Goal: Task Accomplishment & Management: Manage account settings

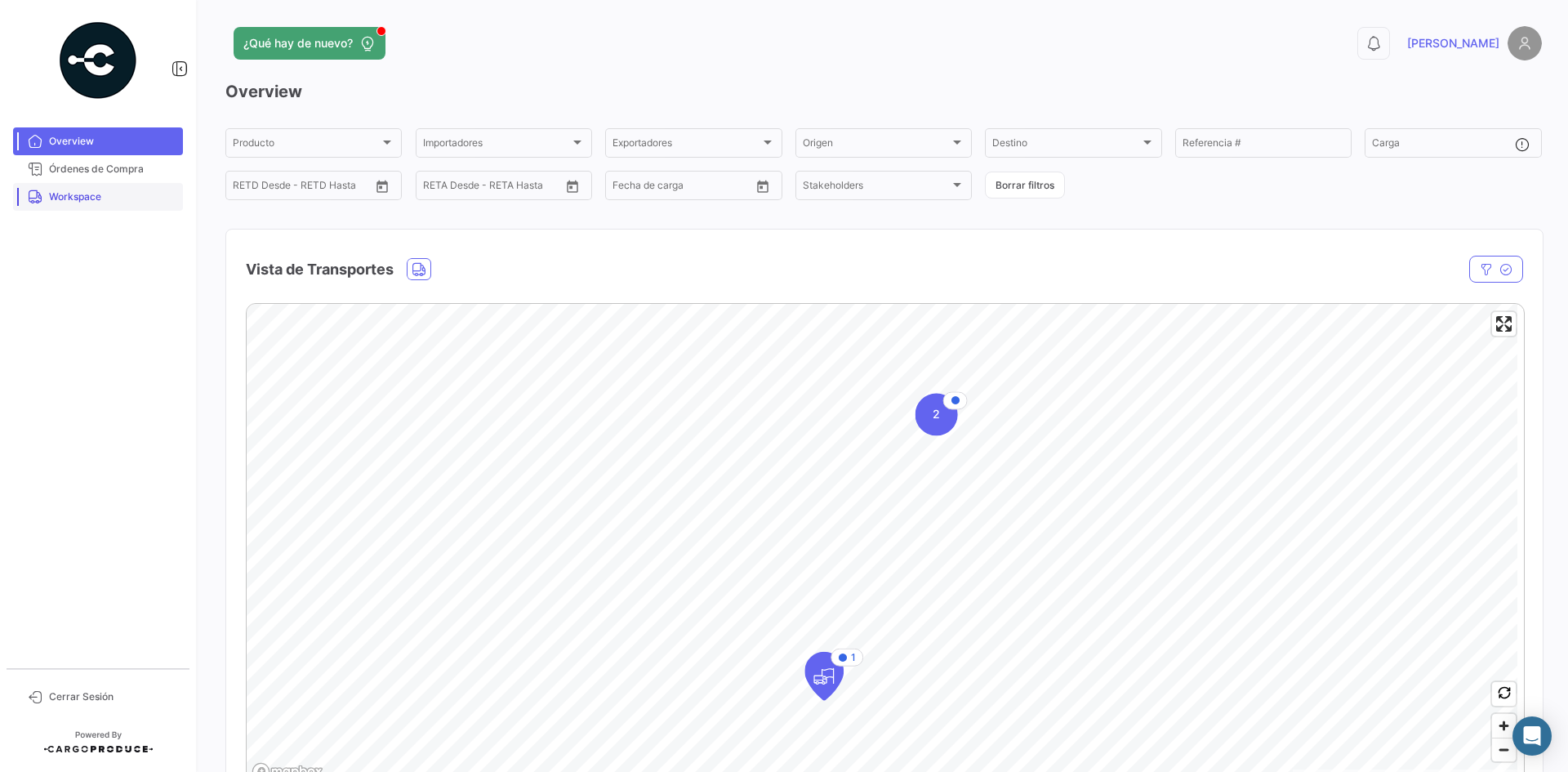
click at [95, 206] on link "Workspace" at bounding box center [98, 196] width 170 height 28
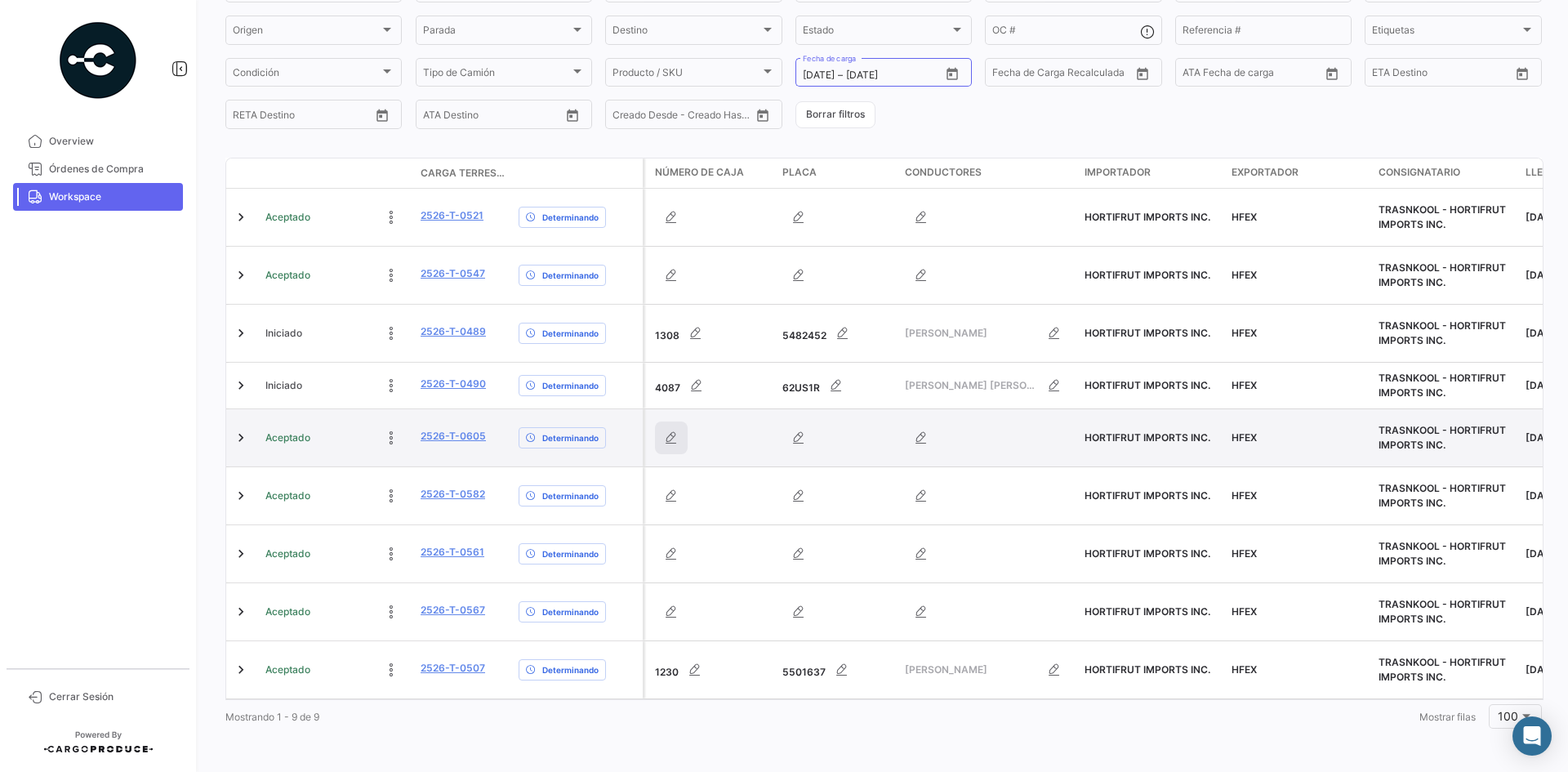
scroll to position [187, 0]
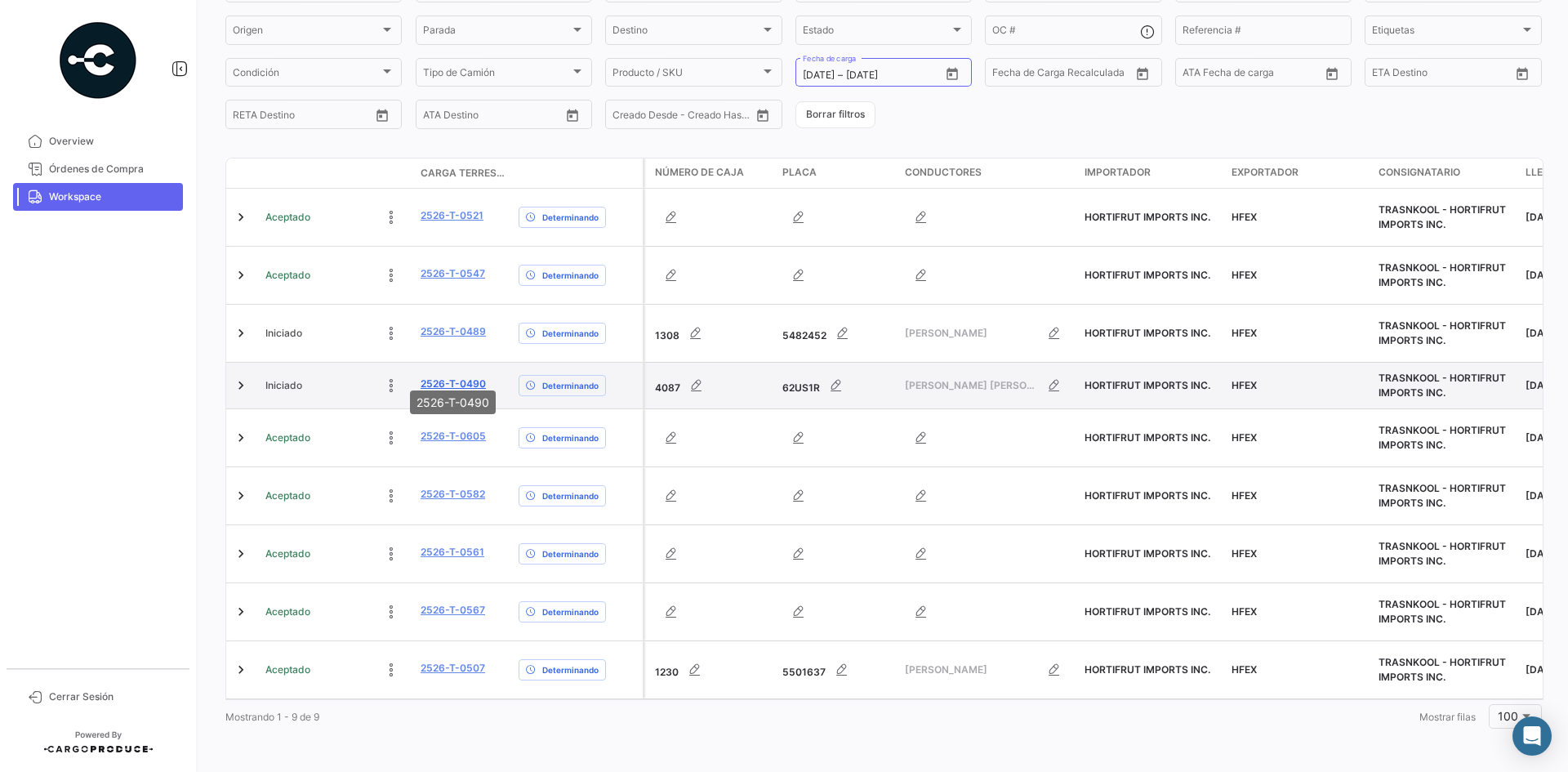
click at [428, 377] on link "2526-T-0490" at bounding box center [453, 384] width 65 height 15
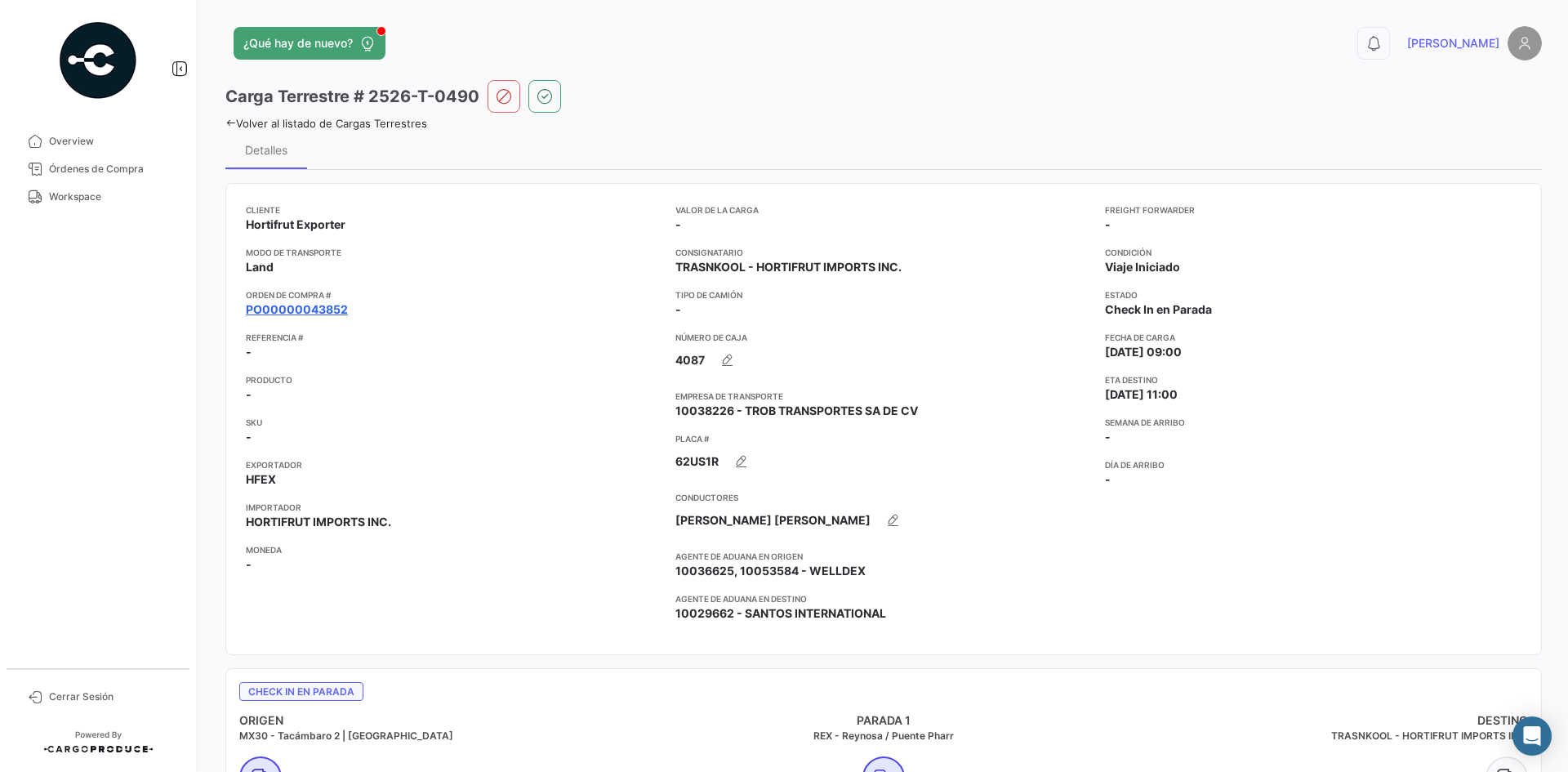
click at [326, 305] on link "PO00000043852" at bounding box center [297, 309] width 102 height 16
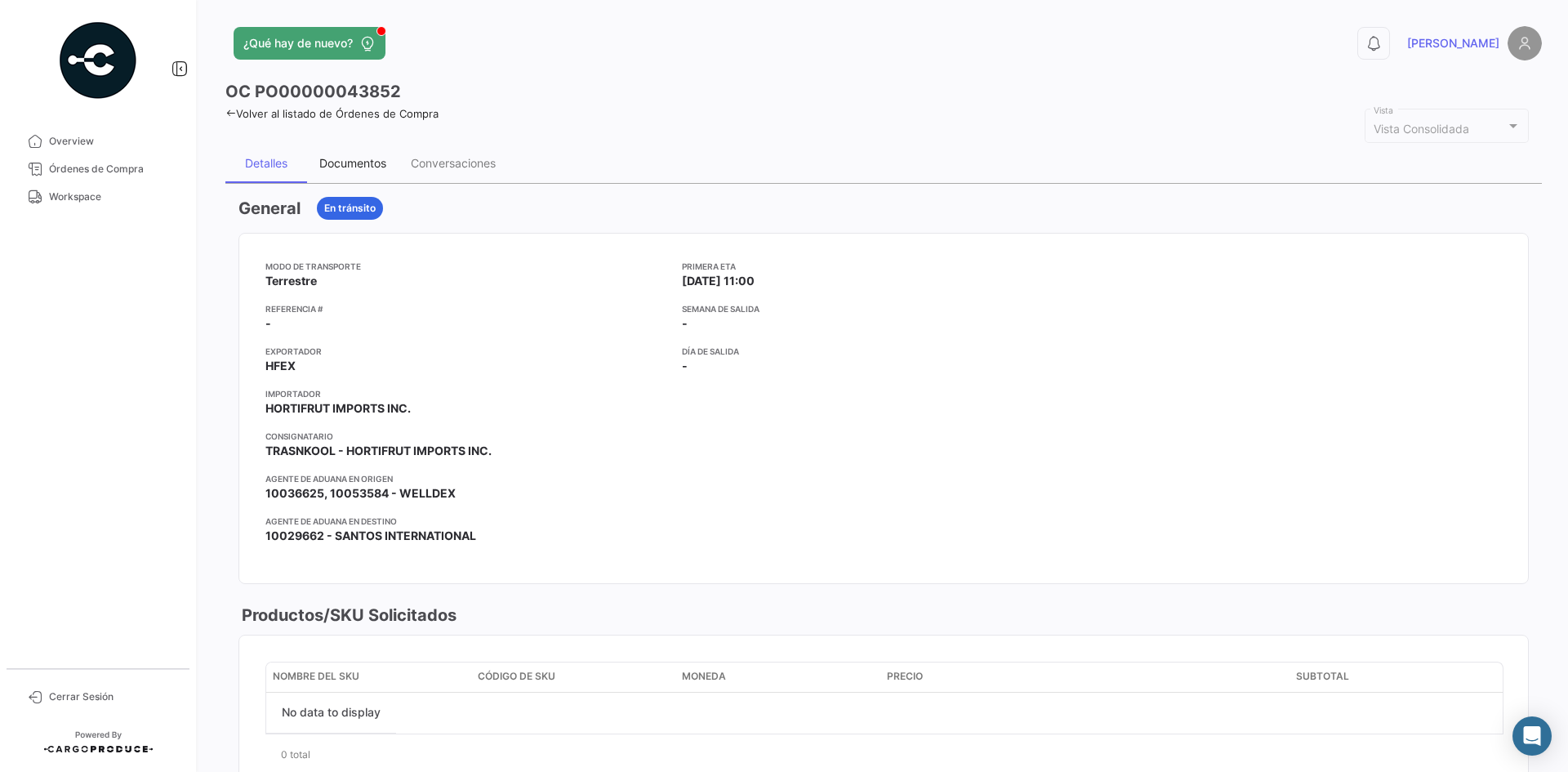
click at [368, 173] on div "Documentos" at bounding box center [352, 164] width 91 height 39
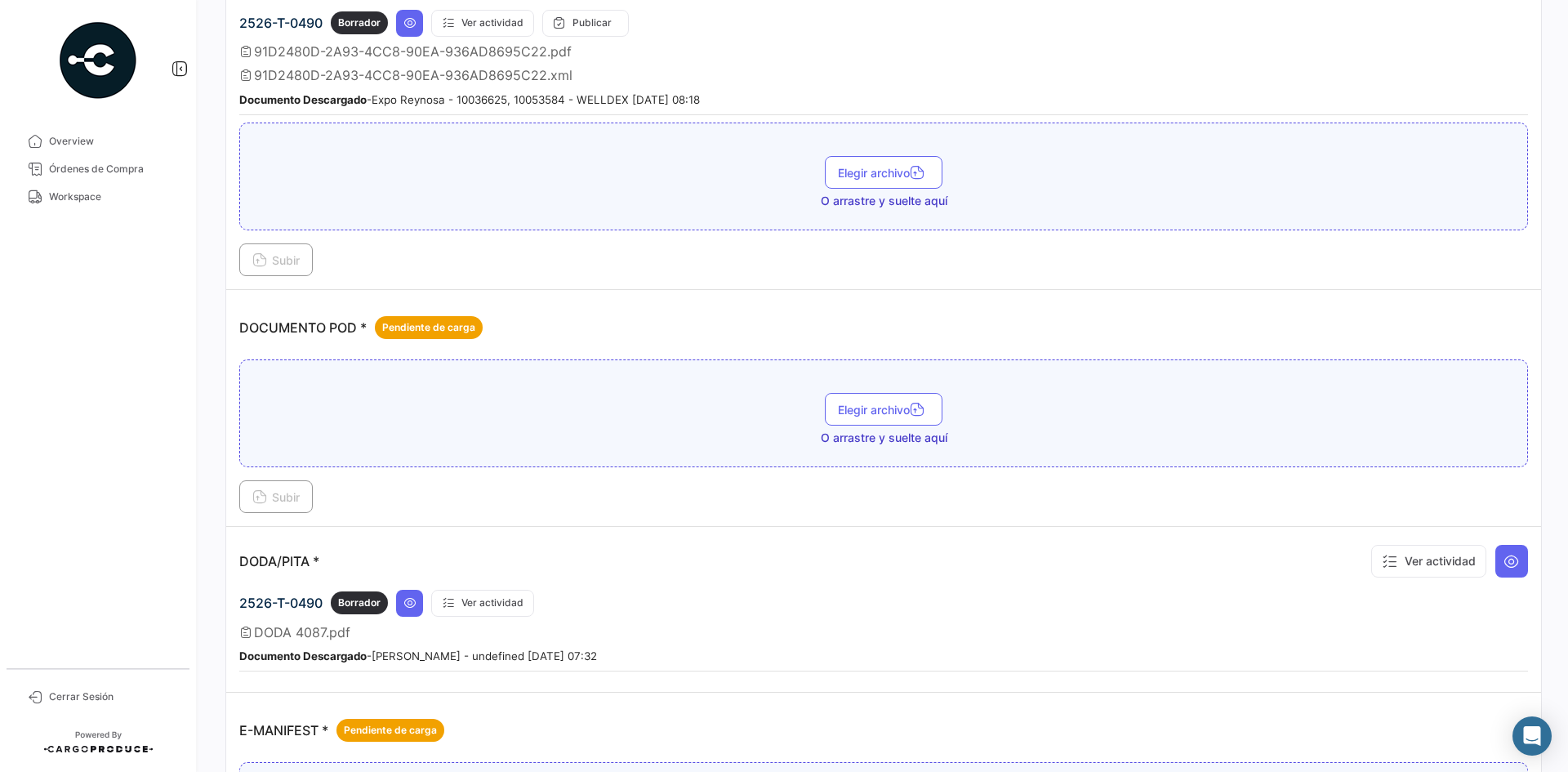
scroll to position [571, 0]
click at [862, 407] on span "Elegir archivo" at bounding box center [883, 409] width 91 height 14
click at [282, 487] on button "Subir" at bounding box center [275, 496] width 73 height 33
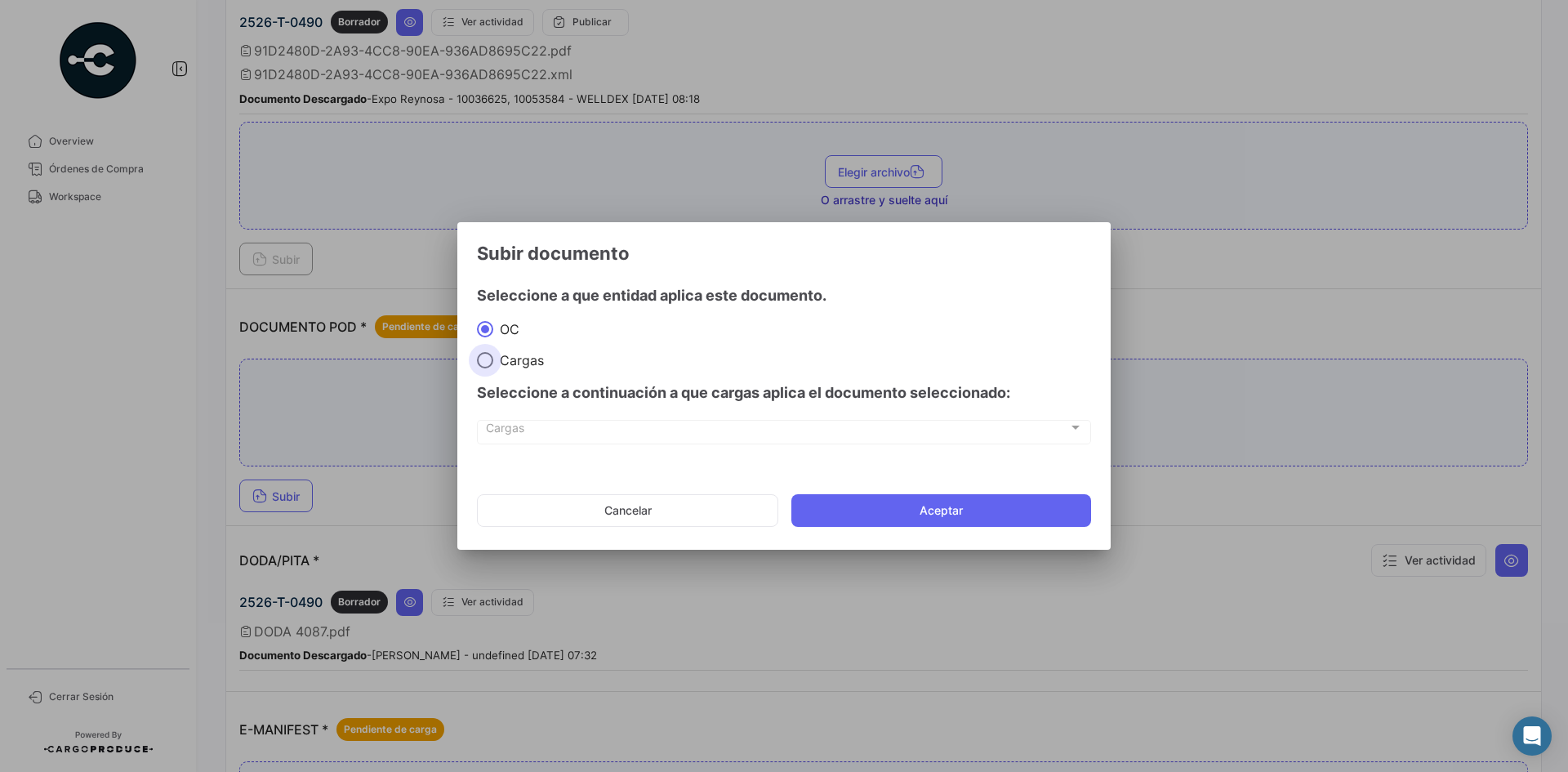
click at [500, 359] on span "Cargas" at bounding box center [519, 360] width 51 height 16
click at [493, 359] on input "Cargas" at bounding box center [485, 360] width 16 height 16
radio input "true"
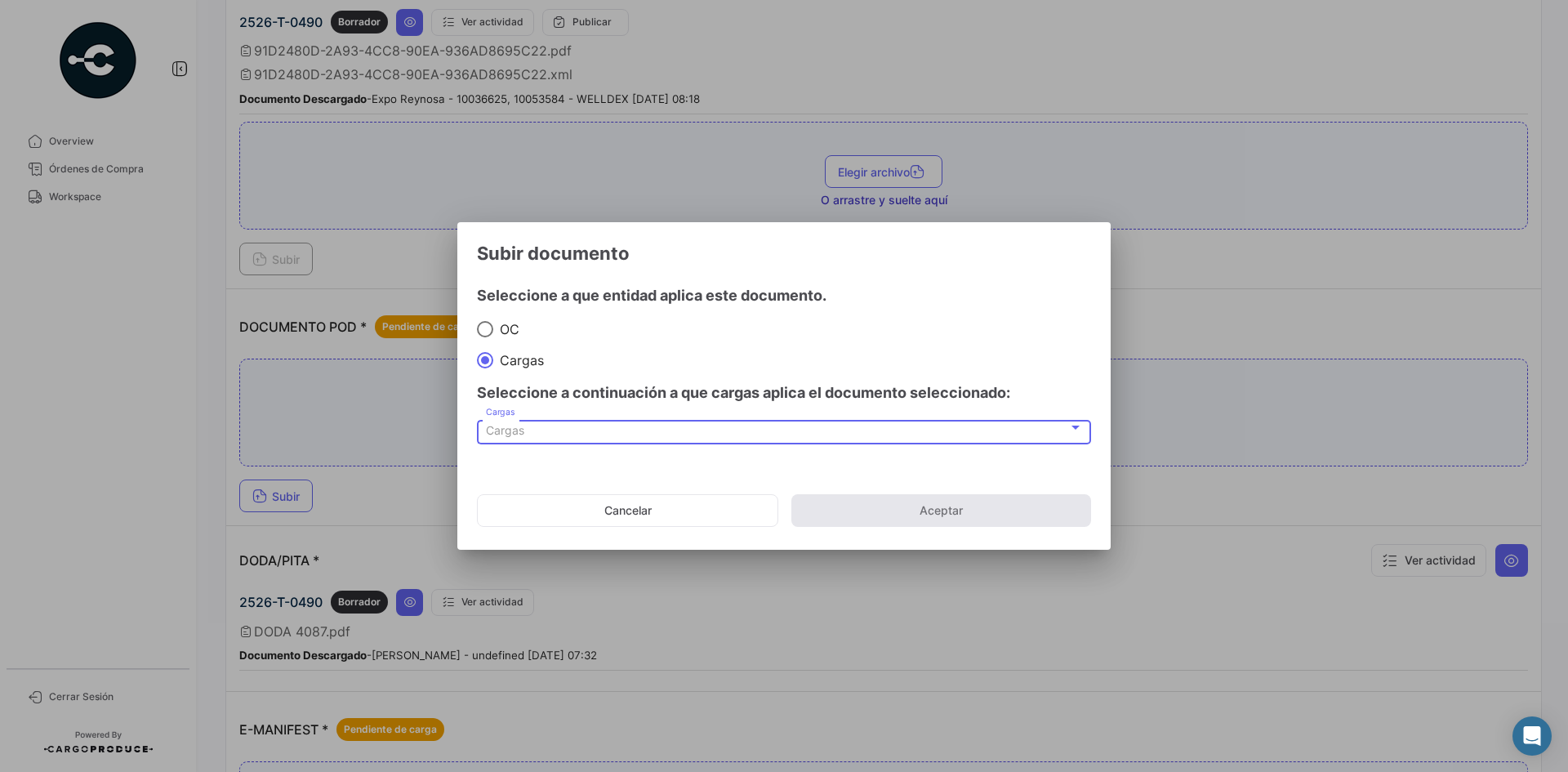
click at [536, 423] on div "Cargas" at bounding box center [777, 430] width 582 height 14
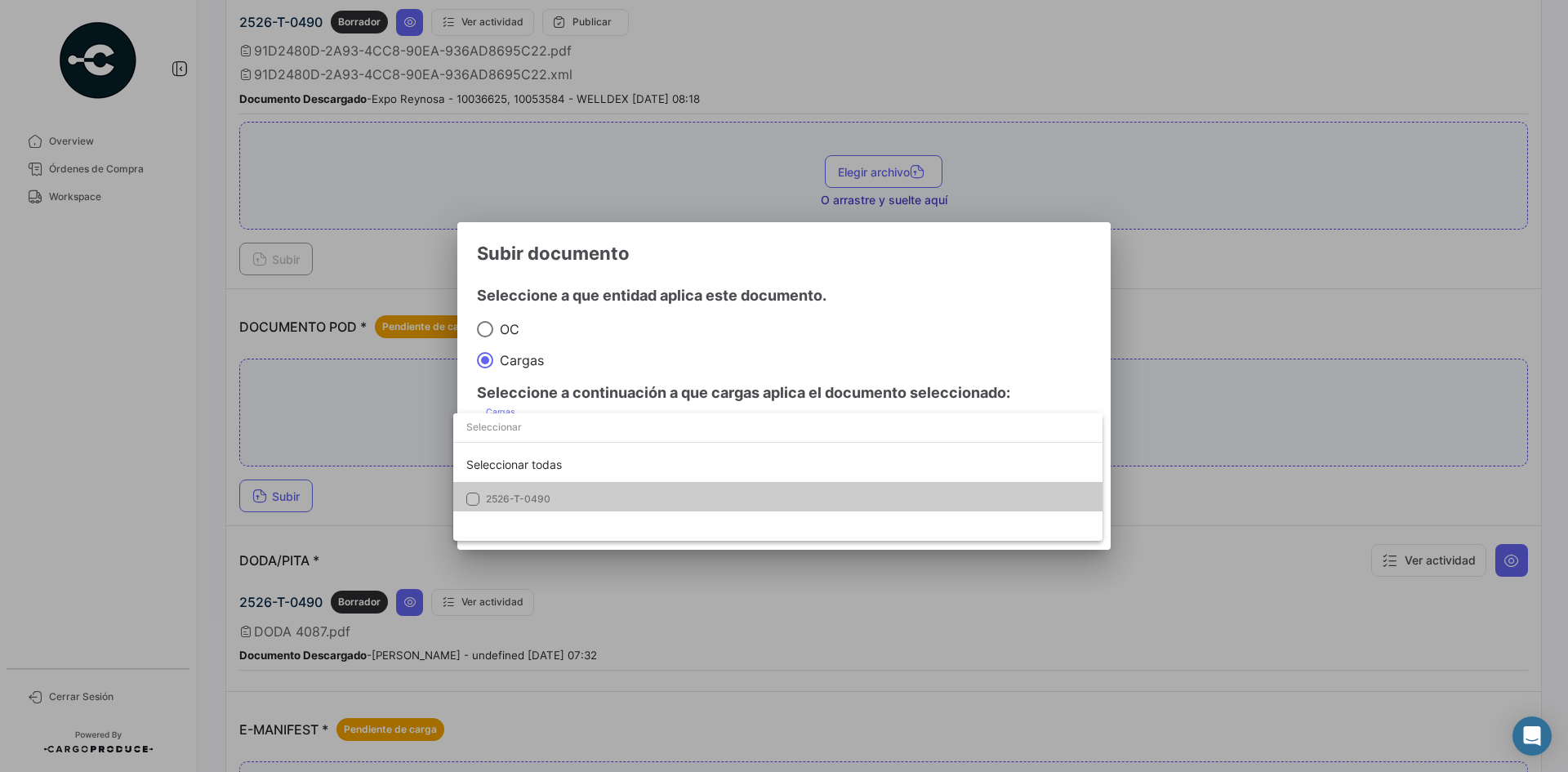
click at [517, 499] on span "2526-T-0490" at bounding box center [518, 498] width 64 height 12
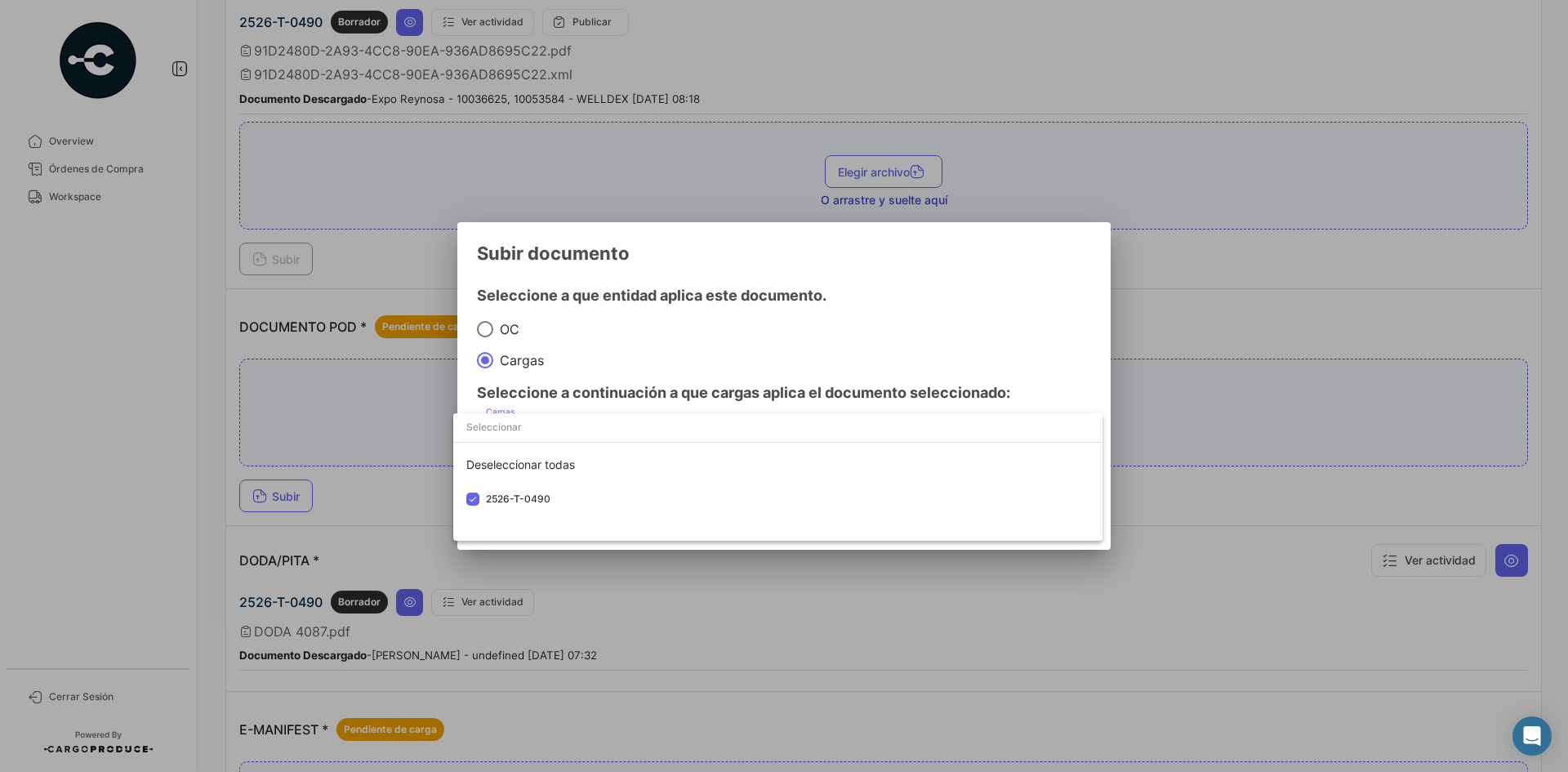
click at [867, 273] on div at bounding box center [784, 386] width 1568 height 772
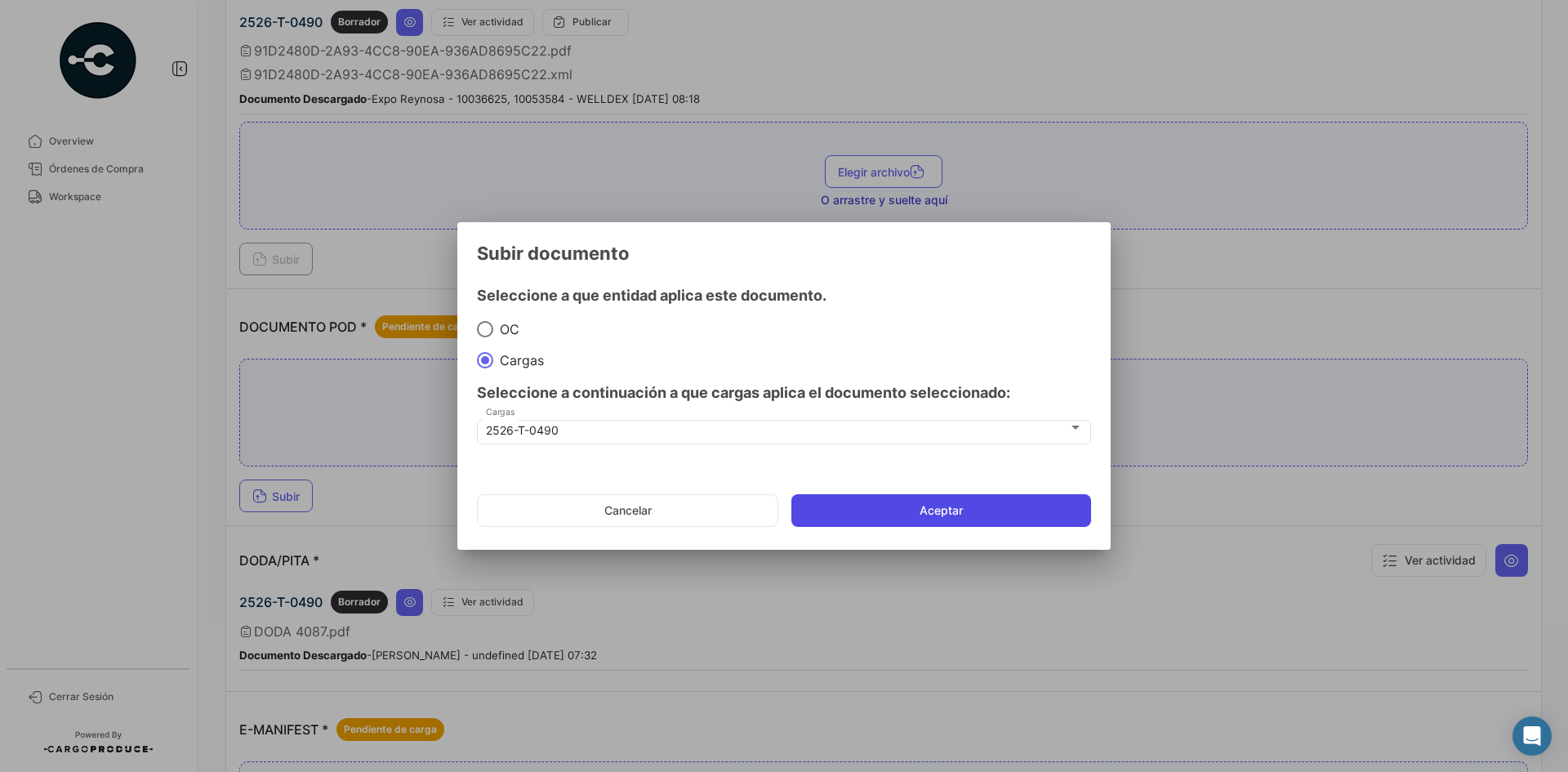
click at [884, 518] on button "Aceptar" at bounding box center [941, 511] width 300 height 33
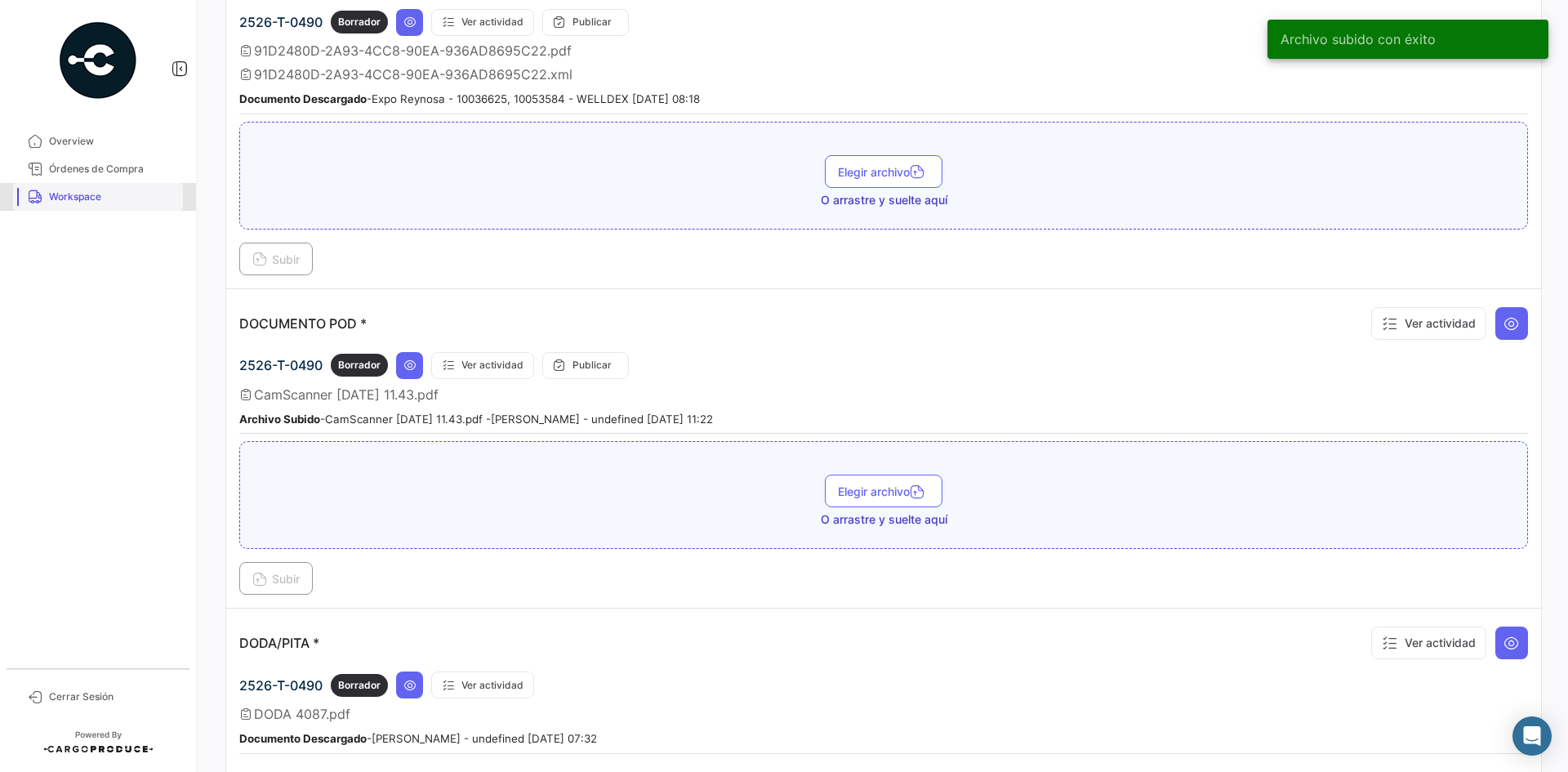
click at [114, 200] on span "Workspace" at bounding box center [113, 196] width 127 height 15
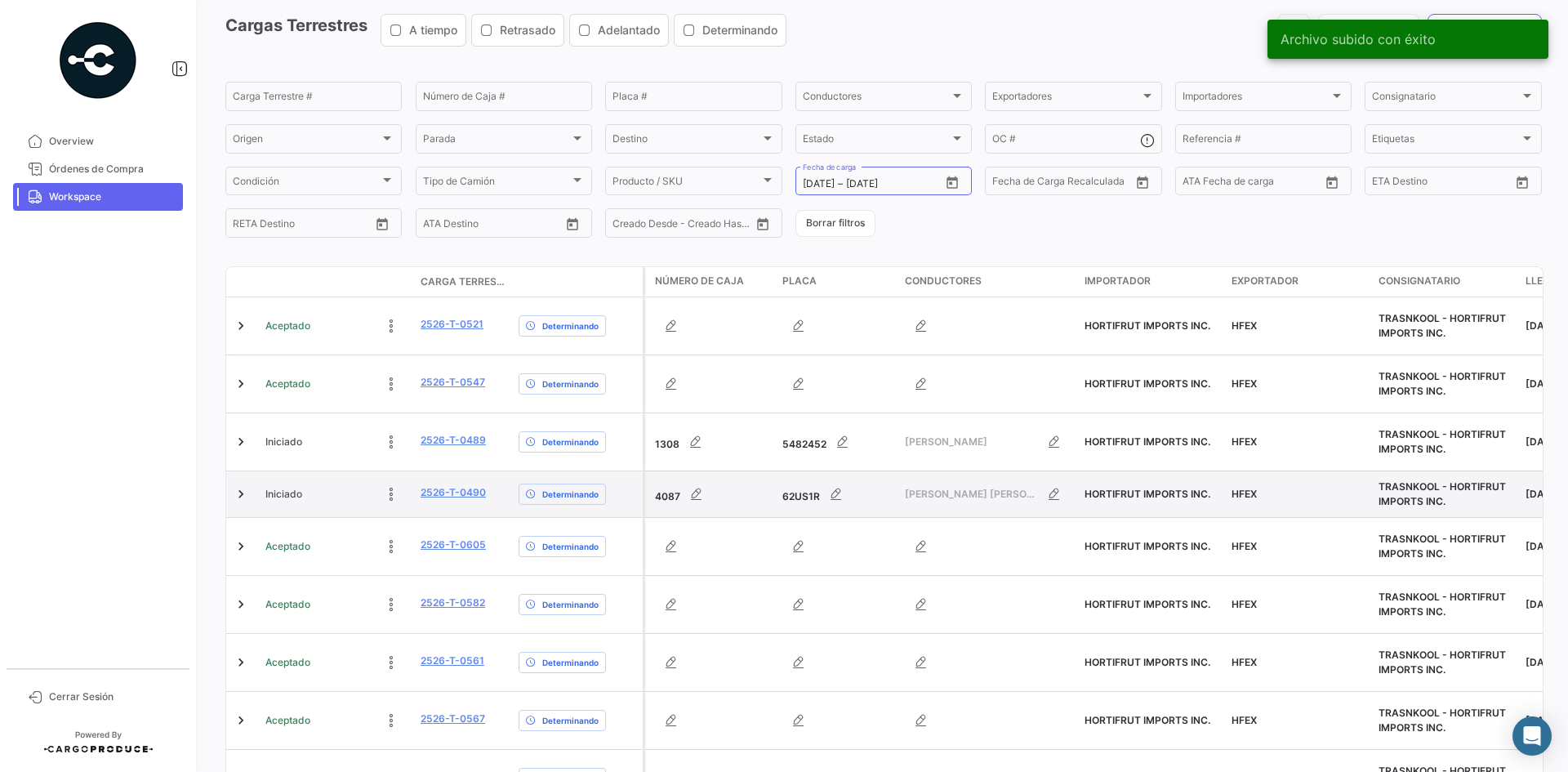
scroll to position [187, 0]
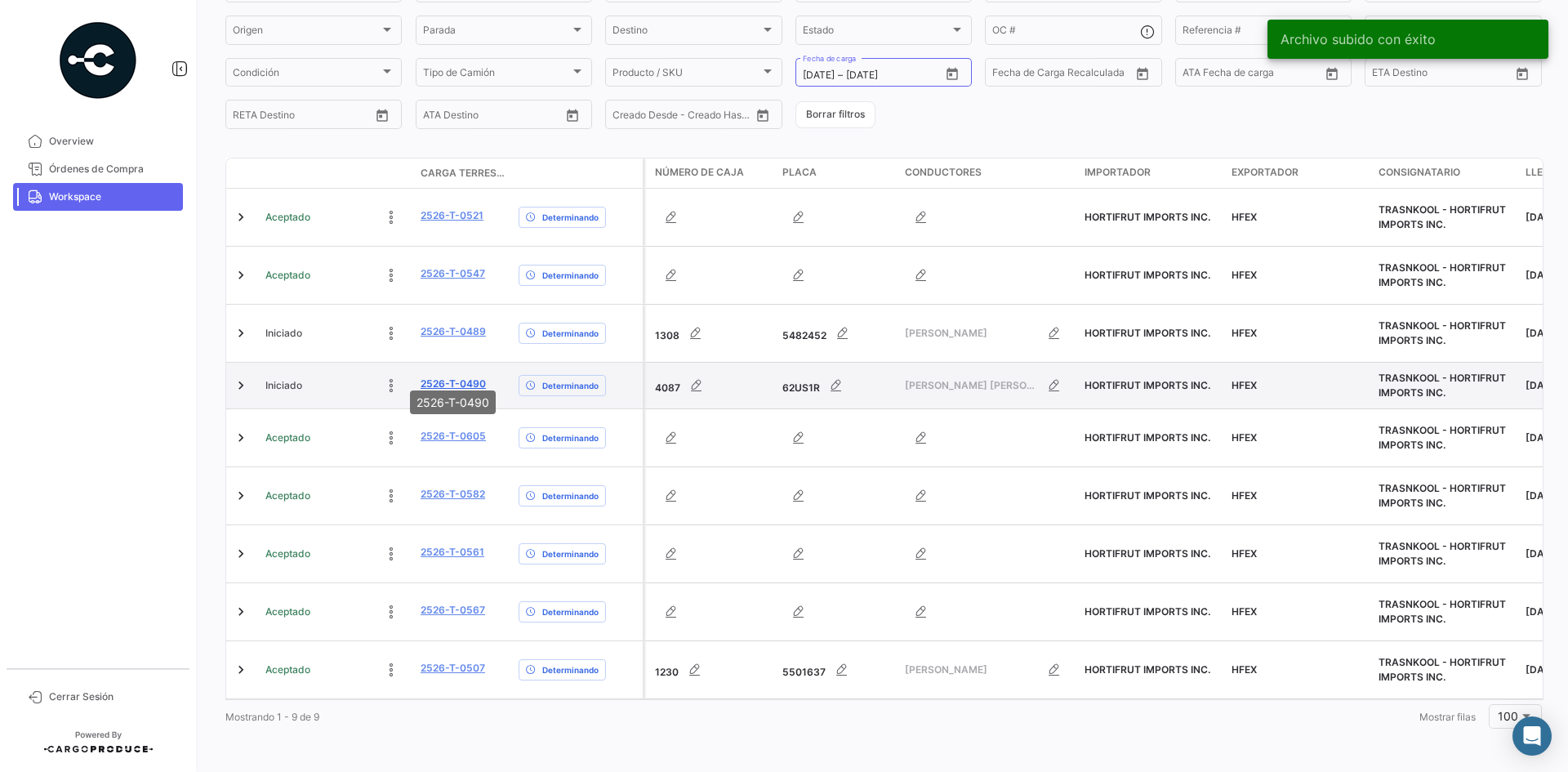
click at [450, 377] on link "2526-T-0490" at bounding box center [453, 384] width 65 height 15
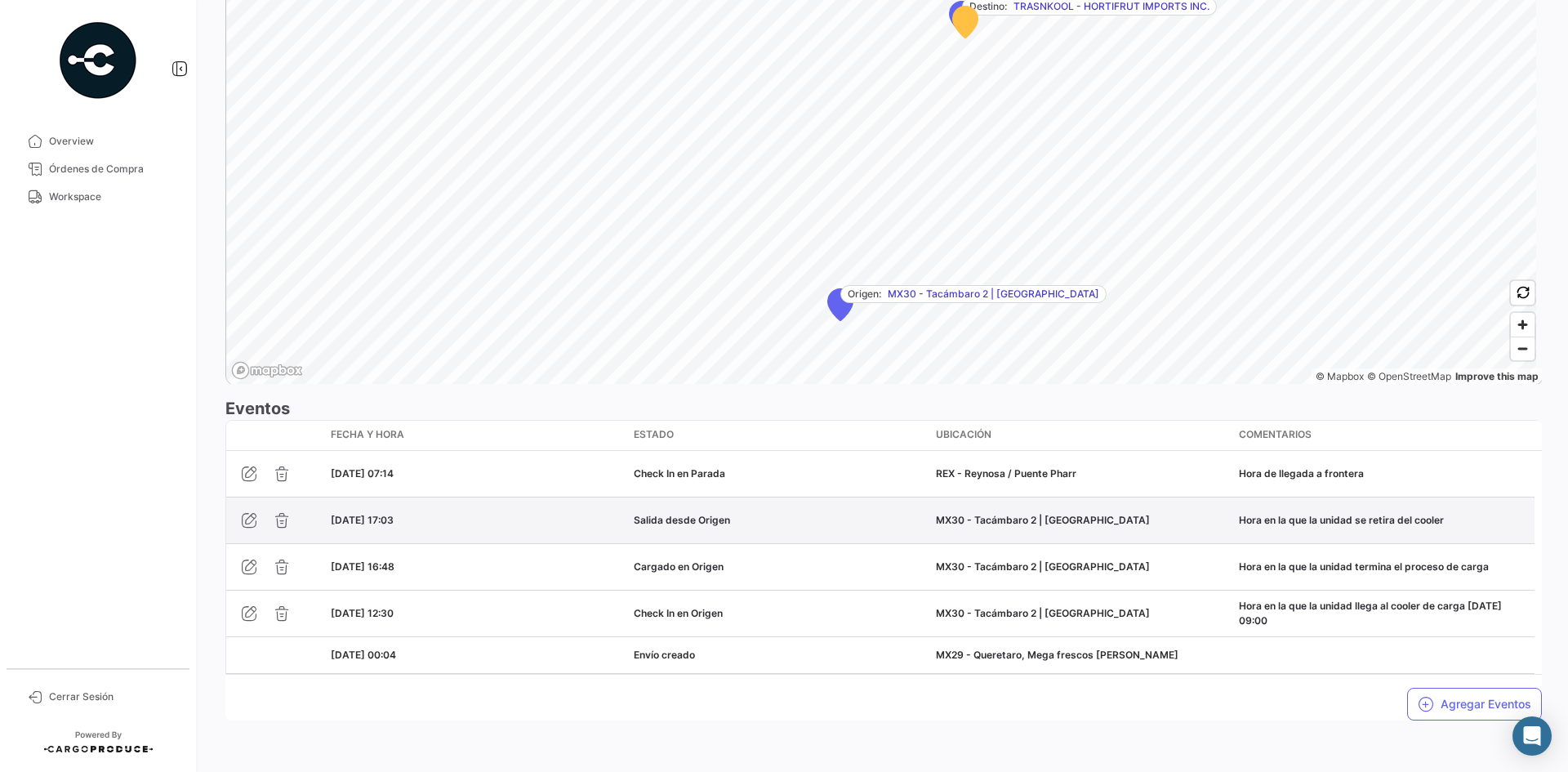
scroll to position [1061, 0]
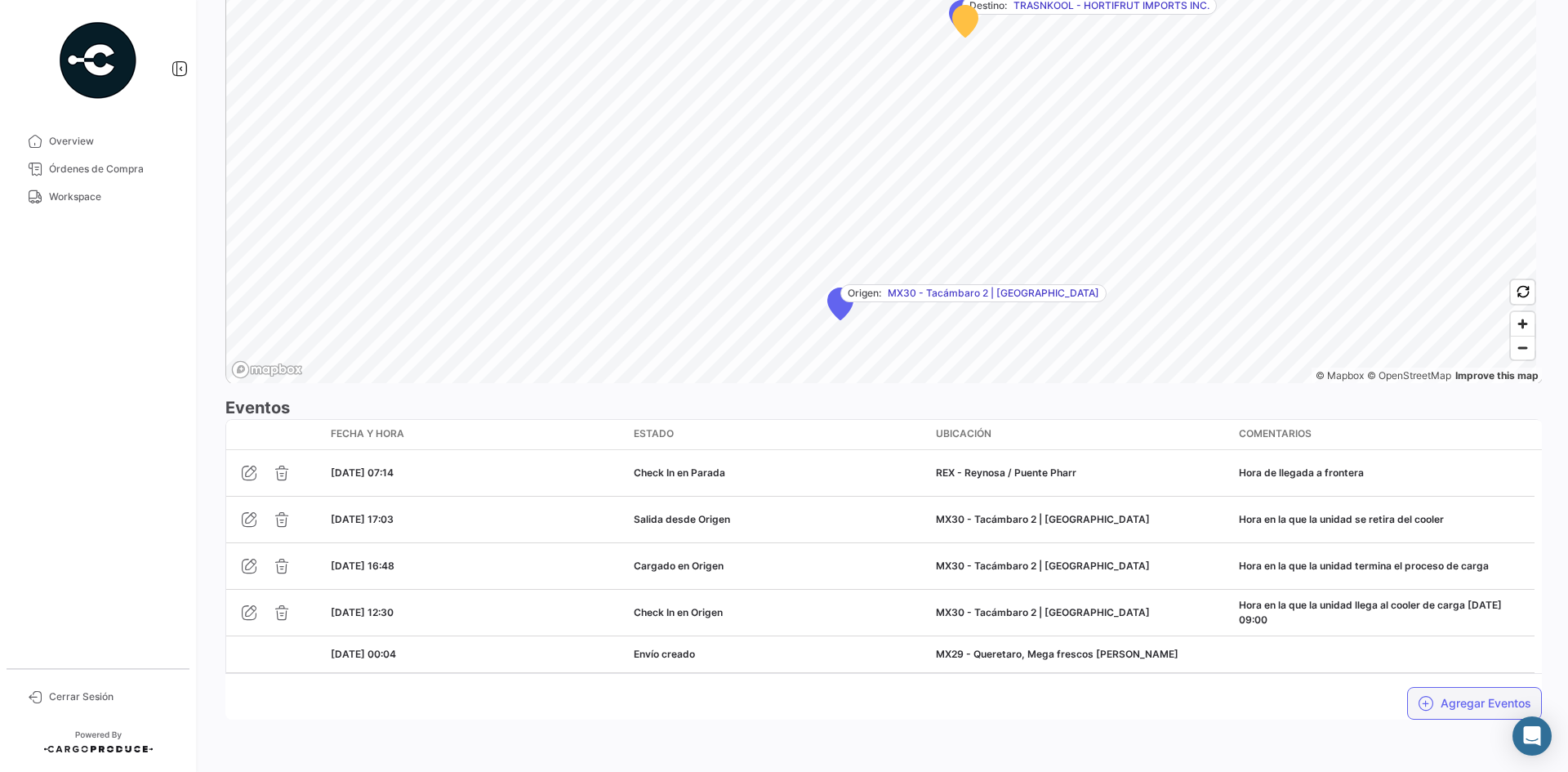
click at [1440, 695] on button "Agregar Eventos" at bounding box center [1474, 703] width 135 height 33
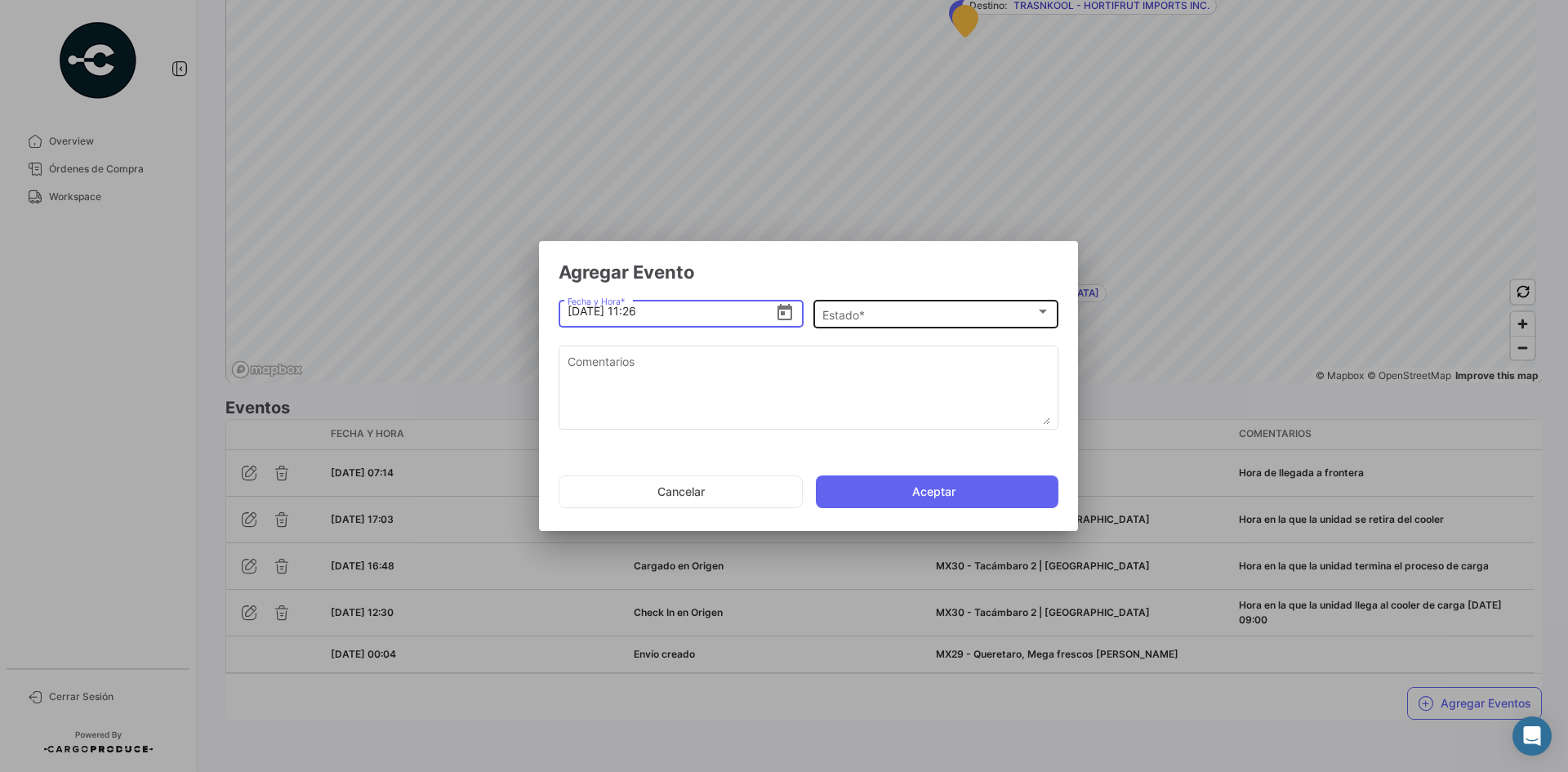
click at [894, 319] on div "Estado *" at bounding box center [928, 314] width 213 height 14
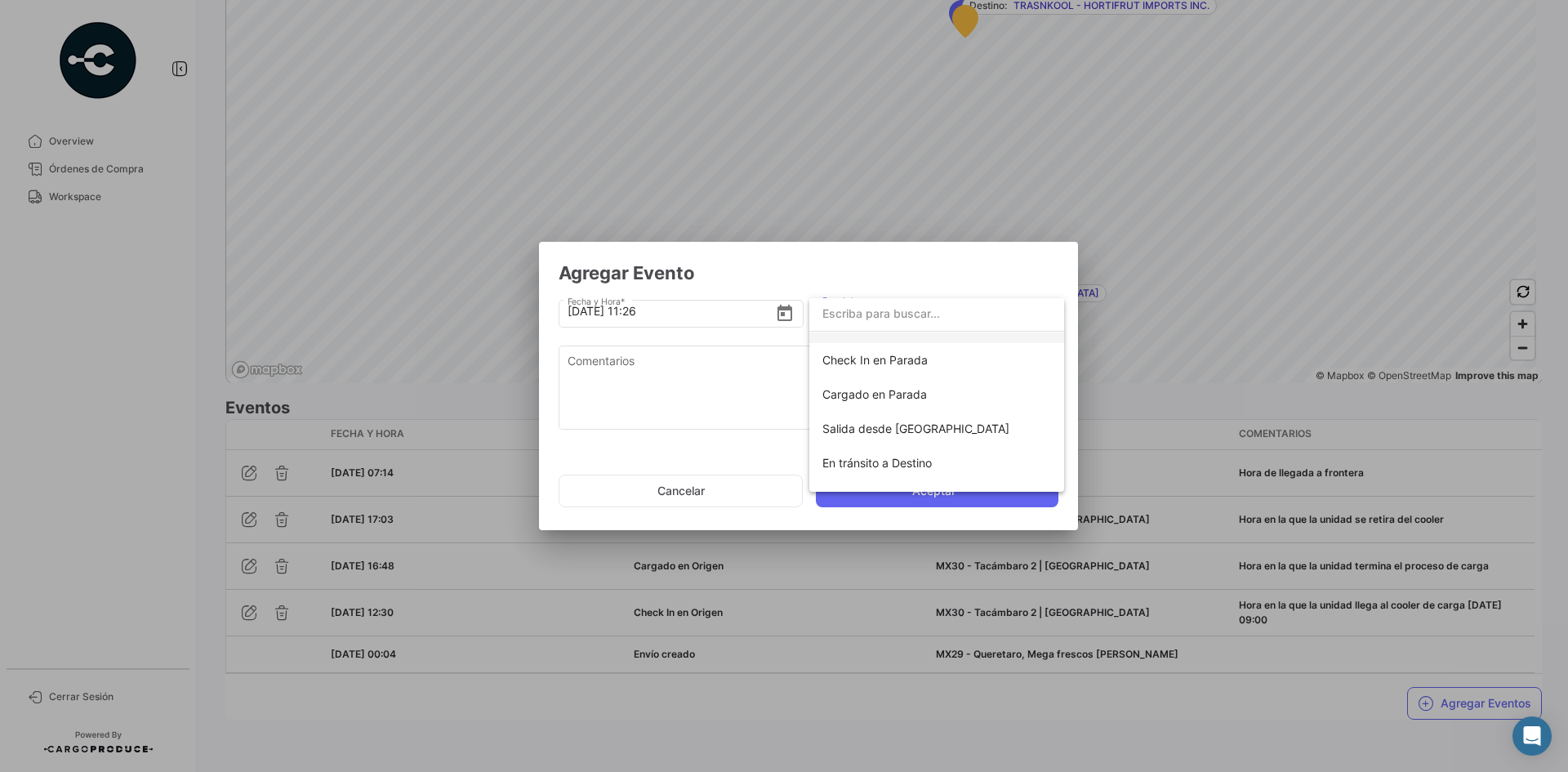
scroll to position [164, 0]
click at [918, 428] on span "Salida desde [GEOGRAPHIC_DATA]" at bounding box center [915, 426] width 187 height 14
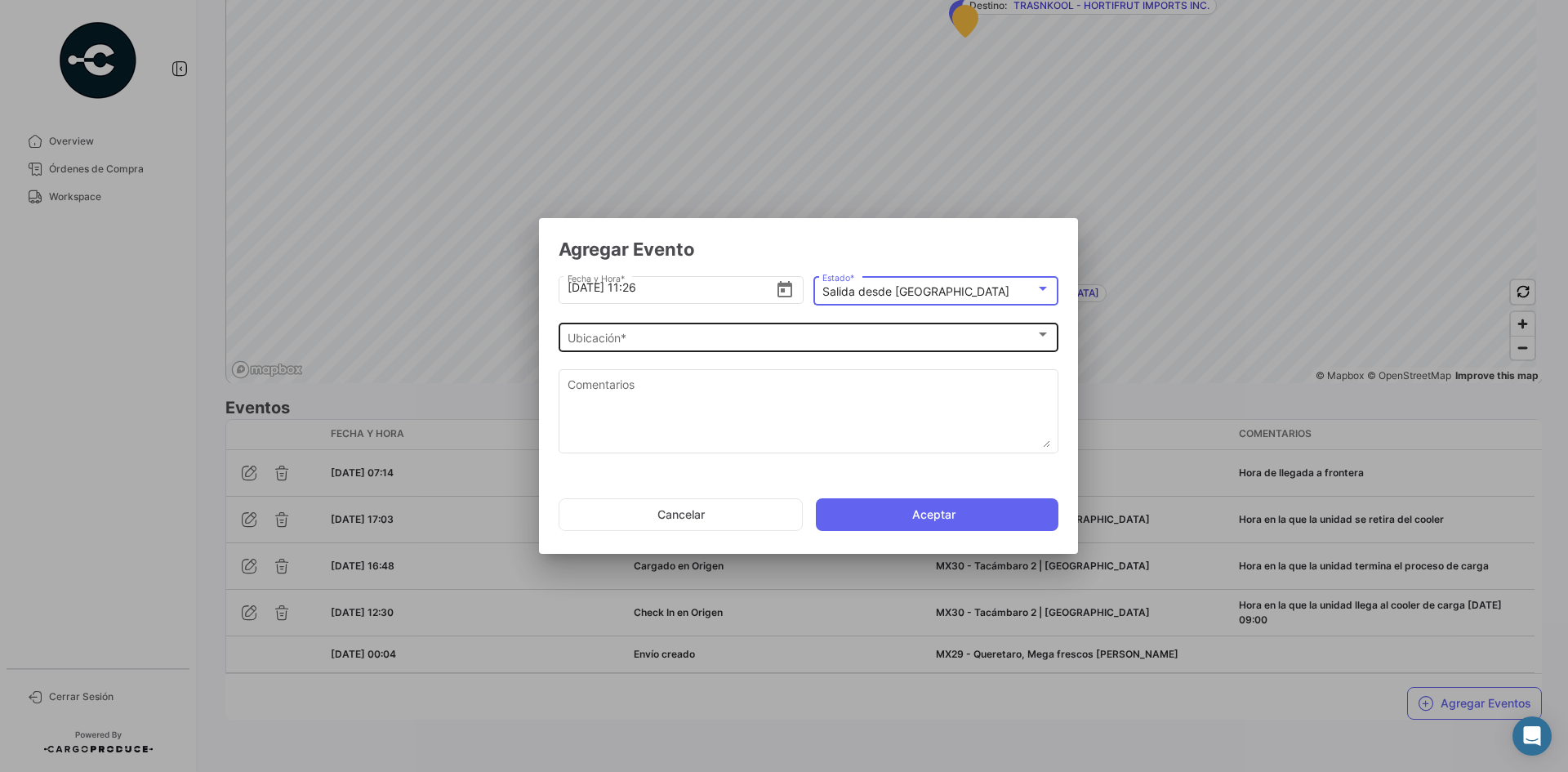
click at [685, 340] on div "Ubicación *" at bounding box center [801, 338] width 468 height 14
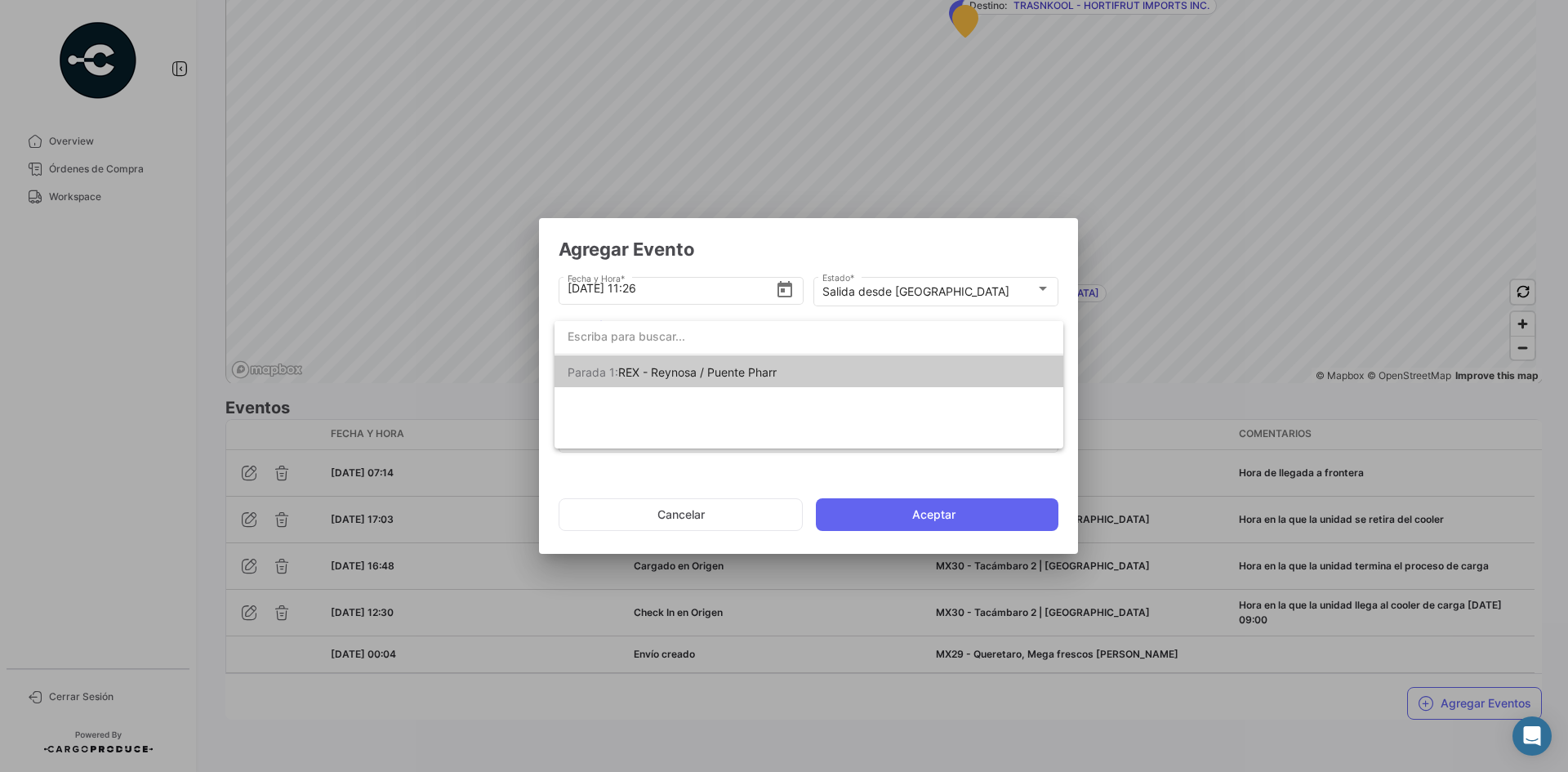
click at [735, 376] on span "REX - Reynosa / Puente Pharr" at bounding box center [697, 372] width 159 height 14
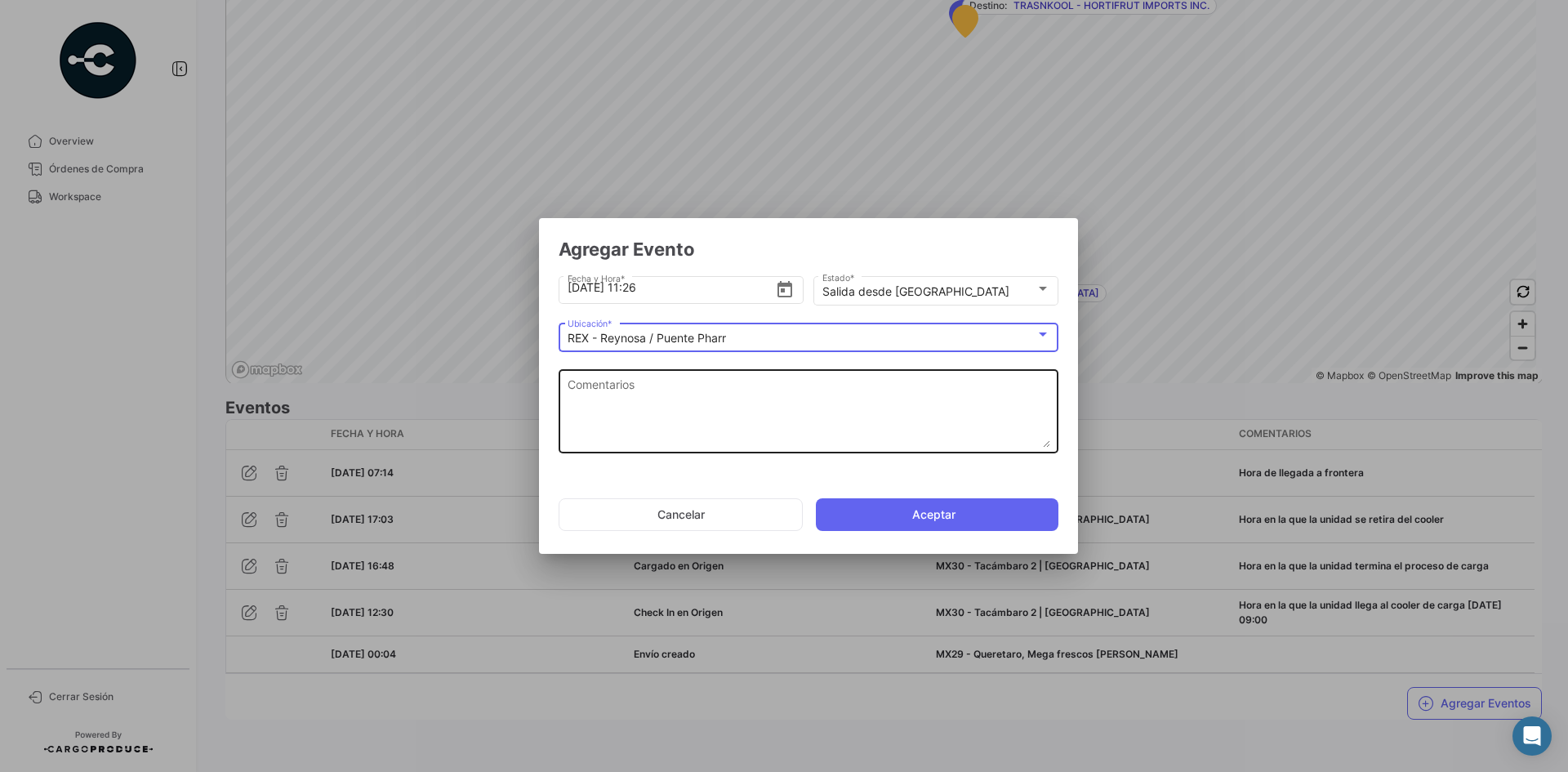
click at [695, 404] on textarea "Comentarios" at bounding box center [808, 411] width 483 height 72
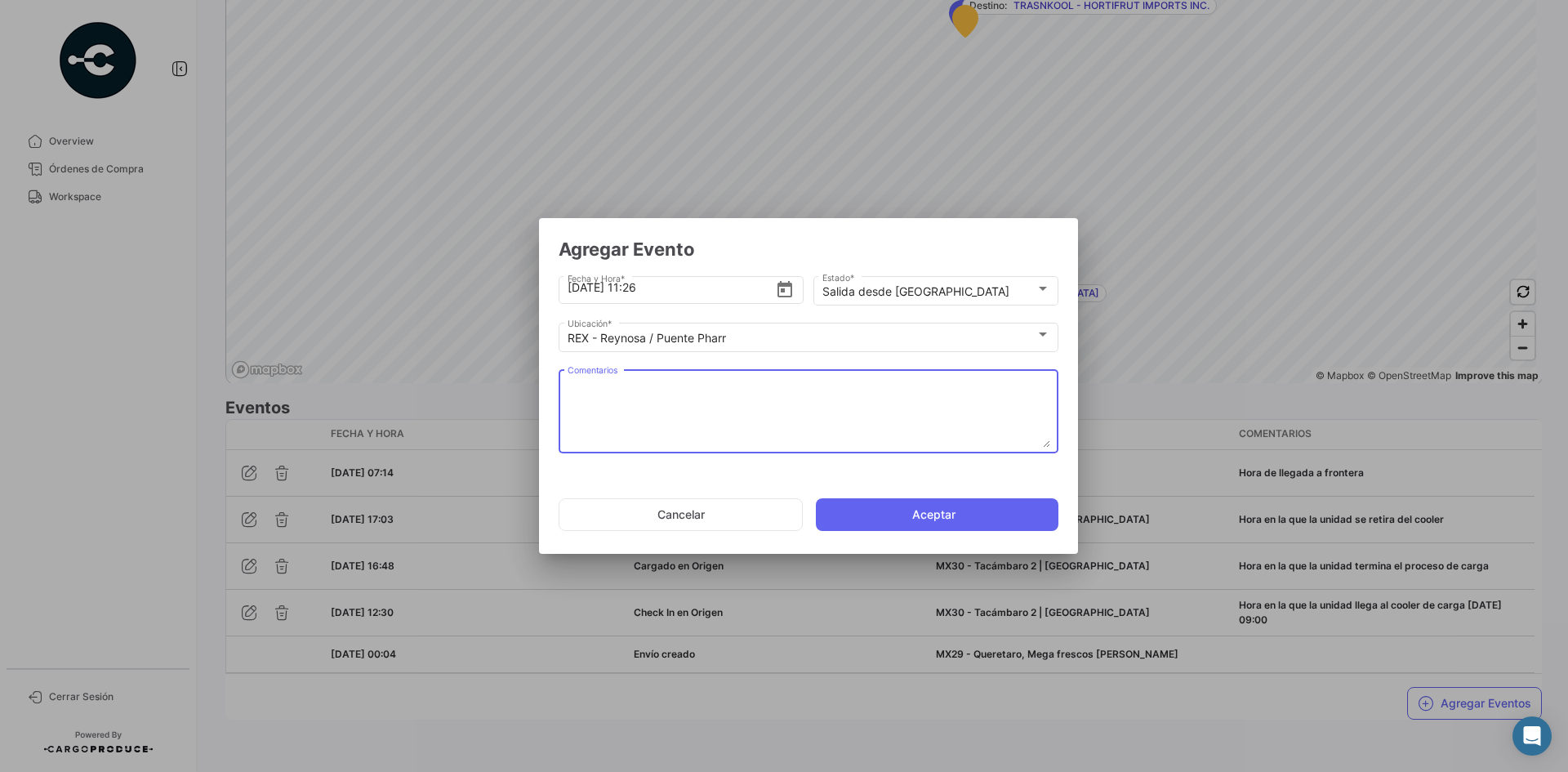
paste textarea "Hora de salida a cruce"
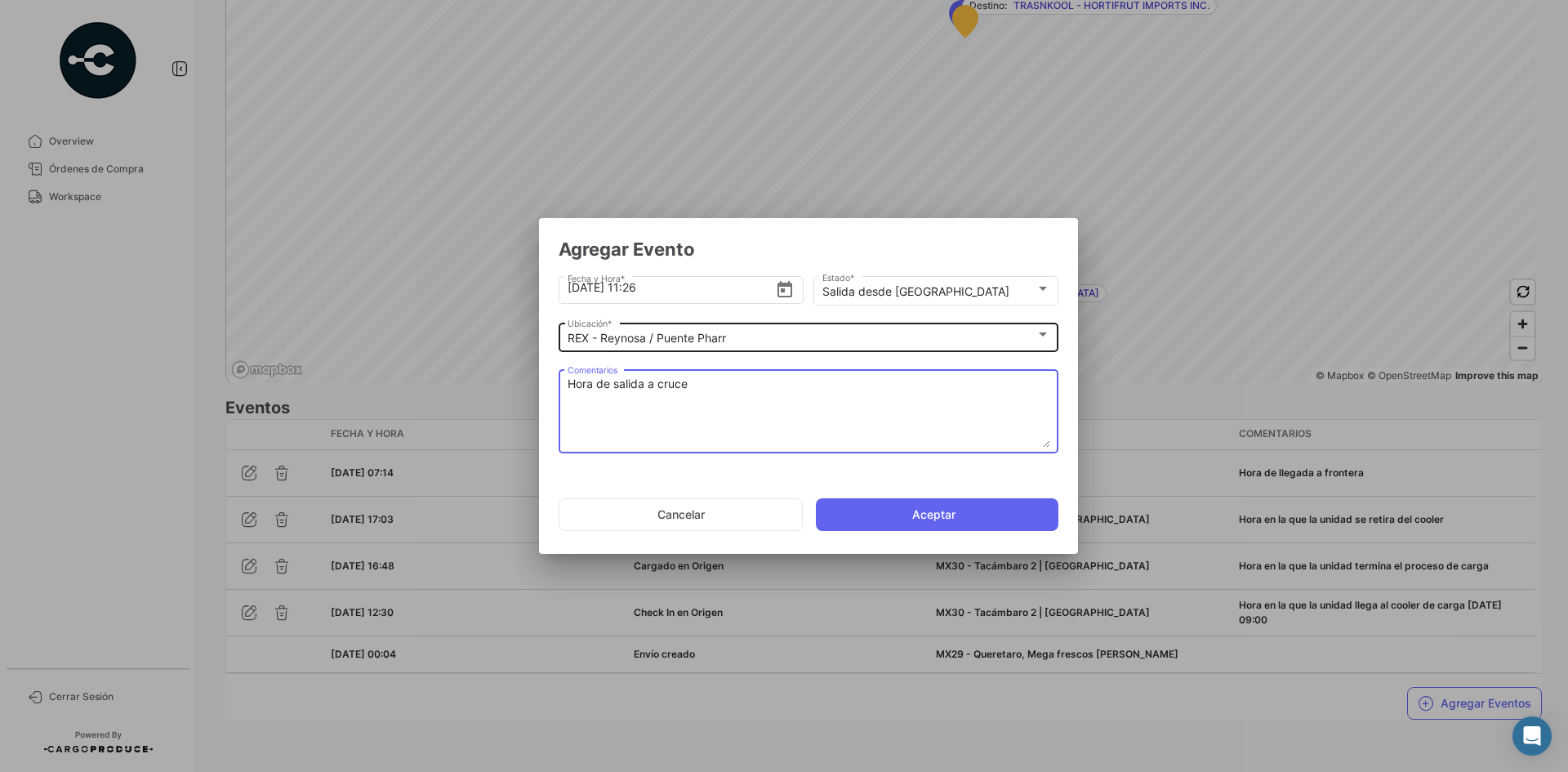
type textarea "Hora de salida a cruce"
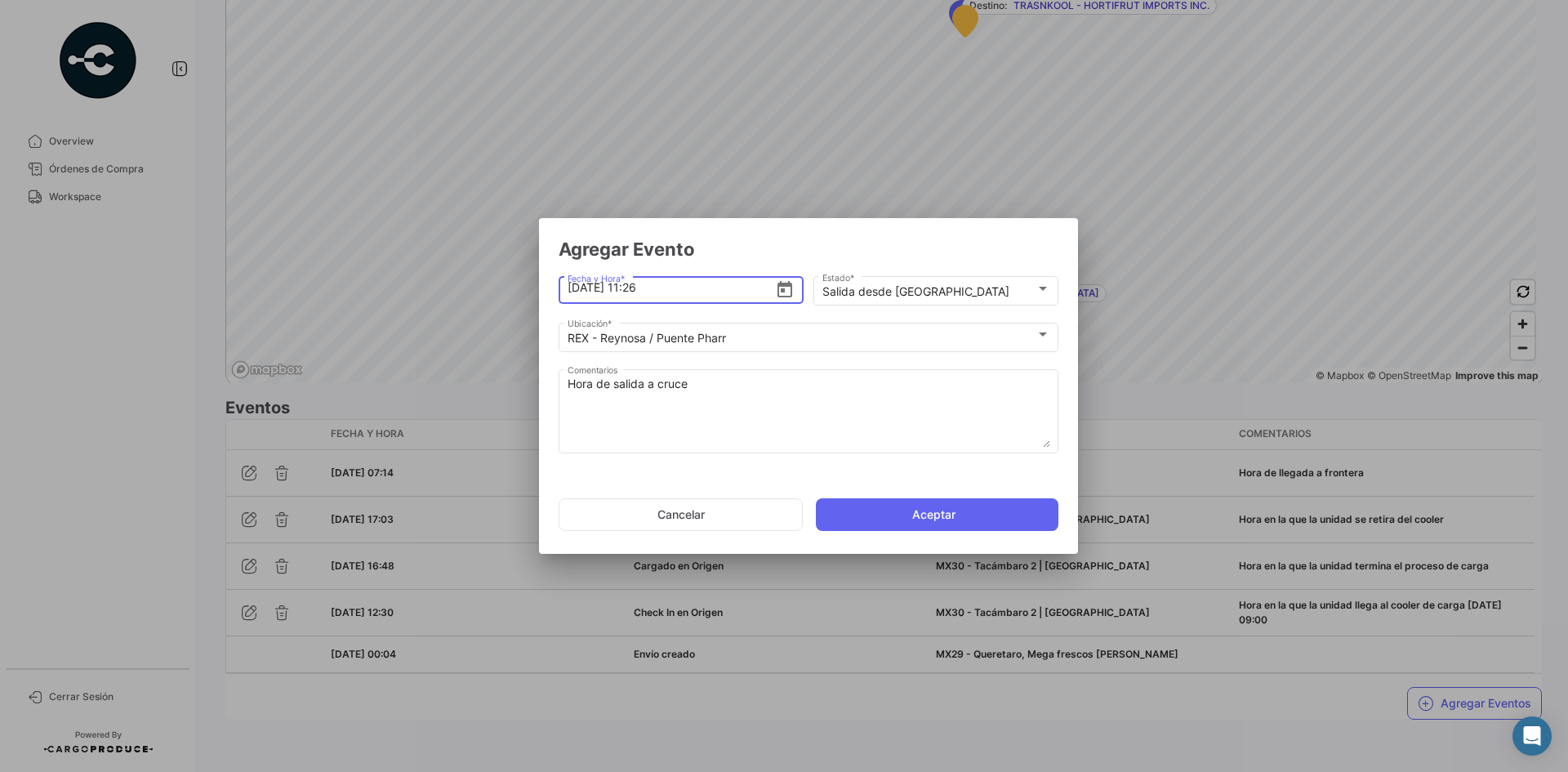
click at [640, 284] on input "[DATE] 11:26" at bounding box center [671, 288] width 208 height 58
click at [677, 290] on input "[DATE] 8:26" at bounding box center [671, 288] width 208 height 58
type input "[DATE] 08:37"
click at [874, 506] on button "Aceptar" at bounding box center [937, 515] width 243 height 33
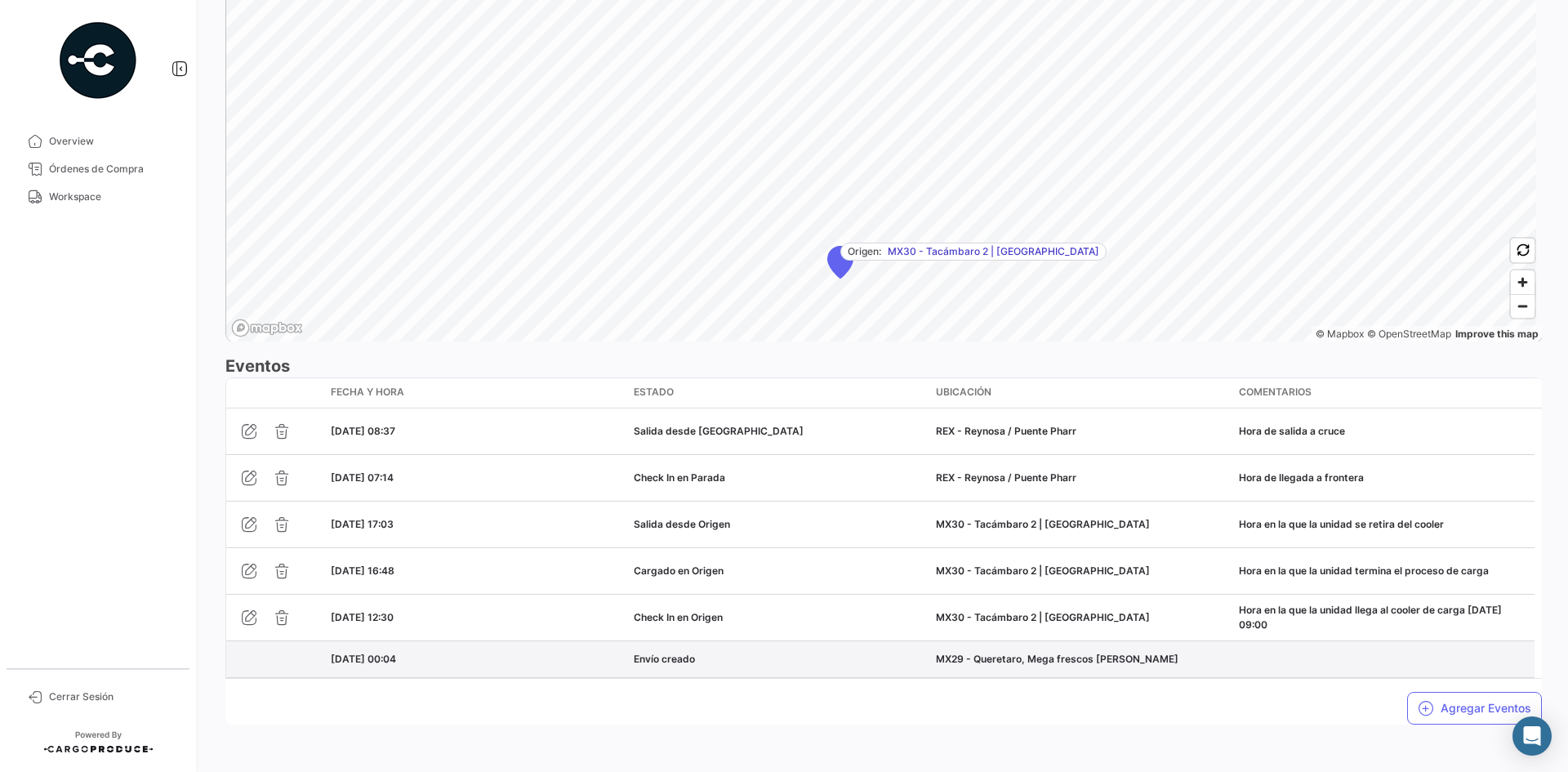
scroll to position [1108, 0]
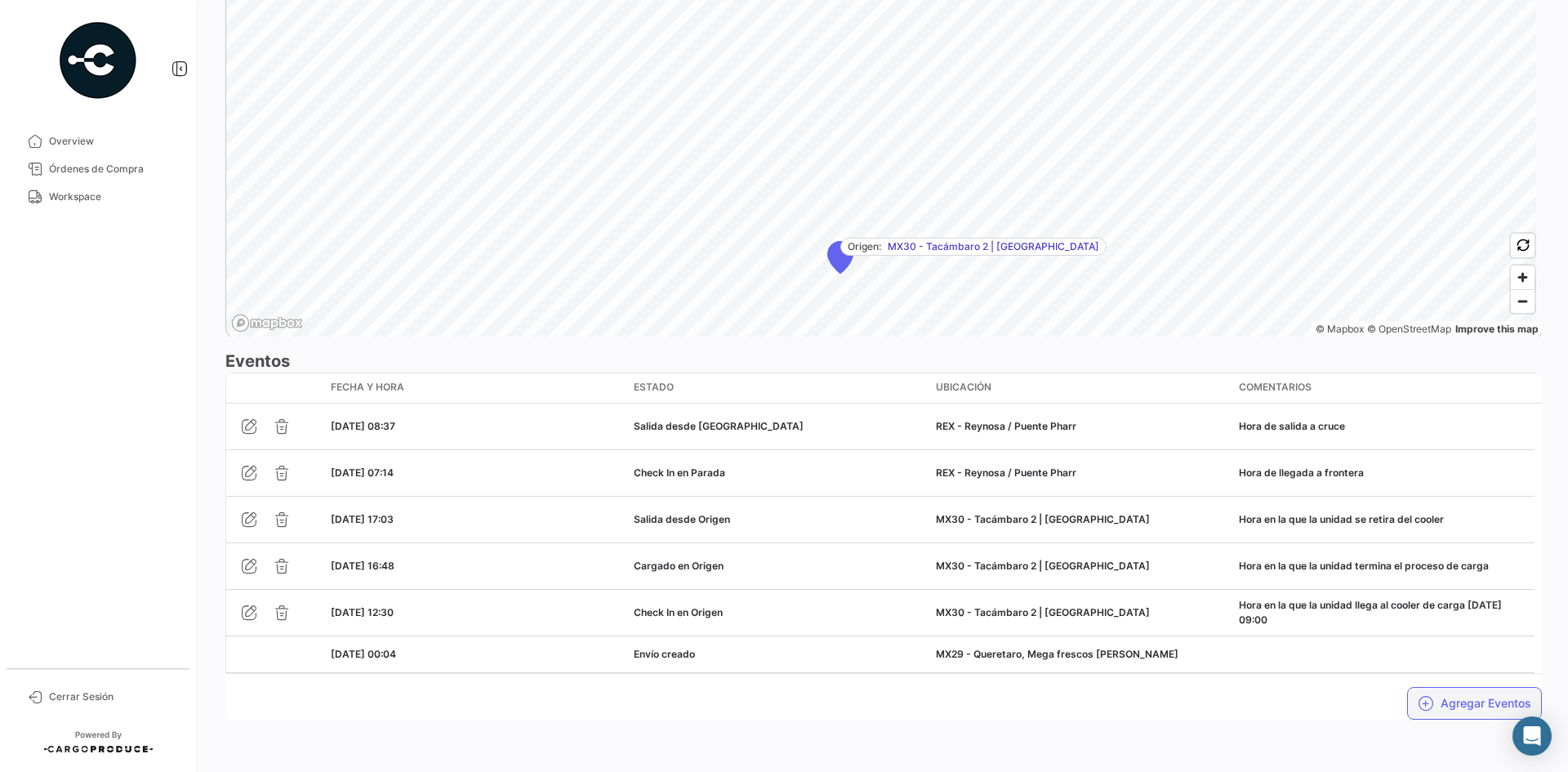
click at [1429, 699] on button "Agregar Eventos" at bounding box center [1474, 703] width 135 height 33
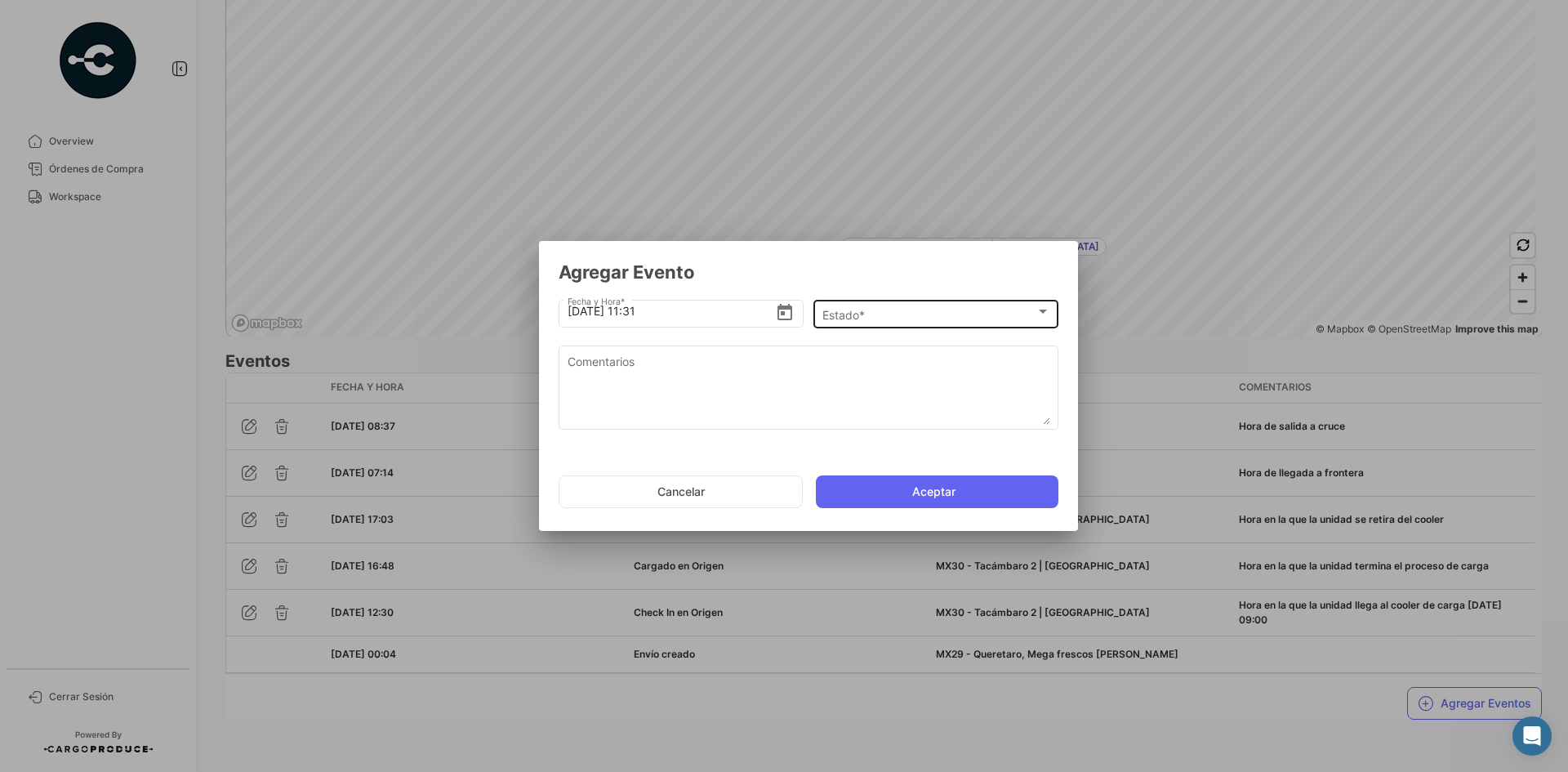
click at [890, 300] on div "Estado * Estado *" at bounding box center [936, 312] width 228 height 32
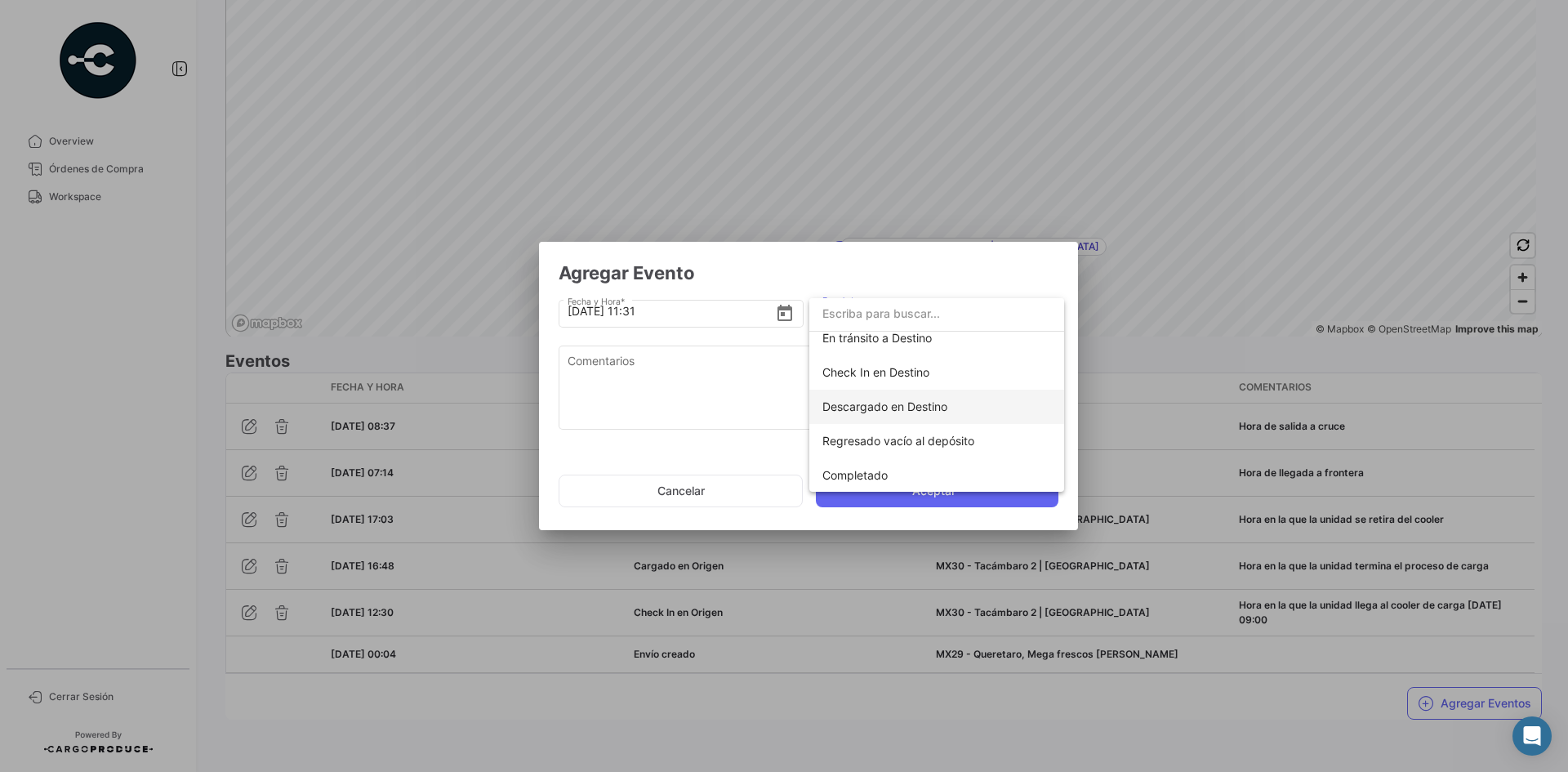
scroll to position [287, 0]
click at [880, 343] on span "En tránsito a Destino" at bounding box center [877, 336] width 109 height 14
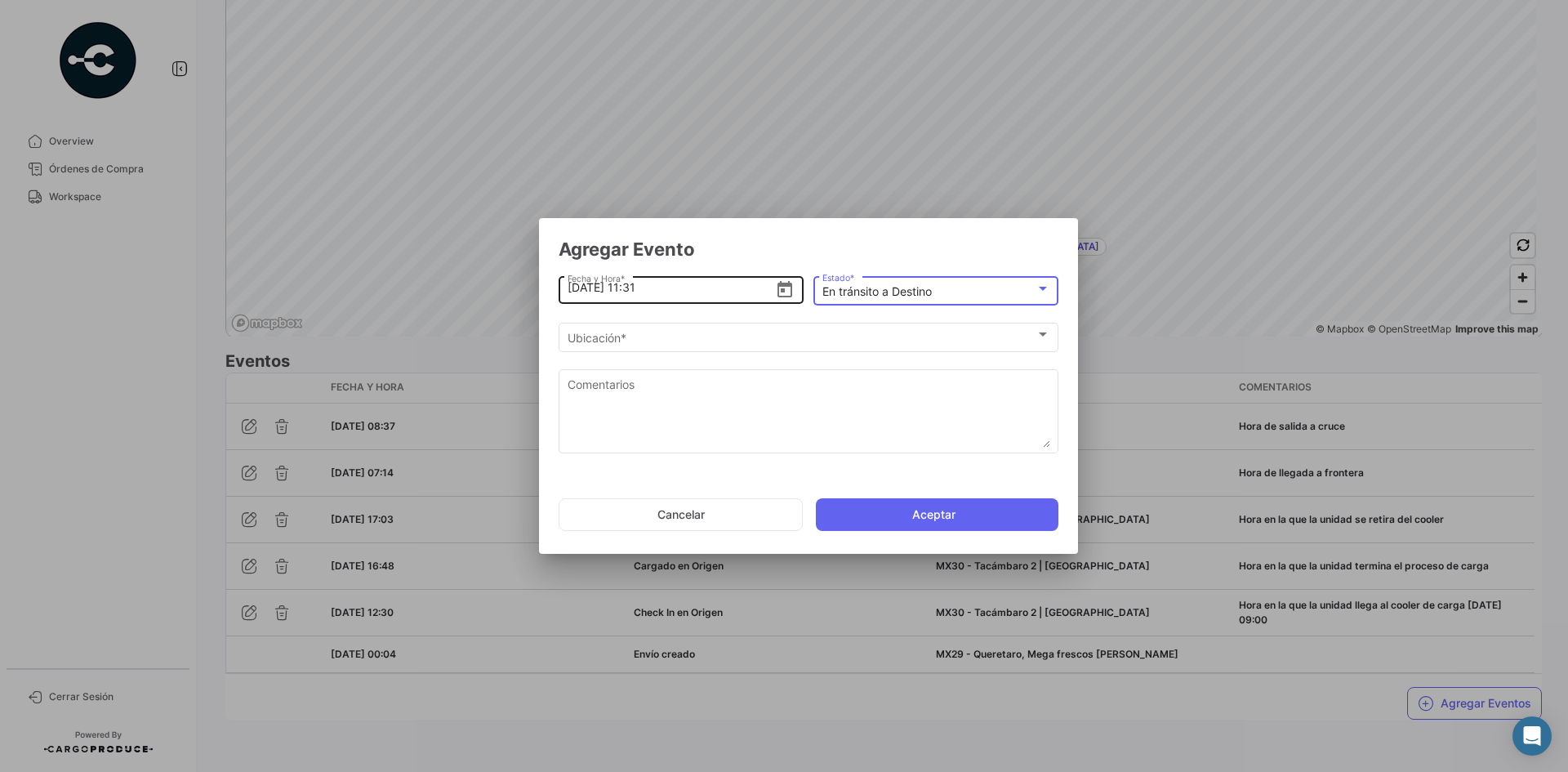
click at [664, 314] on input "[DATE] 11:31" at bounding box center [671, 288] width 208 height 58
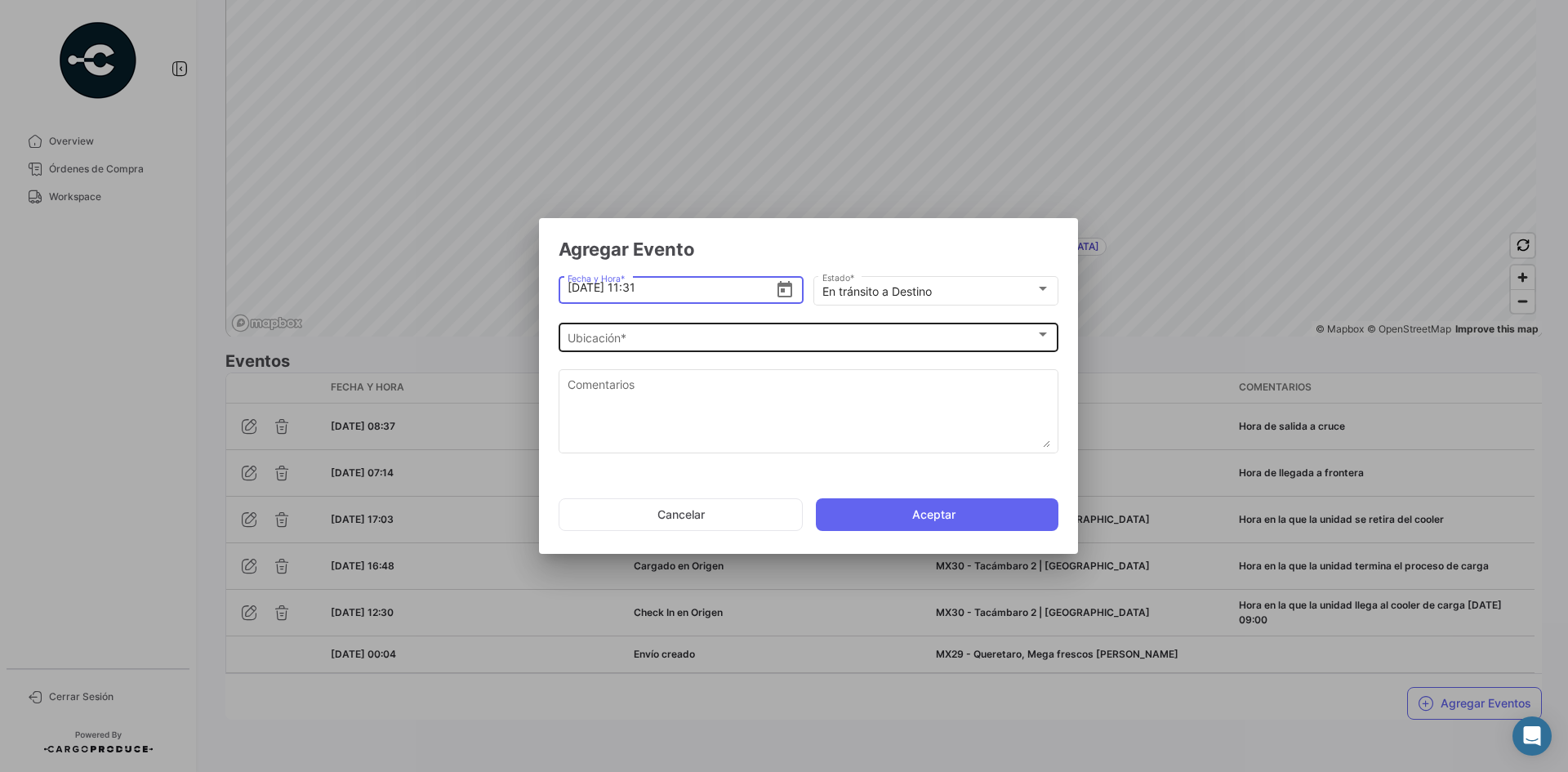
click at [673, 348] on div "Ubicación * Ubicación *" at bounding box center [808, 335] width 483 height 32
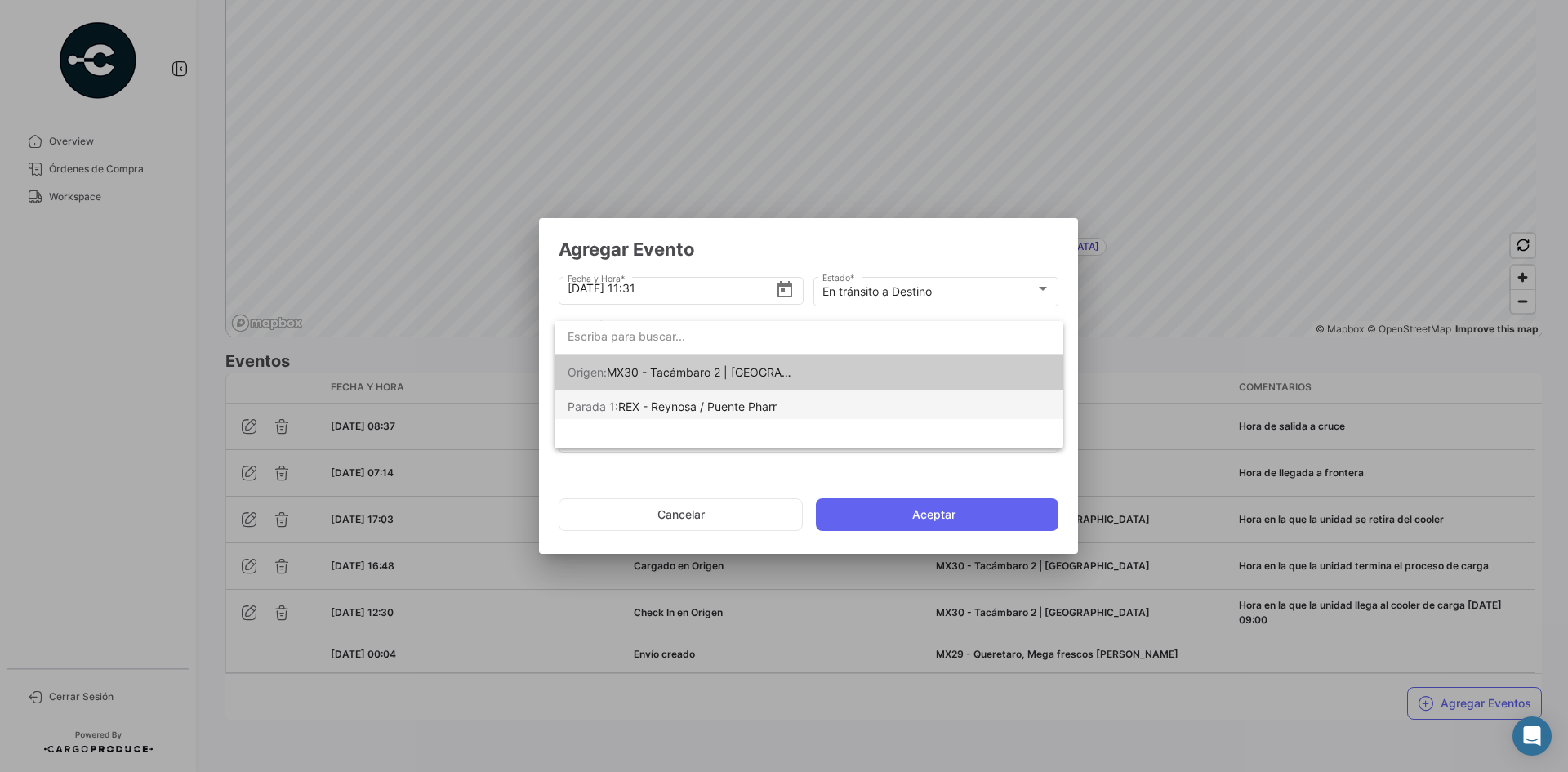
click at [661, 409] on span "REX - Reynosa / Puente Pharr" at bounding box center [697, 406] width 159 height 14
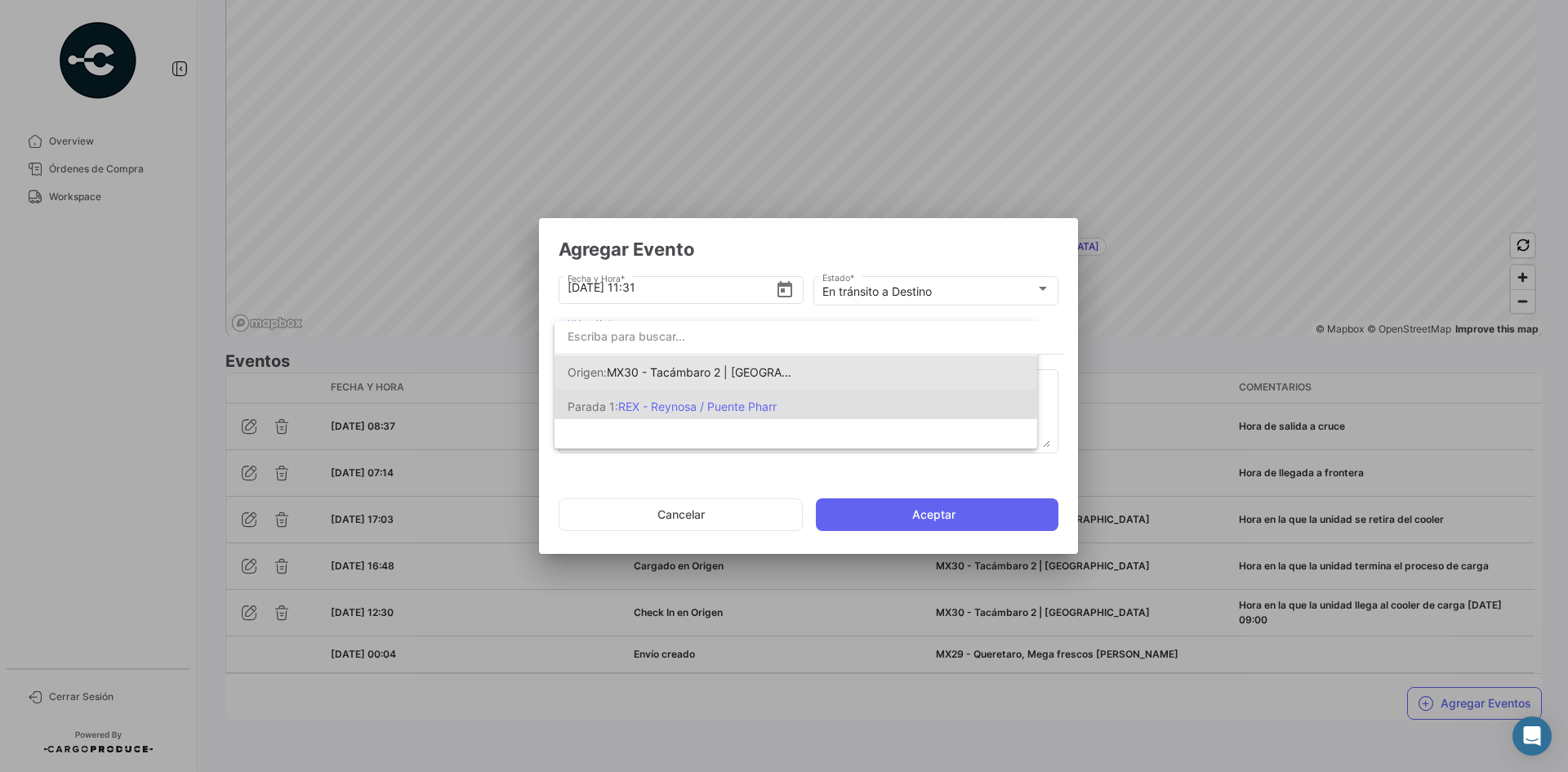
scroll to position [0, 0]
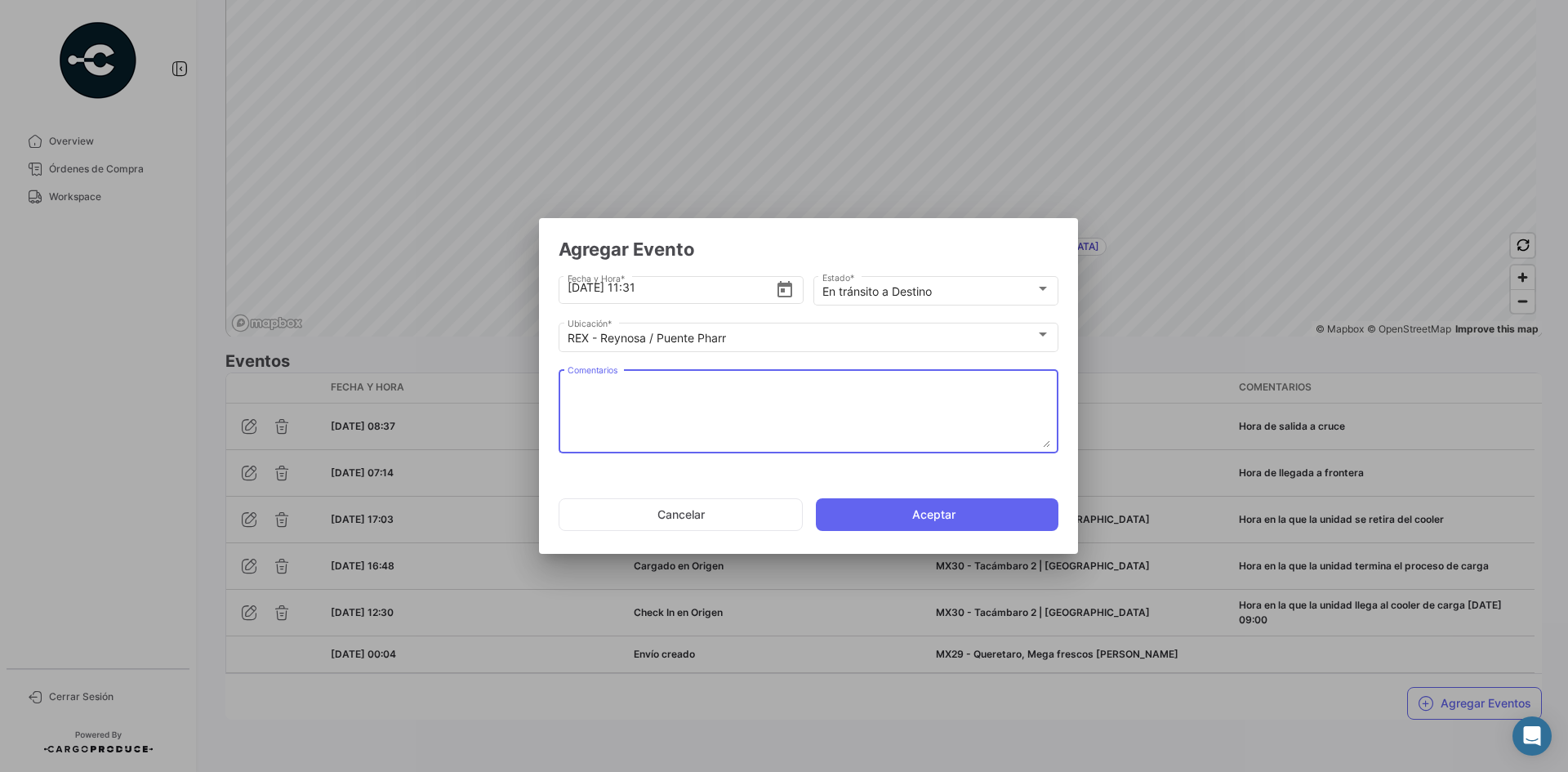
click at [634, 401] on textarea "Comentarios" at bounding box center [808, 411] width 483 height 72
paste textarea "Hora en la que la unidad queda liberada de aduanas y se dirige al destino"
type textarea "Hora en la que la unidad queda liberada de aduanas y se dirige al destino"
click at [640, 289] on input "[DATE] 11:31" at bounding box center [671, 288] width 208 height 58
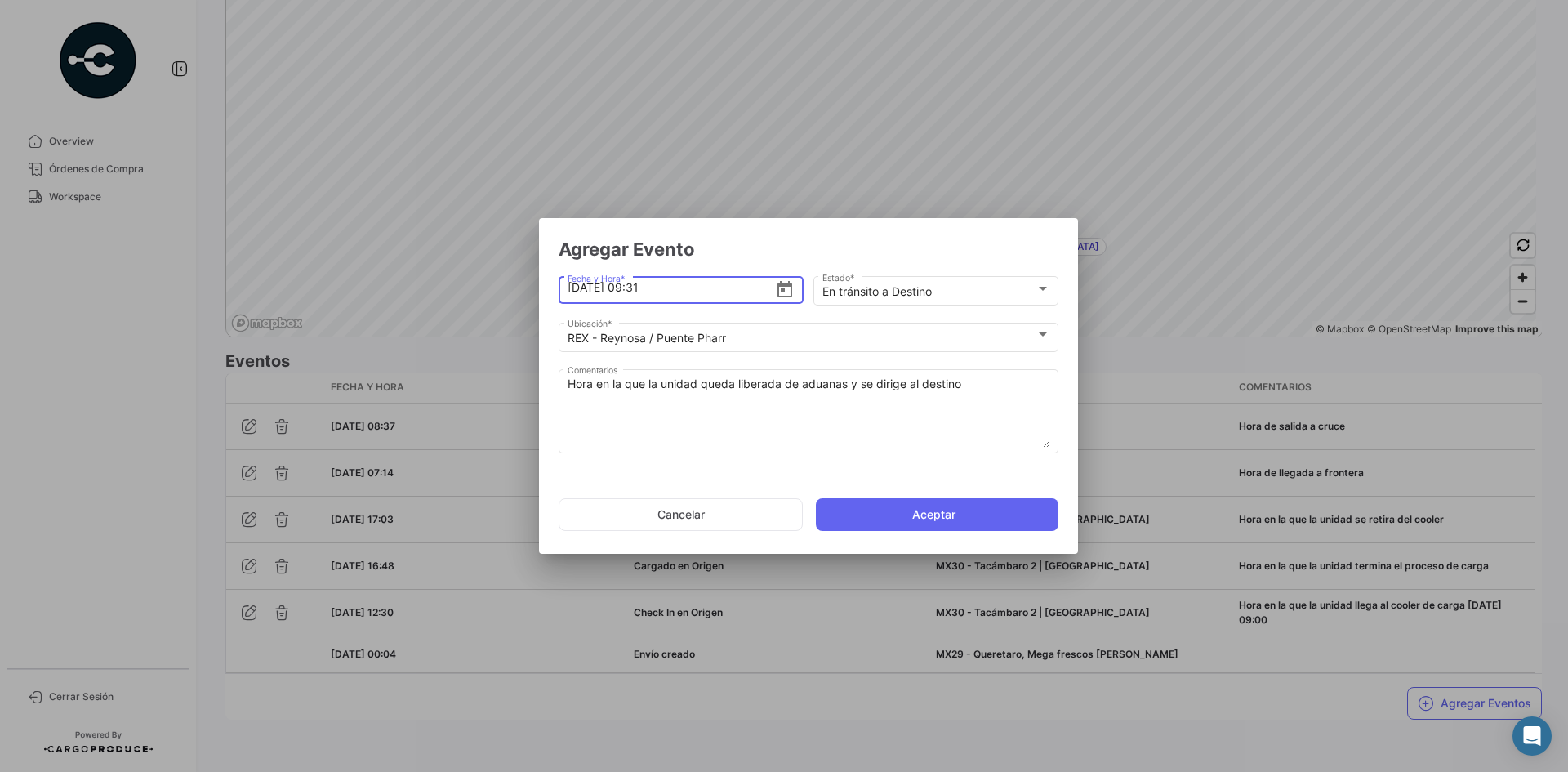
click at [674, 292] on input "[DATE] 09:31" at bounding box center [671, 288] width 208 height 58
type input "[DATE] 09:01"
click at [918, 519] on button "Aceptar" at bounding box center [937, 515] width 243 height 33
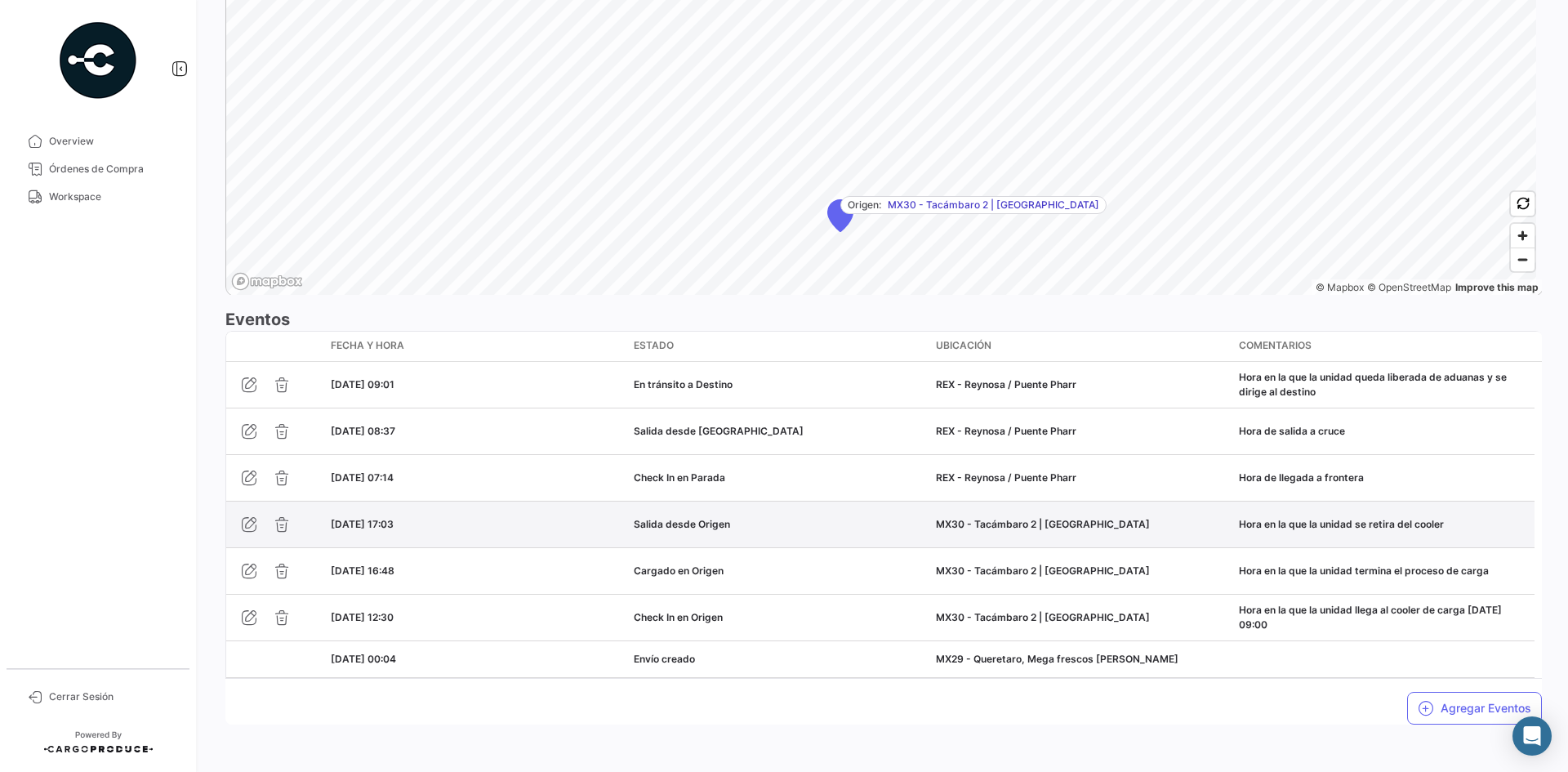
scroll to position [1154, 0]
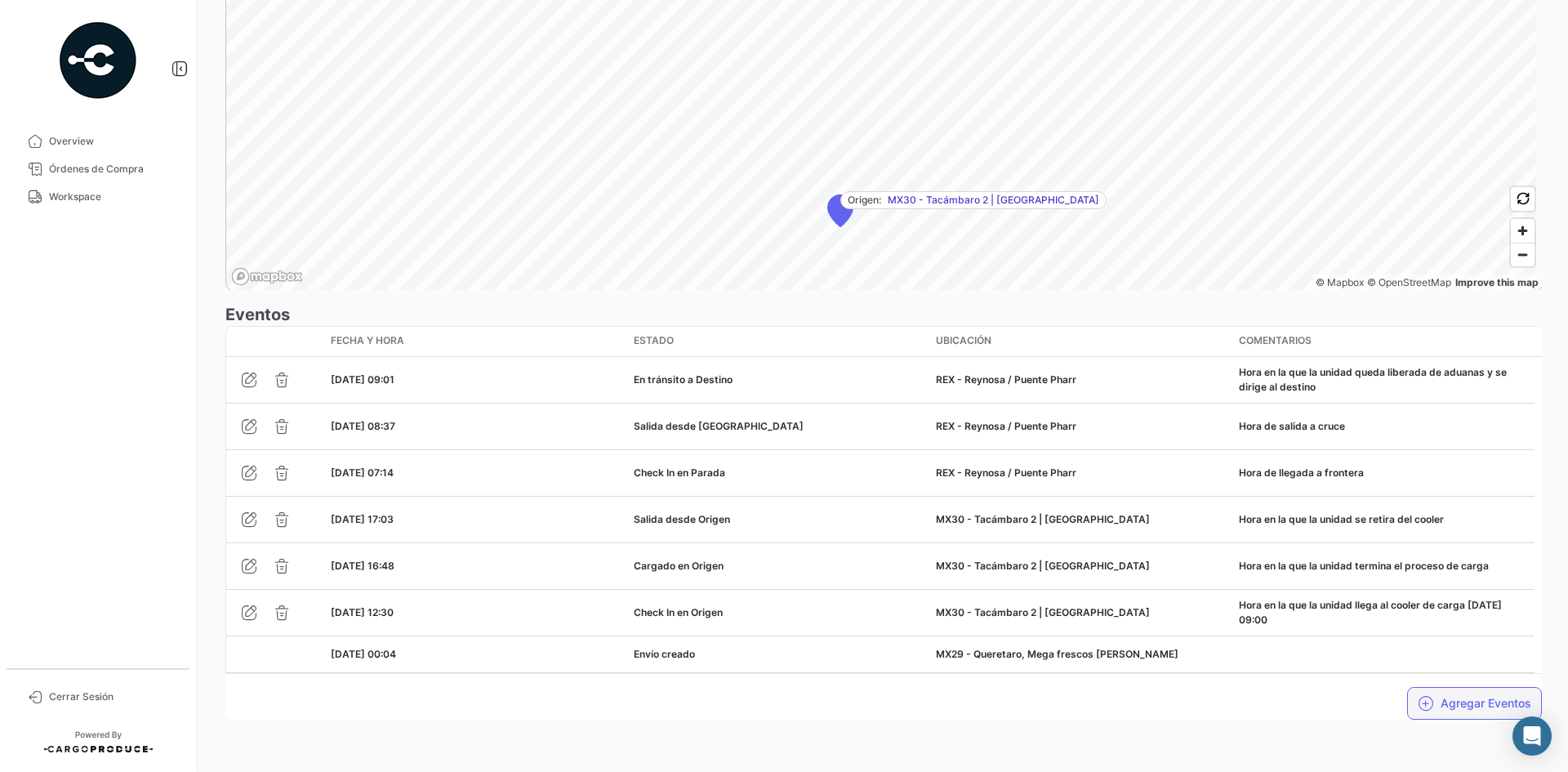
click at [1422, 705] on icon "button" at bounding box center [1426, 703] width 16 height 16
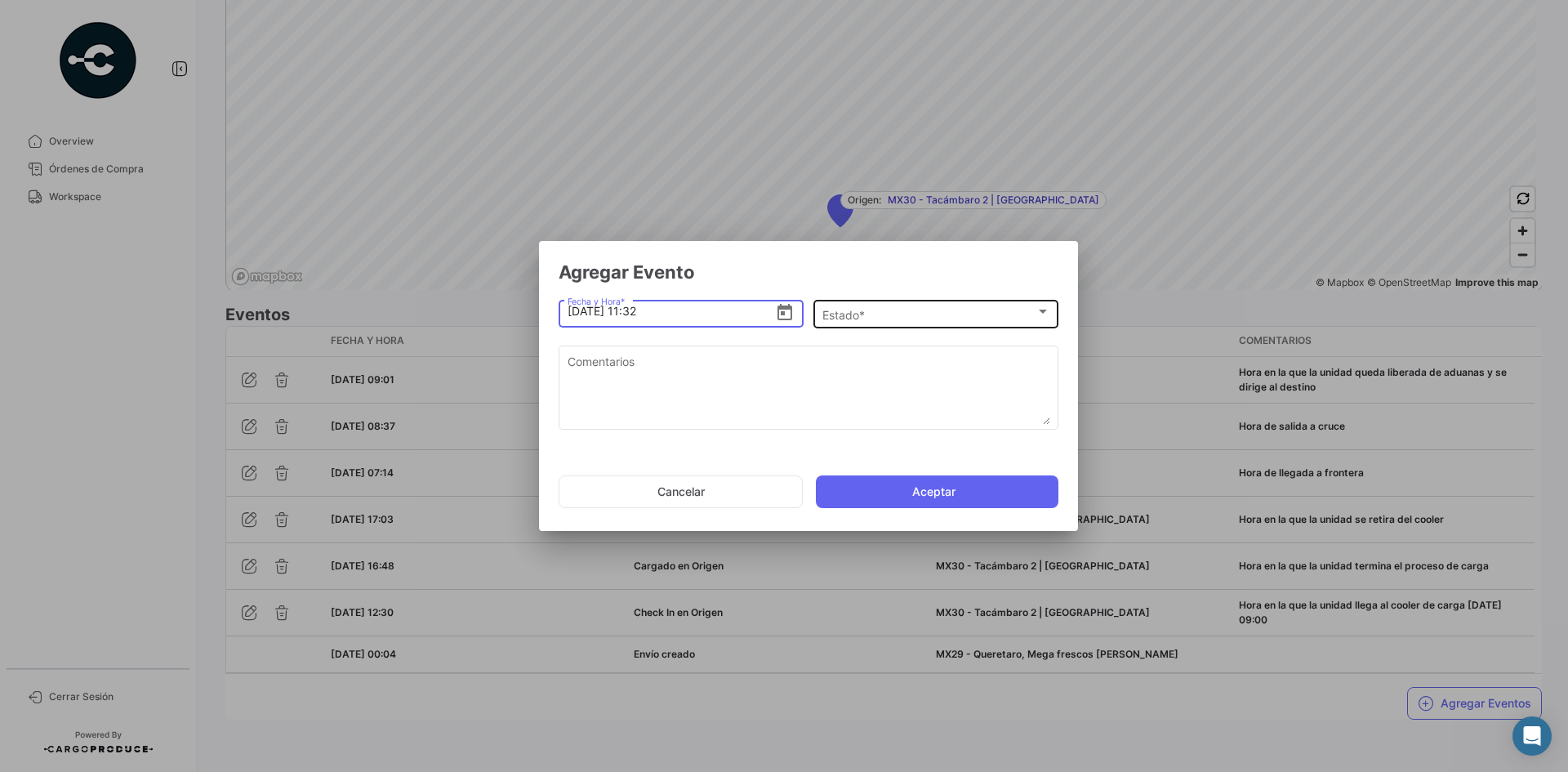
click at [857, 313] on span "Estado *" at bounding box center [928, 314] width 213 height 14
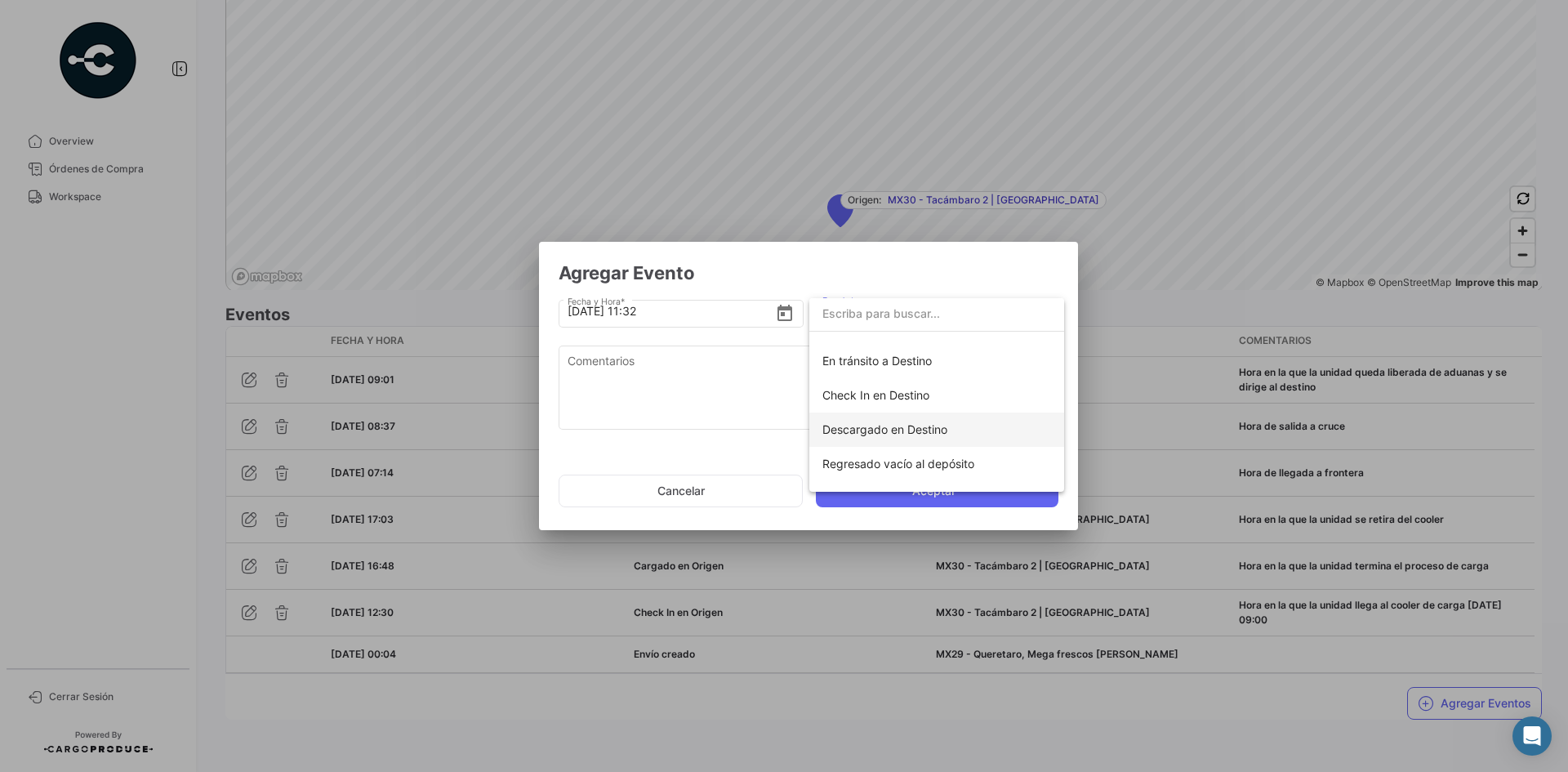
scroll to position [287, 0]
click at [901, 372] on span "Check In en Destino" at bounding box center [876, 371] width 107 height 14
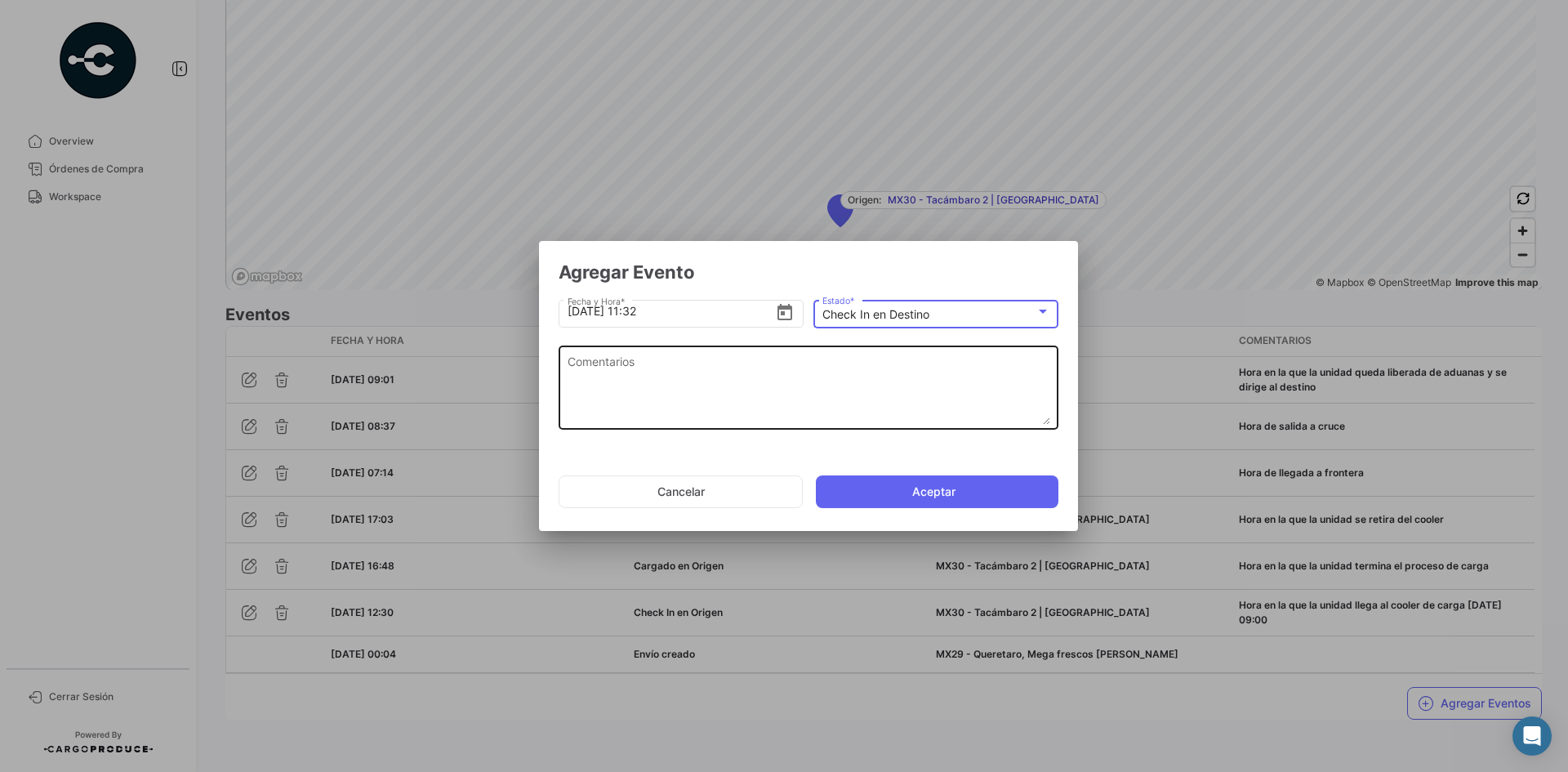
click at [774, 372] on textarea "Comentarios" at bounding box center [808, 388] width 483 height 72
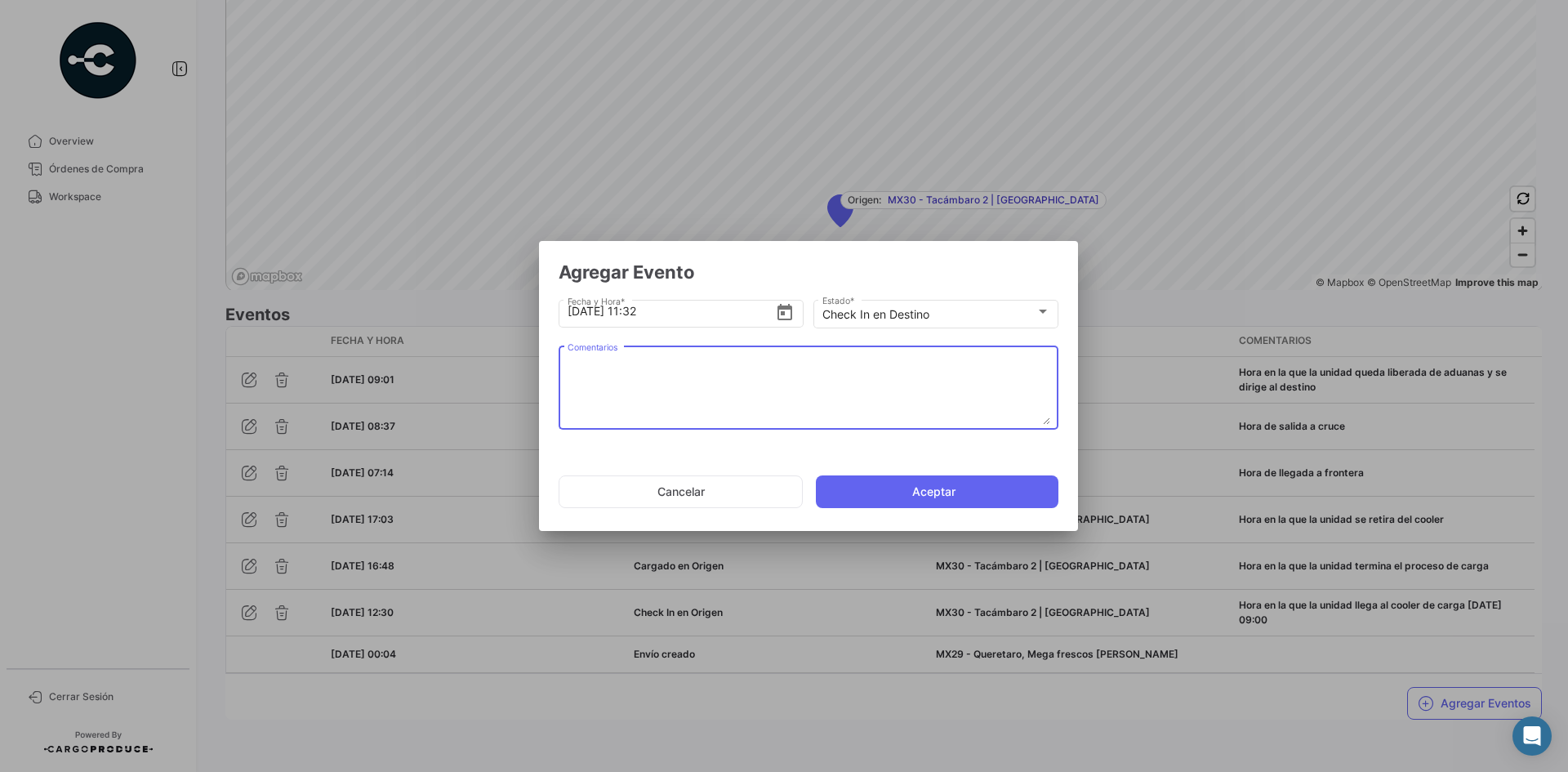
paste textarea "Hora de arribo al destino"
type textarea "Hora de arribo al destino"
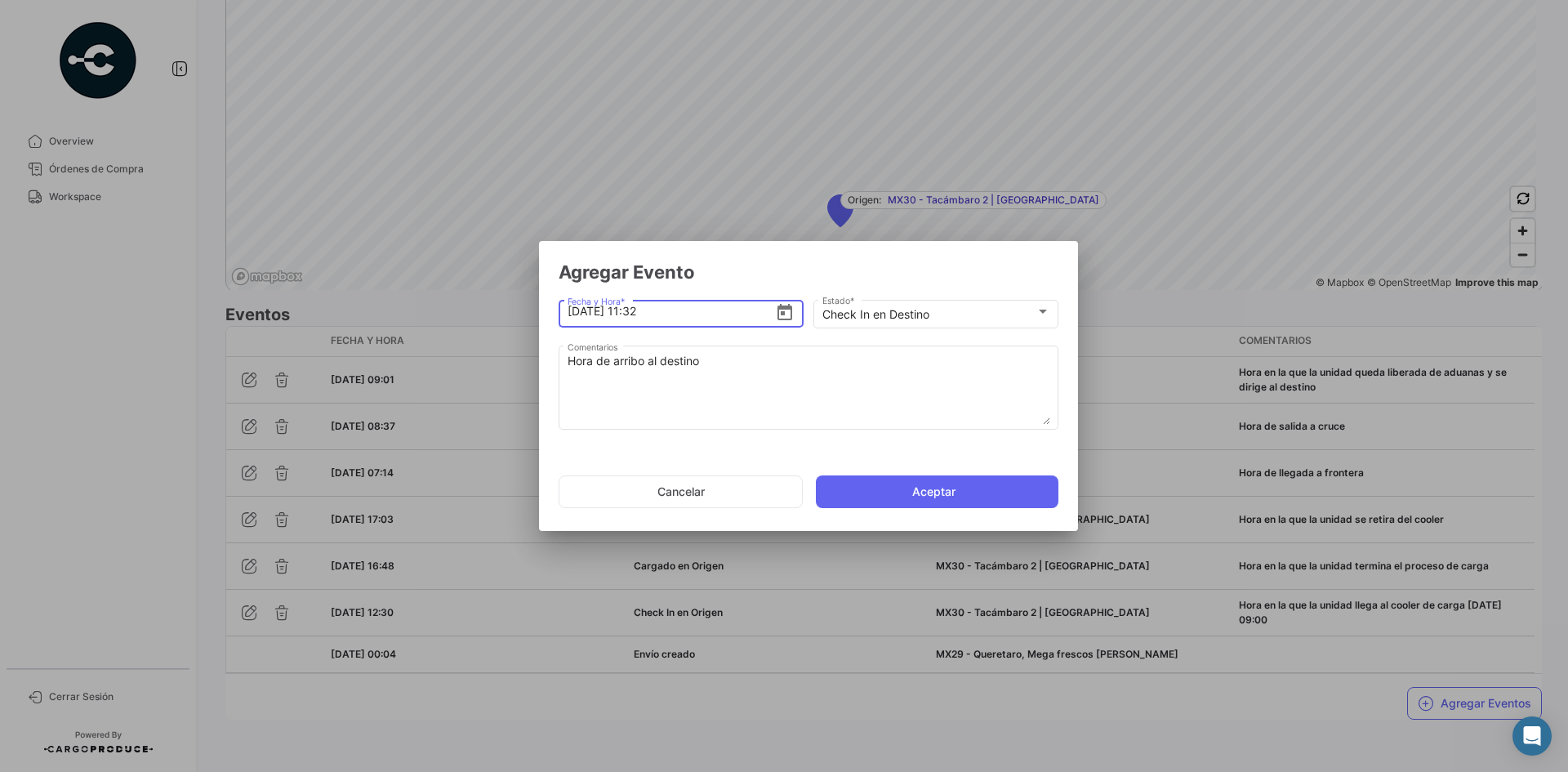
click at [642, 318] on input "[DATE] 11:32" at bounding box center [671, 312] width 208 height 58
type input "[DATE] 09:30"
click at [899, 488] on button "Aceptar" at bounding box center [937, 492] width 243 height 33
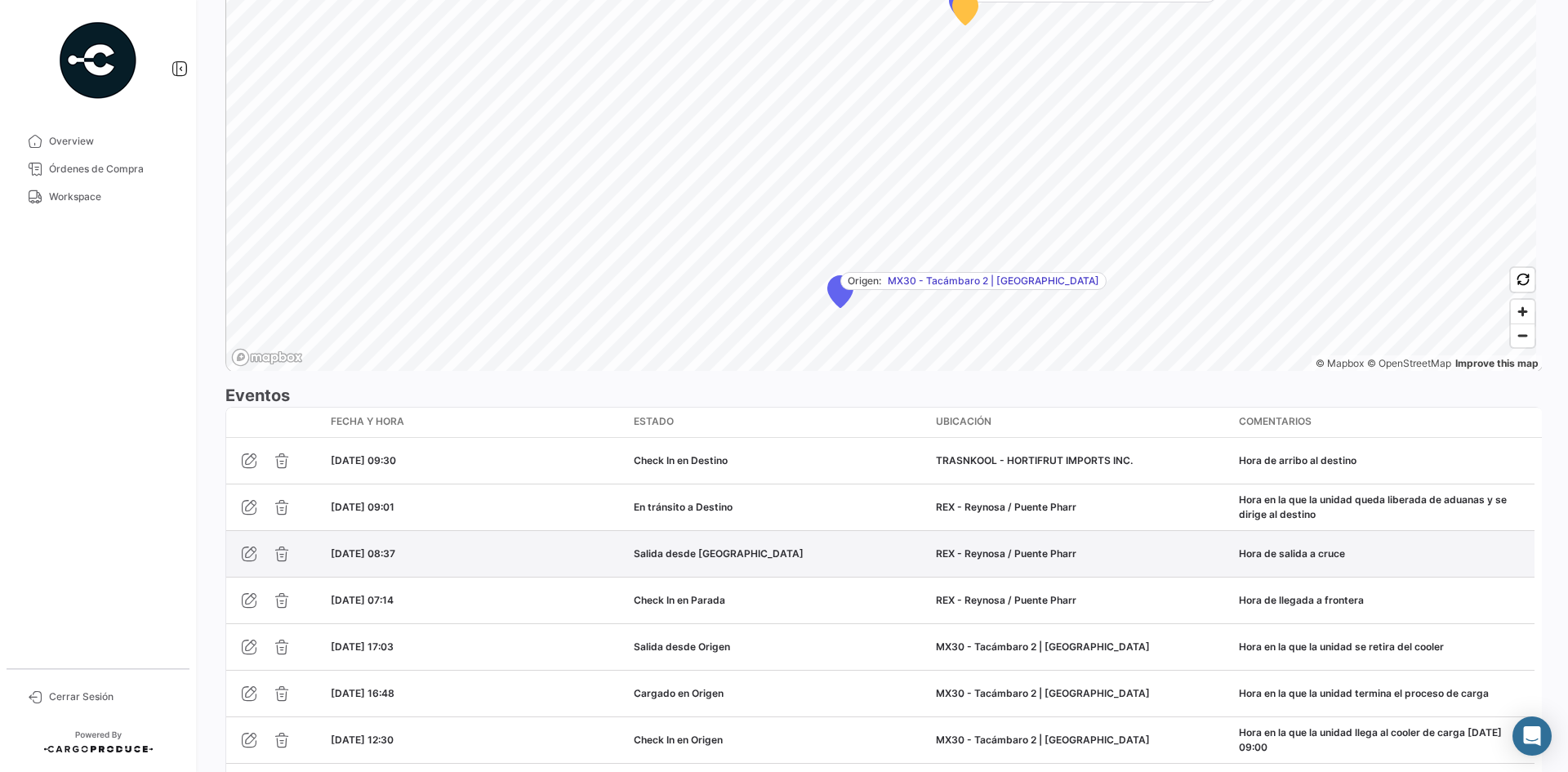
scroll to position [1201, 0]
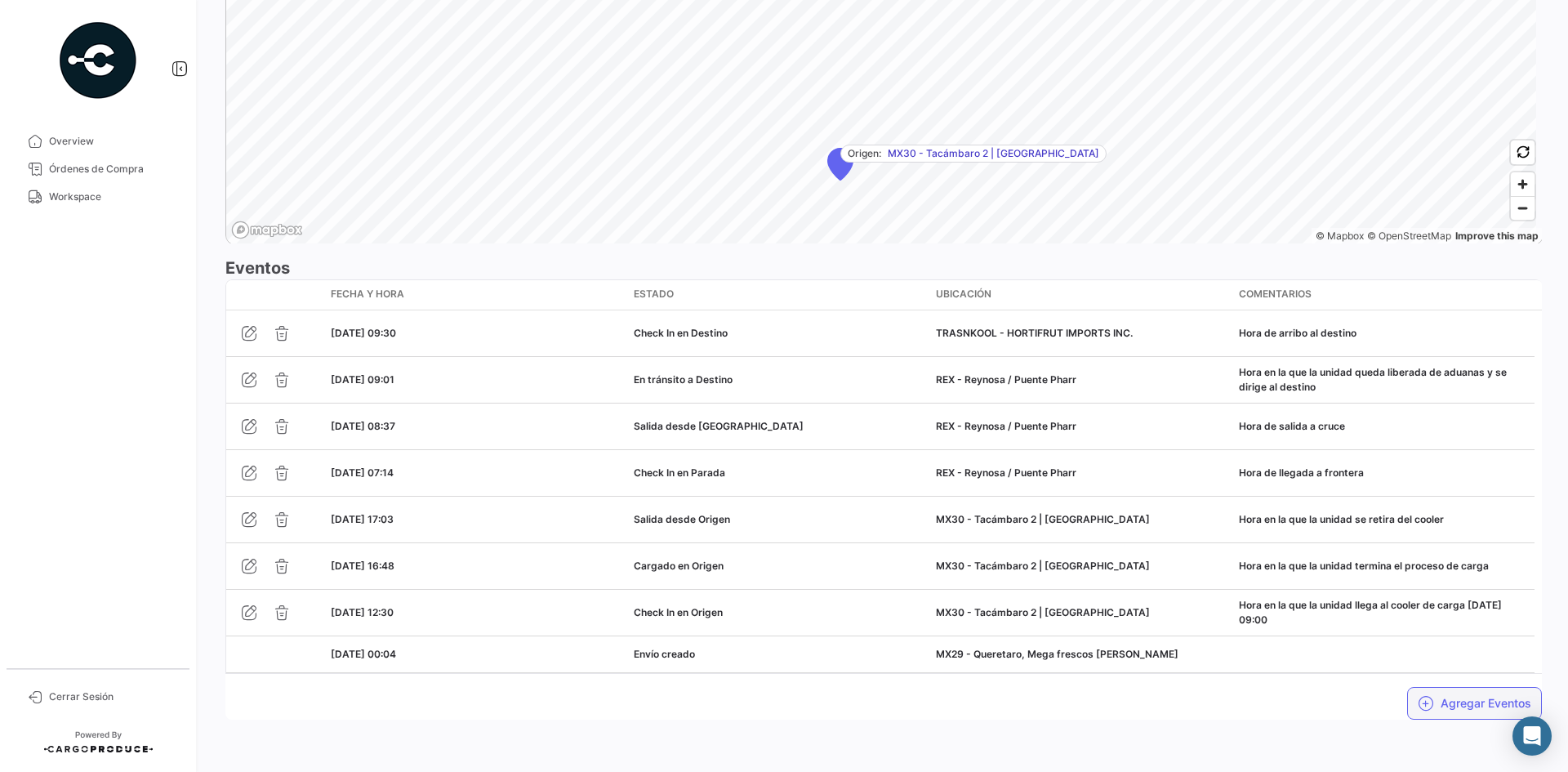
click at [1422, 706] on icon "button" at bounding box center [1426, 703] width 16 height 16
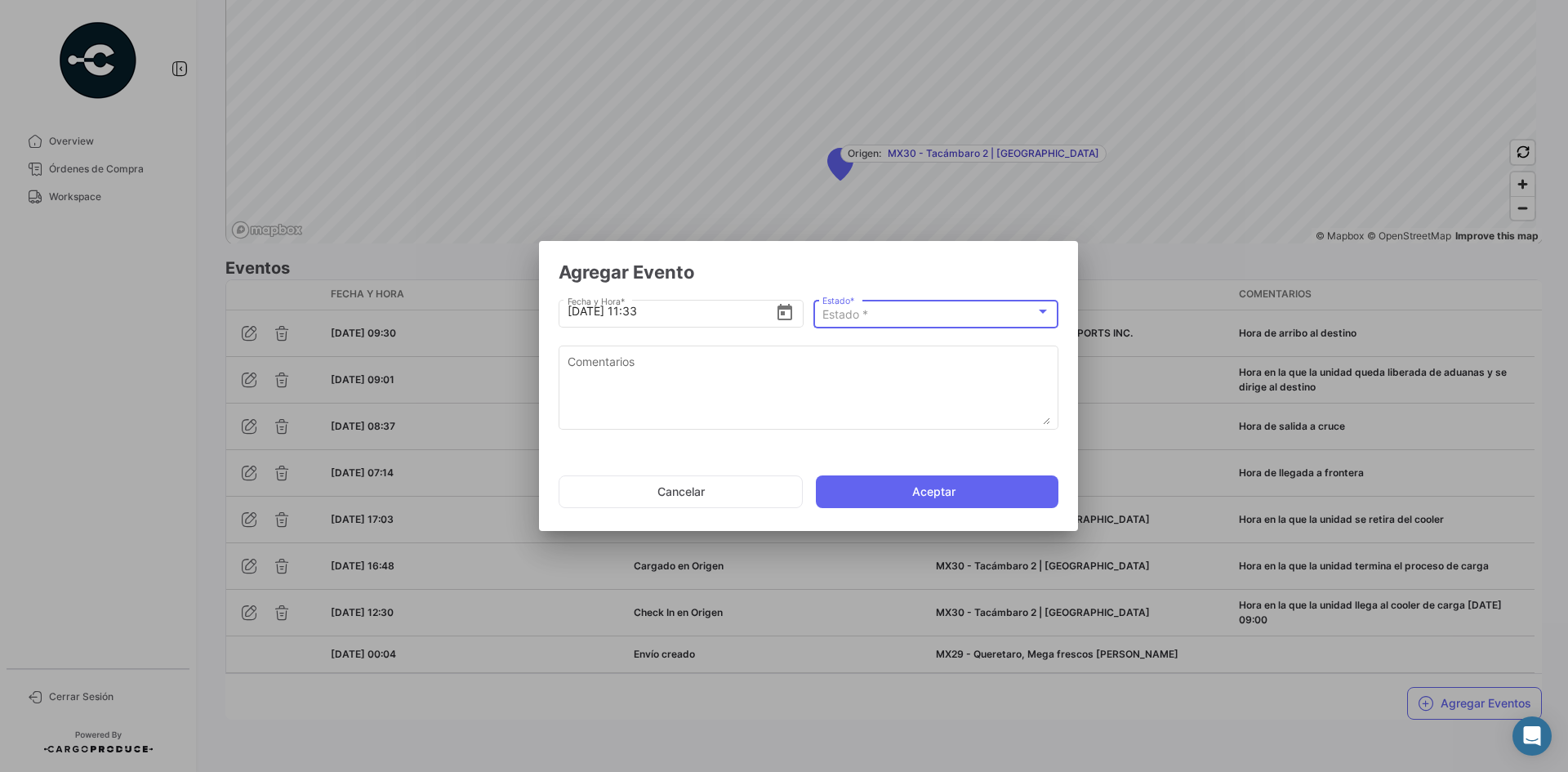
click at [877, 320] on div "Estado *" at bounding box center [928, 314] width 213 height 14
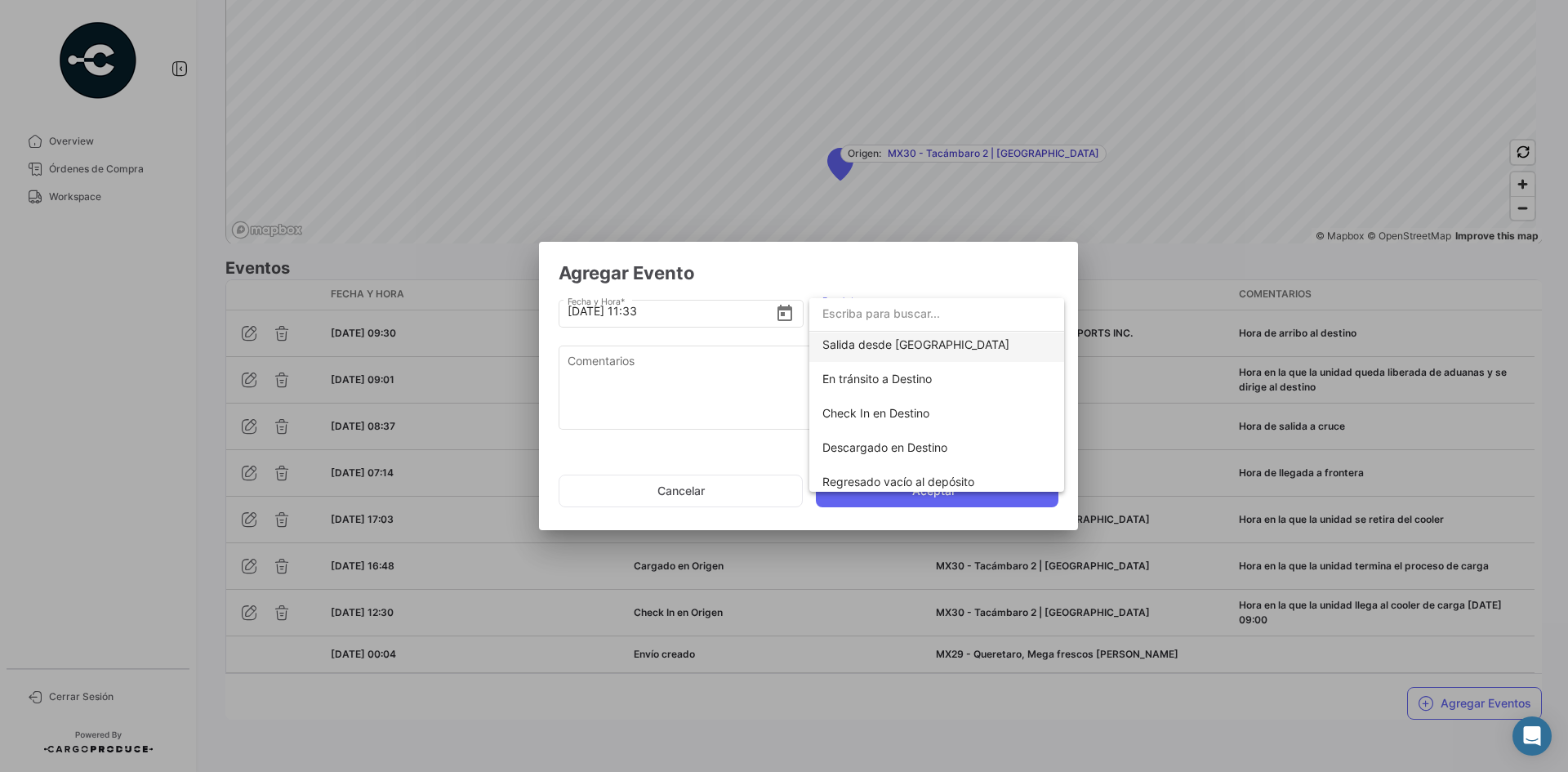
scroll to position [287, 0]
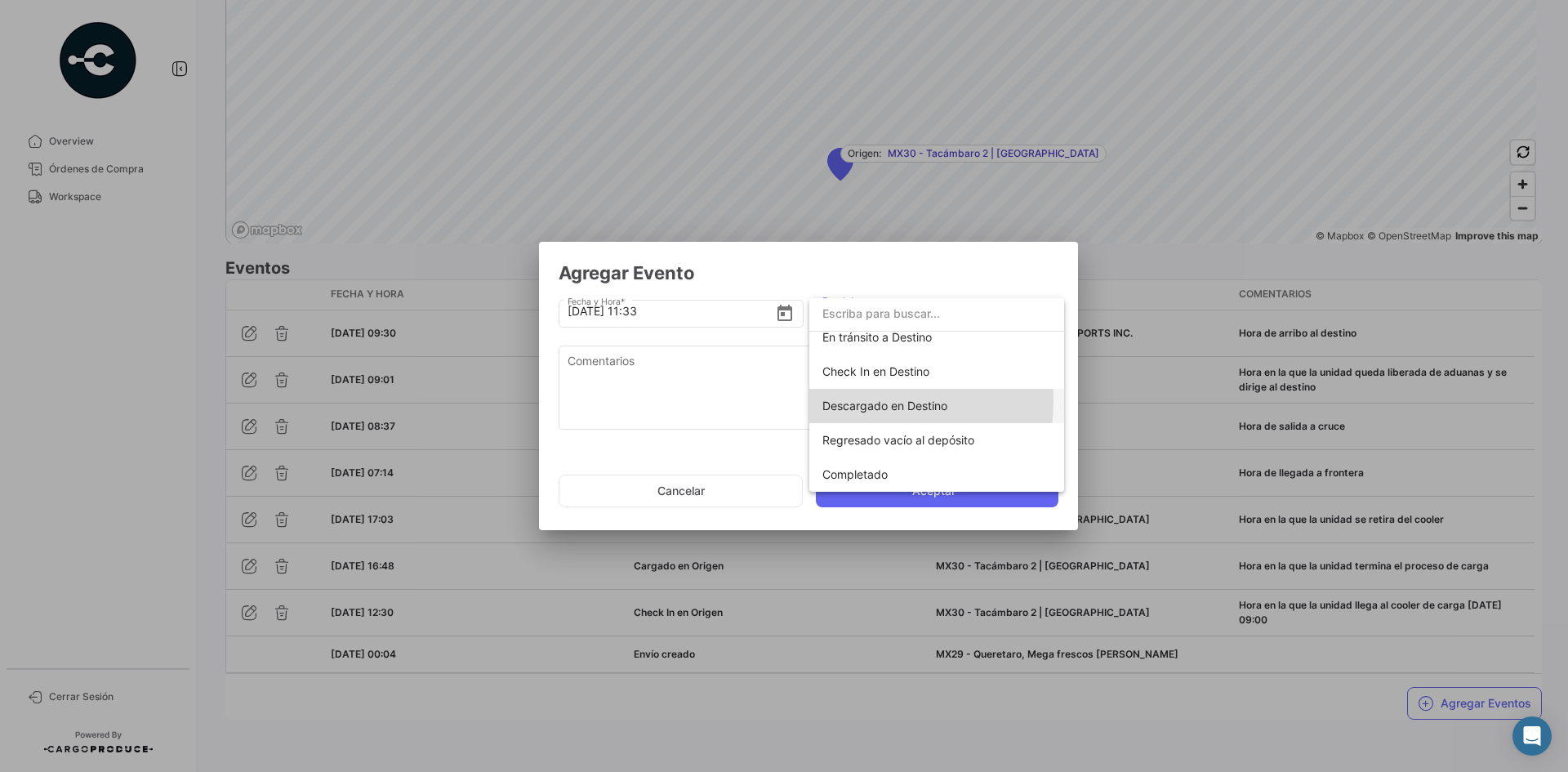
click at [869, 401] on span "Descargado en Destino" at bounding box center [885, 405] width 125 height 14
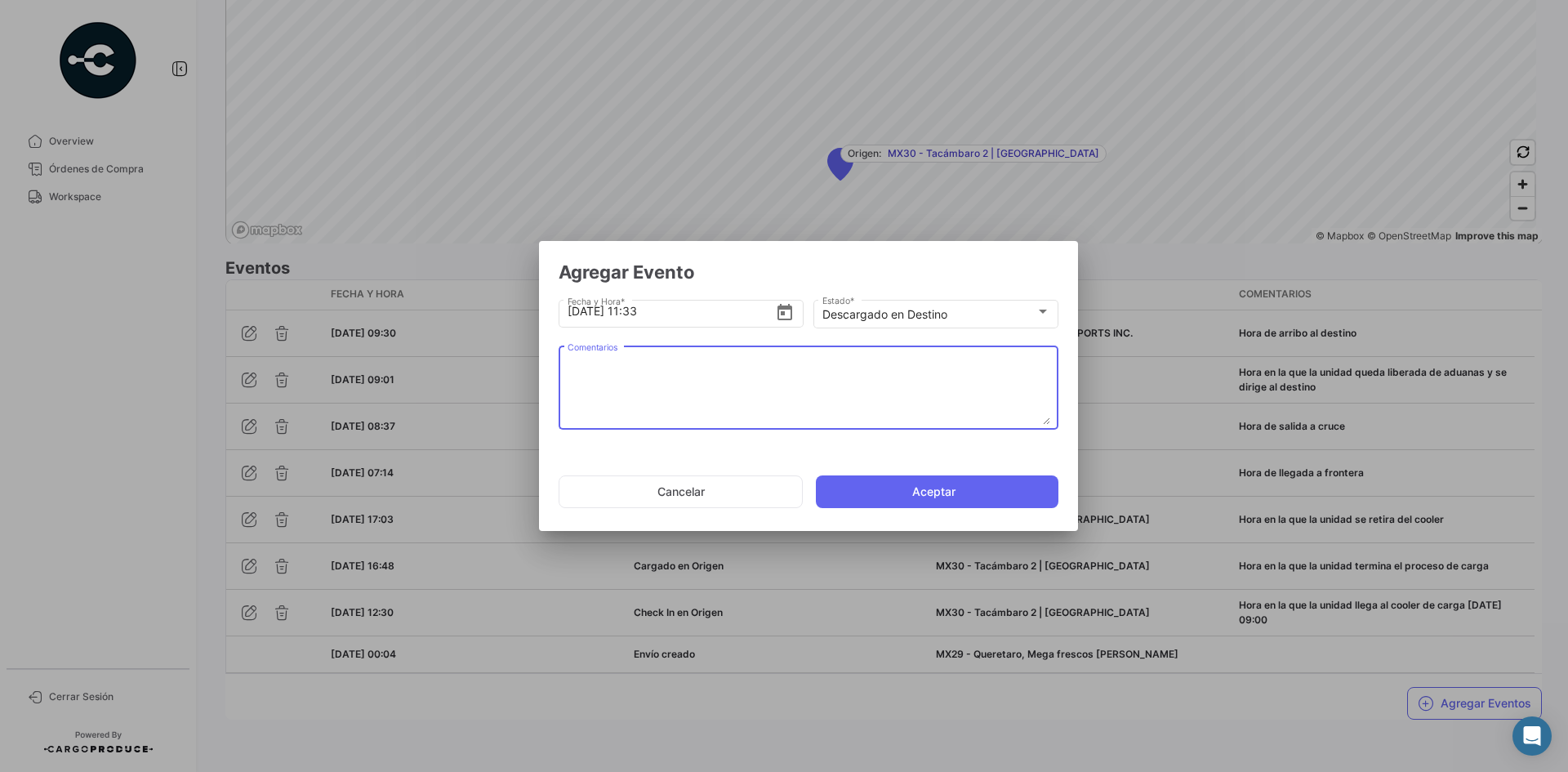
click at [743, 400] on textarea "Comentarios" at bounding box center [808, 388] width 483 height 72
paste textarea "Hora en la que se termina la descarga, la unidad espera documentos de salida"
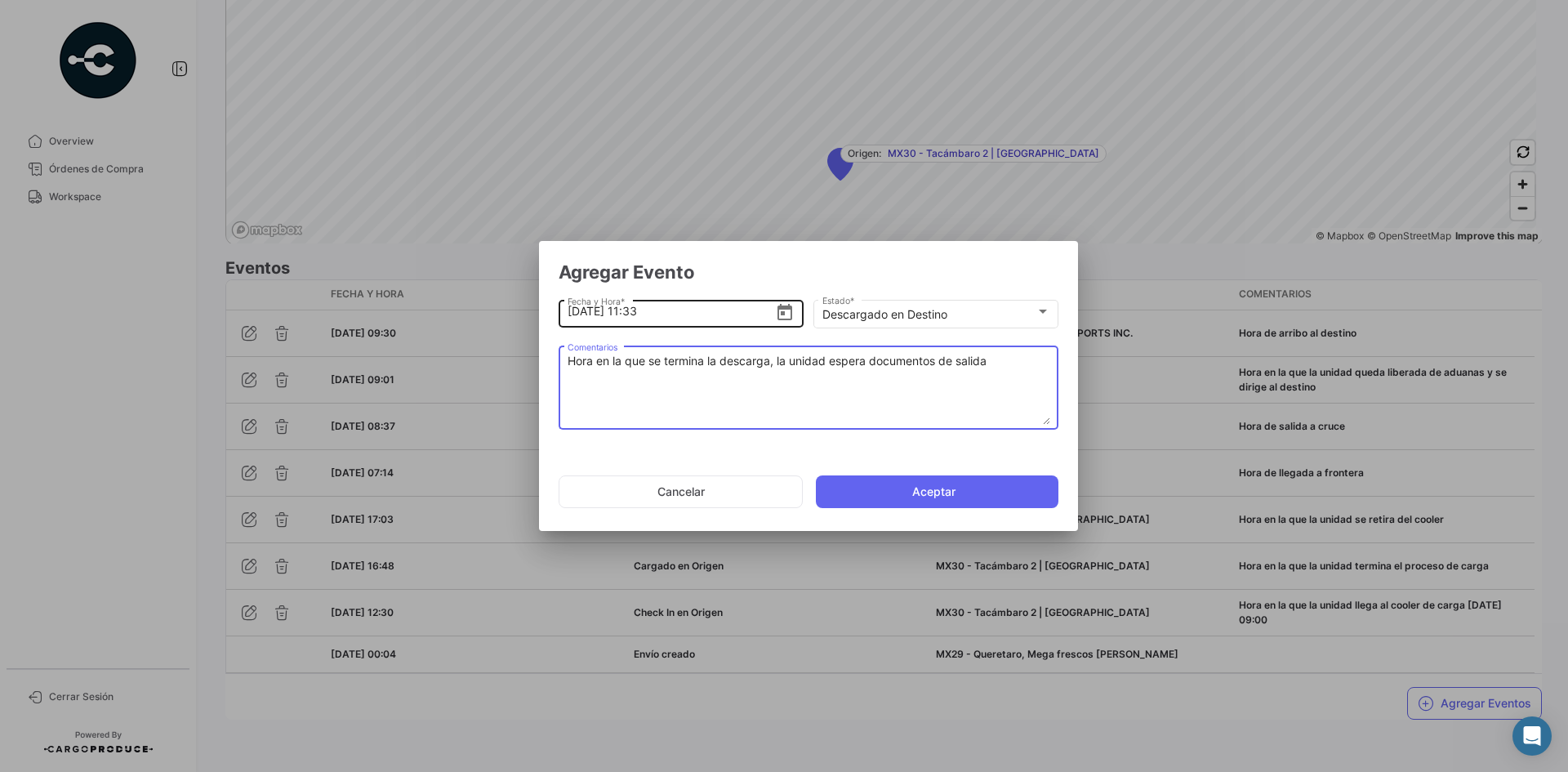
type textarea "Hora en la que se termina la descarga, la unidad espera documentos de salida"
click at [634, 311] on input "[DATE] 11:33" at bounding box center [671, 312] width 208 height 58
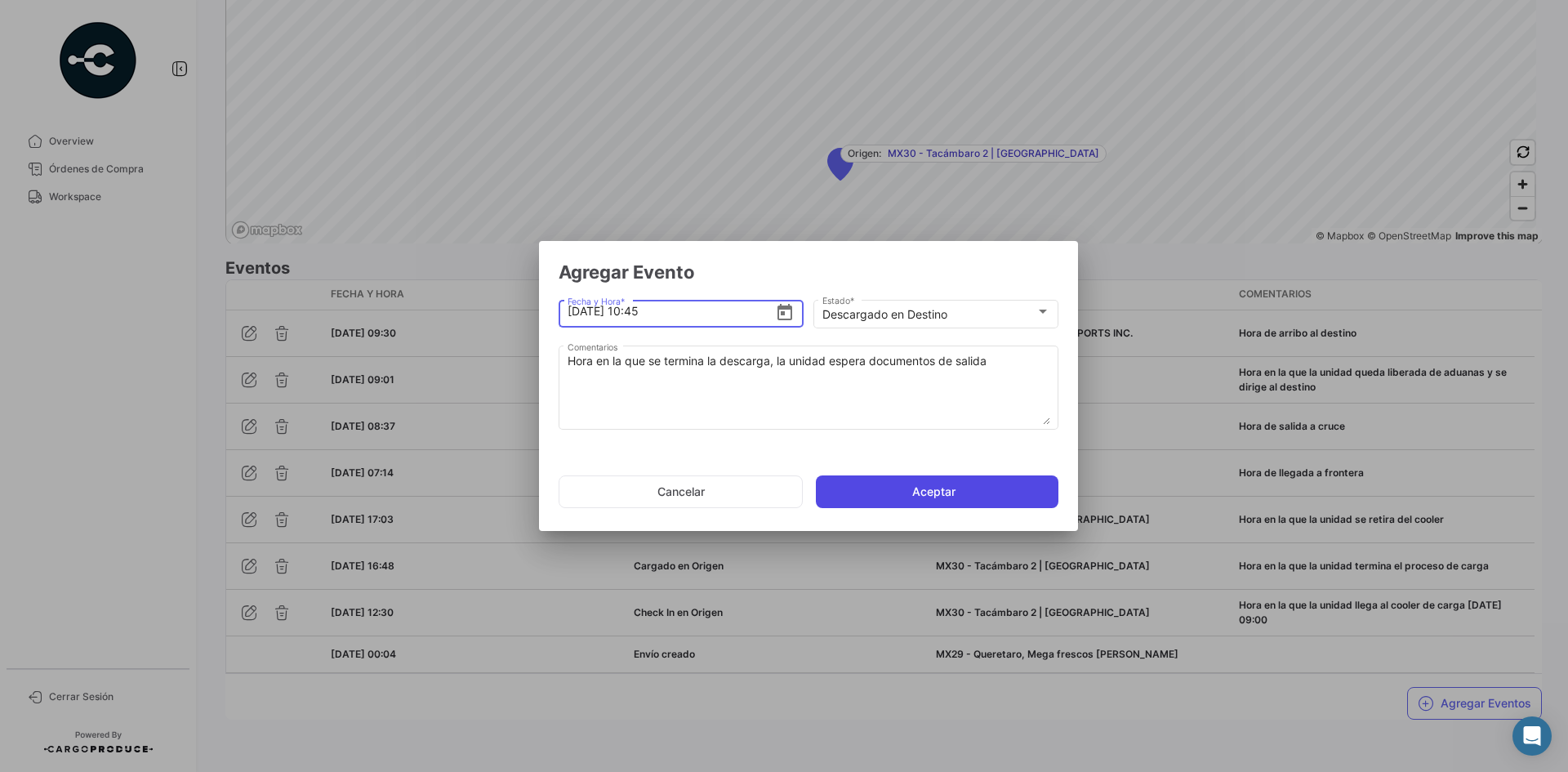
type input "[DATE] 10:45"
click at [896, 479] on button "Aceptar" at bounding box center [937, 492] width 243 height 33
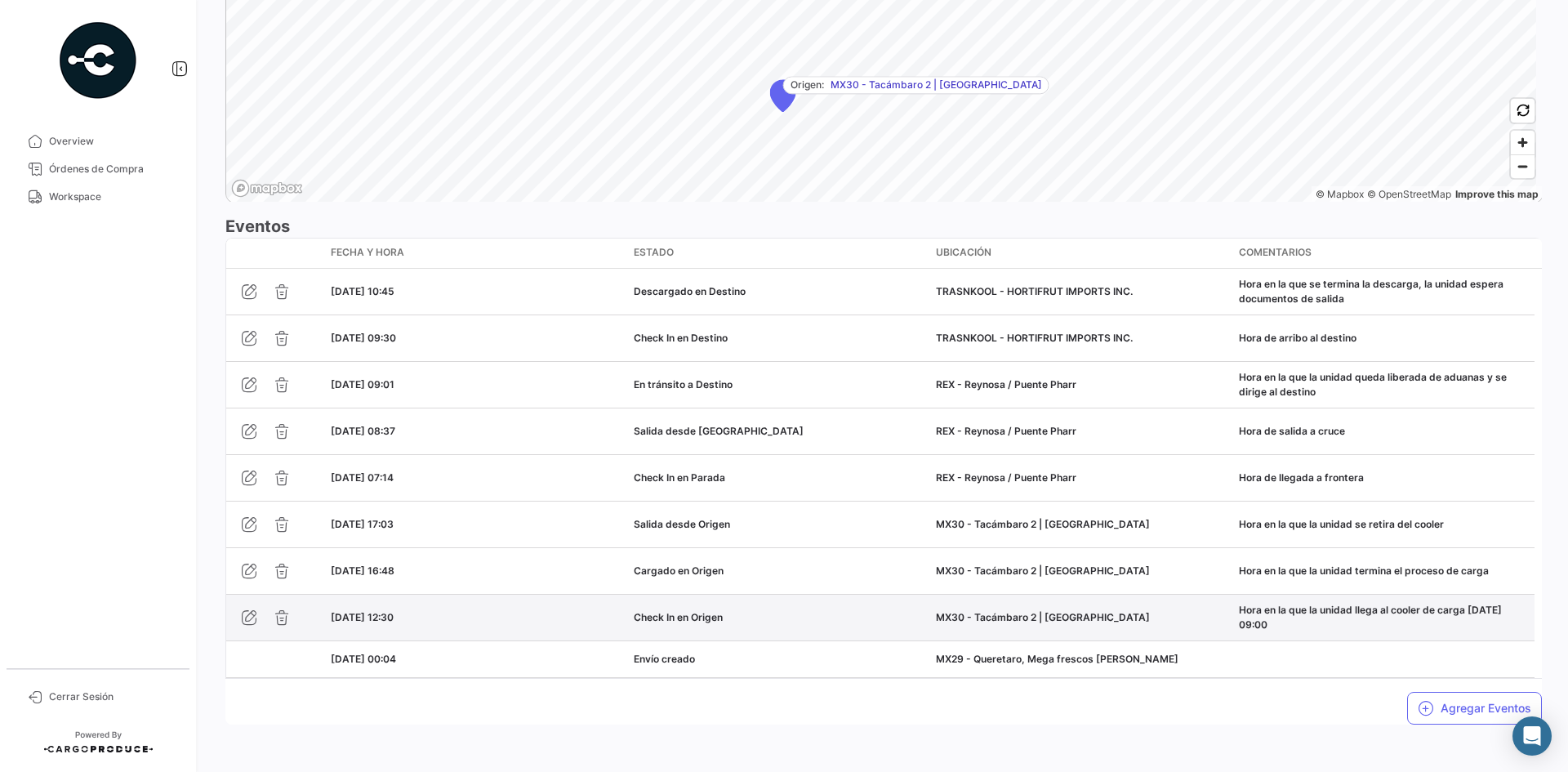
scroll to position [1248, 0]
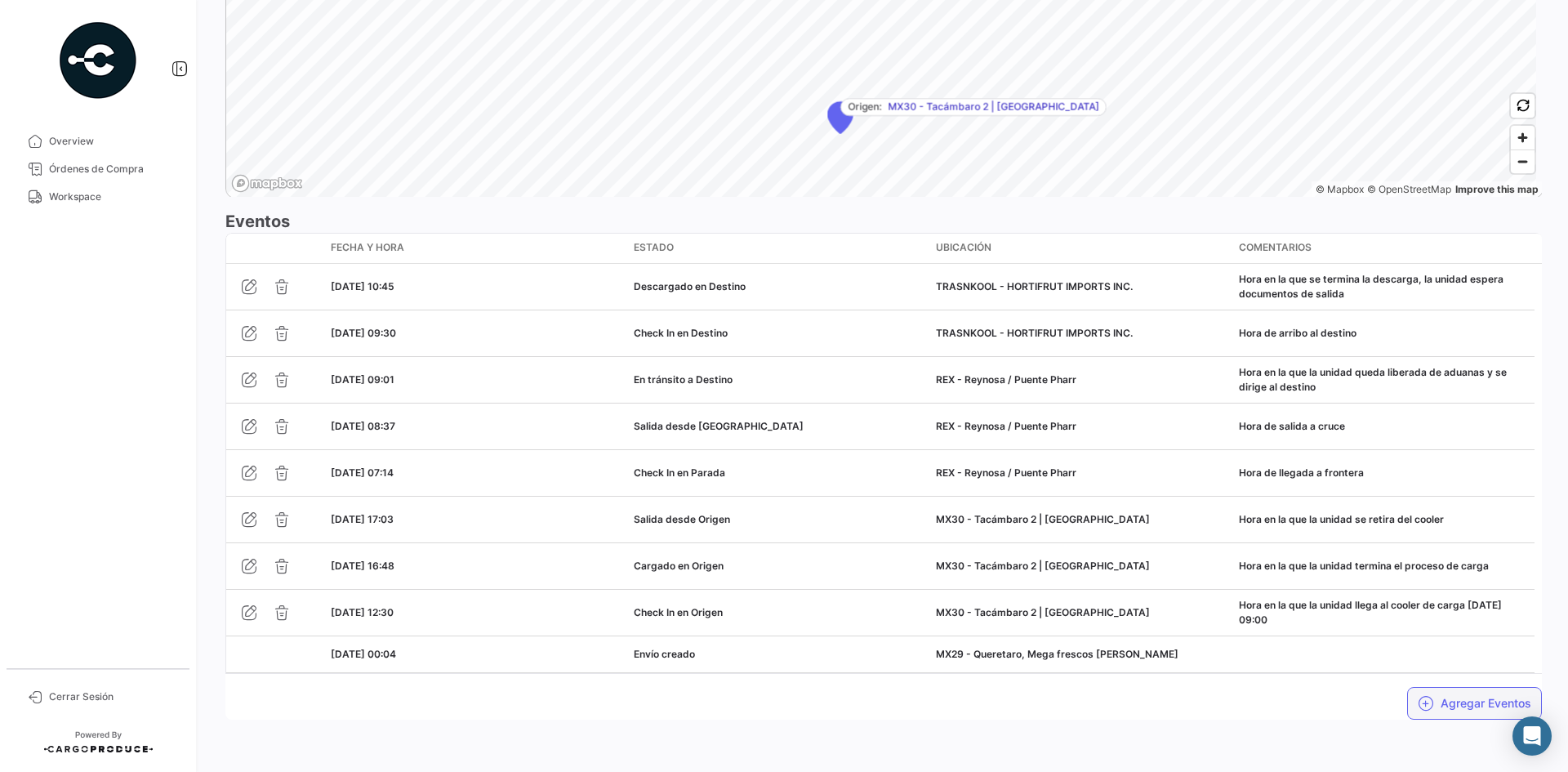
click at [1455, 699] on button "Agregar Eventos" at bounding box center [1474, 703] width 135 height 33
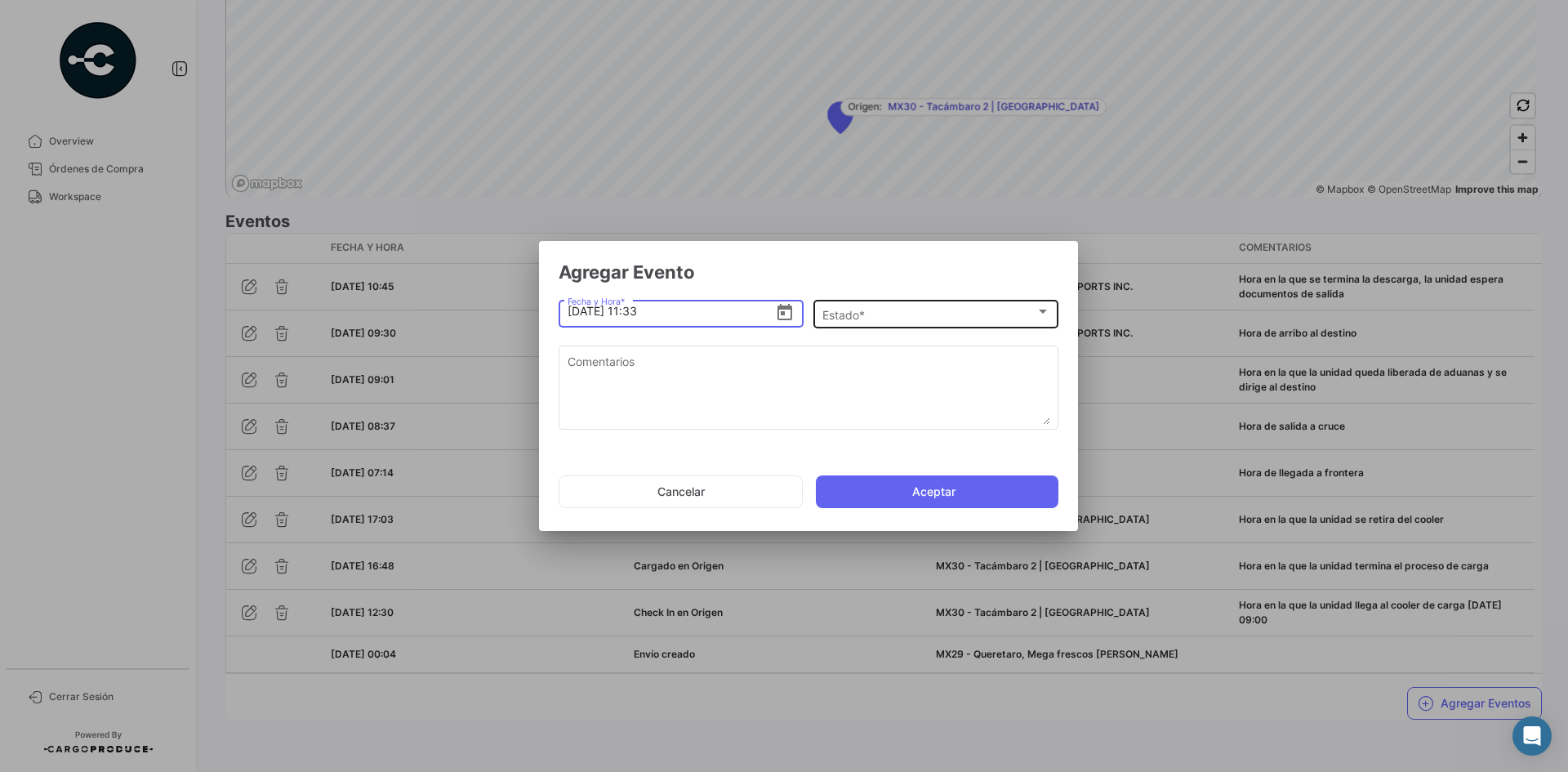
click at [936, 318] on div "Estado *" at bounding box center [928, 314] width 213 height 14
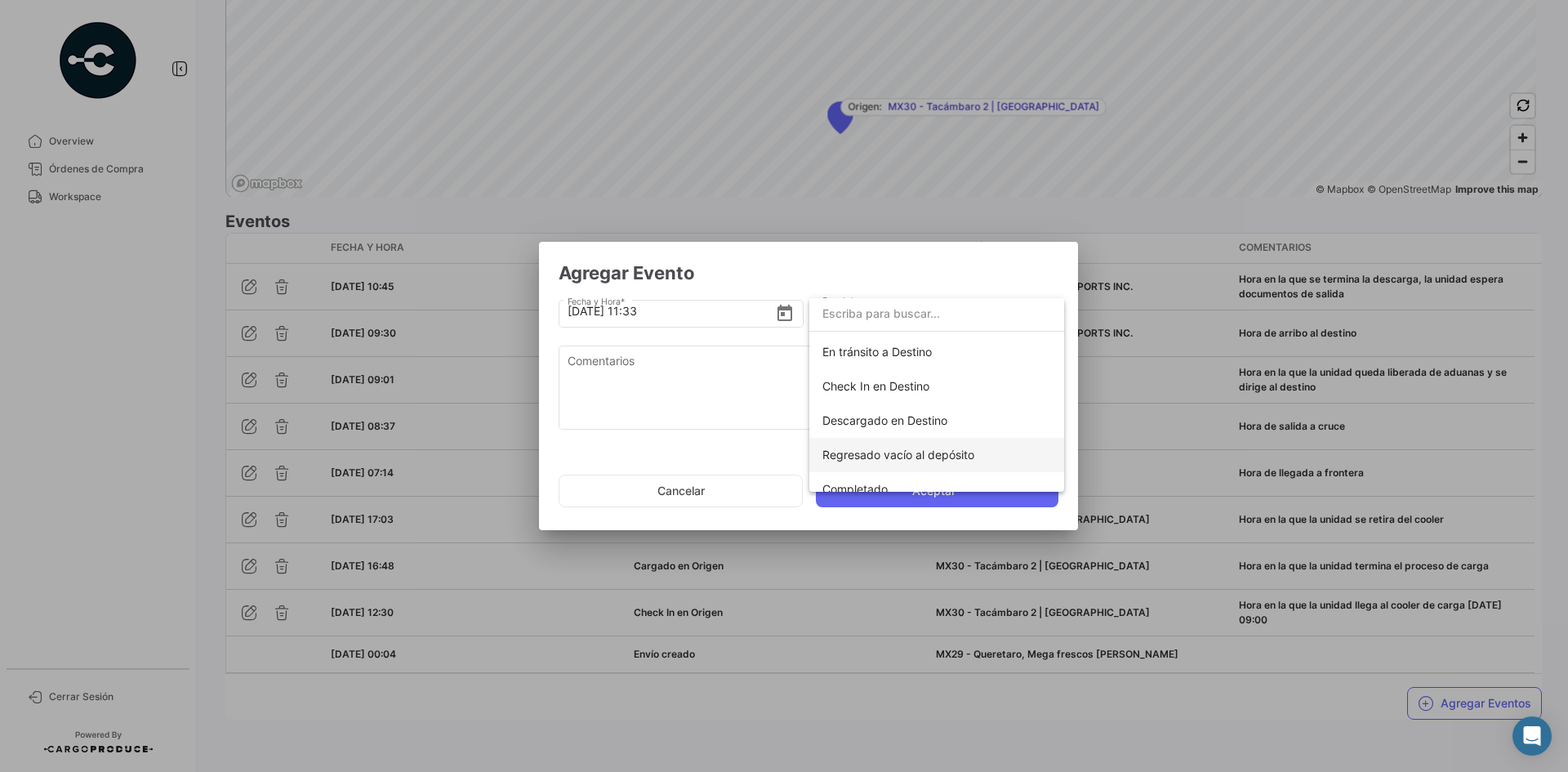
scroll to position [287, 0]
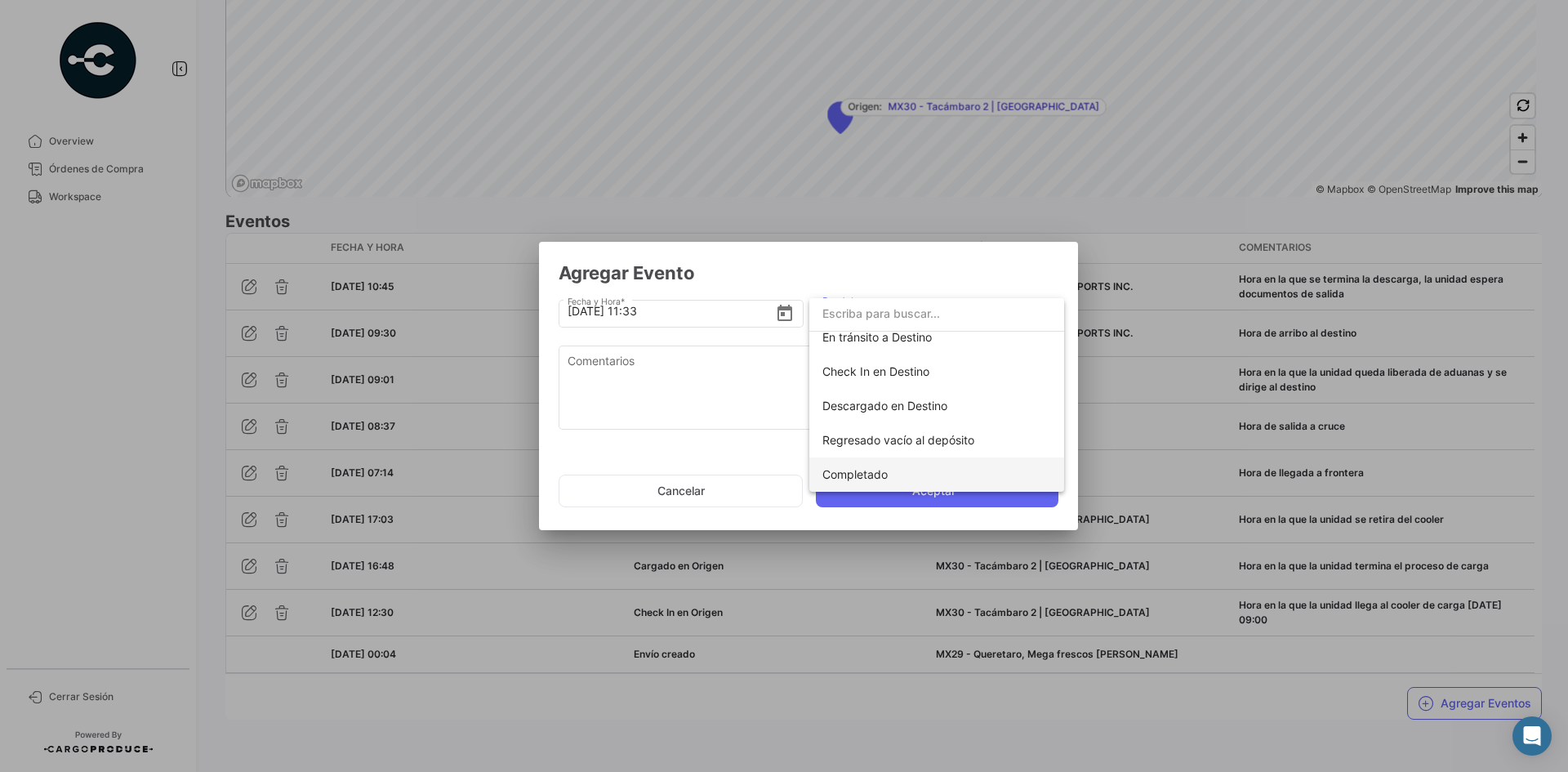
click at [877, 477] on span "Completado" at bounding box center [854, 474] width 65 height 14
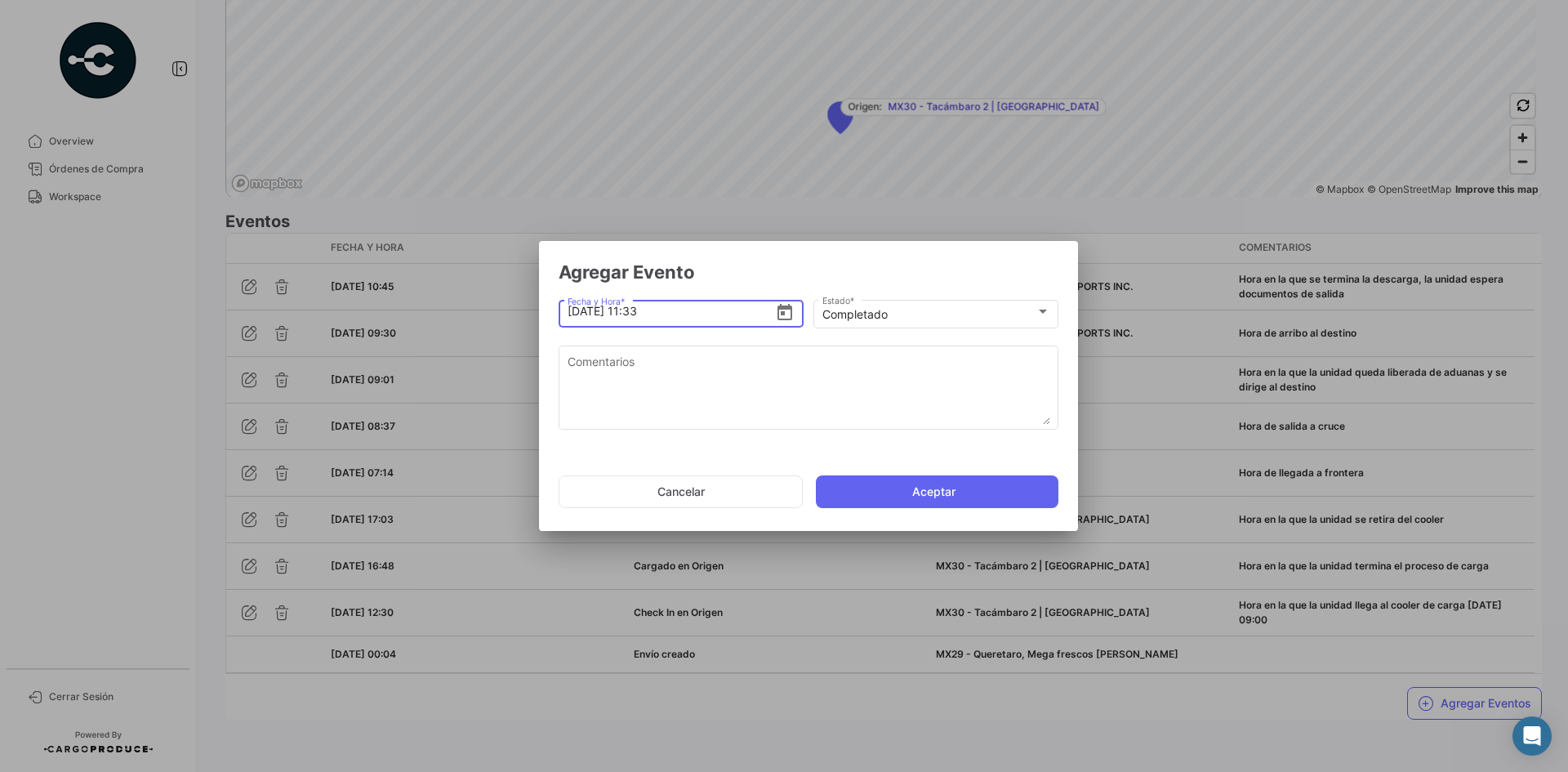
click at [673, 313] on input "[DATE] 11:33" at bounding box center [671, 312] width 208 height 58
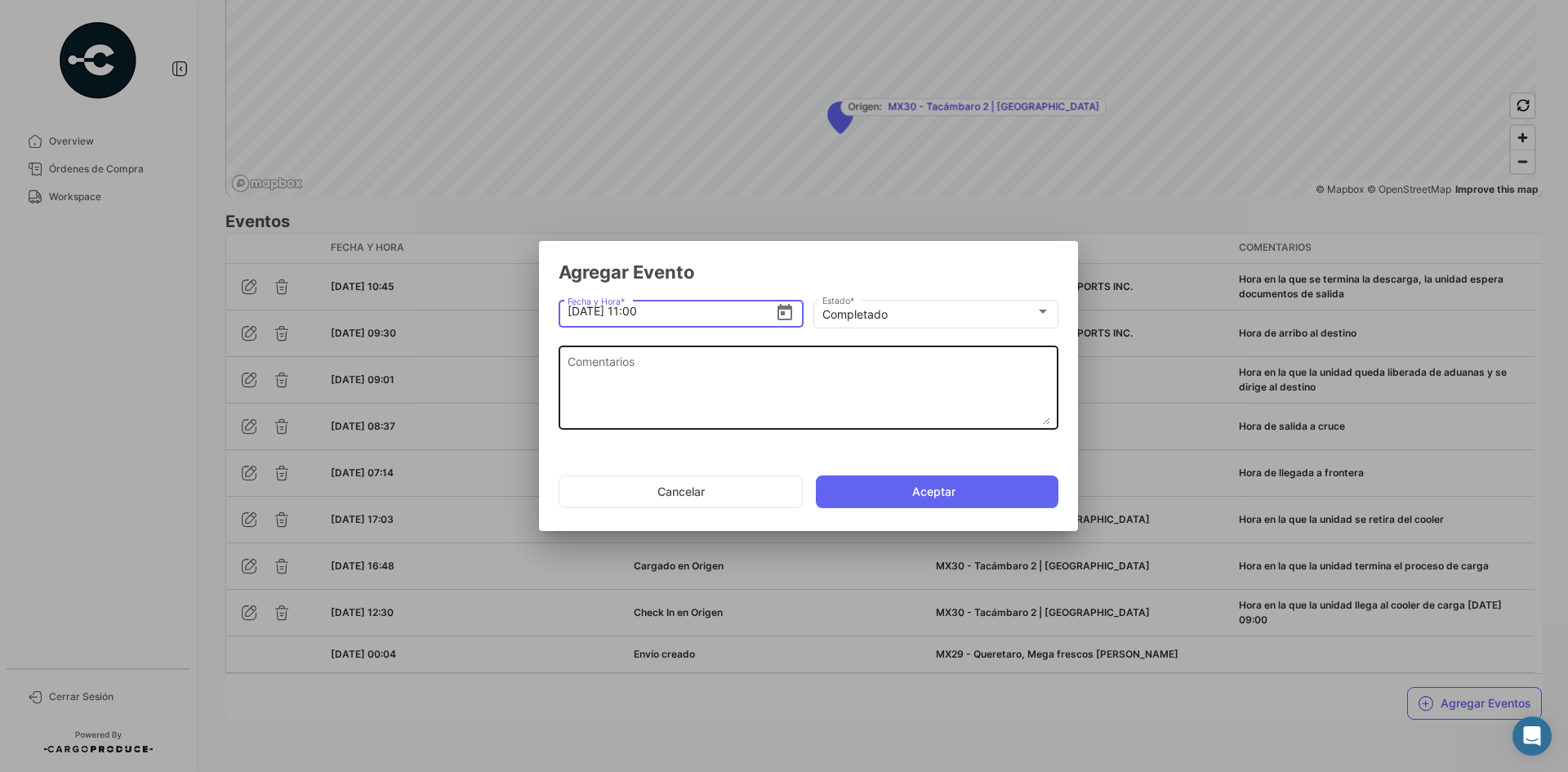
type input "[DATE] 11:00"
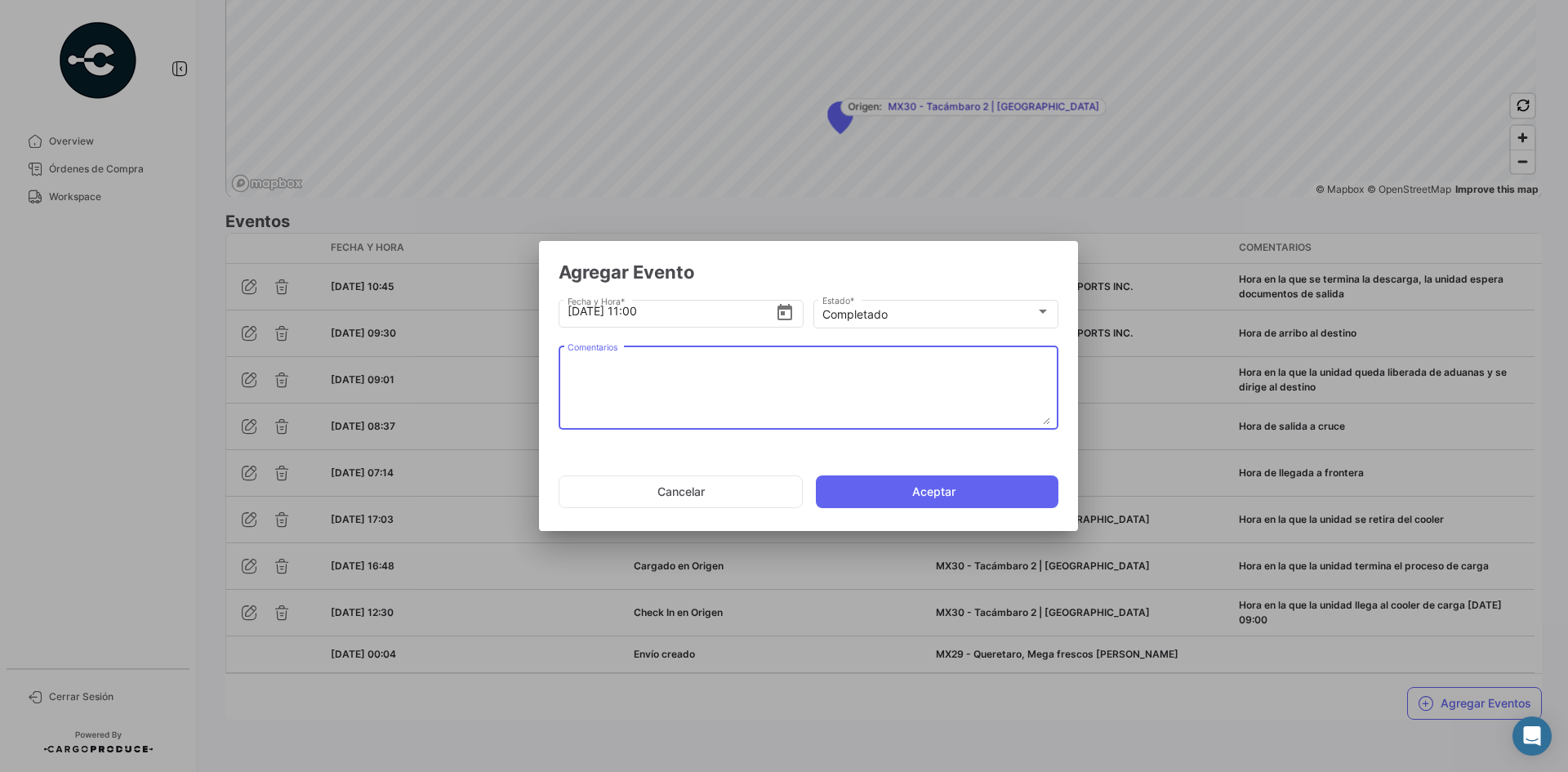
click at [696, 366] on textarea "Comentarios" at bounding box center [808, 388] width 483 height 72
click at [679, 386] on textarea "Comentarios" at bounding box center [808, 388] width 483 height 72
paste textarea "Fin del viaje, [PERSON_NAME] en la que se retira de la bodega del cliente"
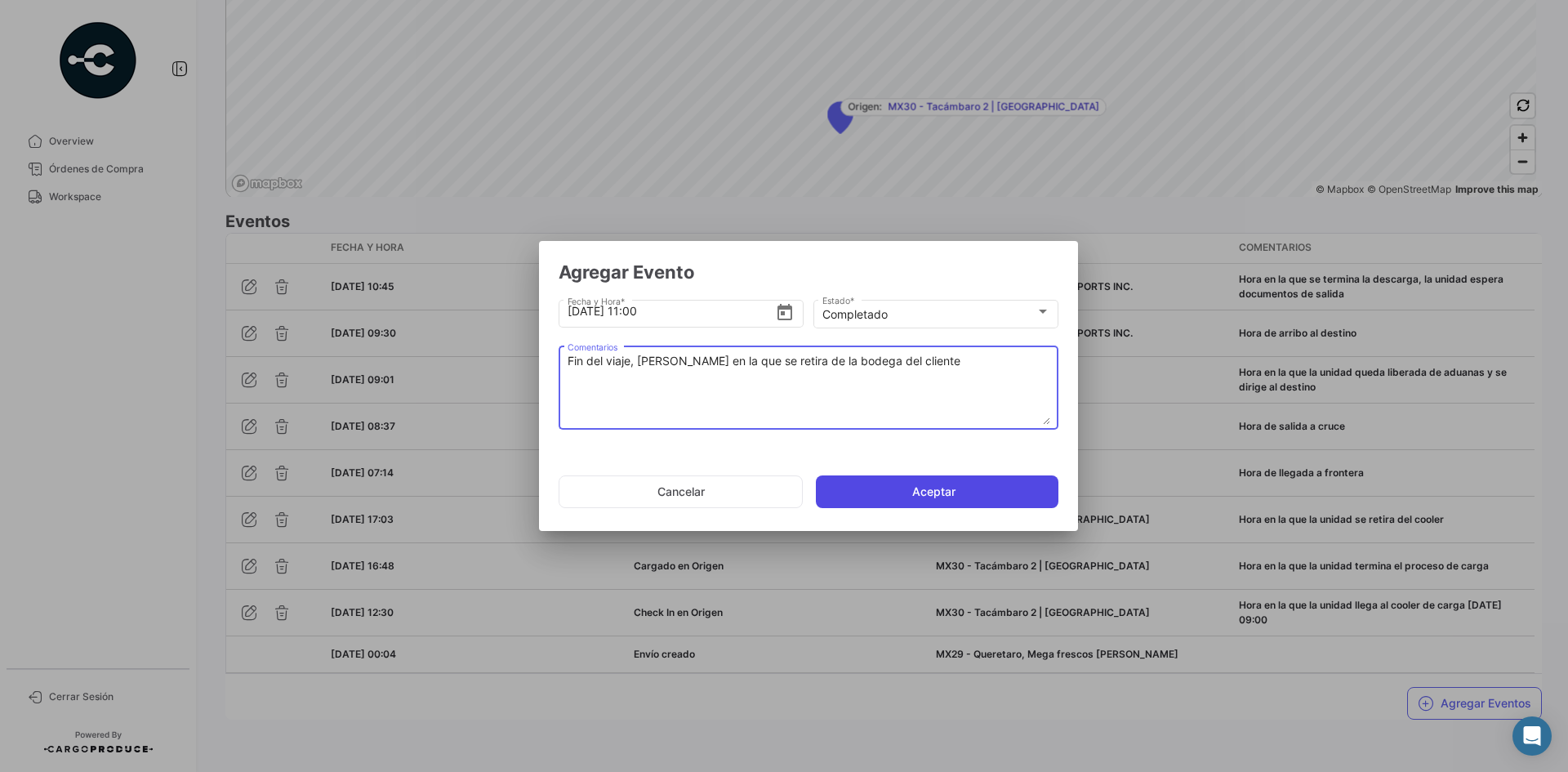
type textarea "Fin del viaje, [PERSON_NAME] en la que se retira de la bodega del cliente"
click at [914, 491] on button "Aceptar" at bounding box center [937, 492] width 243 height 33
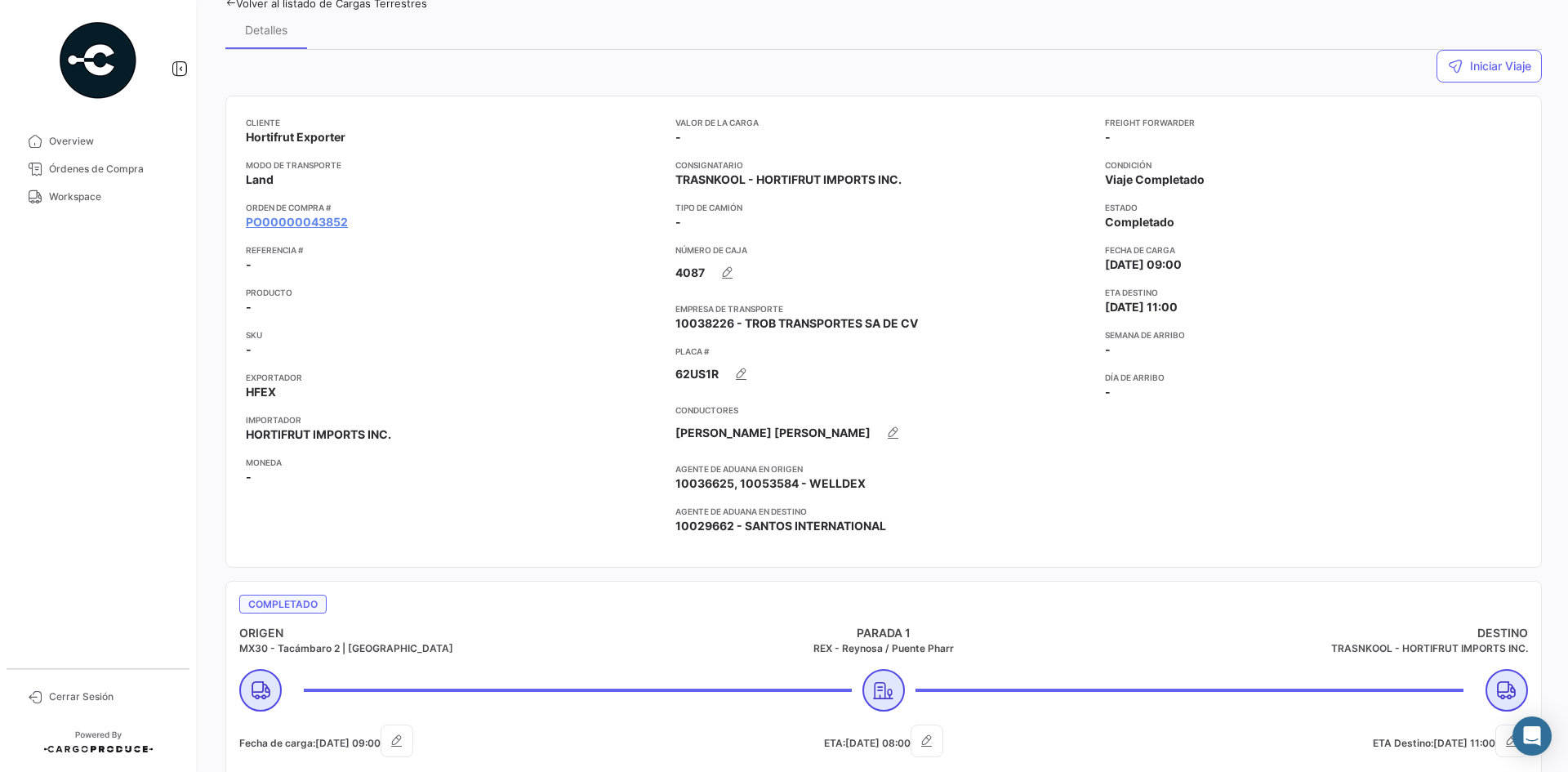
scroll to position [0, 0]
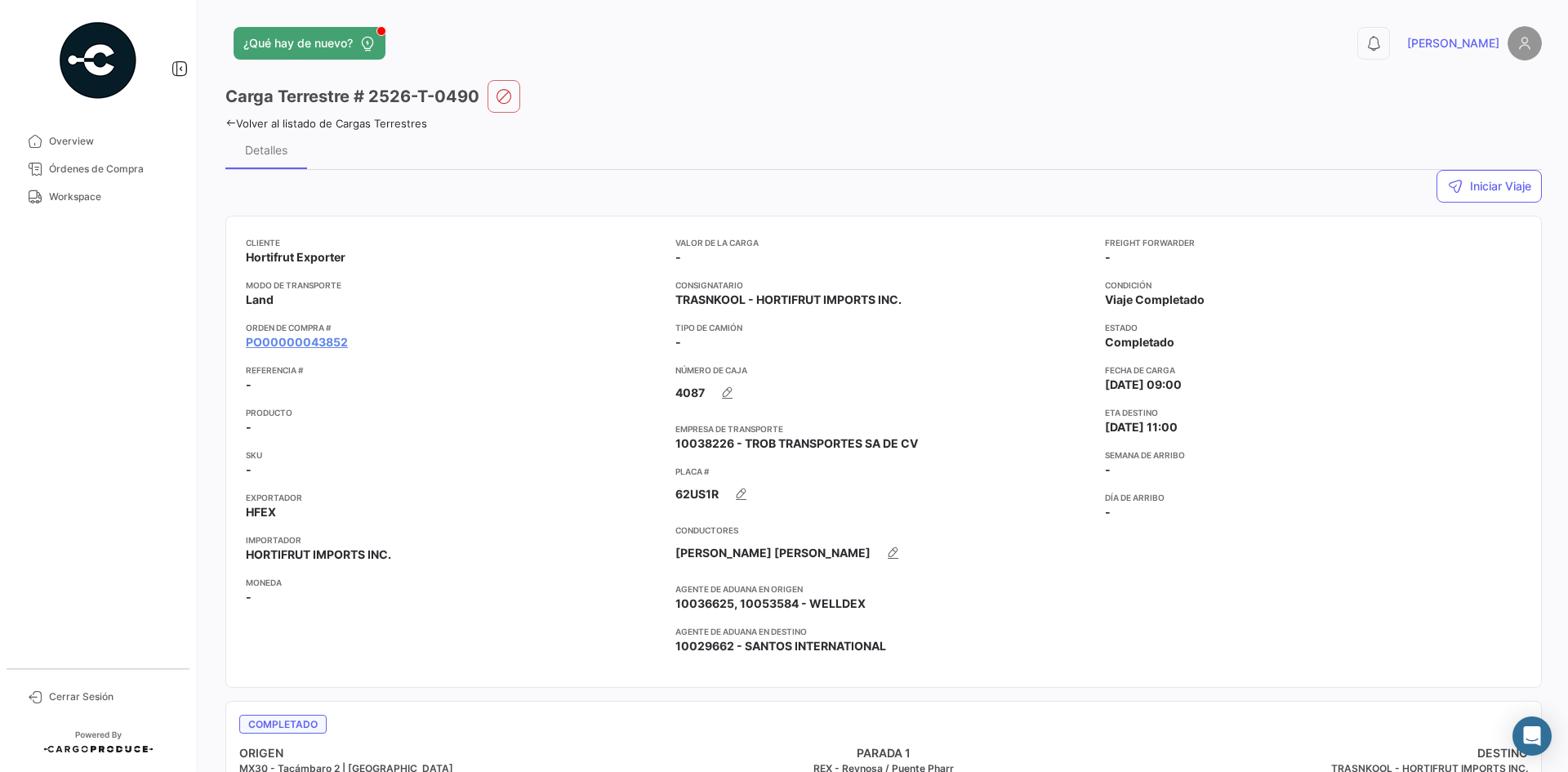
click at [281, 336] on mat-tooltip-component "Land" at bounding box center [260, 331] width 62 height 47
click at [297, 341] on link "PO00000043852" at bounding box center [297, 342] width 102 height 16
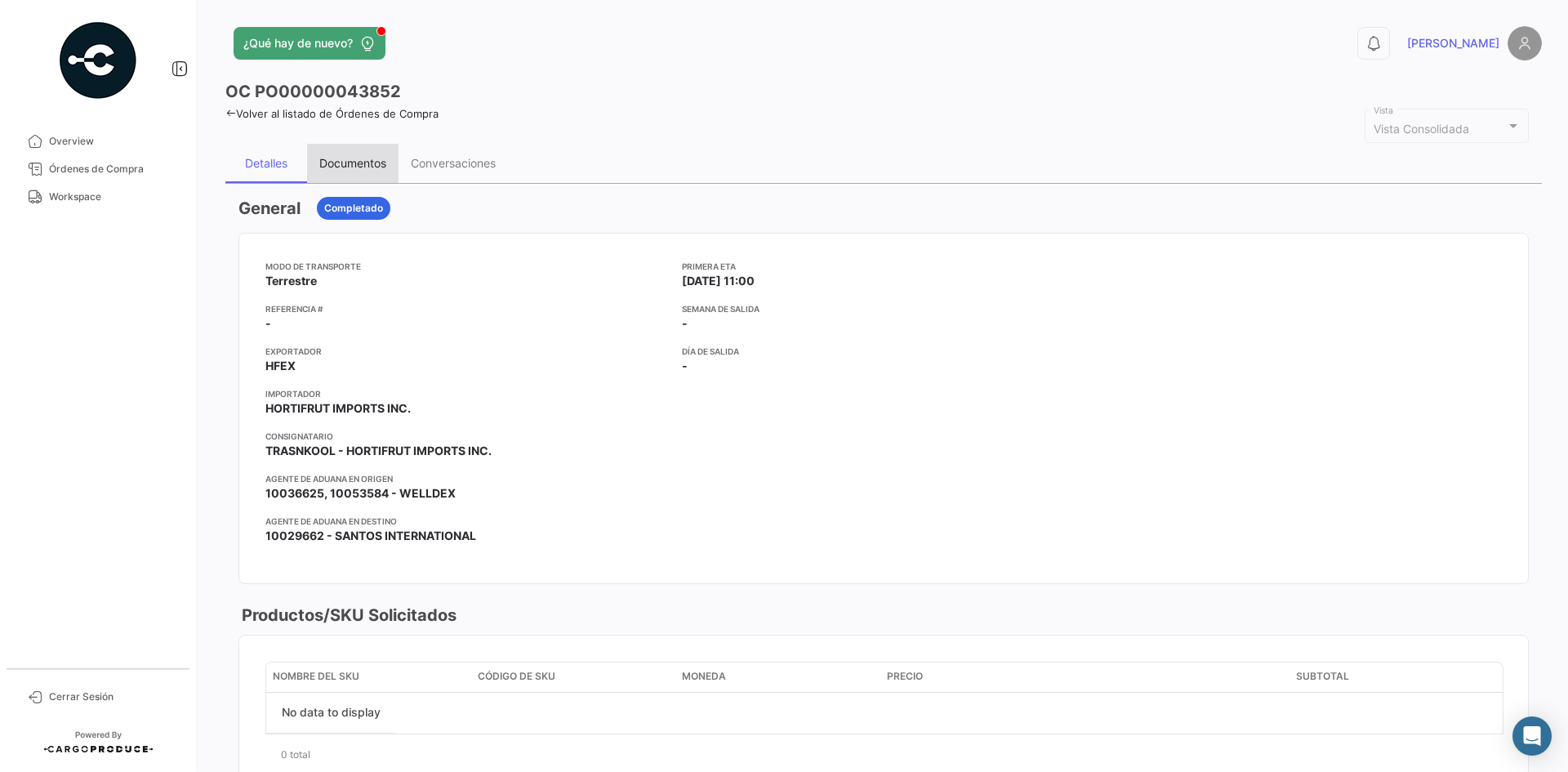
click at [362, 167] on div "Documentos" at bounding box center [352, 163] width 67 height 14
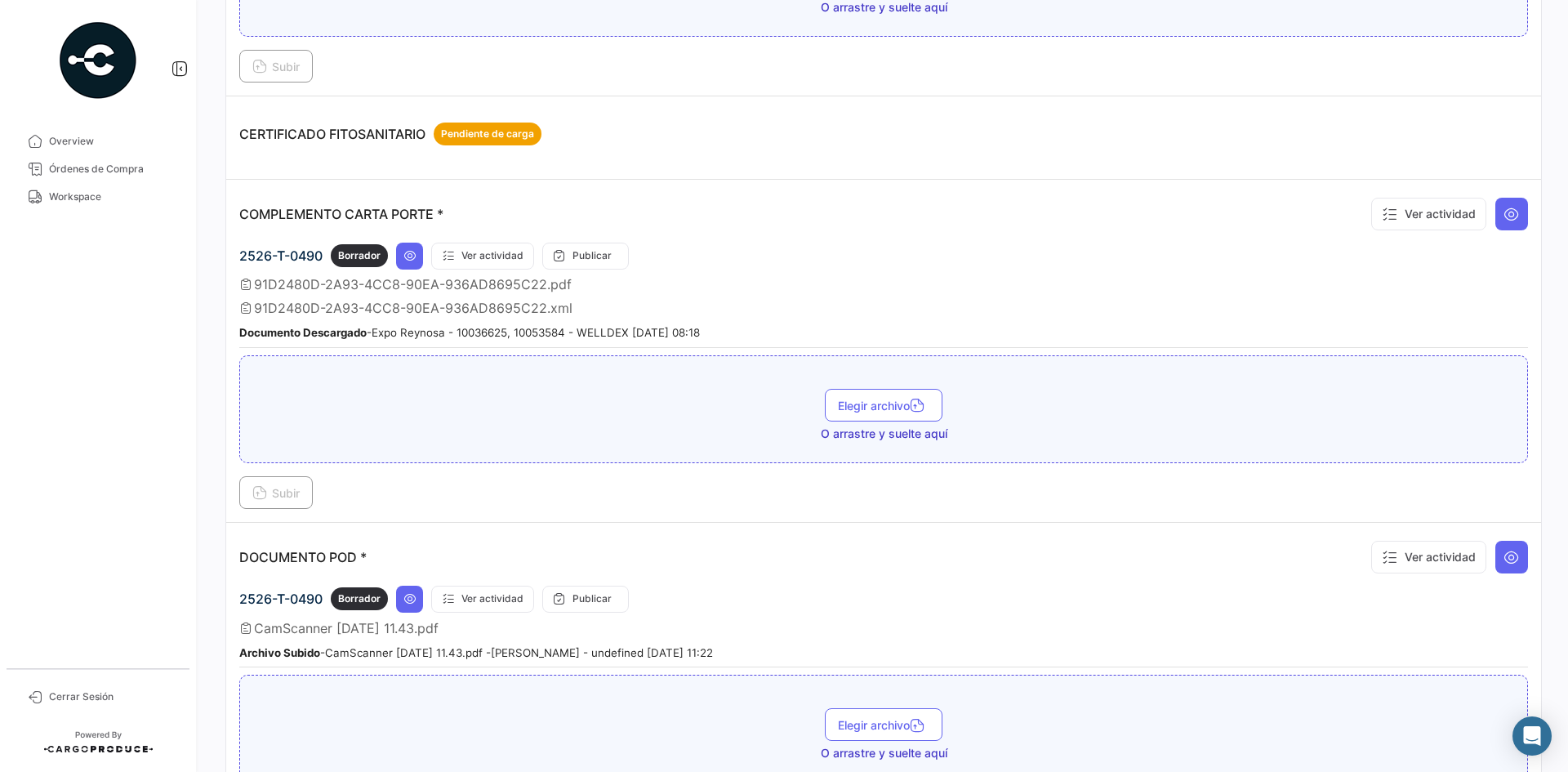
scroll to position [409, 0]
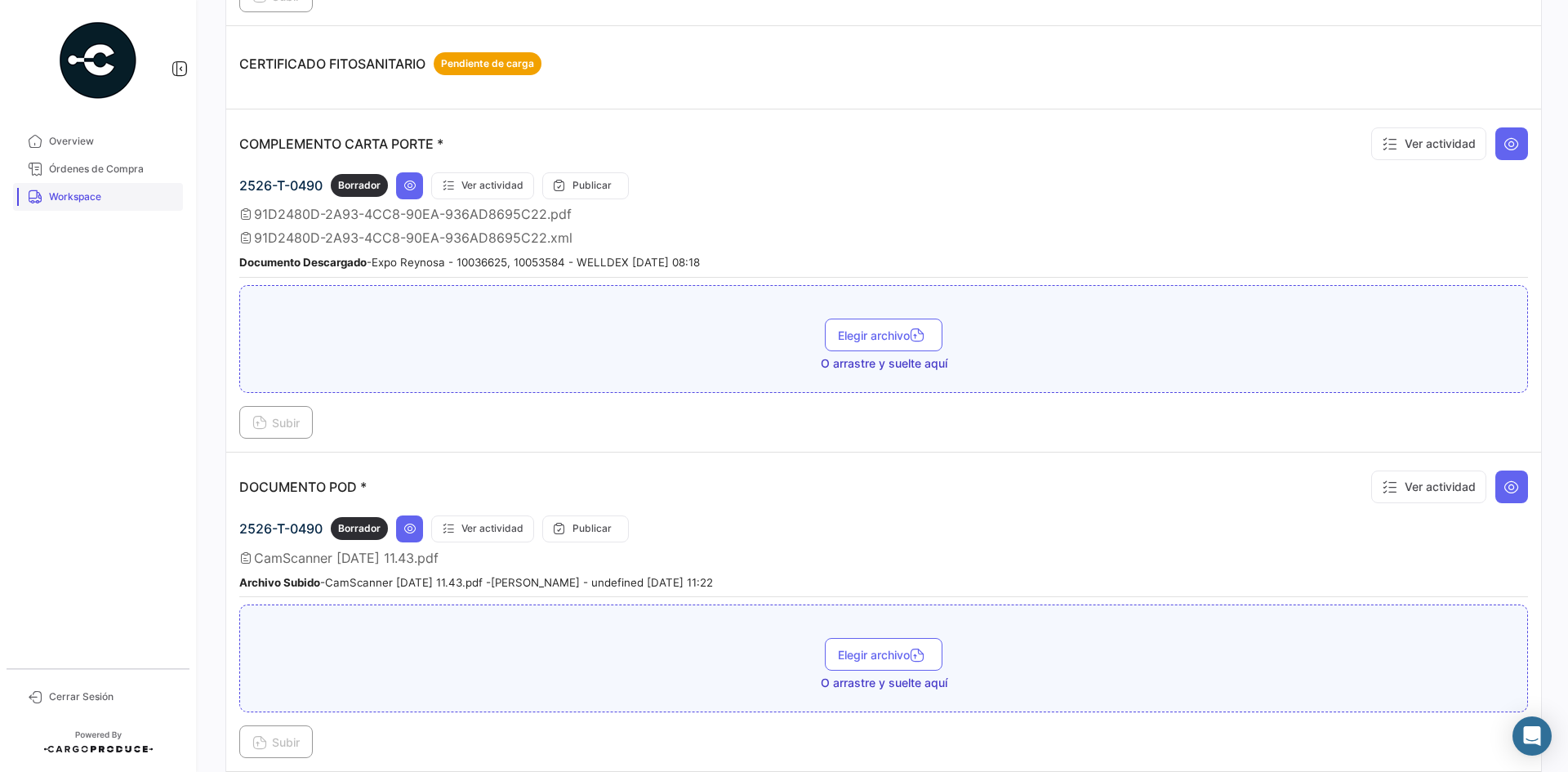
click at [102, 199] on span "Workspace" at bounding box center [113, 196] width 127 height 15
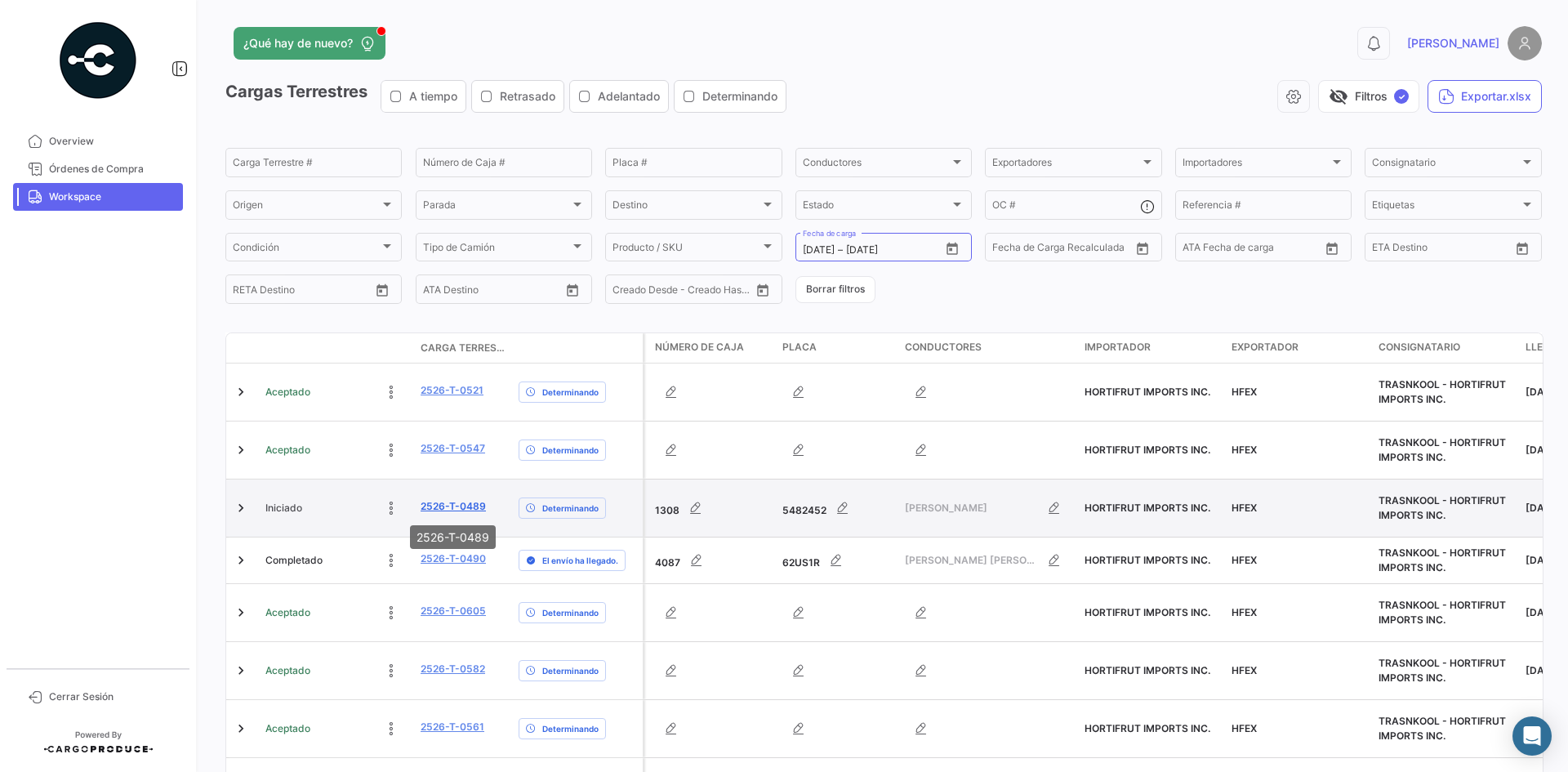
click at [451, 510] on link "2526-T-0489" at bounding box center [453, 506] width 65 height 15
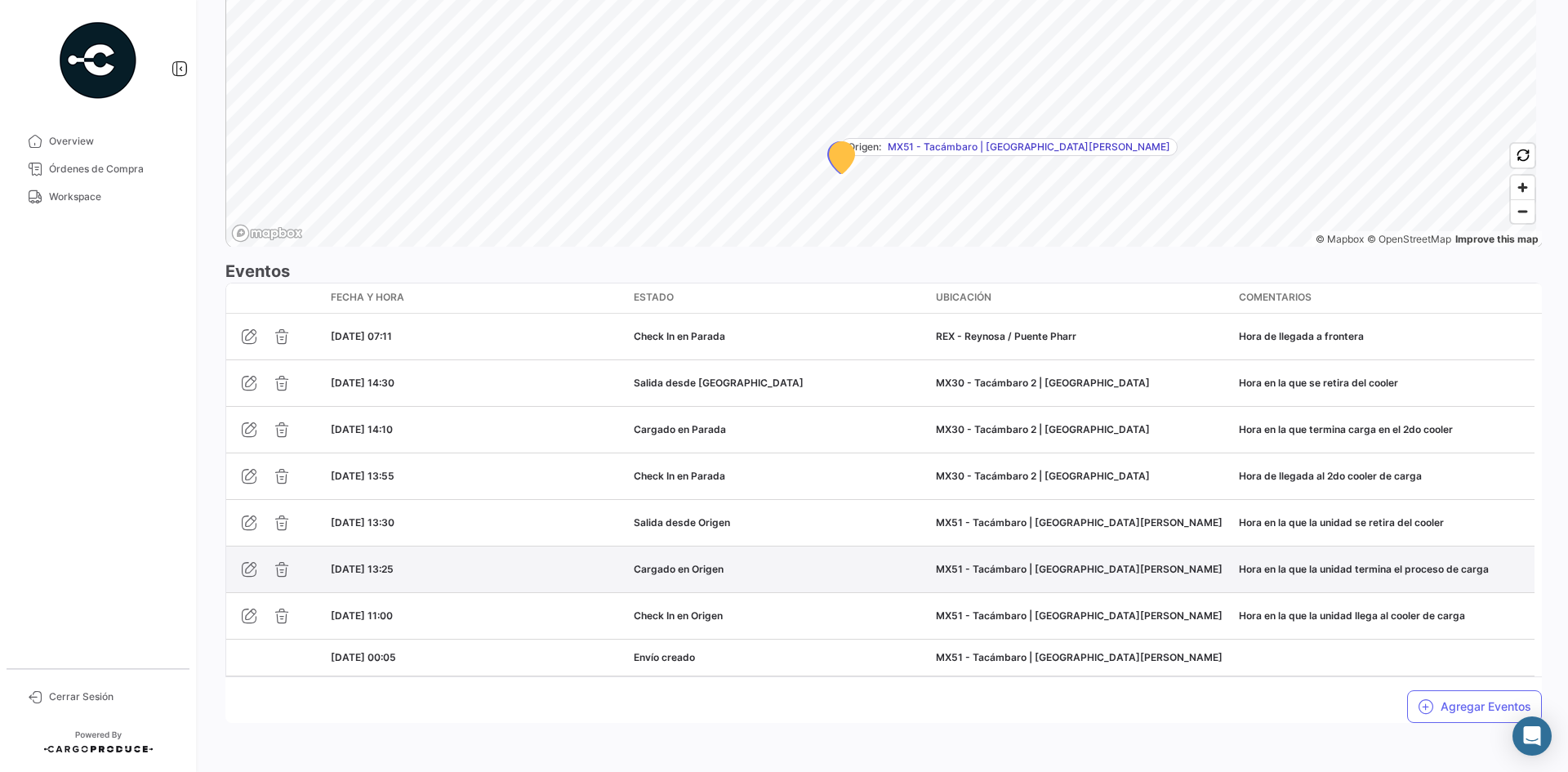
scroll to position [1201, 0]
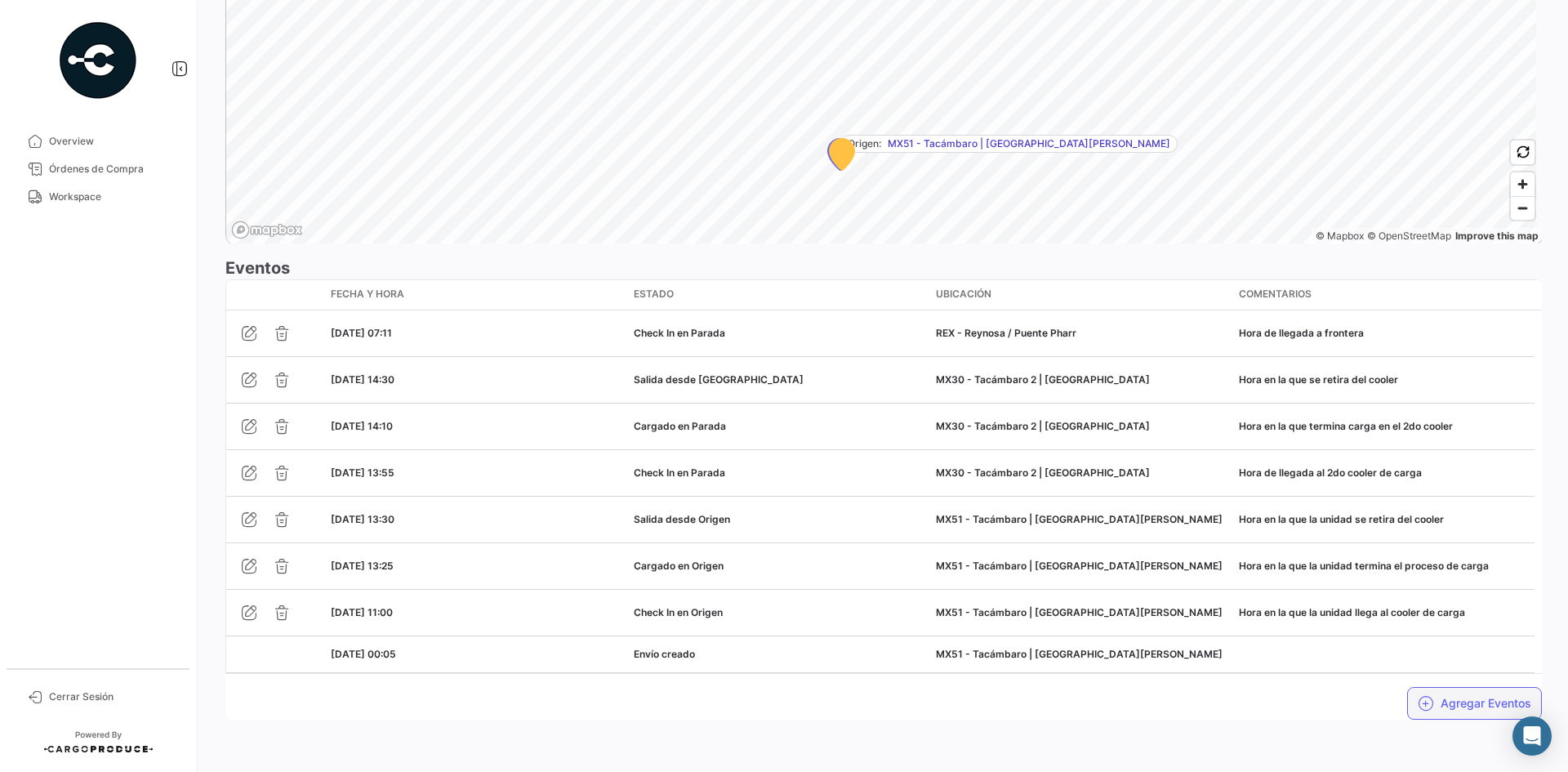
click at [1455, 705] on button "Agregar Eventos" at bounding box center [1474, 703] width 135 height 33
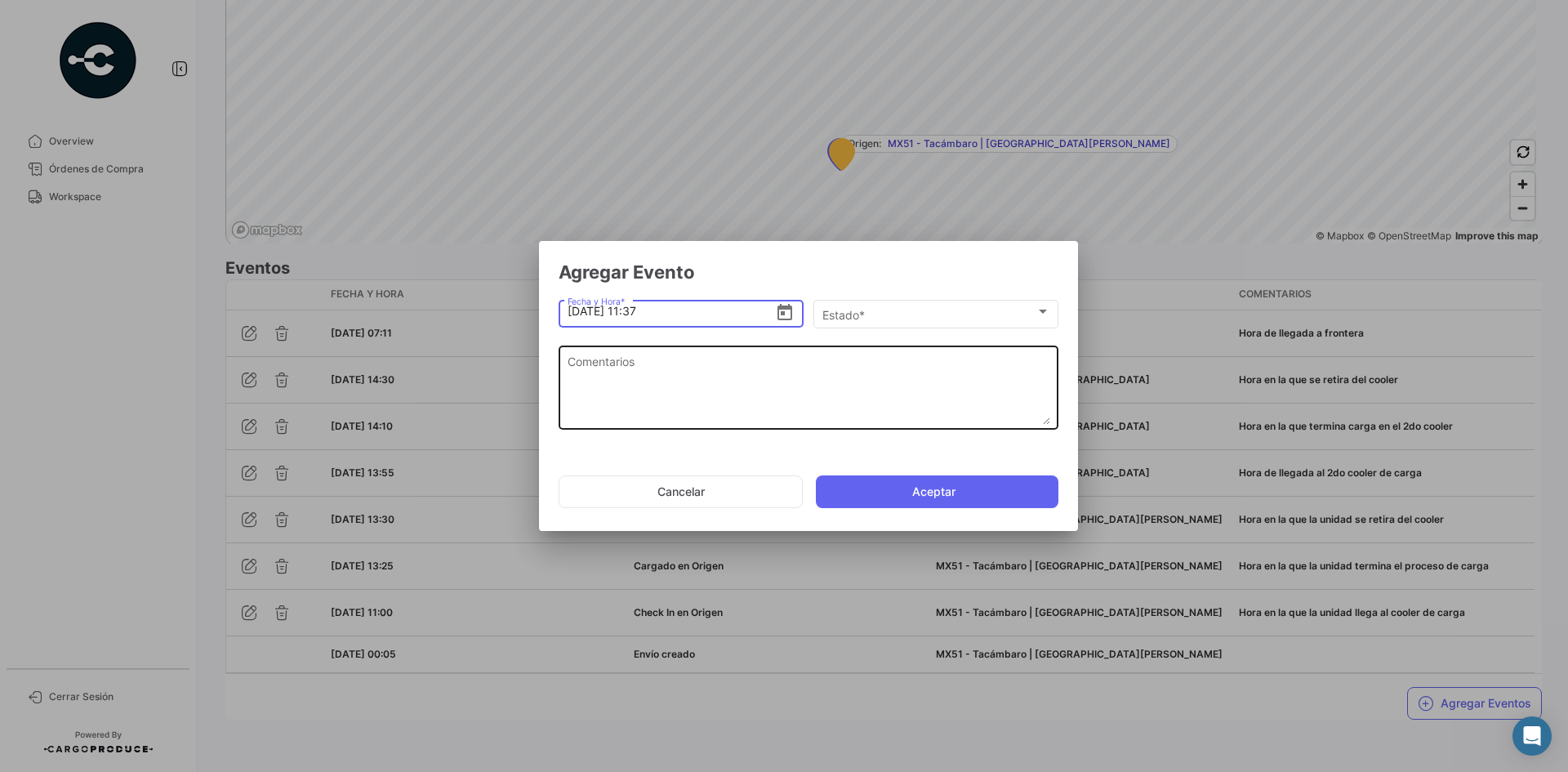
click at [955, 384] on textarea "Comentarios" at bounding box center [808, 388] width 483 height 72
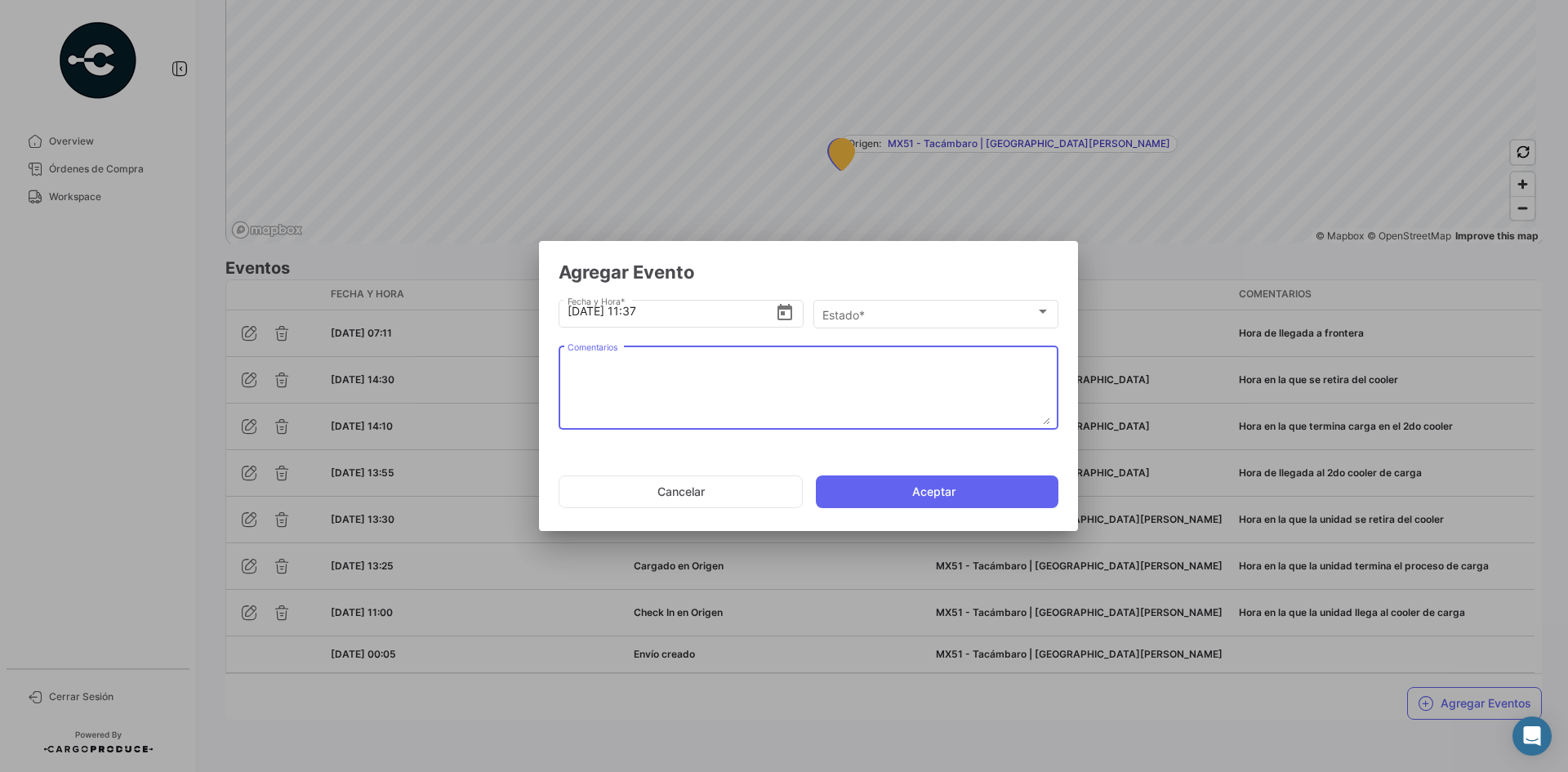
paste textarea "Hora de salida a cruce"
type textarea "Hora de salida a cruce"
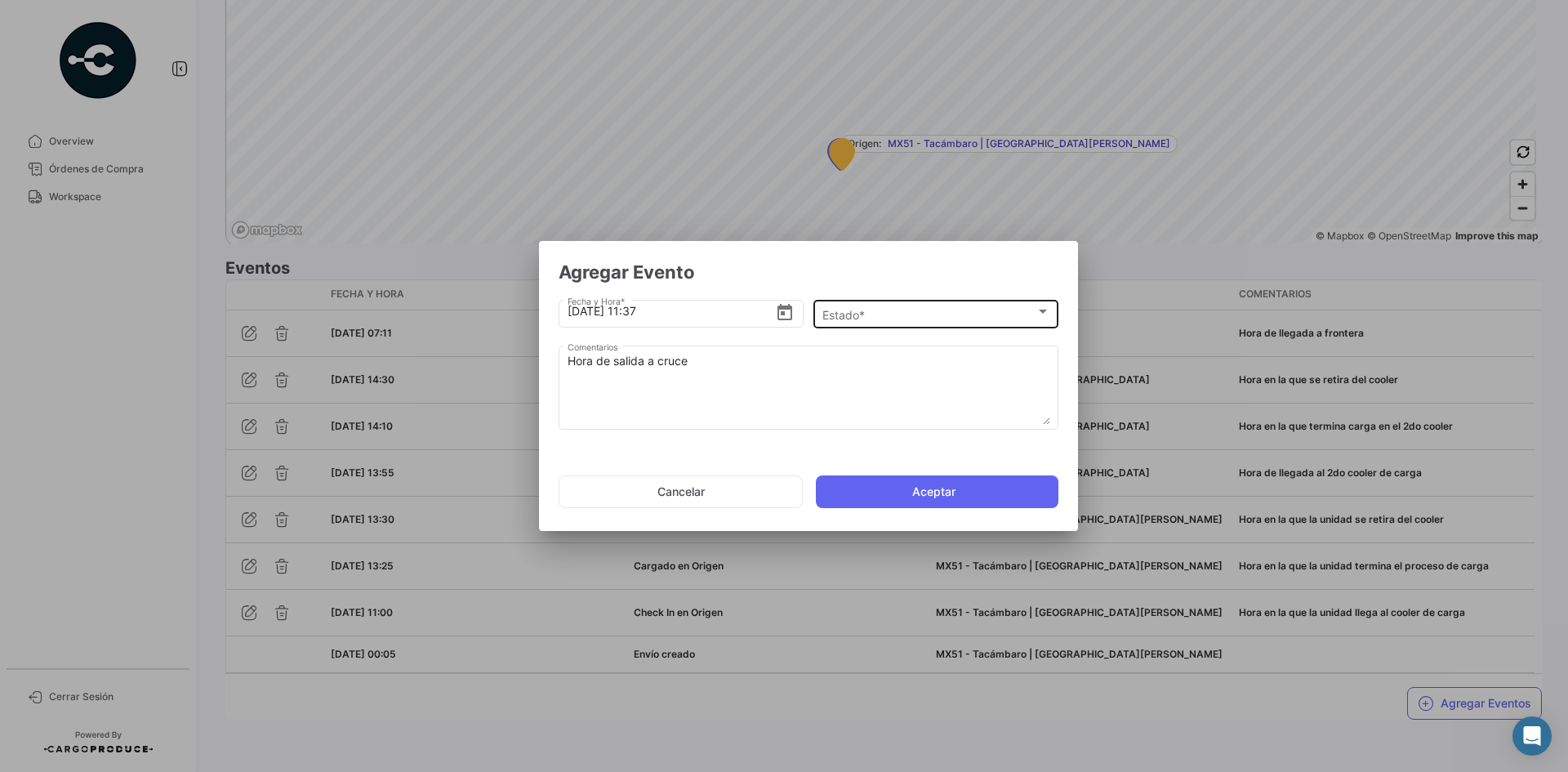
click at [917, 324] on div "Estado * Estado *" at bounding box center [936, 312] width 228 height 32
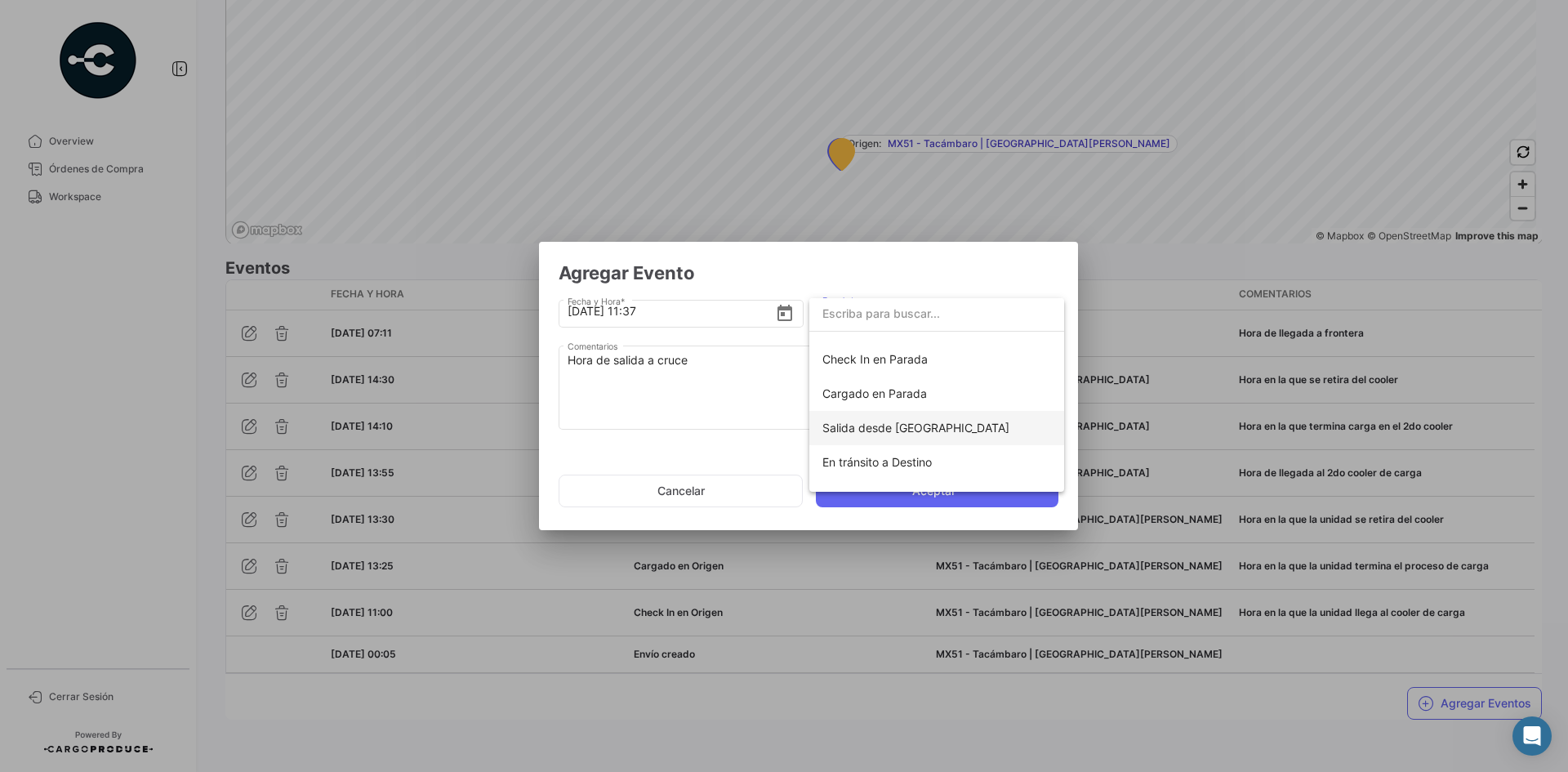
scroll to position [164, 0]
click at [886, 424] on span "Salida desde [GEOGRAPHIC_DATA]" at bounding box center [915, 426] width 187 height 14
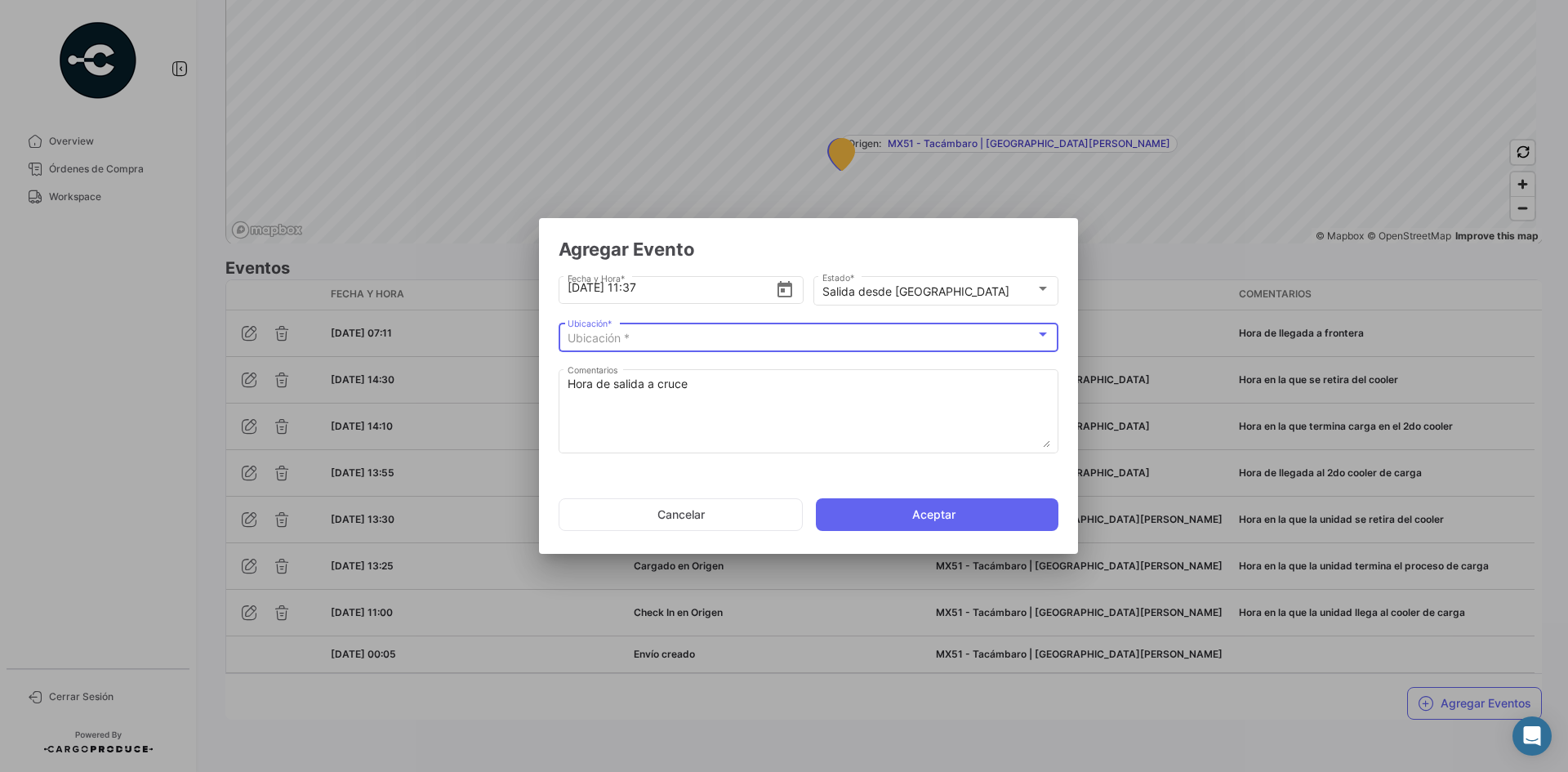
click at [669, 344] on div "Ubicación *" at bounding box center [801, 338] width 468 height 14
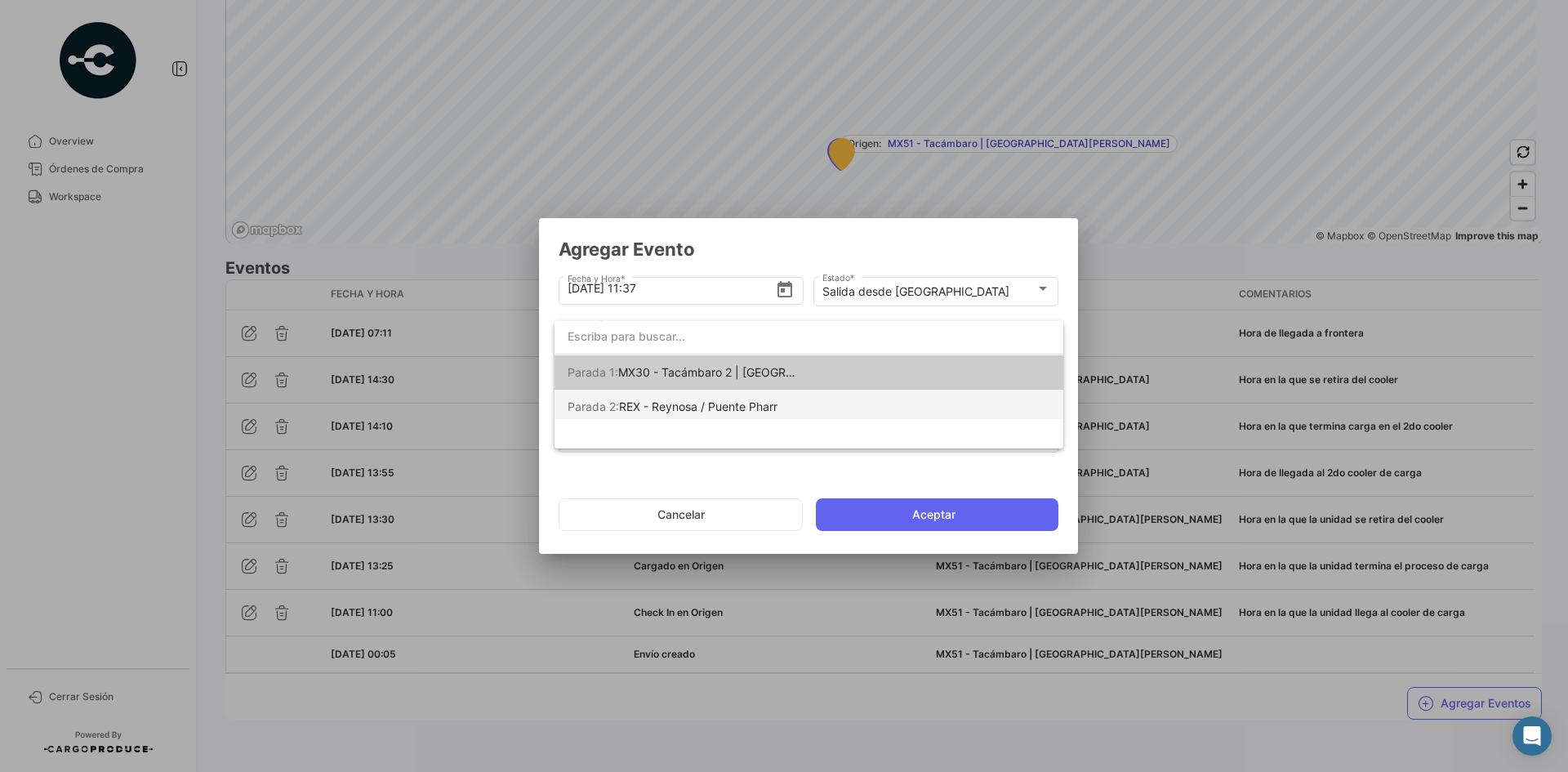
click at [674, 406] on span "REX - Reynosa / Puente Pharr" at bounding box center [698, 406] width 159 height 14
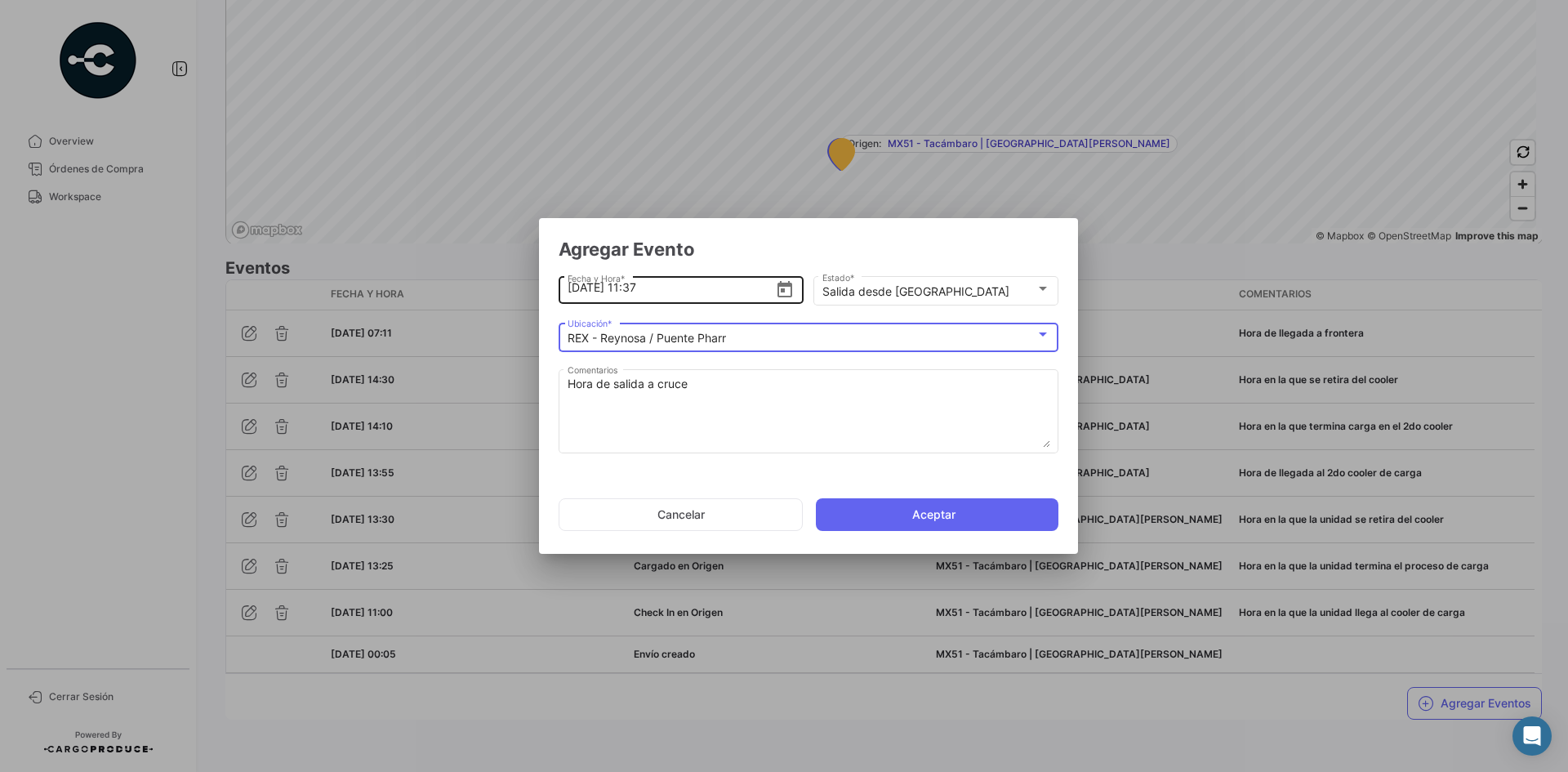
click at [635, 292] on input "[DATE] 11:37" at bounding box center [671, 288] width 208 height 58
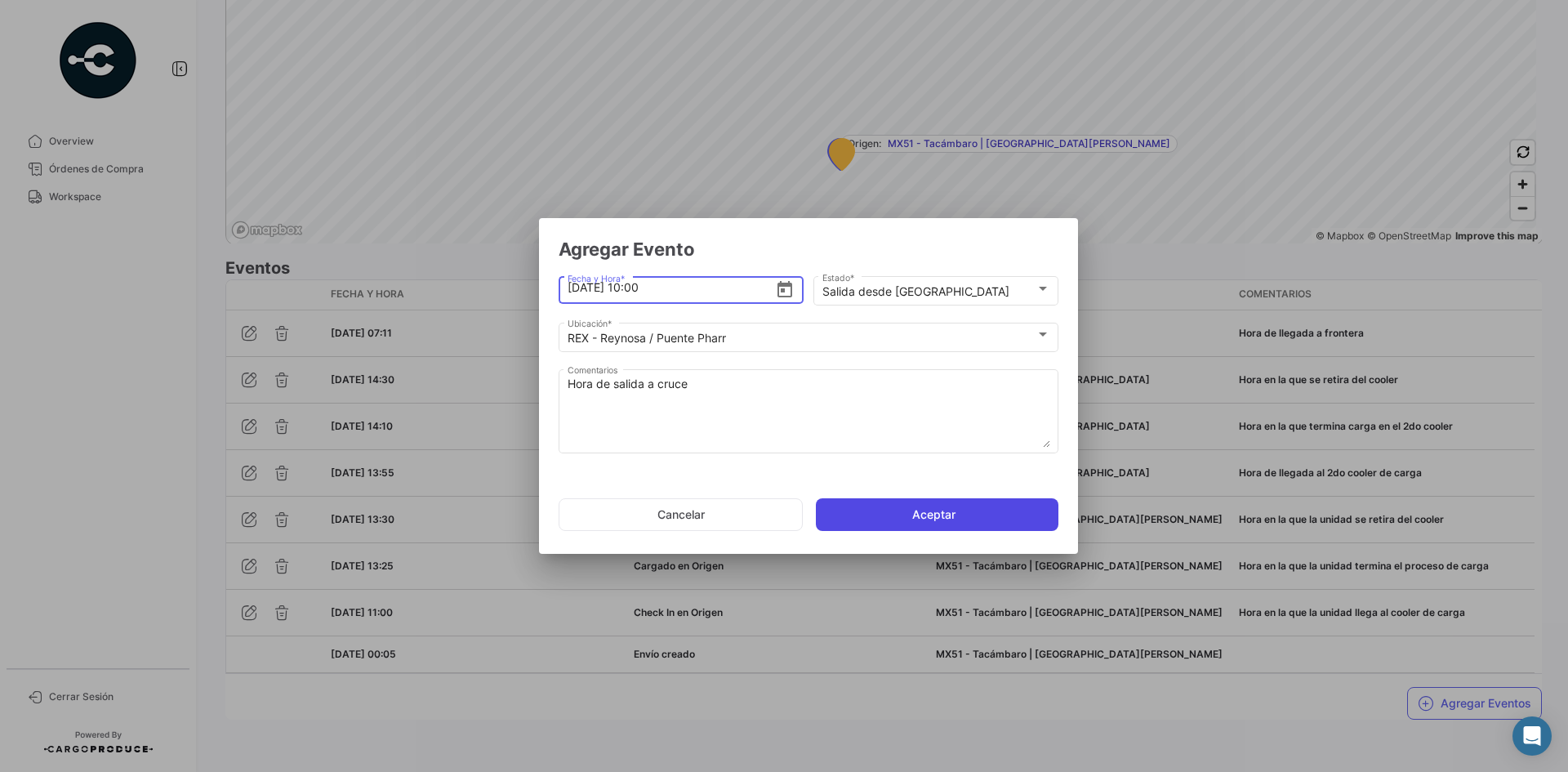
type input "[DATE] 10:00"
click at [867, 519] on button "Aceptar" at bounding box center [937, 515] width 243 height 33
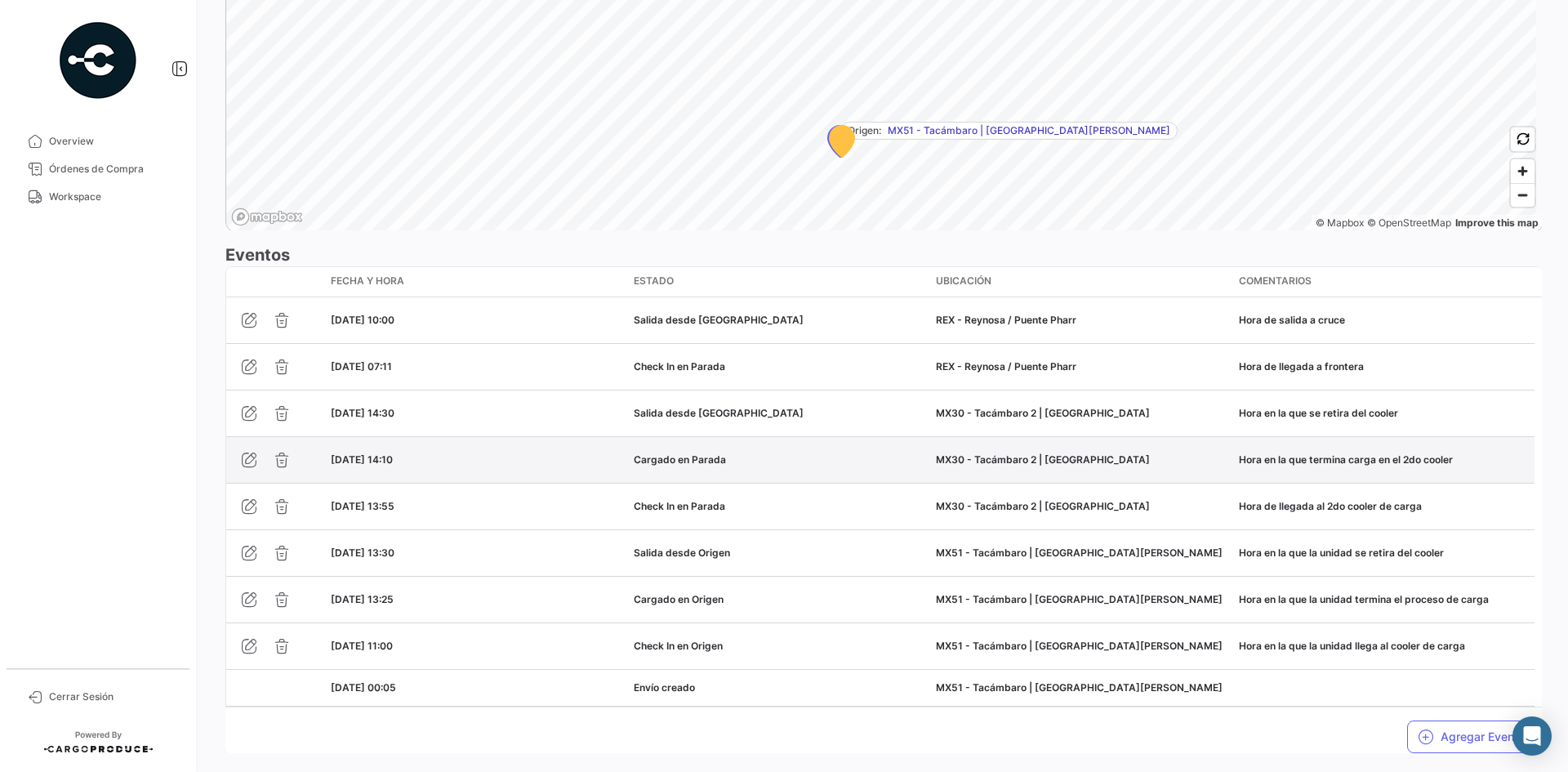
scroll to position [1248, 0]
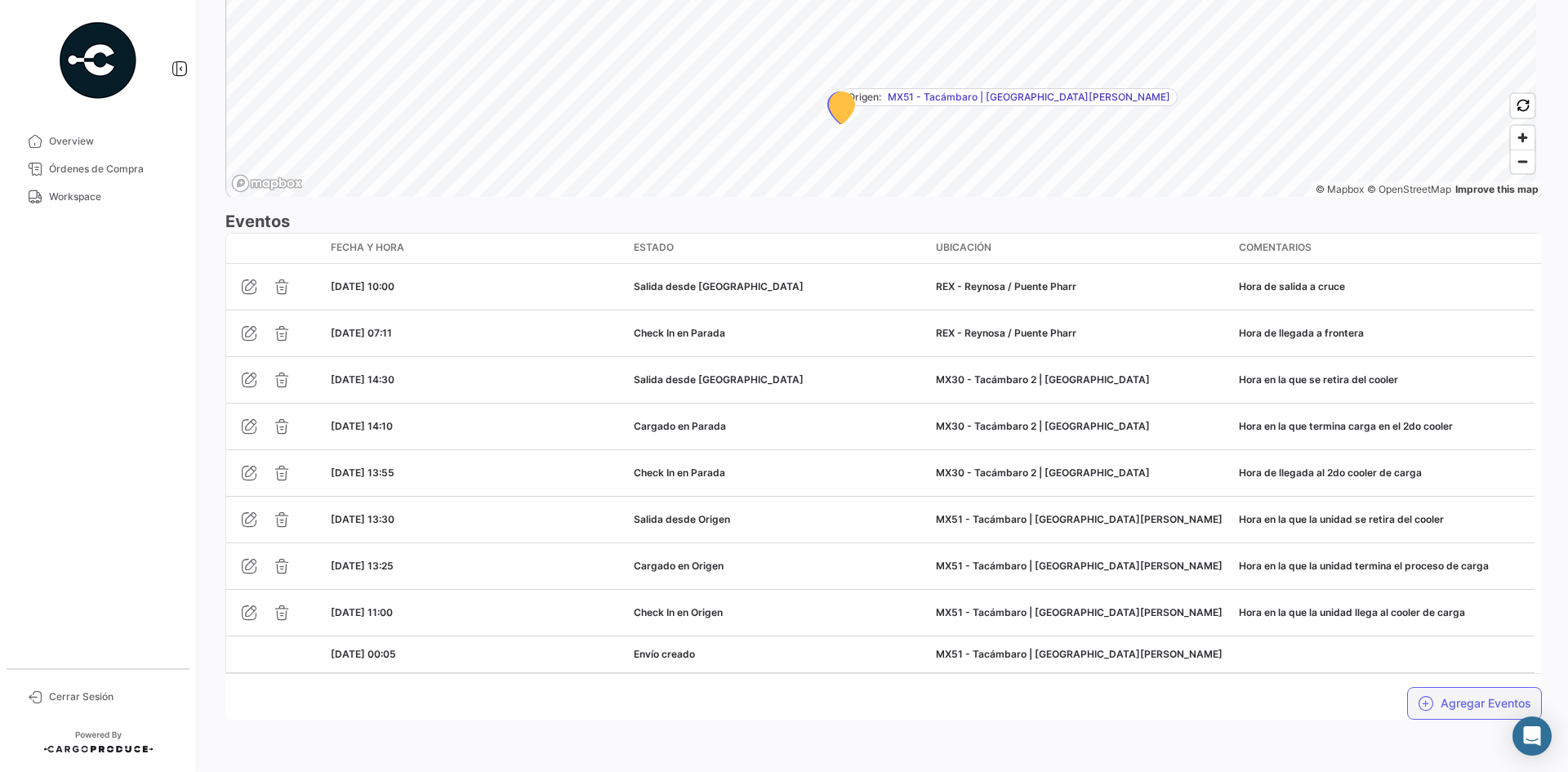
click at [1447, 696] on button "Agregar Eventos" at bounding box center [1474, 703] width 135 height 33
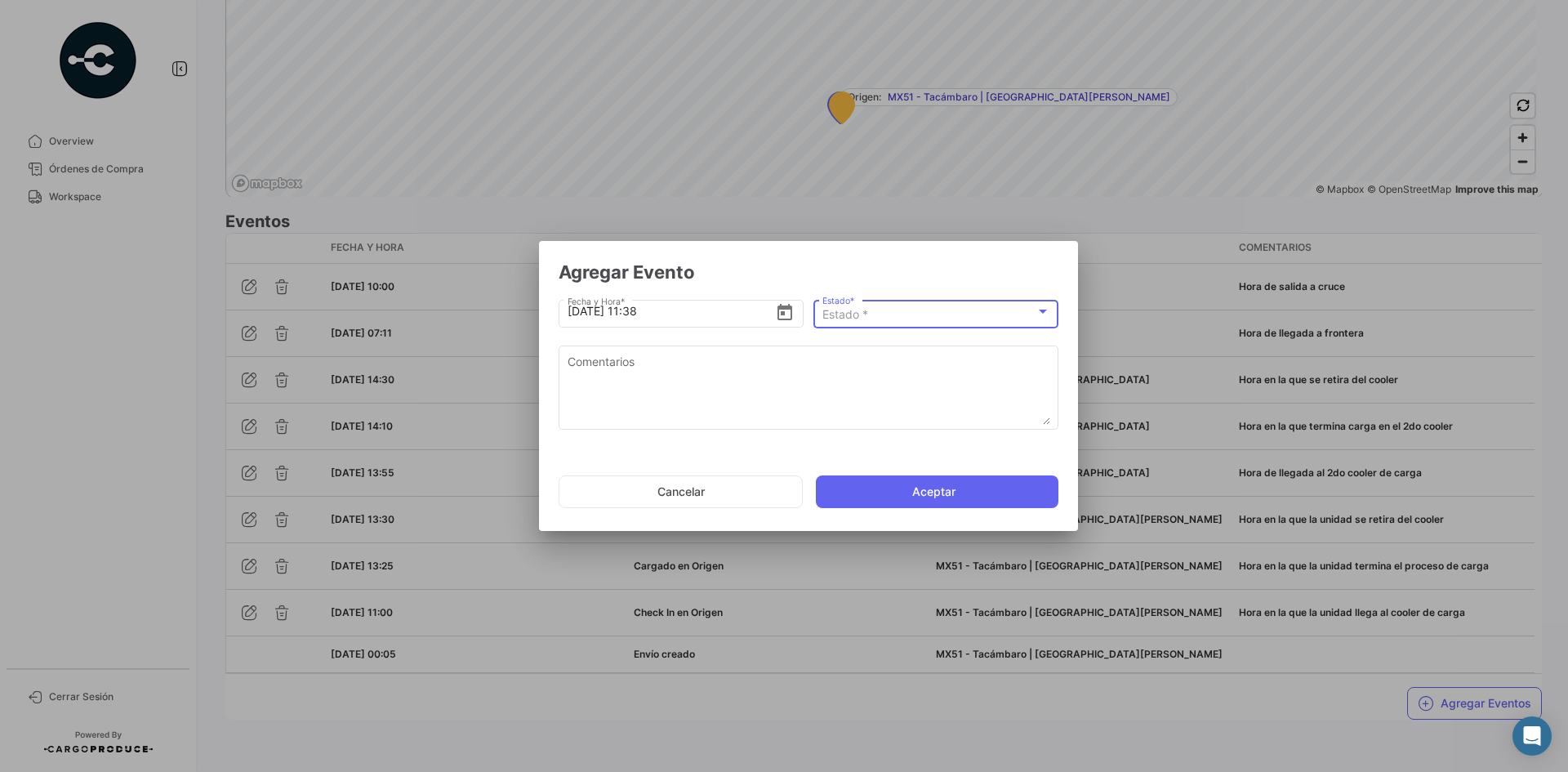
click at [989, 309] on div "Estado *" at bounding box center [928, 314] width 213 height 14
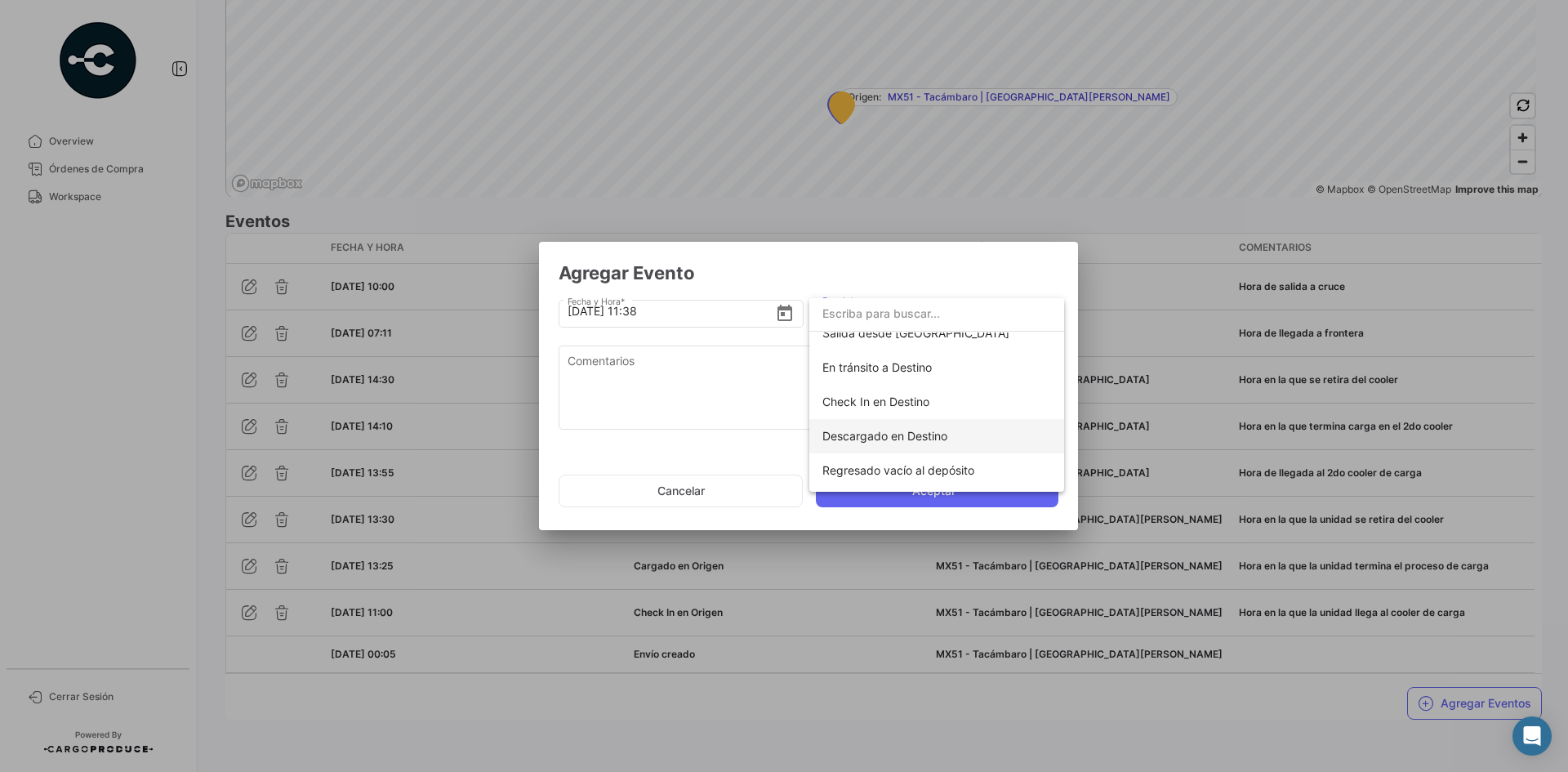
scroll to position [287, 0]
click at [906, 334] on span "En tránsito a Destino" at bounding box center [877, 336] width 109 height 14
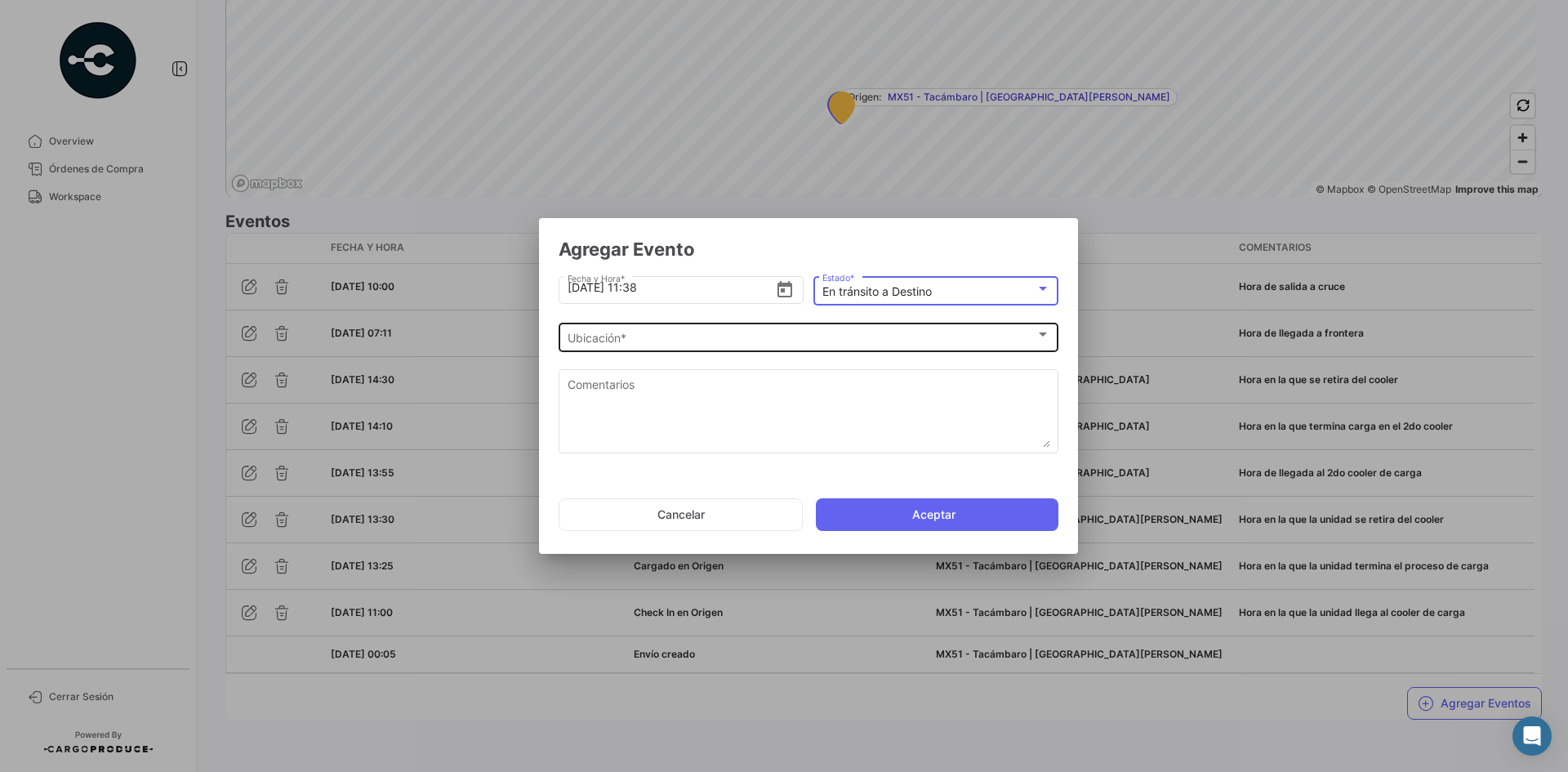
click at [856, 334] on div "Ubicación *" at bounding box center [801, 338] width 468 height 14
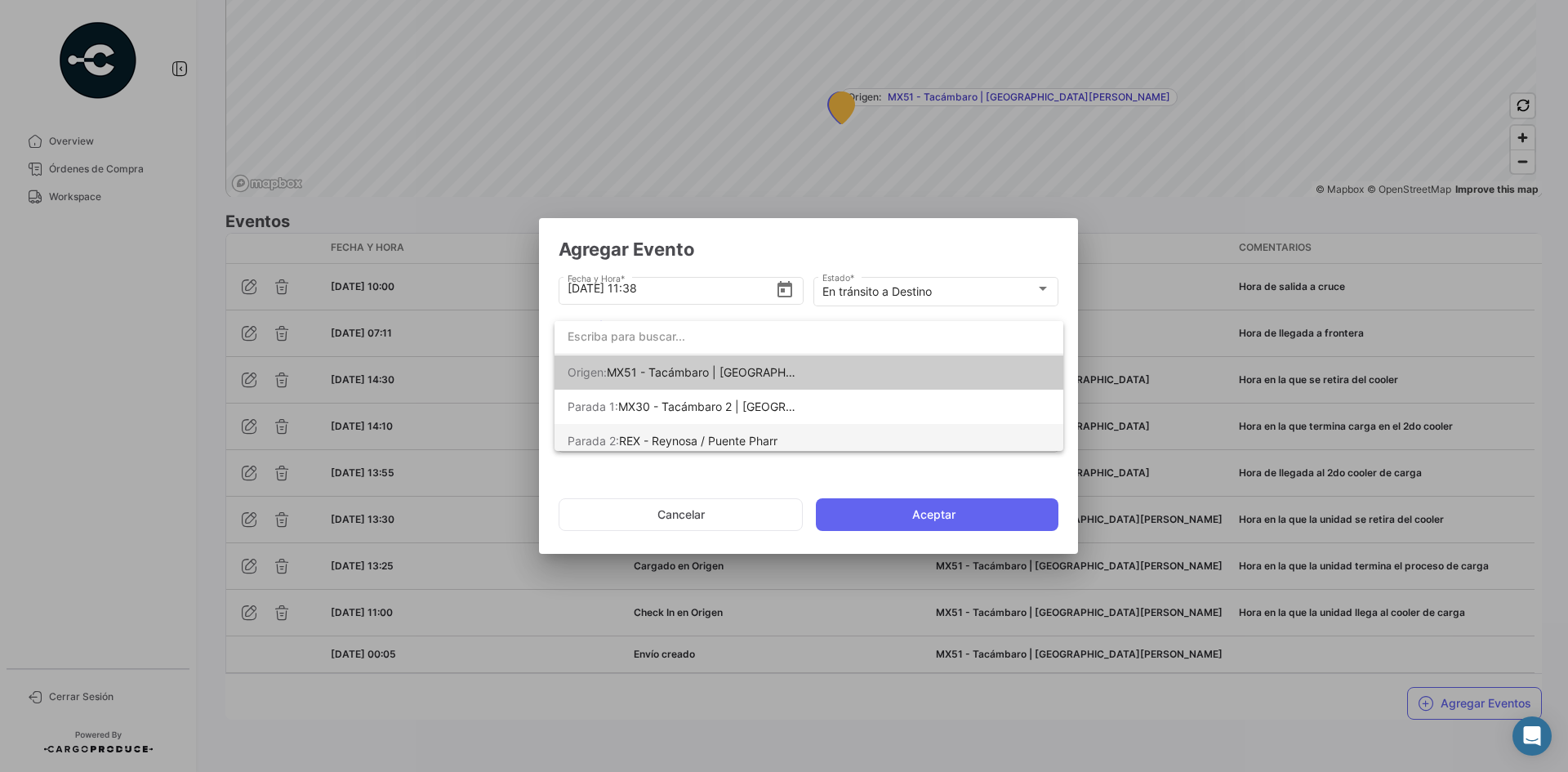
click at [741, 443] on span "REX - Reynosa / Puente Pharr" at bounding box center [698, 440] width 159 height 14
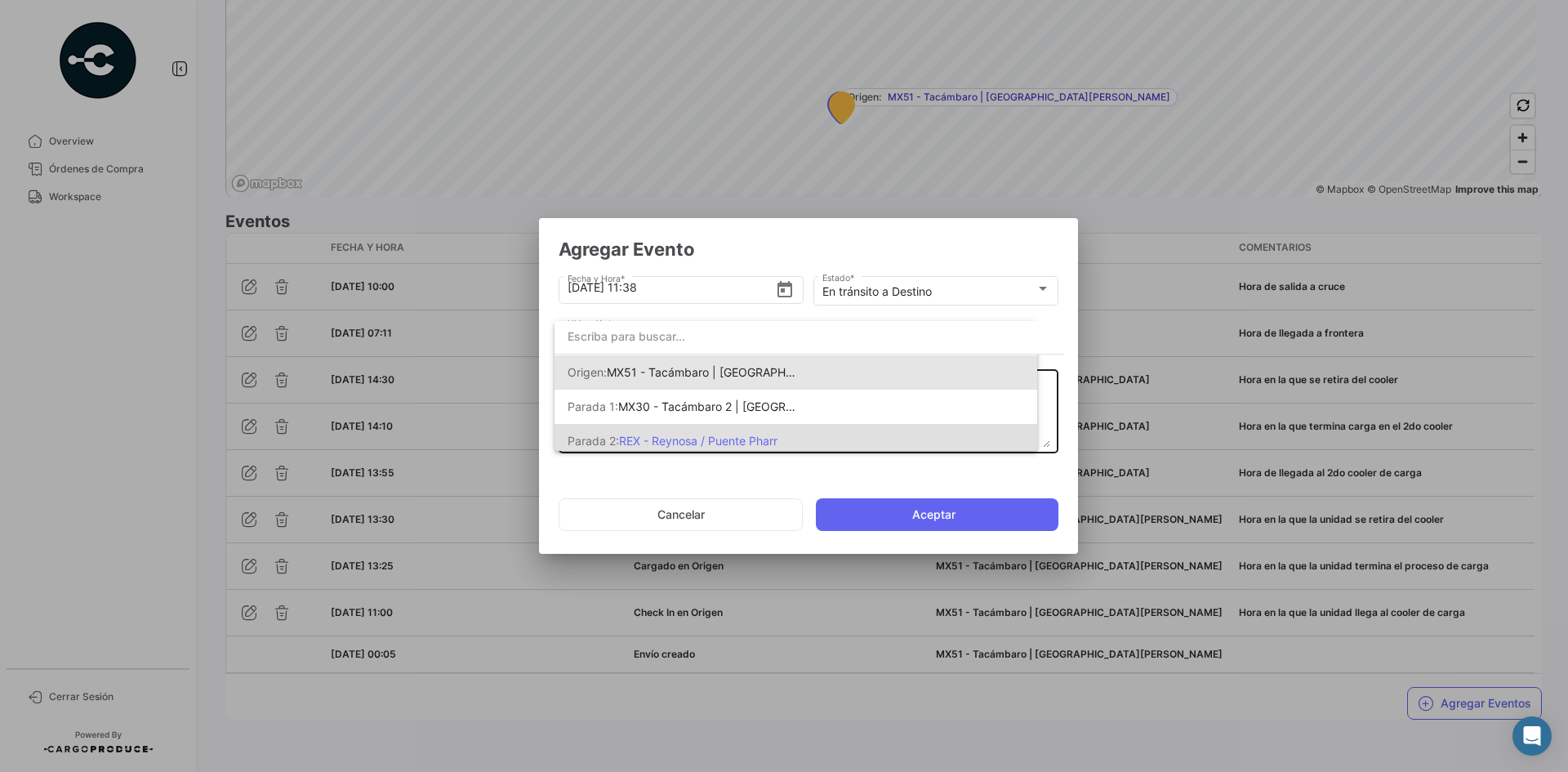
scroll to position [0, 0]
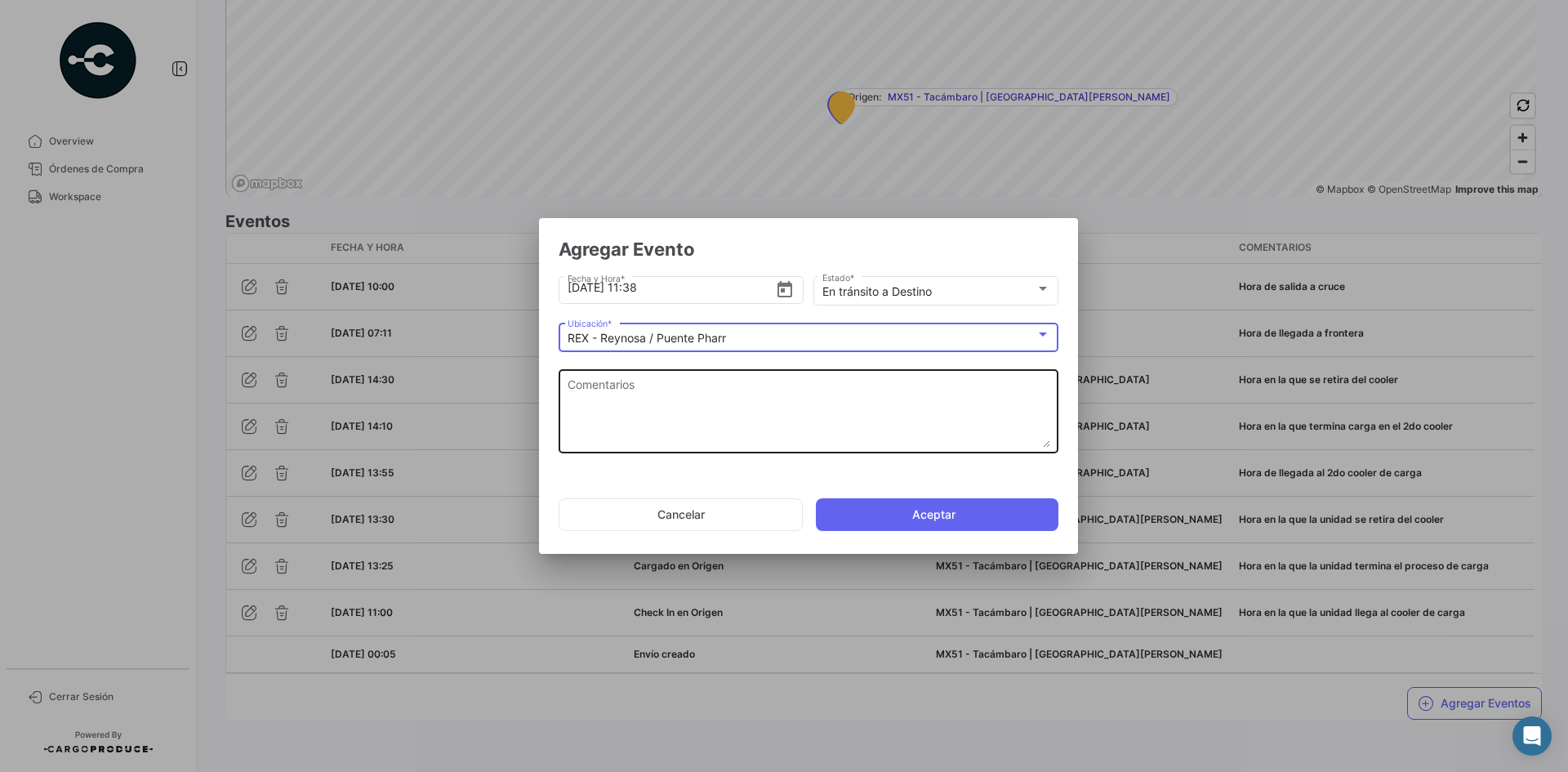
click at [687, 399] on textarea "Comentarios" at bounding box center [808, 411] width 483 height 72
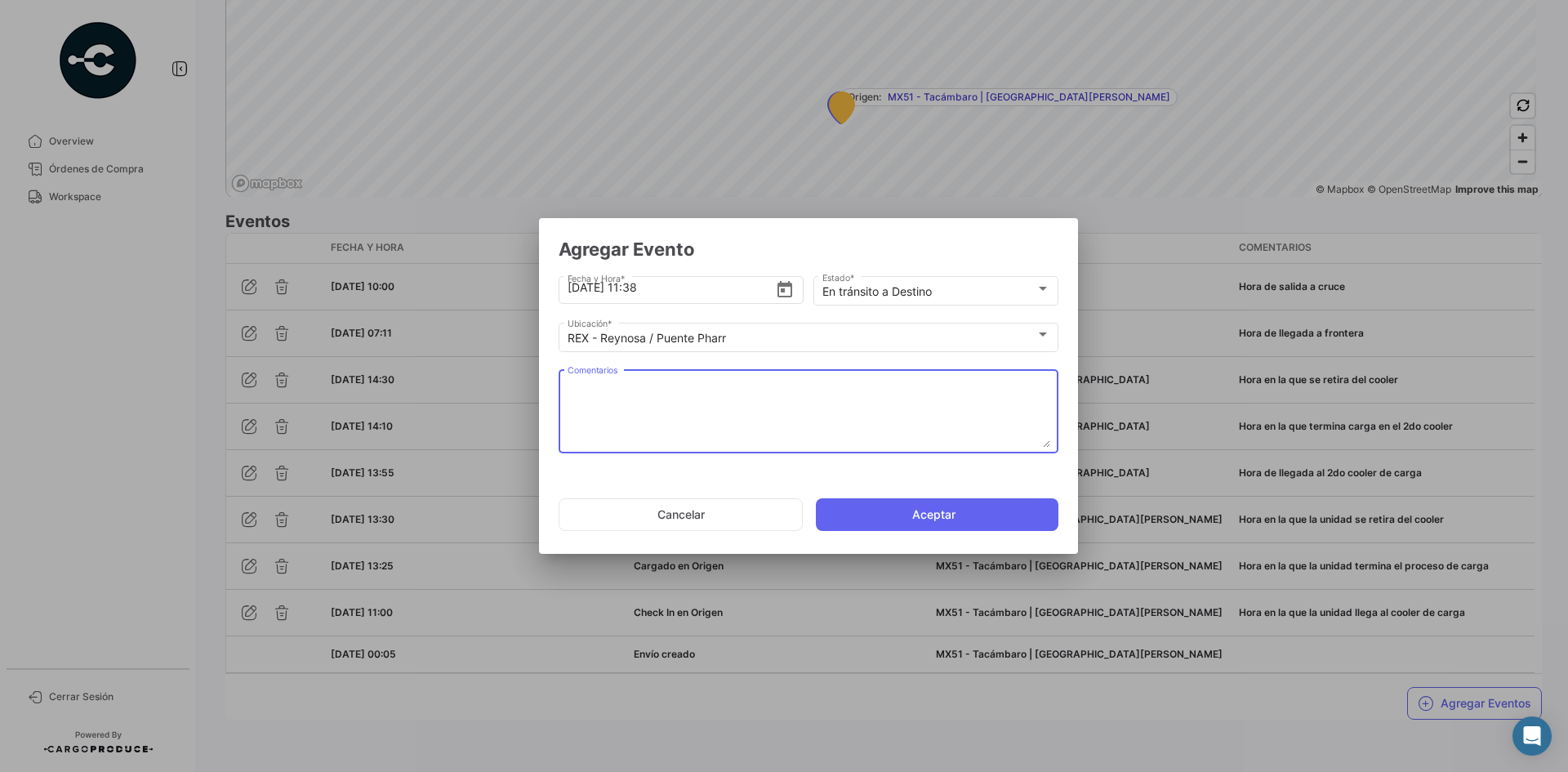
paste textarea "Hora en la que la unidad queda liberada de aduanas y se dirige al destino"
type textarea "Hora en la que la unidad queda liberada de aduanas y se dirige al destino"
click at [638, 286] on input "[DATE] 11:38" at bounding box center [671, 288] width 208 height 58
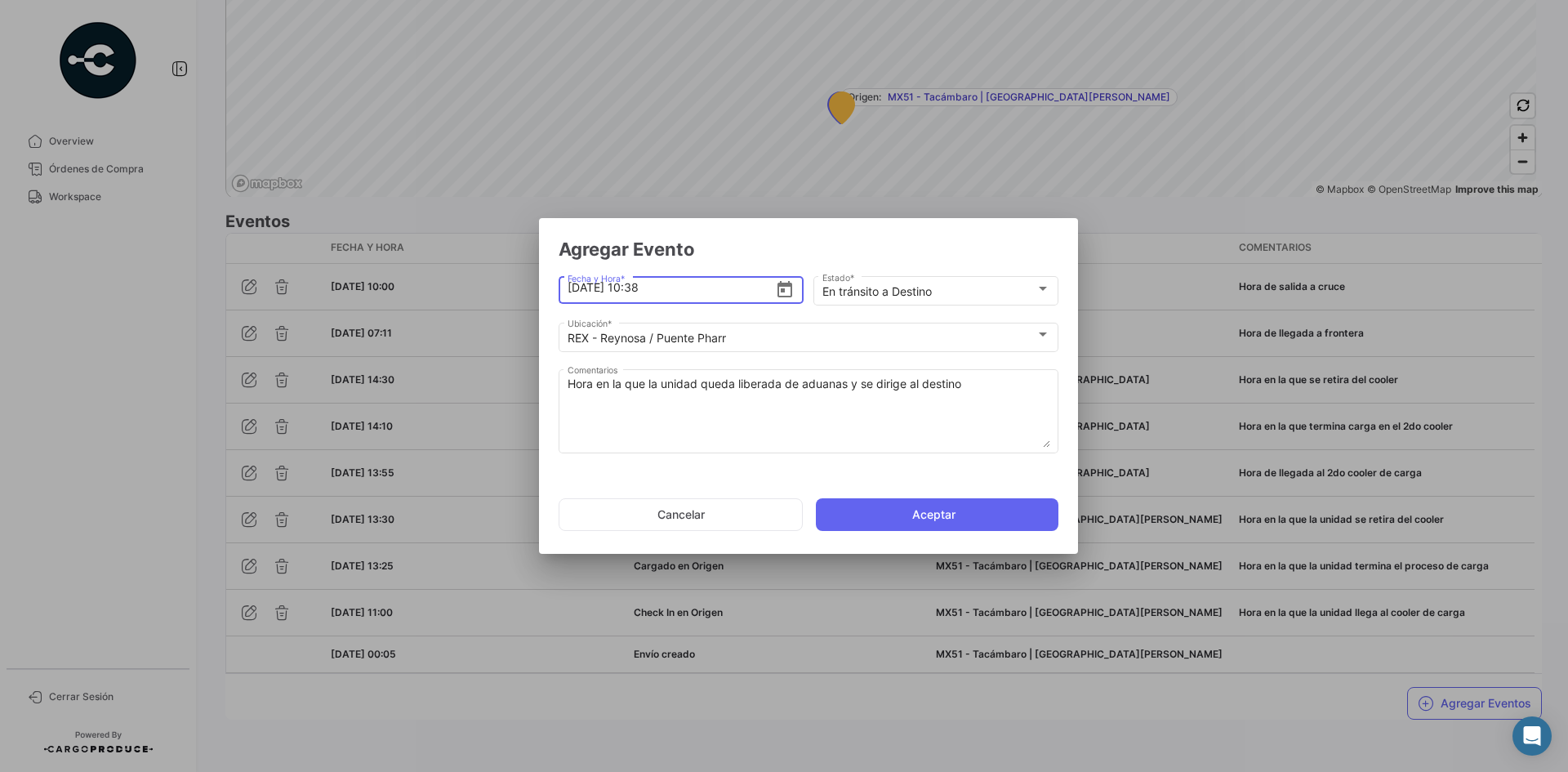
click at [676, 294] on input "[DATE] 10:38" at bounding box center [671, 288] width 208 height 58
type input "[DATE] 10:42"
click at [859, 513] on button "Aceptar" at bounding box center [937, 515] width 243 height 33
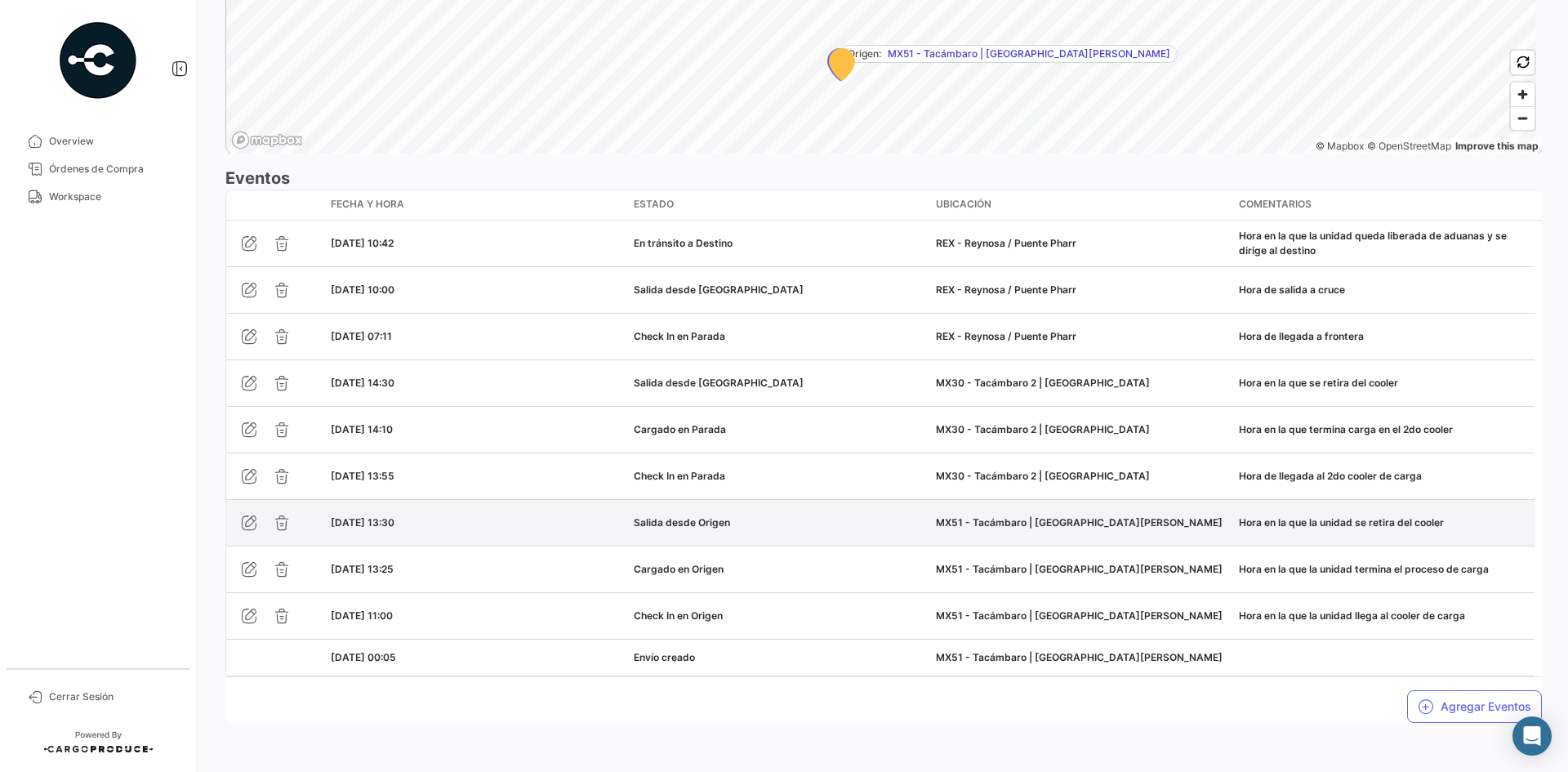
scroll to position [1294, 0]
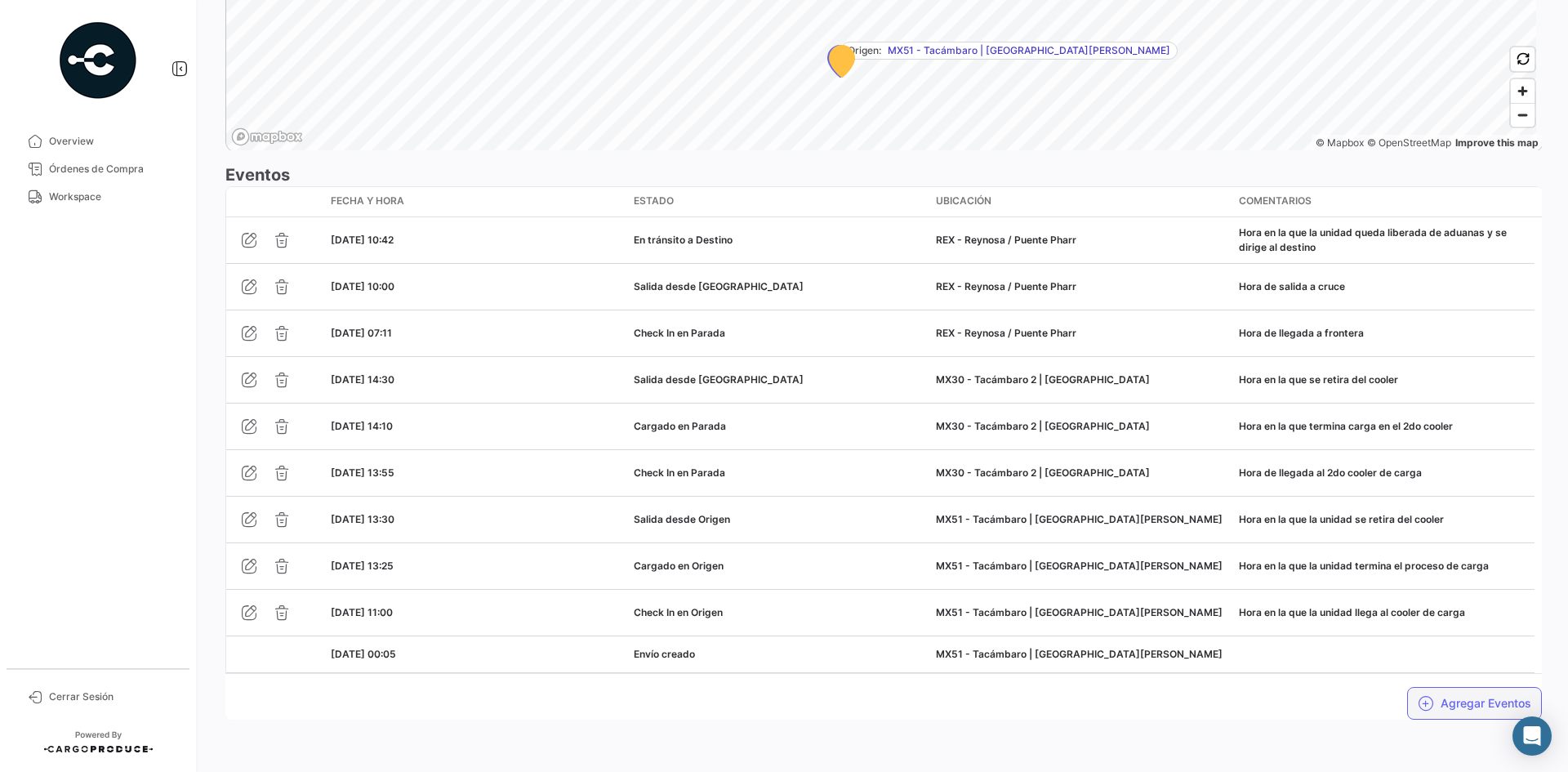
click at [1434, 710] on button "Agregar Eventos" at bounding box center [1474, 703] width 135 height 33
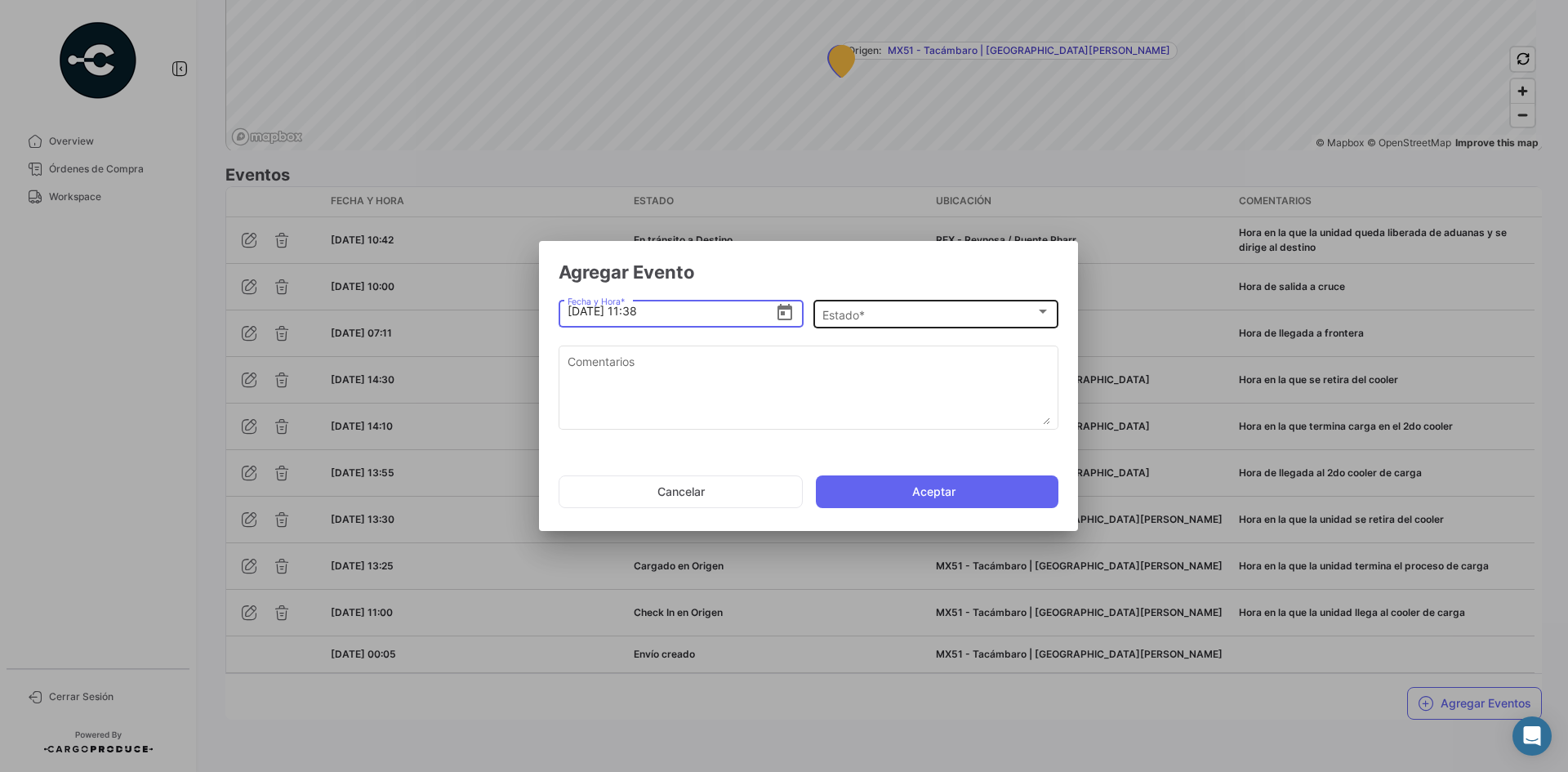
click at [858, 302] on div "Estado * Estado *" at bounding box center [936, 312] width 228 height 32
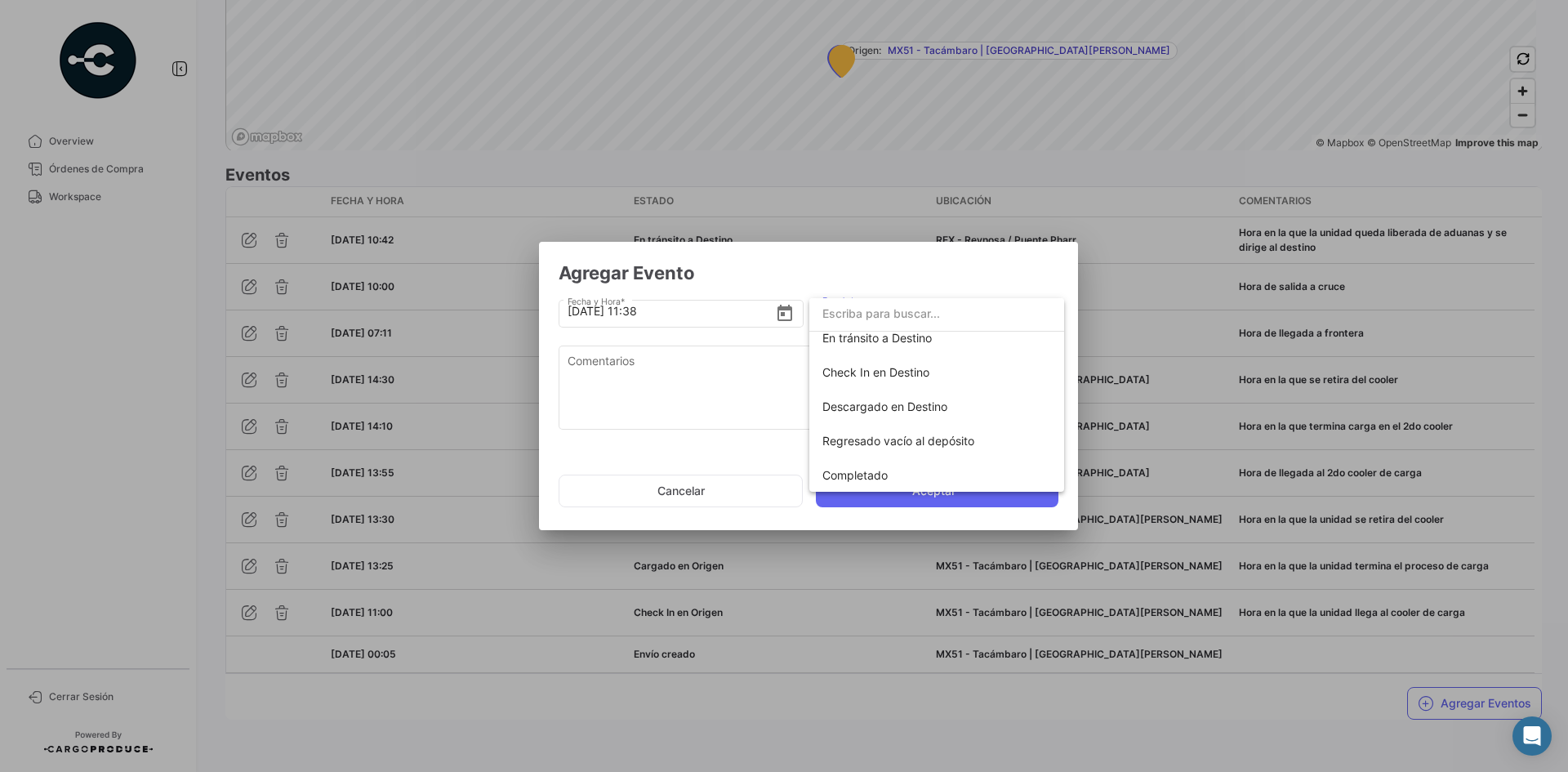
scroll to position [287, 0]
click at [896, 375] on span "Check In en Destino" at bounding box center [876, 371] width 107 height 14
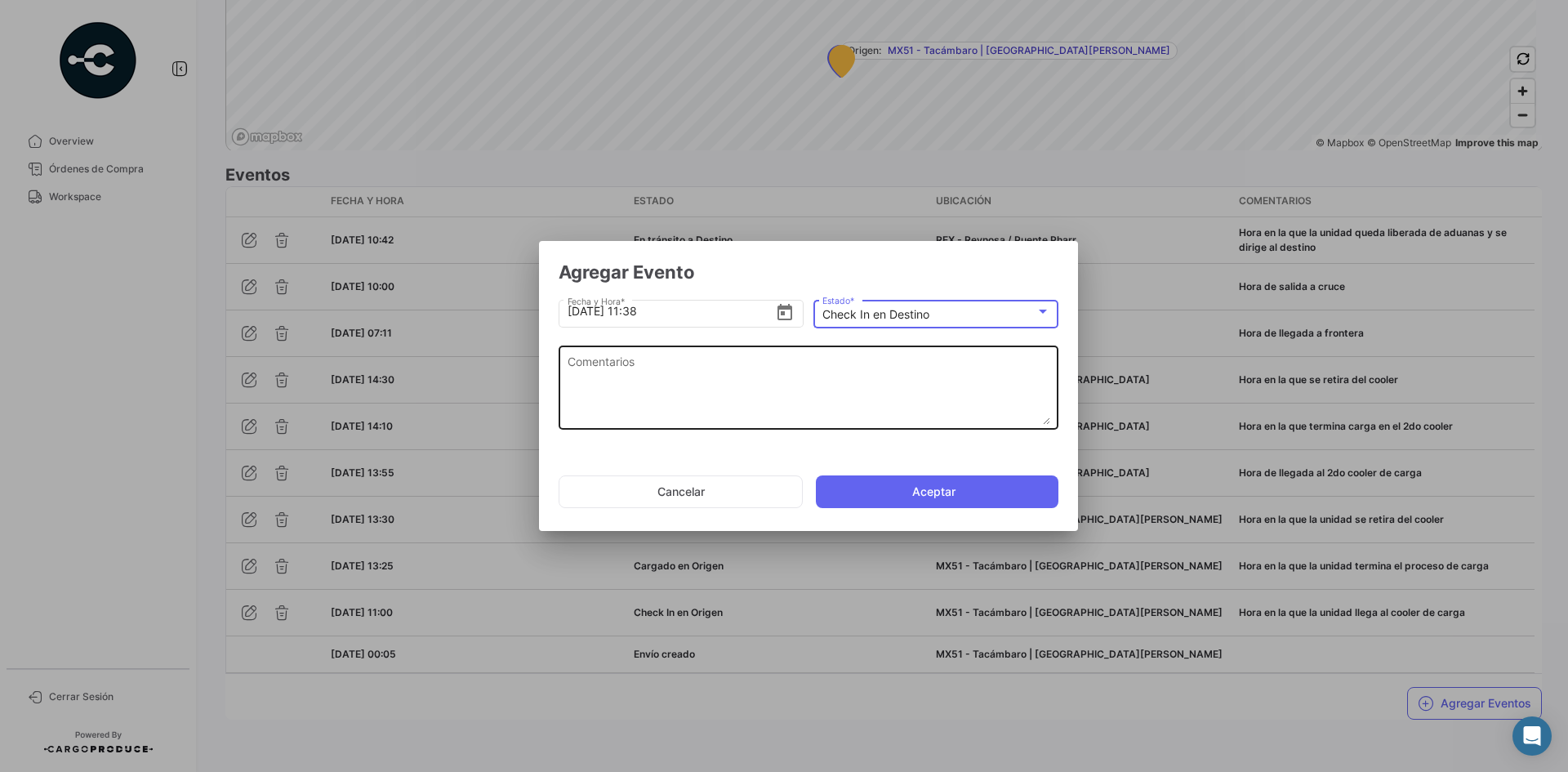
click at [760, 376] on textarea "Comentarios" at bounding box center [808, 388] width 483 height 72
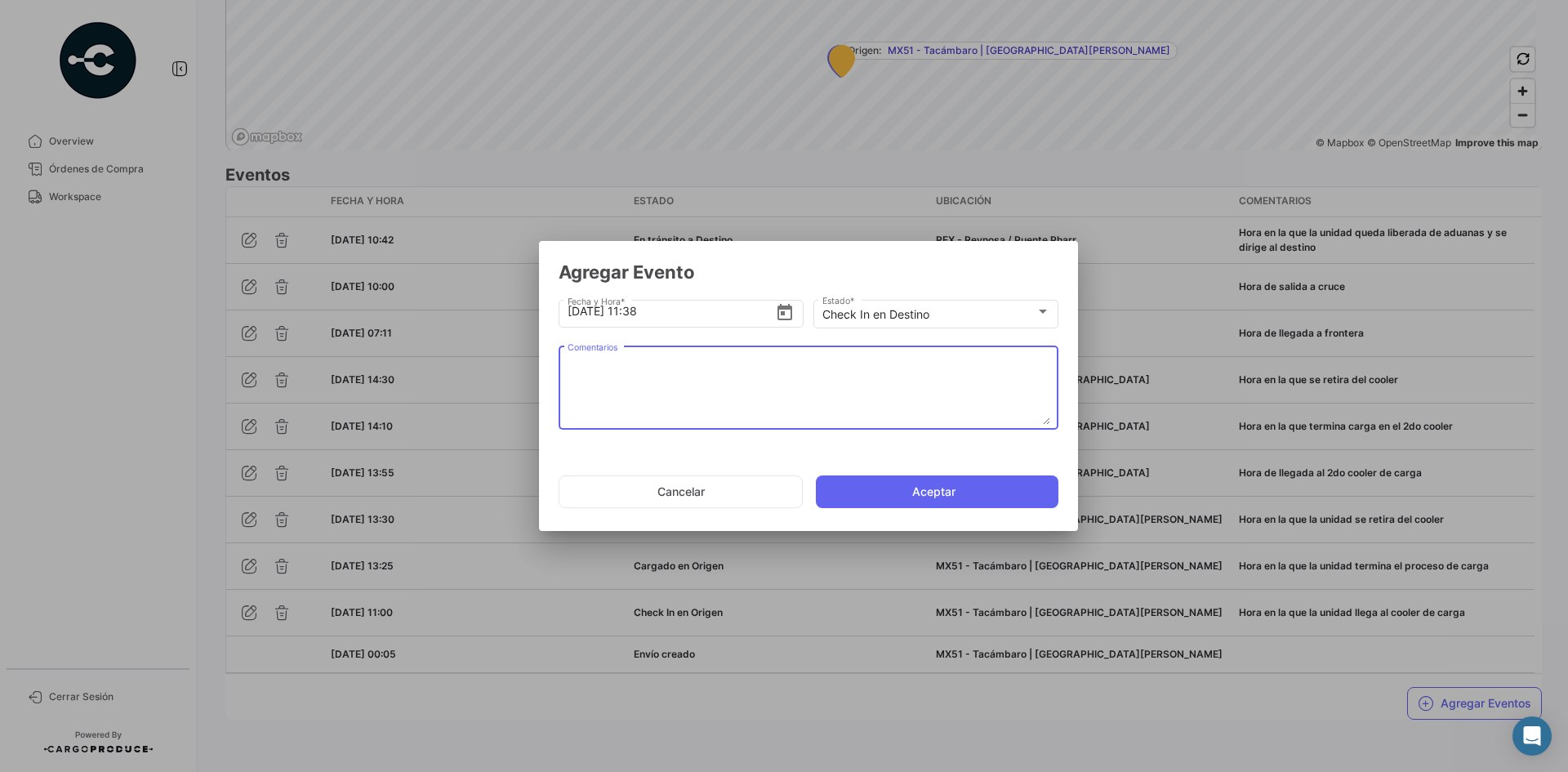
paste textarea "Hora de arribo al destino"
type textarea "Hora de arribo al destino"
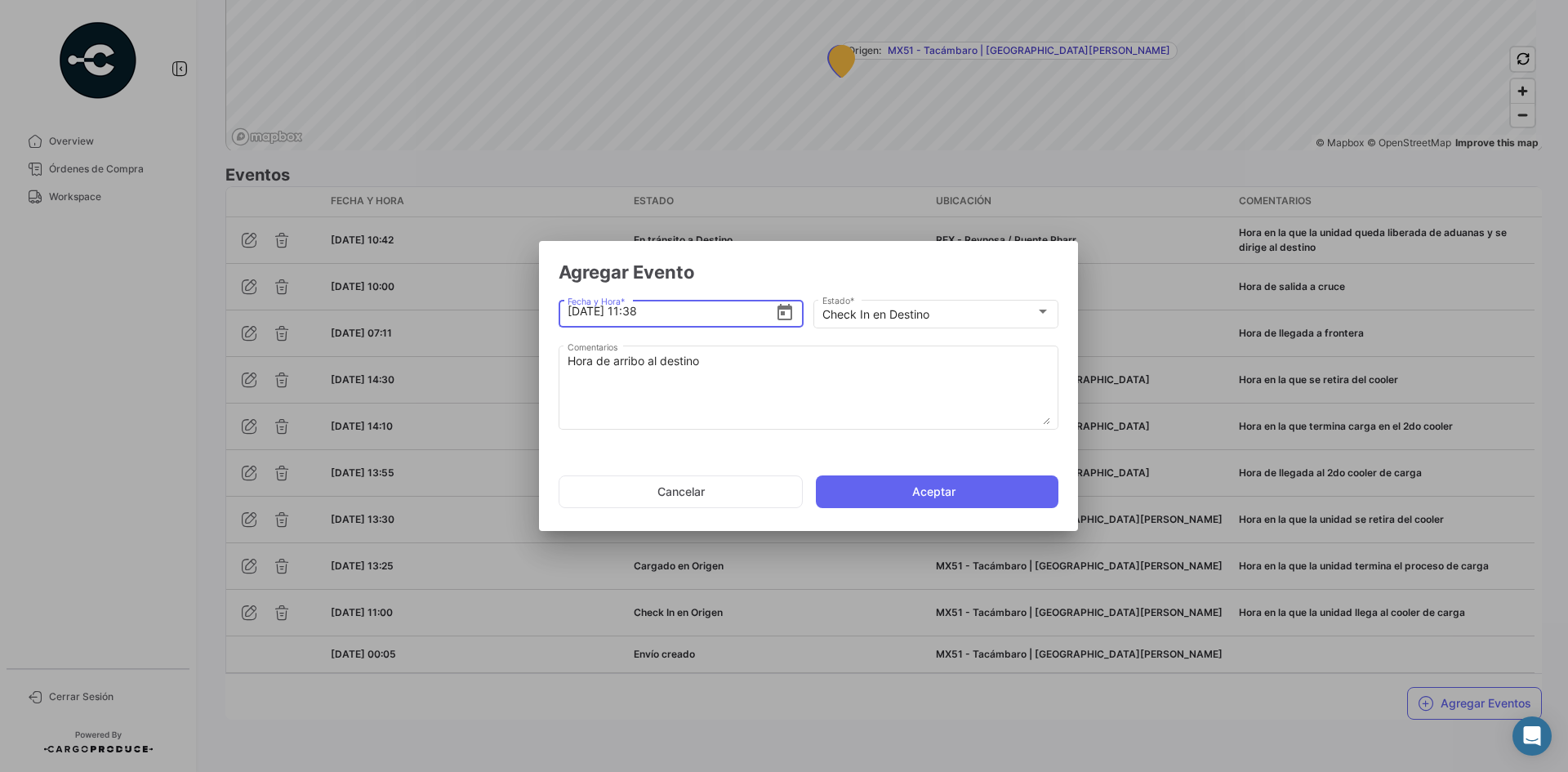
click at [666, 313] on input "[DATE] 11:38" at bounding box center [671, 312] width 208 height 58
type input "[DATE] 11:00"
click at [887, 507] on button "Aceptar" at bounding box center [937, 492] width 243 height 33
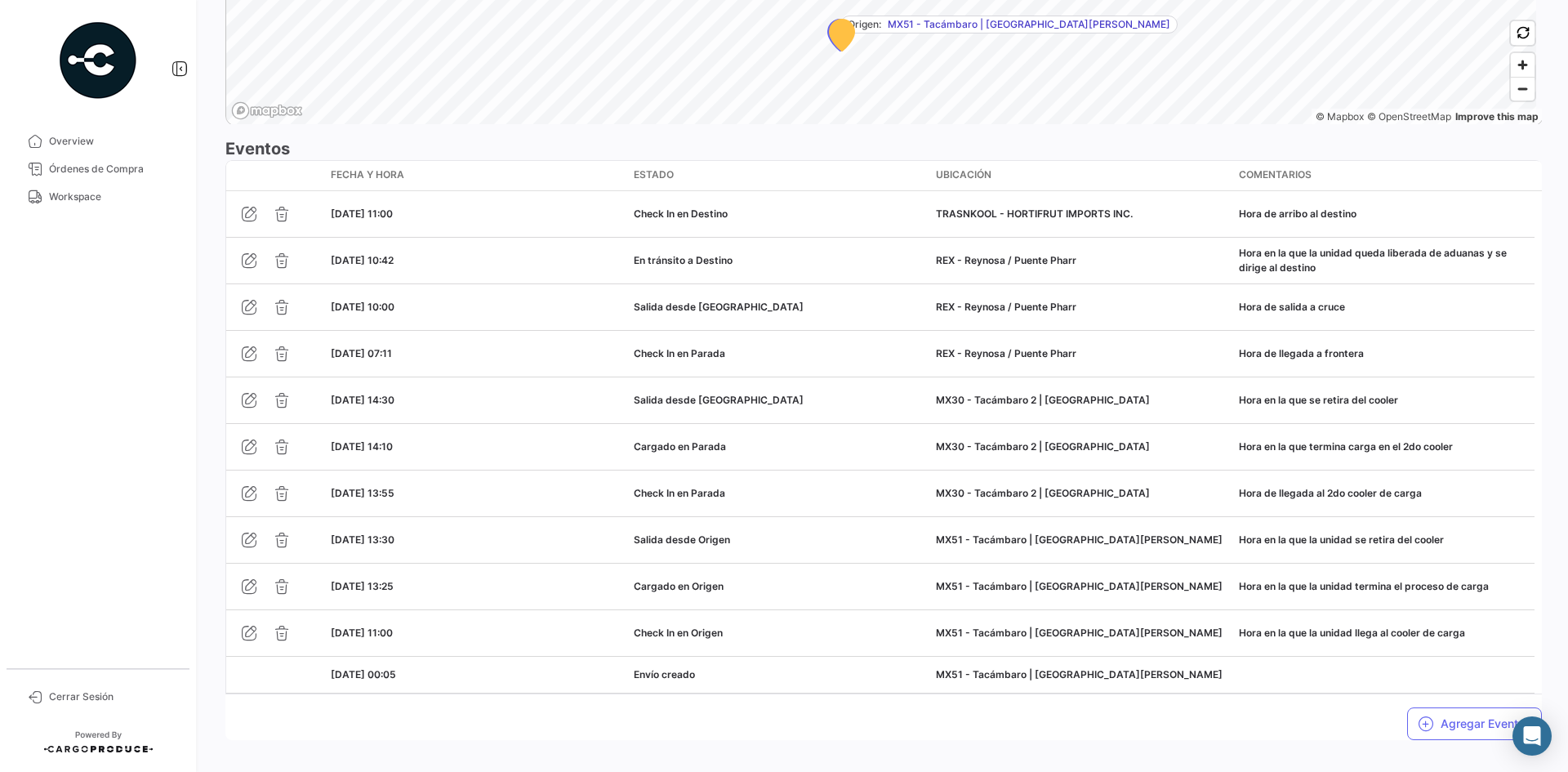
scroll to position [1341, 0]
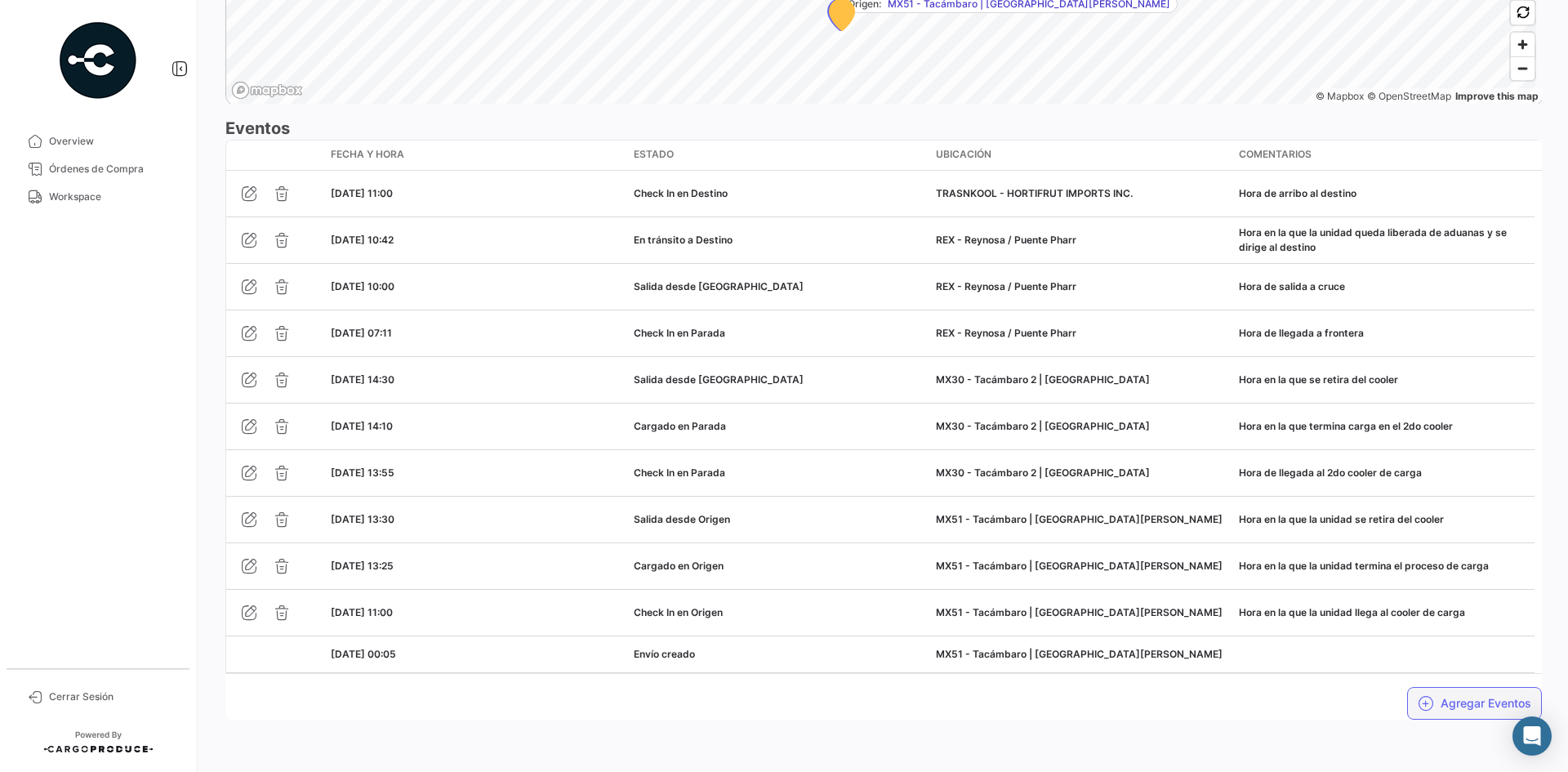
click at [1437, 714] on button "Agregar Eventos" at bounding box center [1474, 703] width 135 height 33
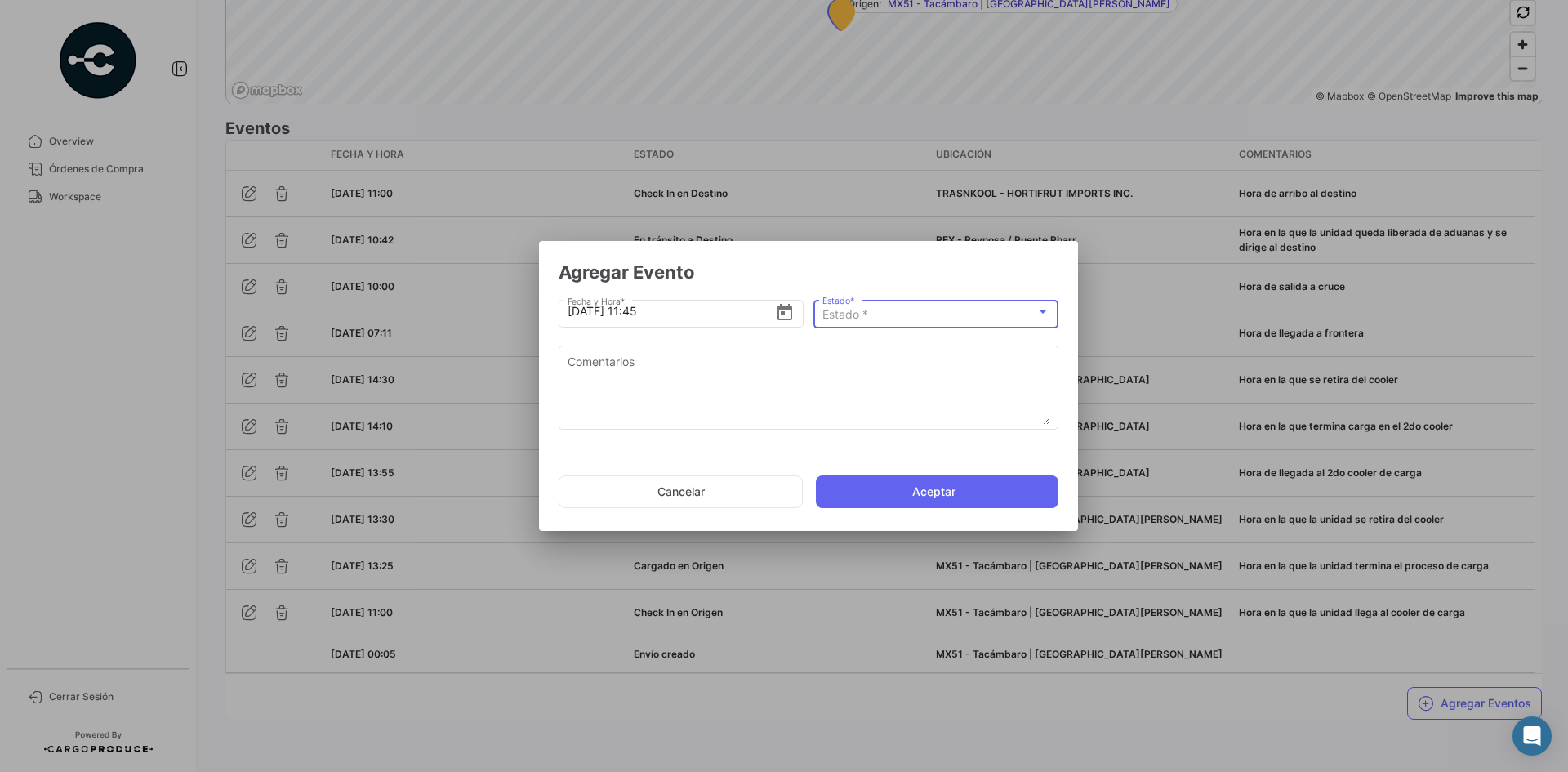
click at [910, 321] on div "Estado *" at bounding box center [928, 314] width 213 height 14
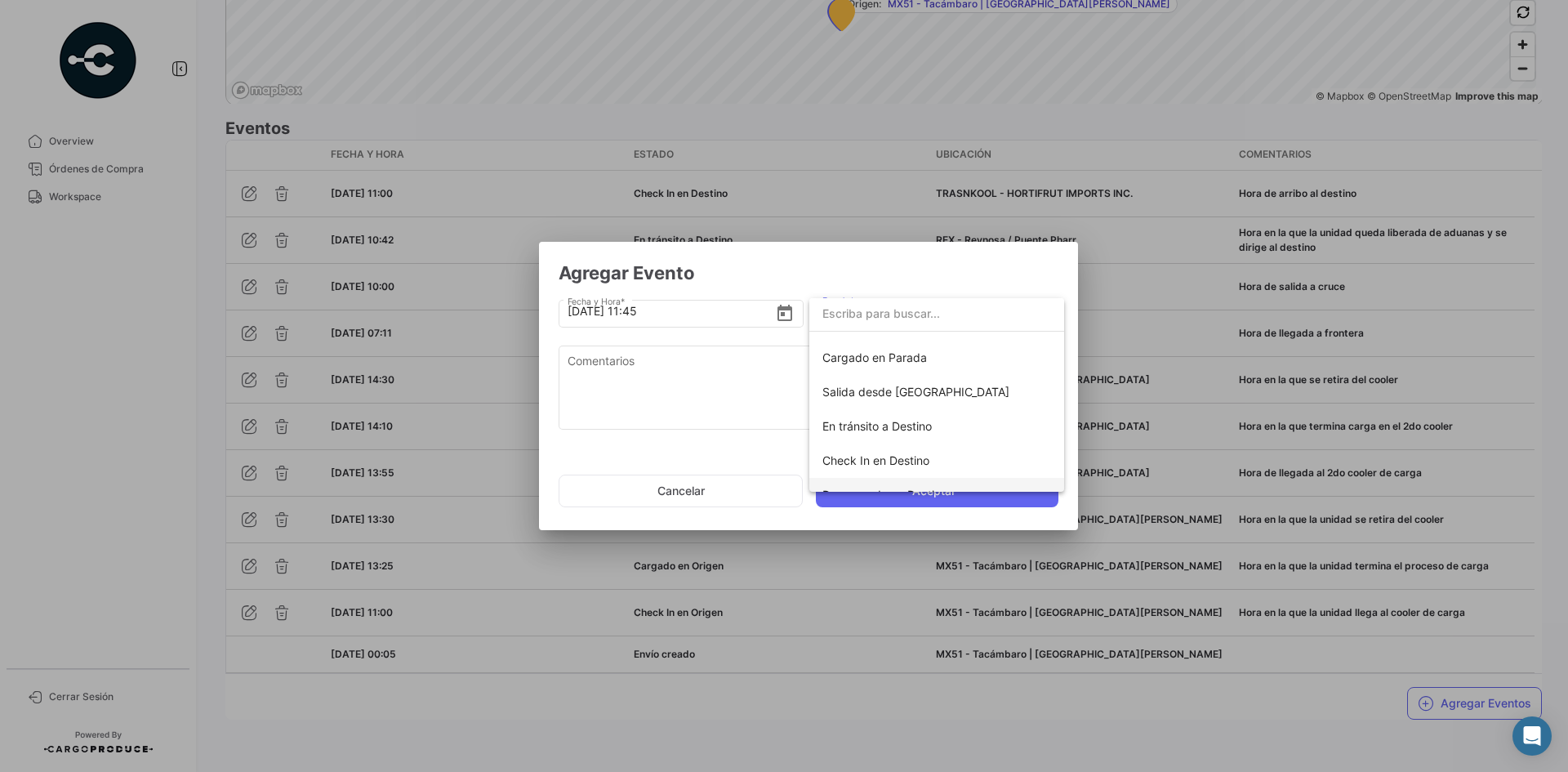
scroll to position [287, 0]
click at [900, 404] on span "Descargado en Destino" at bounding box center [885, 405] width 125 height 14
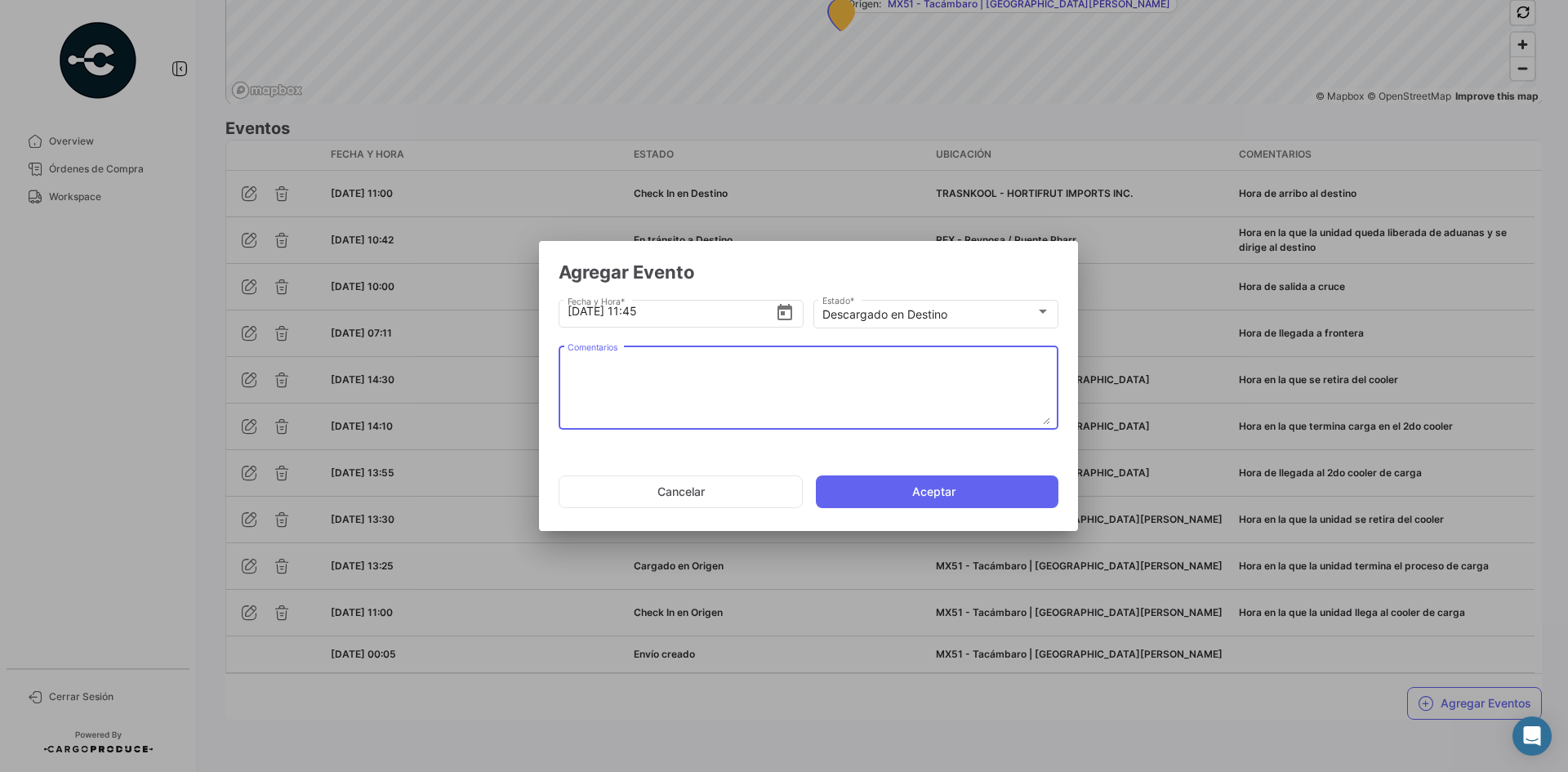
click at [747, 370] on textarea "Comentarios" at bounding box center [808, 388] width 483 height 72
paste textarea "Hora en la que se termina la descarga, la unidad espera documentos de salida"
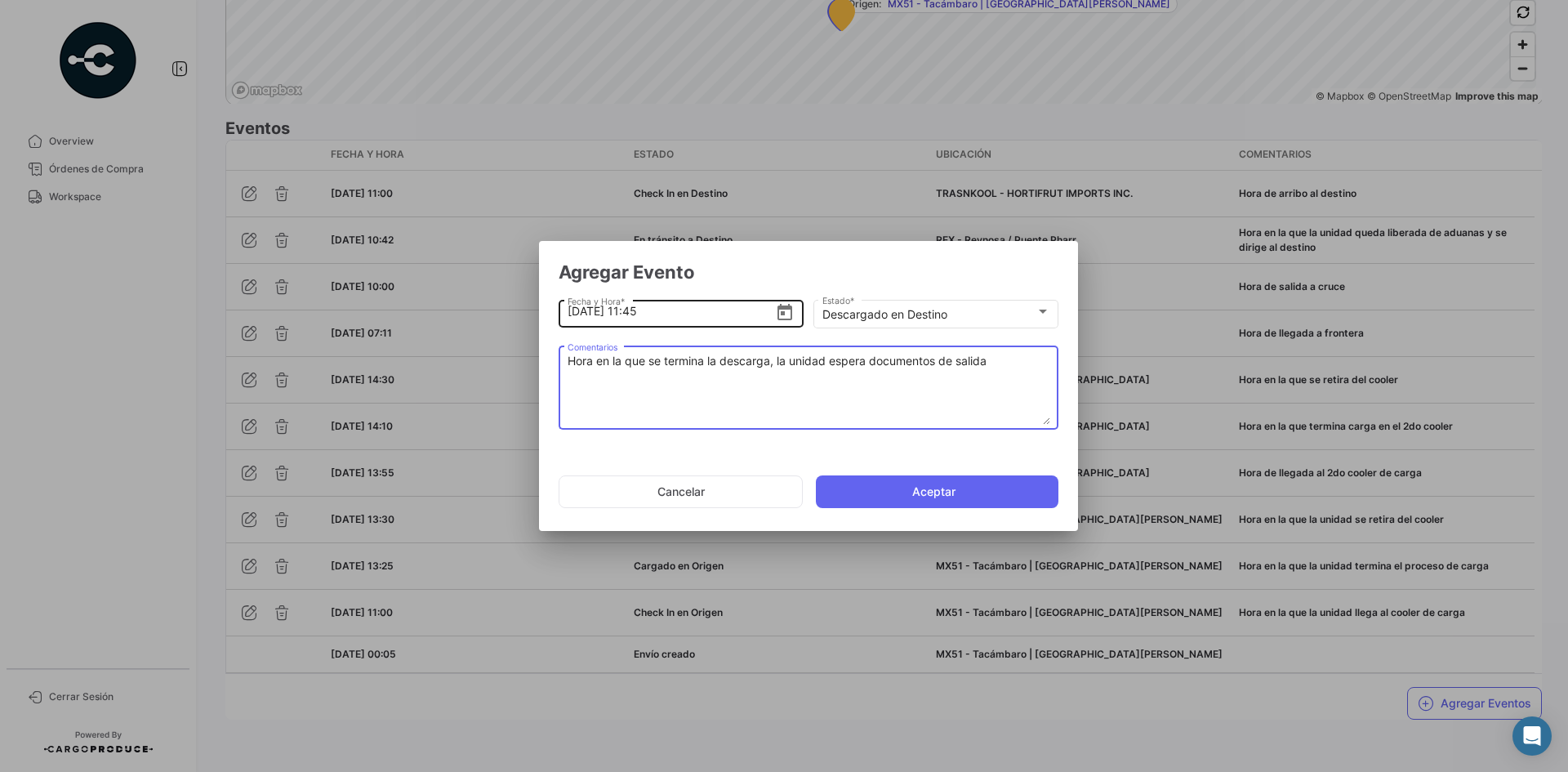
type textarea "Hora en la que se termina la descarga, la unidad espera documentos de salida"
click at [664, 313] on input "[DATE] 11:45" at bounding box center [671, 312] width 208 height 58
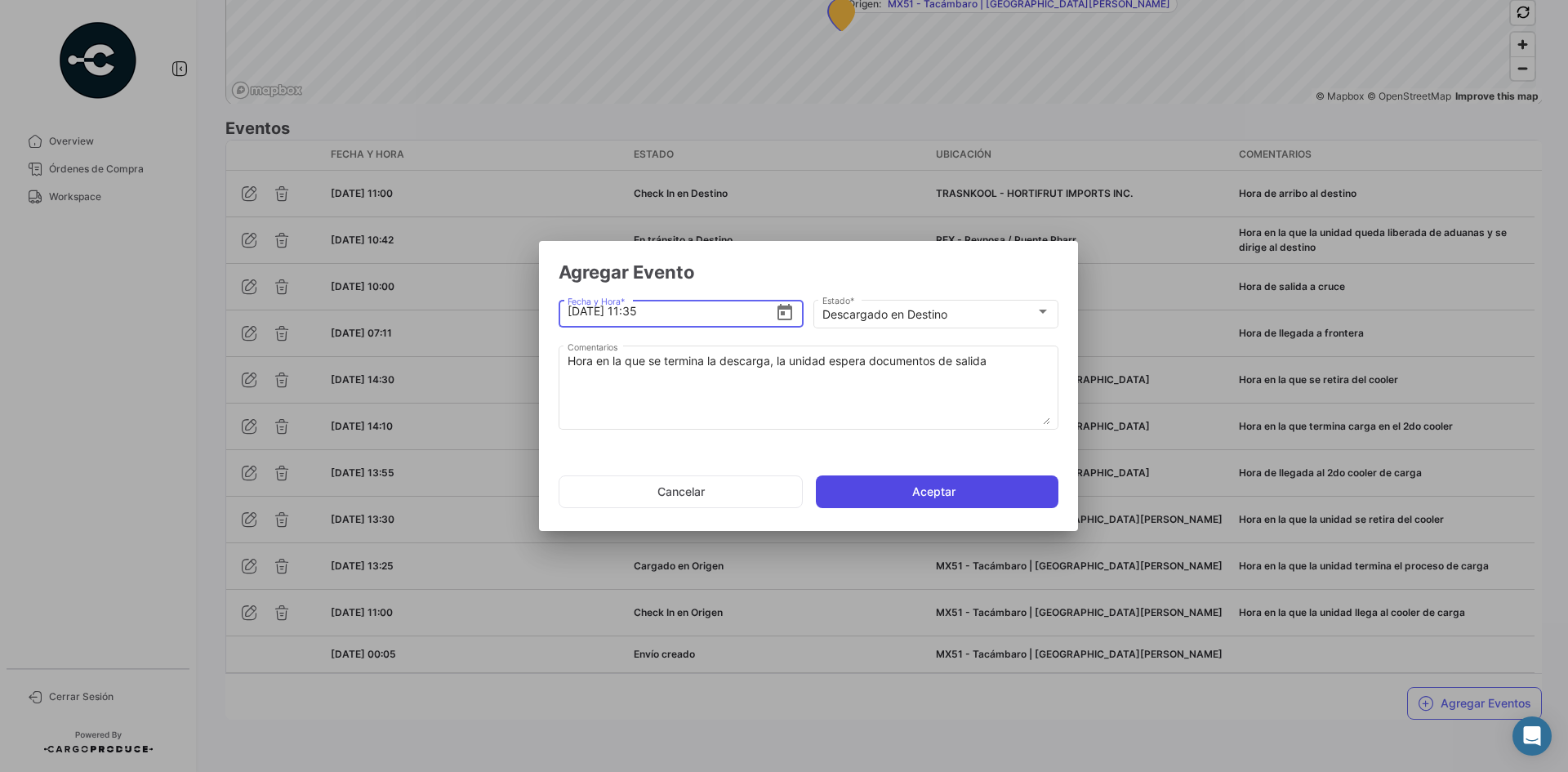
type input "[DATE] 11:35"
click at [886, 500] on button "Aceptar" at bounding box center [937, 492] width 243 height 33
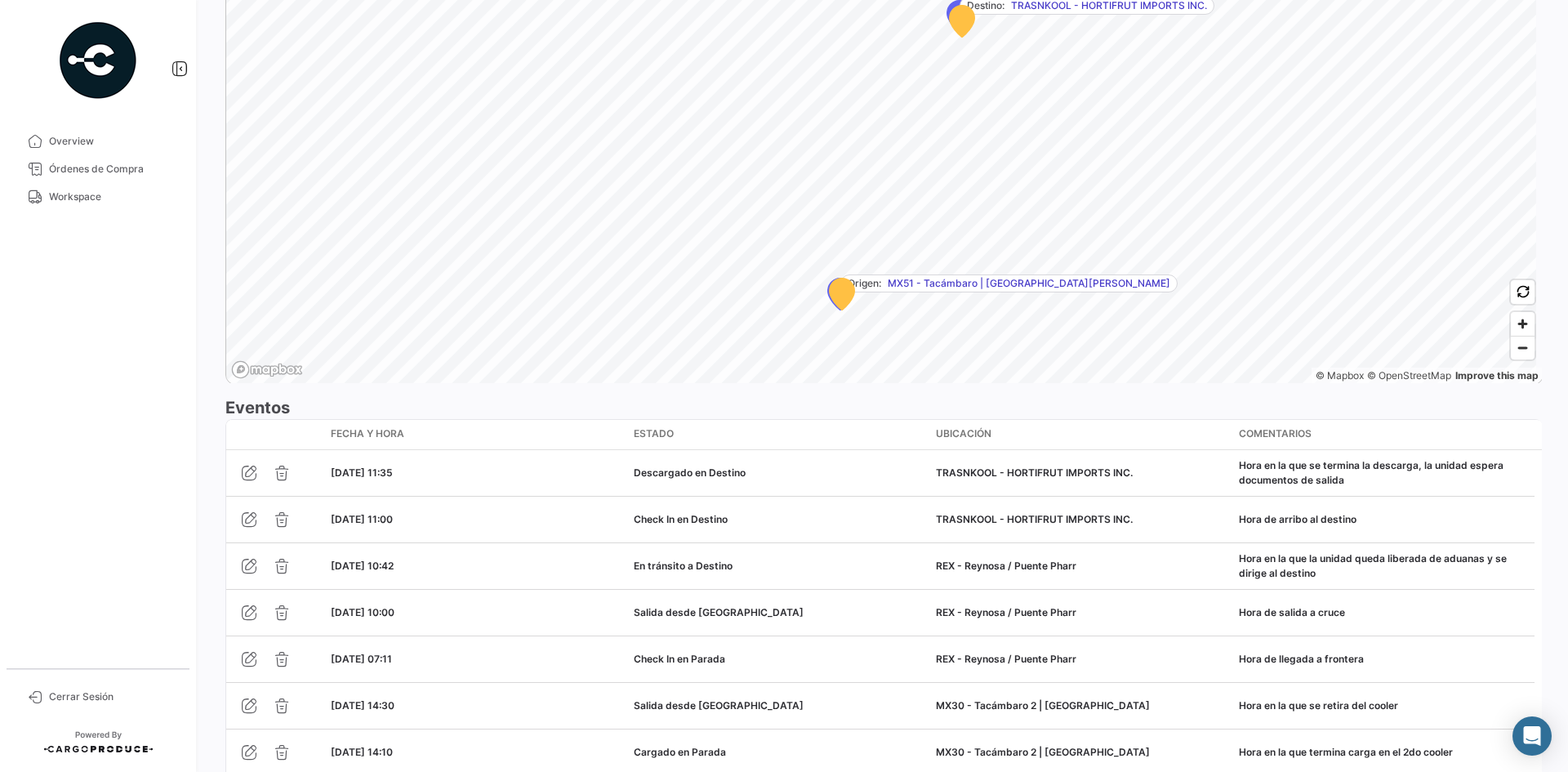
scroll to position [1387, 0]
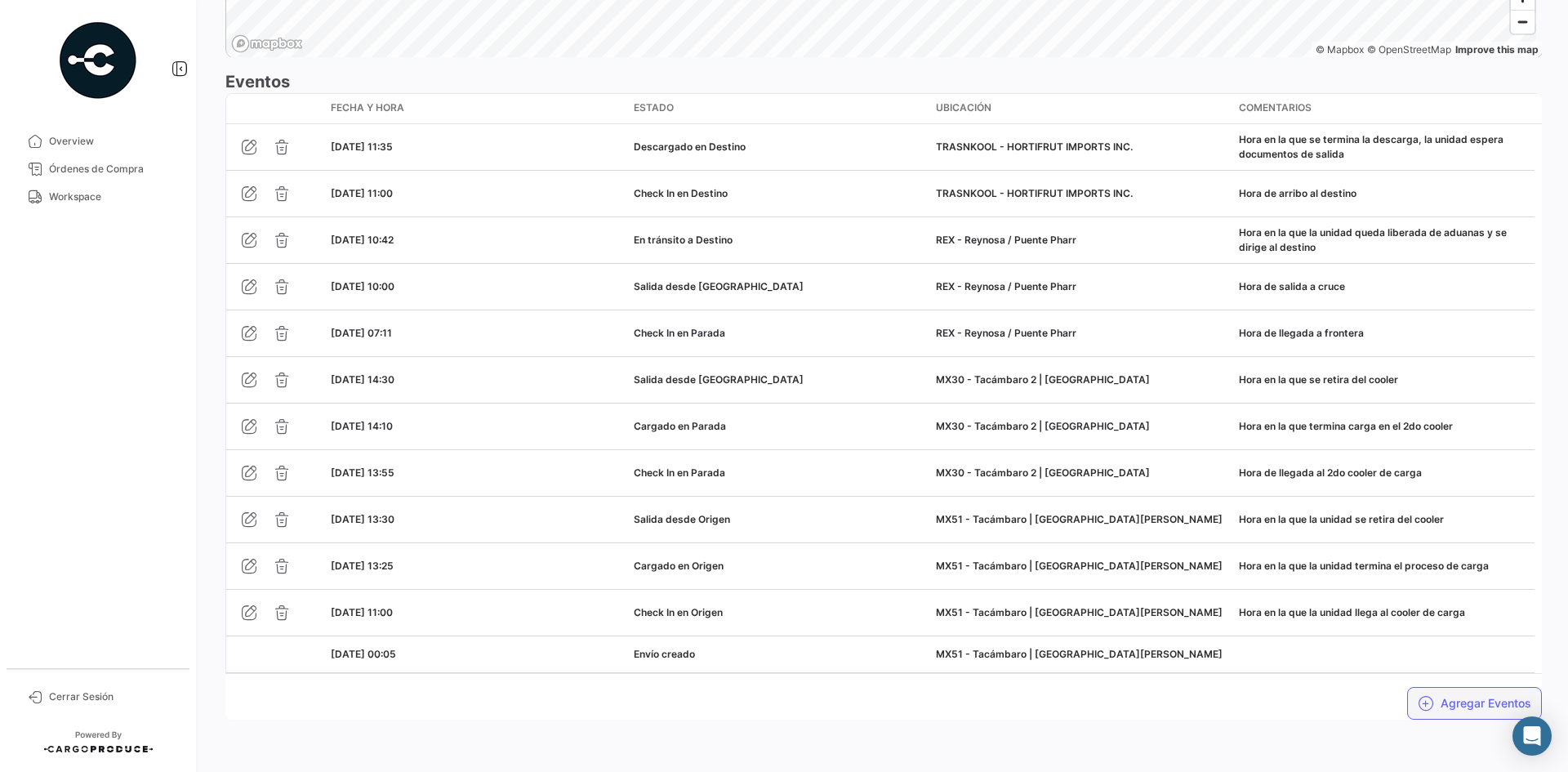
click at [1438, 702] on button "Agregar Eventos" at bounding box center [1474, 703] width 135 height 33
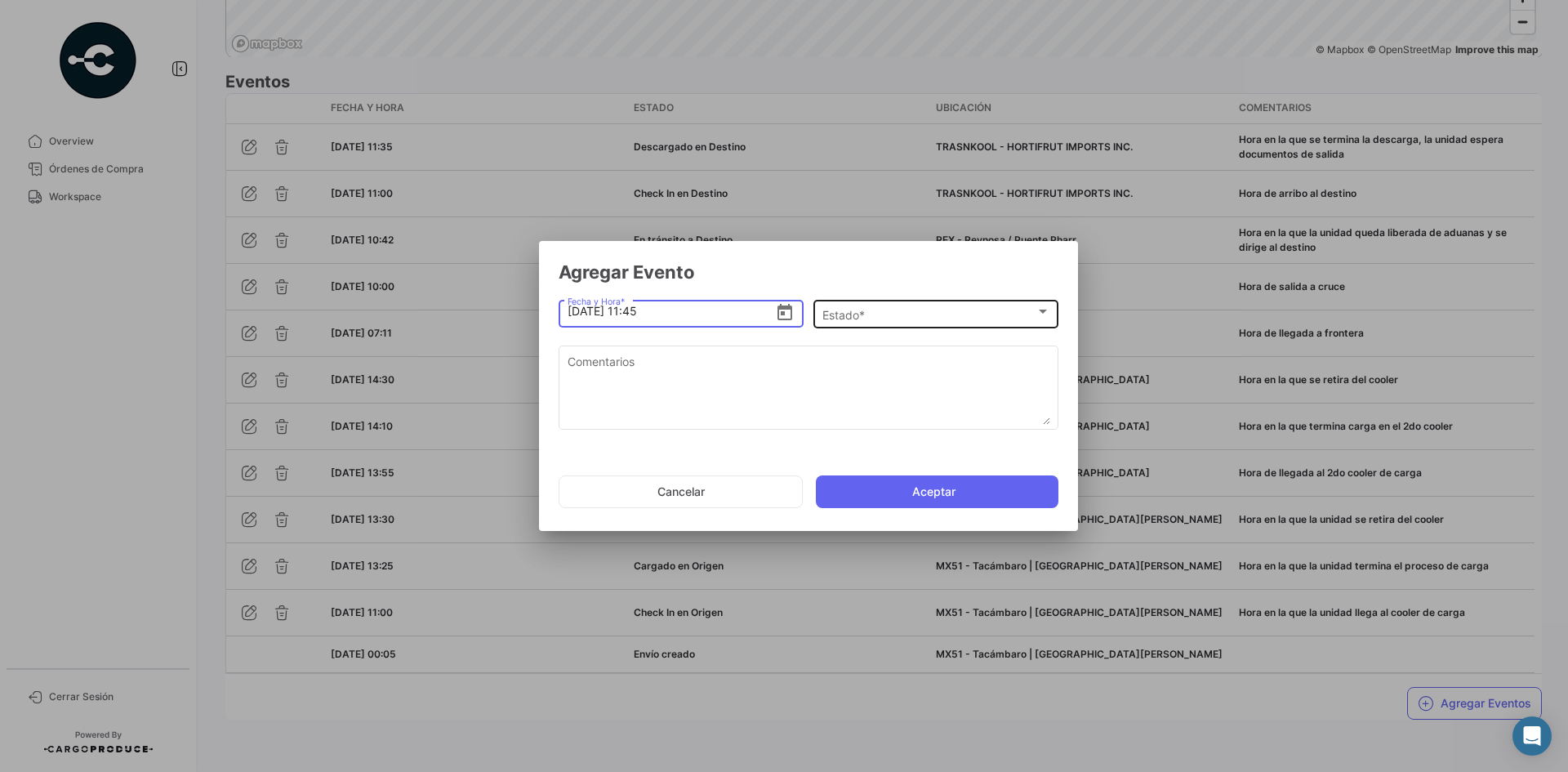
click at [879, 314] on div "Estado *" at bounding box center [928, 314] width 213 height 14
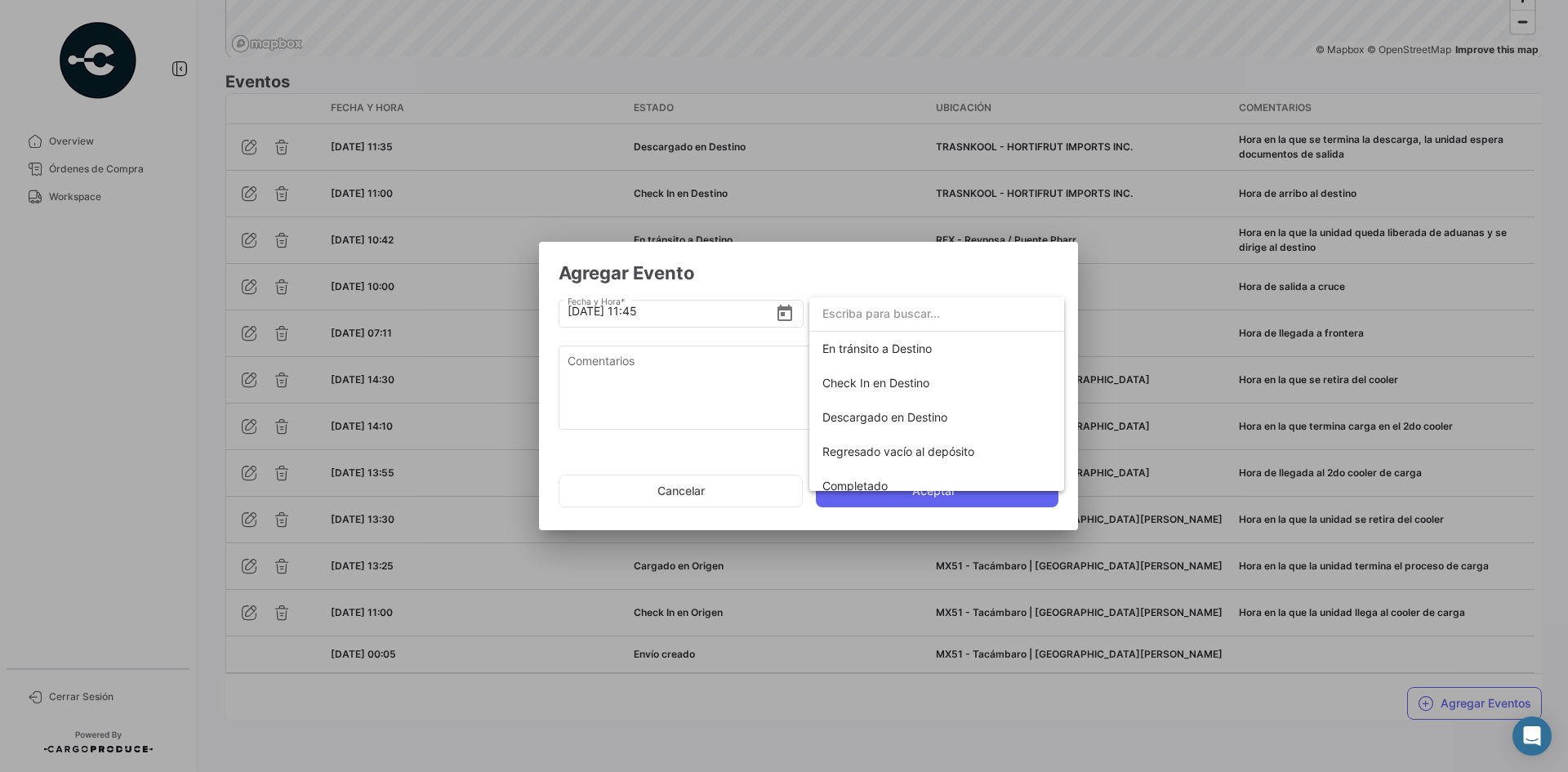
scroll to position [287, 0]
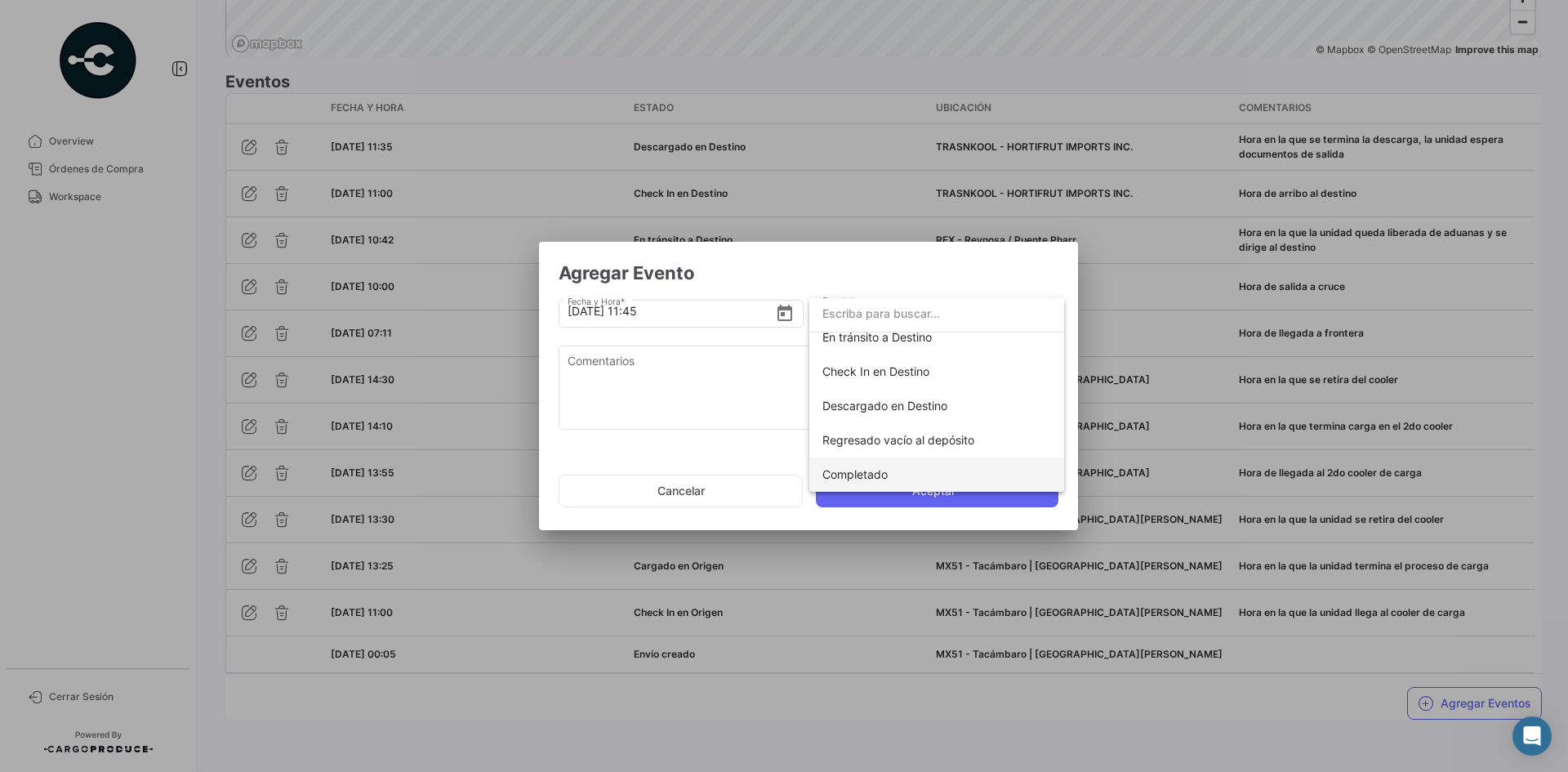
click at [859, 472] on span "Completado" at bounding box center [854, 474] width 65 height 14
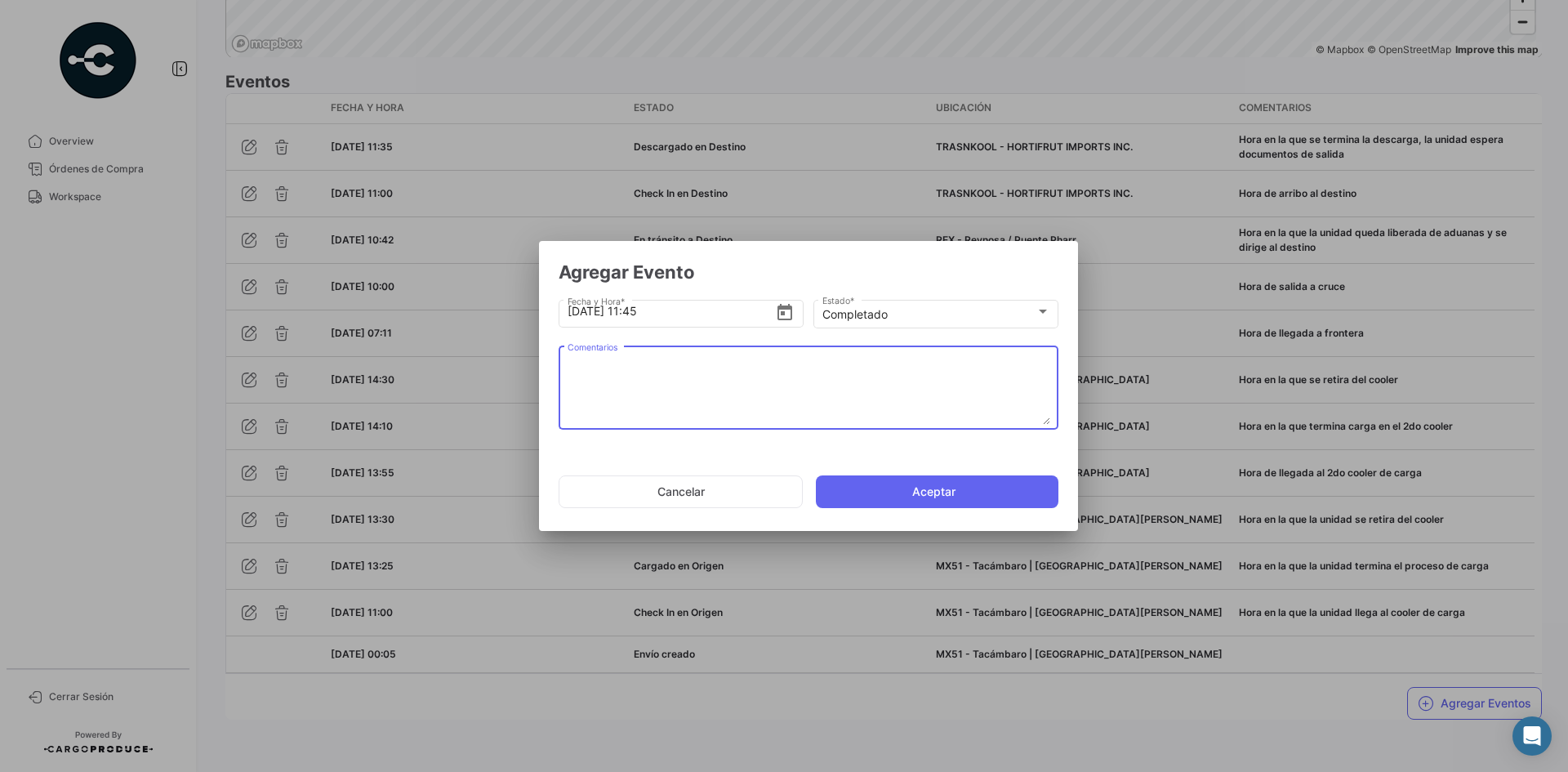
click at [724, 378] on textarea "Comentarios" at bounding box center [808, 388] width 483 height 72
paste textarea "Fin del viaje, [PERSON_NAME] en la que se retira de la bodega del cliente"
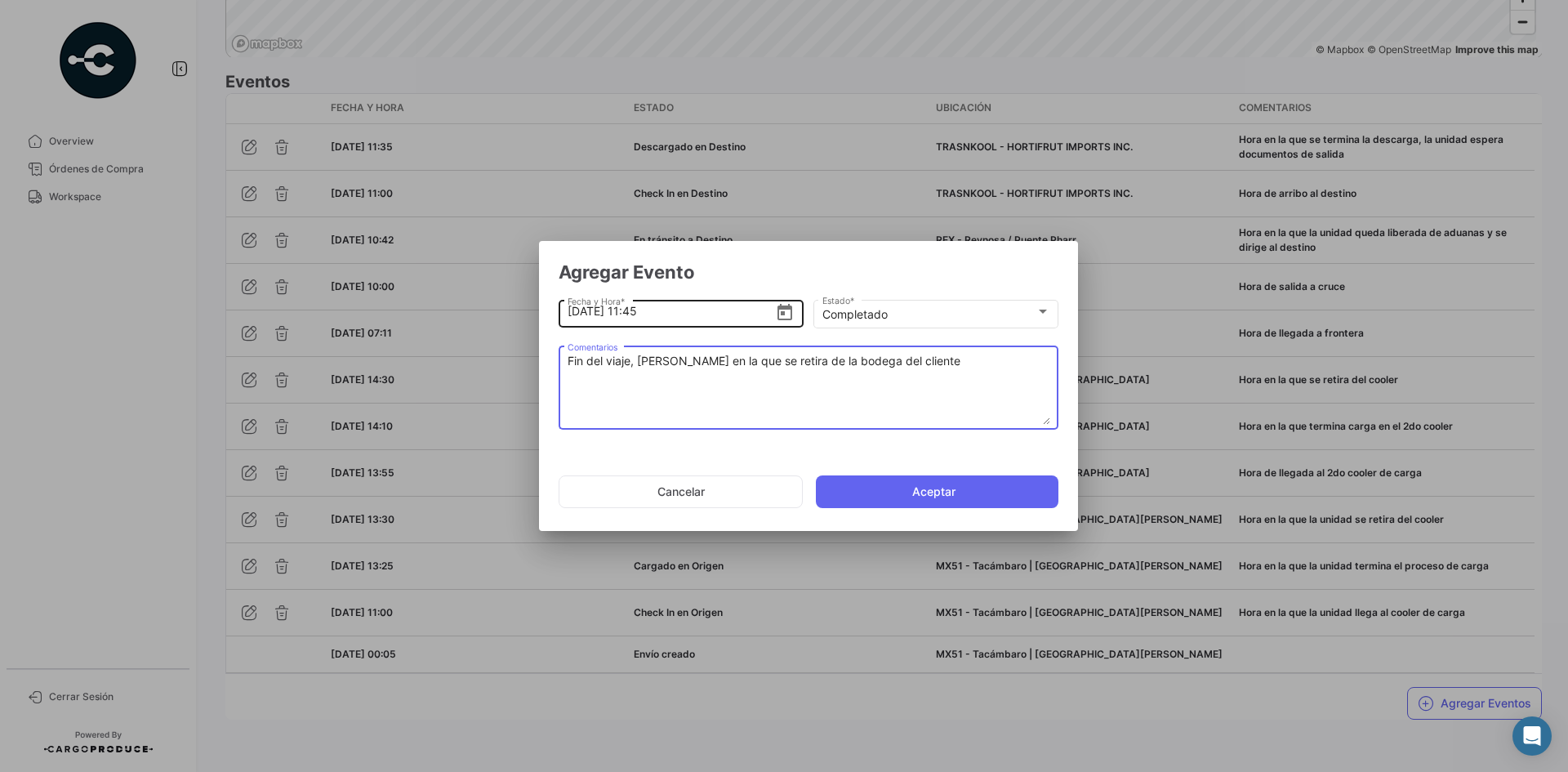
type textarea "Fin del viaje, [PERSON_NAME] en la que se retira de la bodega del cliente"
click at [655, 316] on input "[DATE] 11:45" at bounding box center [671, 312] width 208 height 58
type input "[DATE] 11:45"
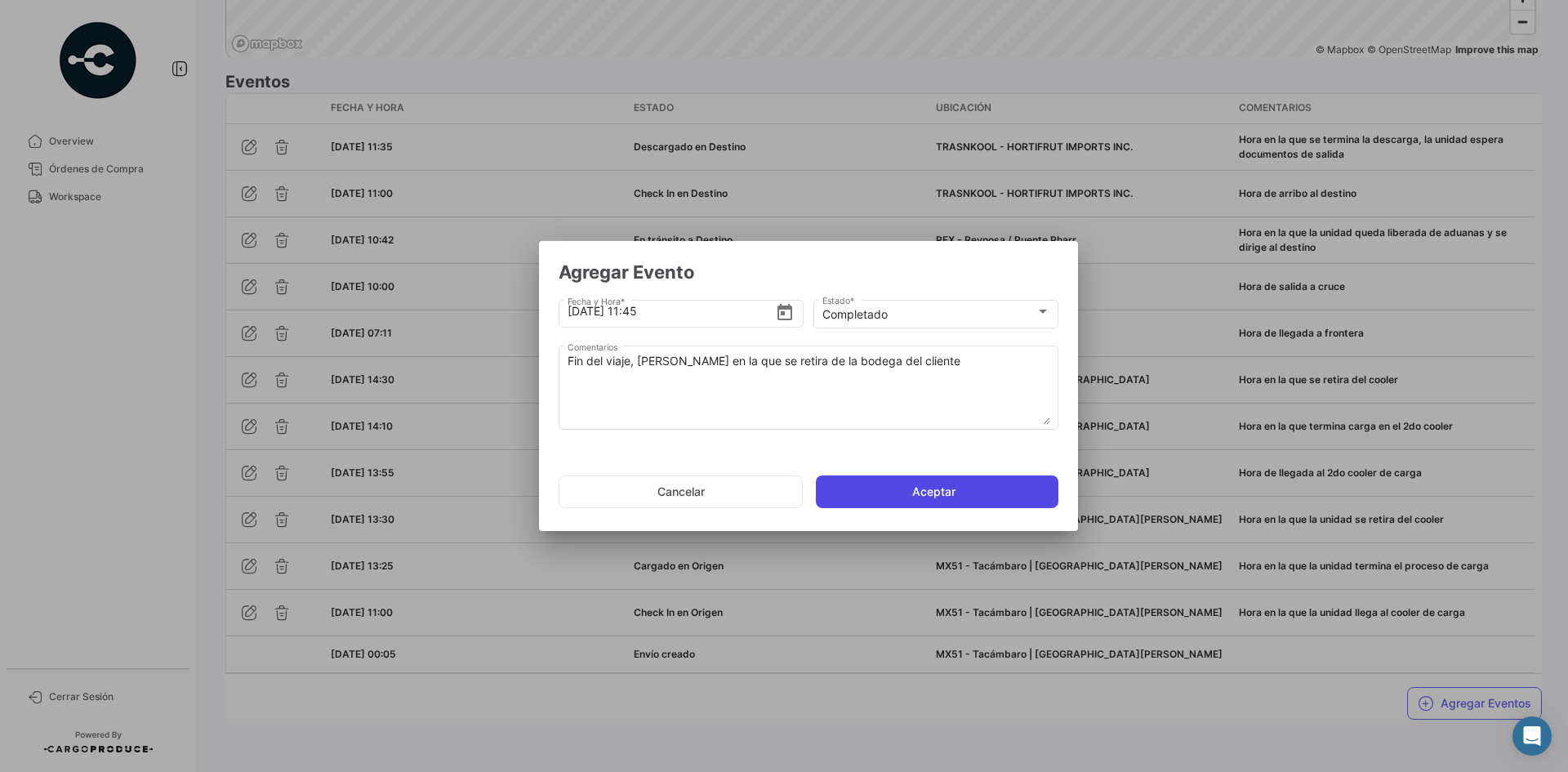
click at [898, 497] on button "Aceptar" at bounding box center [937, 492] width 243 height 33
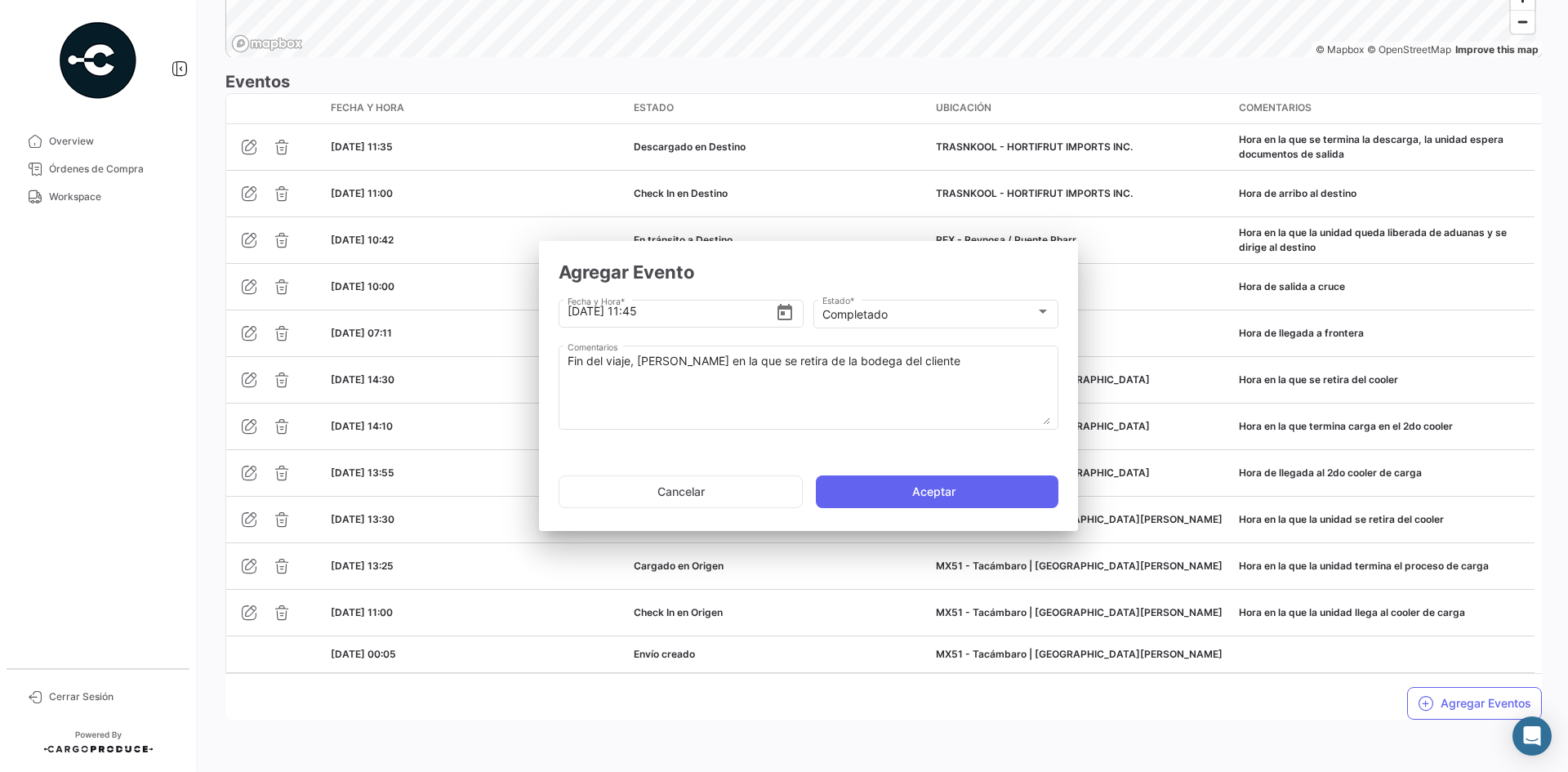
scroll to position [0, 0]
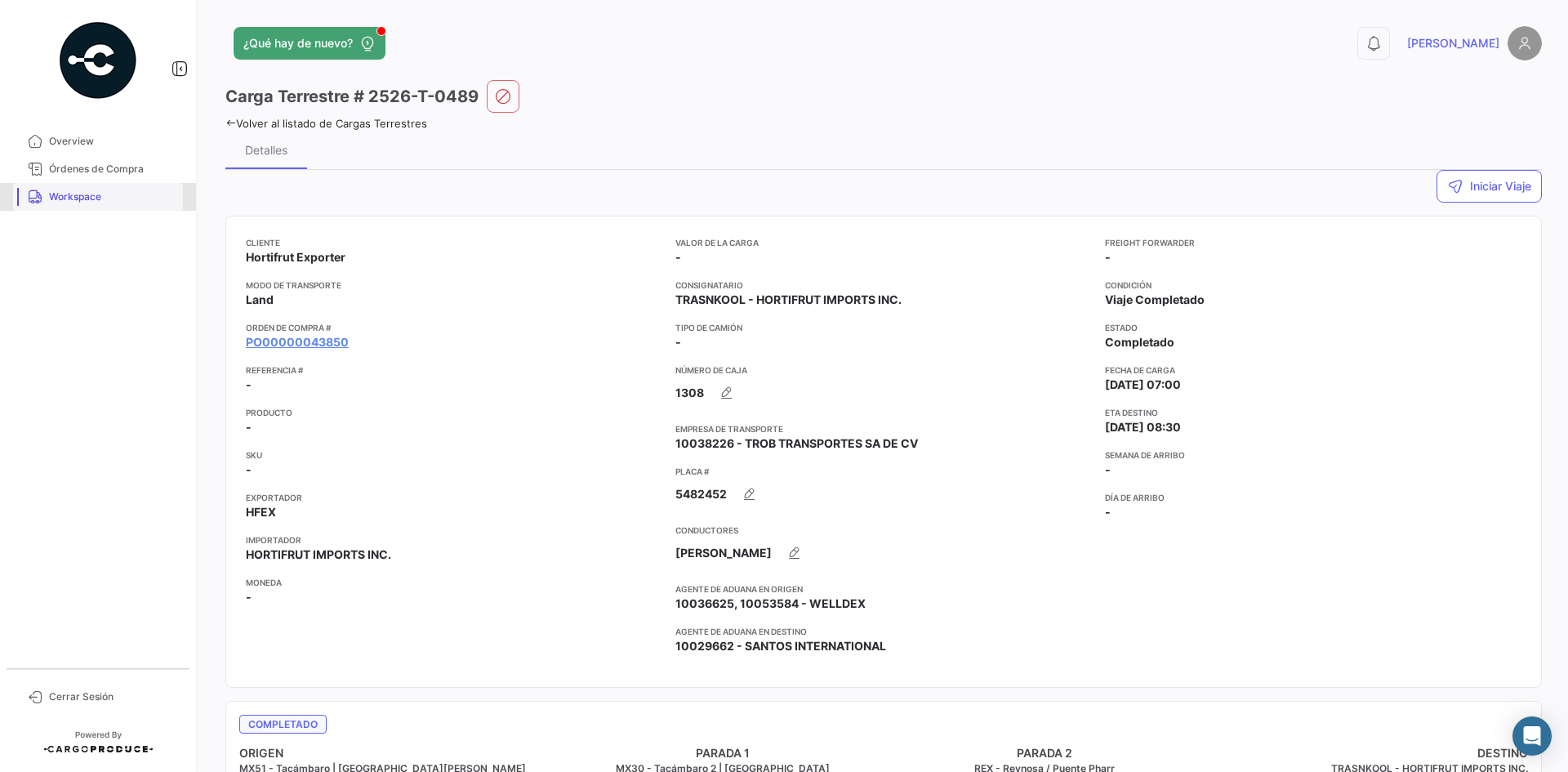
drag, startPoint x: 84, startPoint y: 196, endPoint x: 106, endPoint y: 199, distance: 22.2
click at [85, 196] on span "Workspace" at bounding box center [113, 196] width 127 height 15
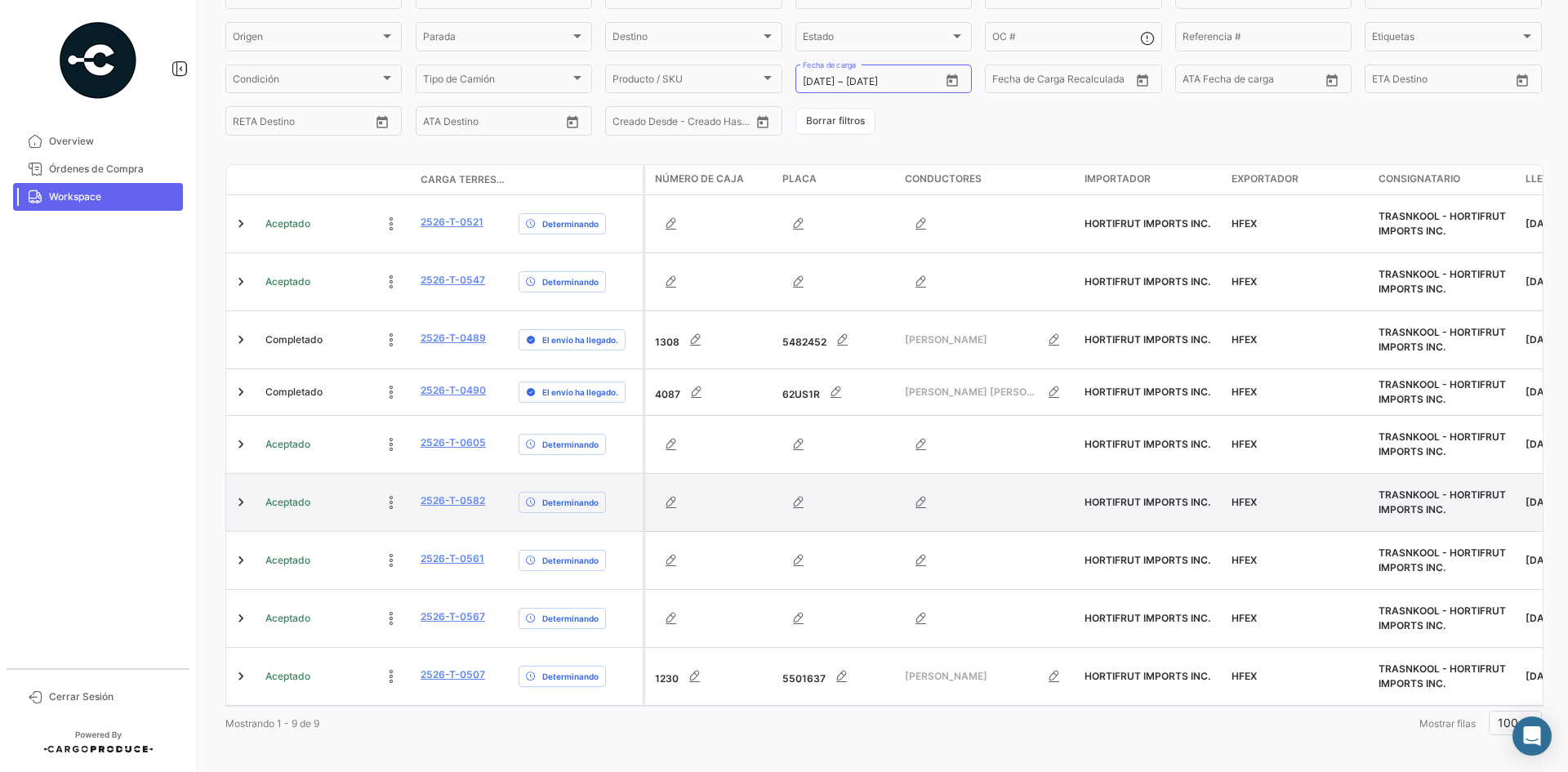
scroll to position [187, 0]
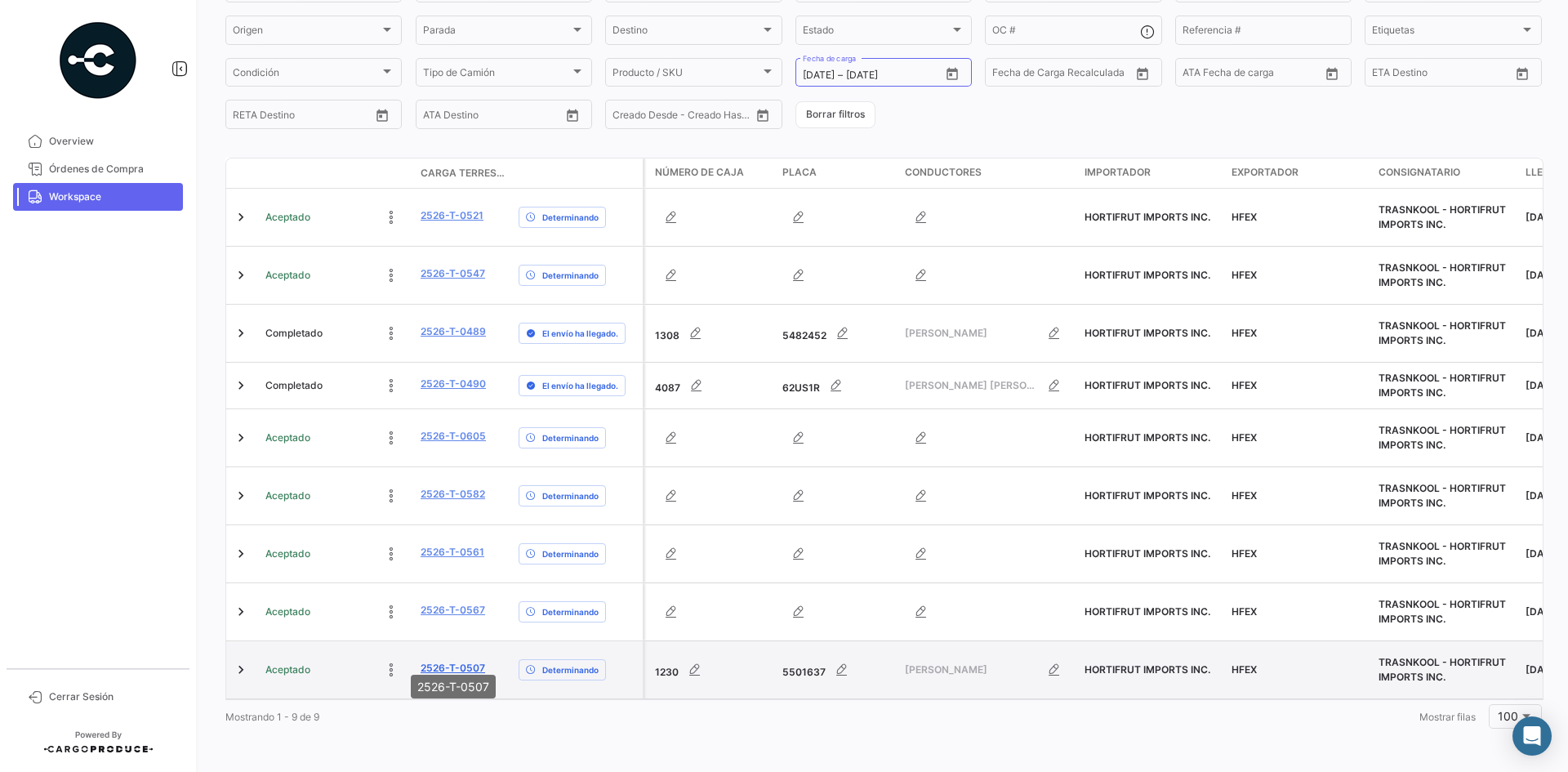
click at [452, 661] on link "2526-T-0507" at bounding box center [453, 668] width 64 height 15
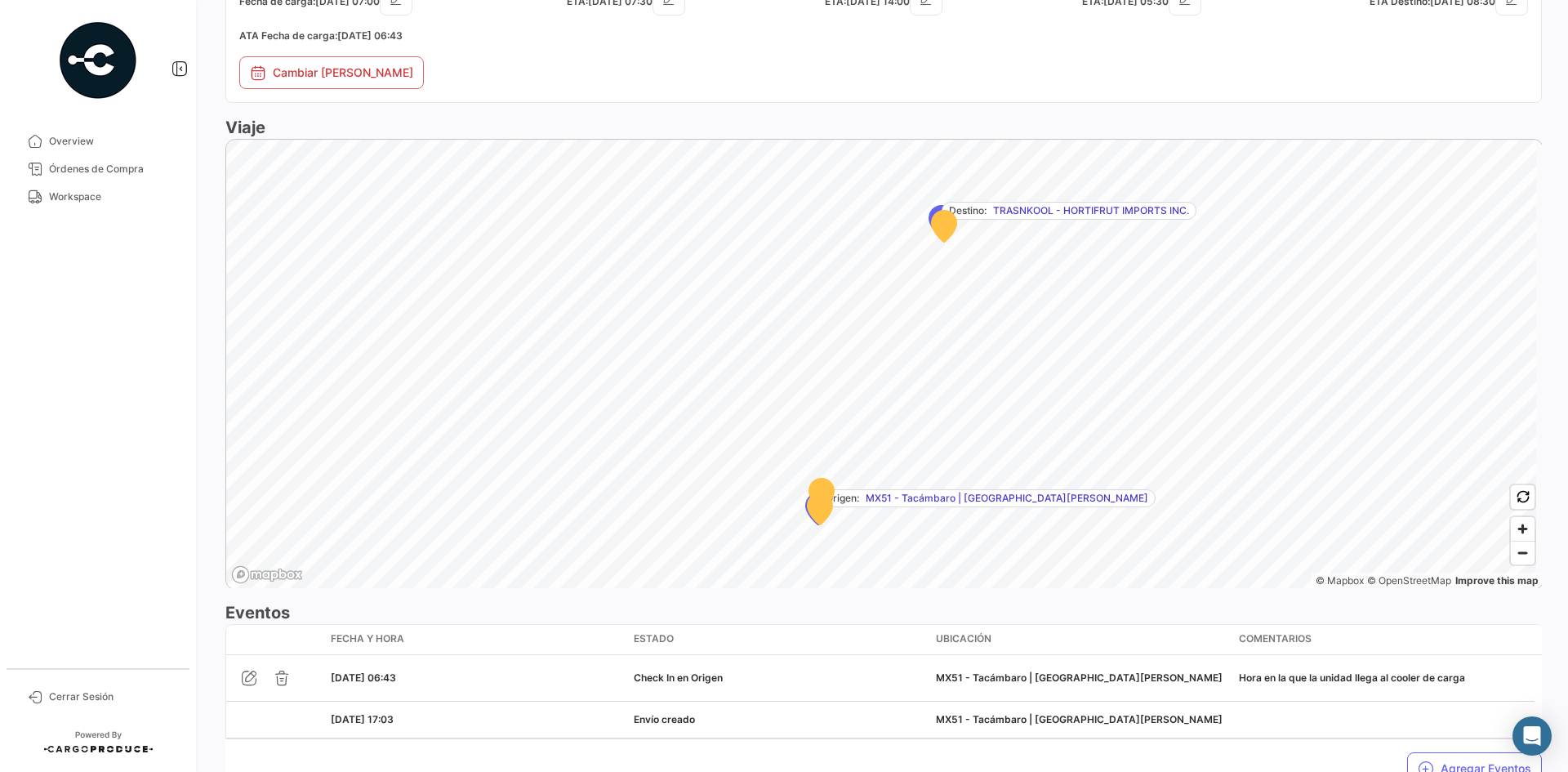
scroll to position [927, 0]
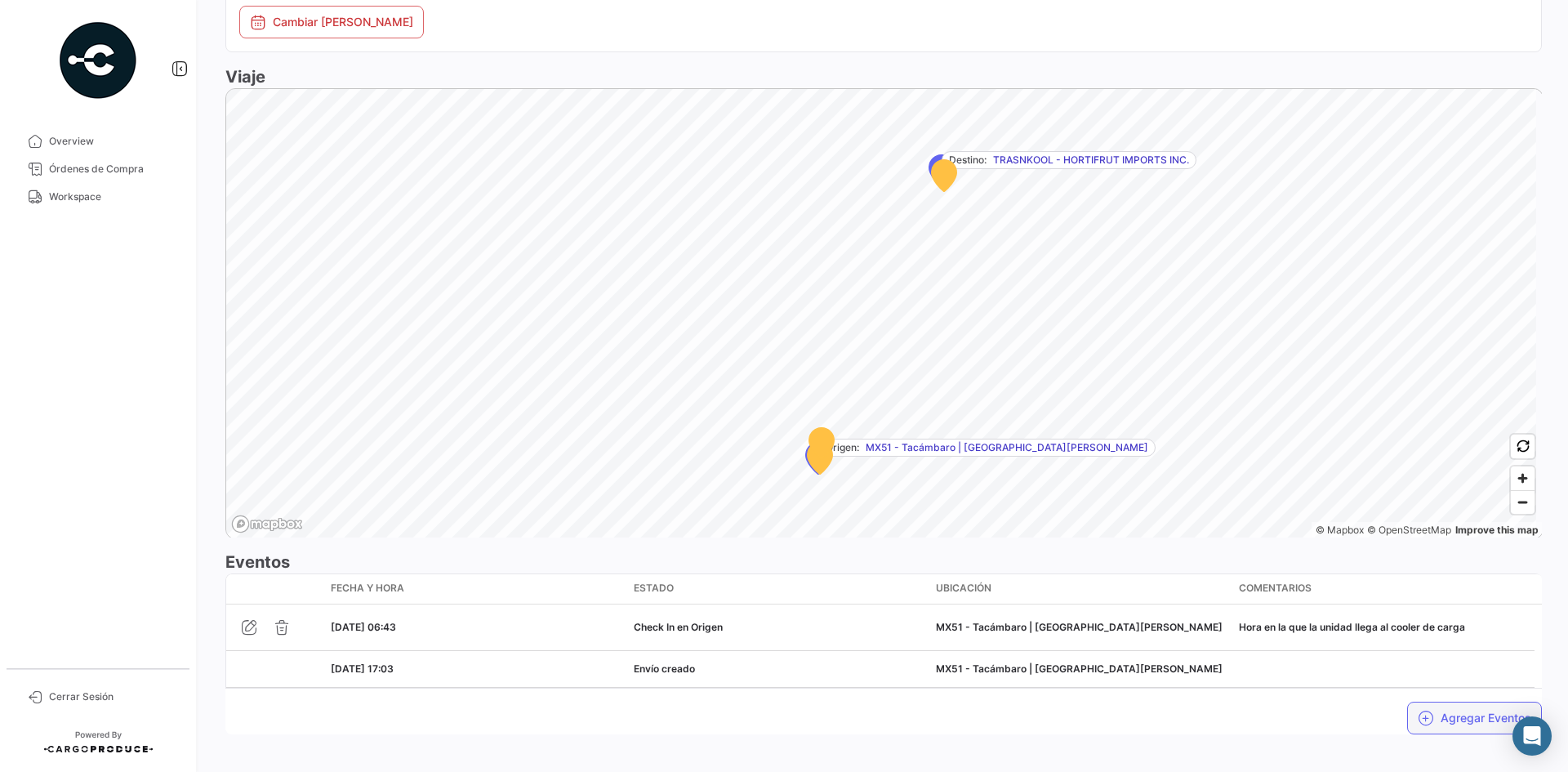
click at [1441, 701] on button "Agregar Eventos" at bounding box center [1474, 718] width 135 height 33
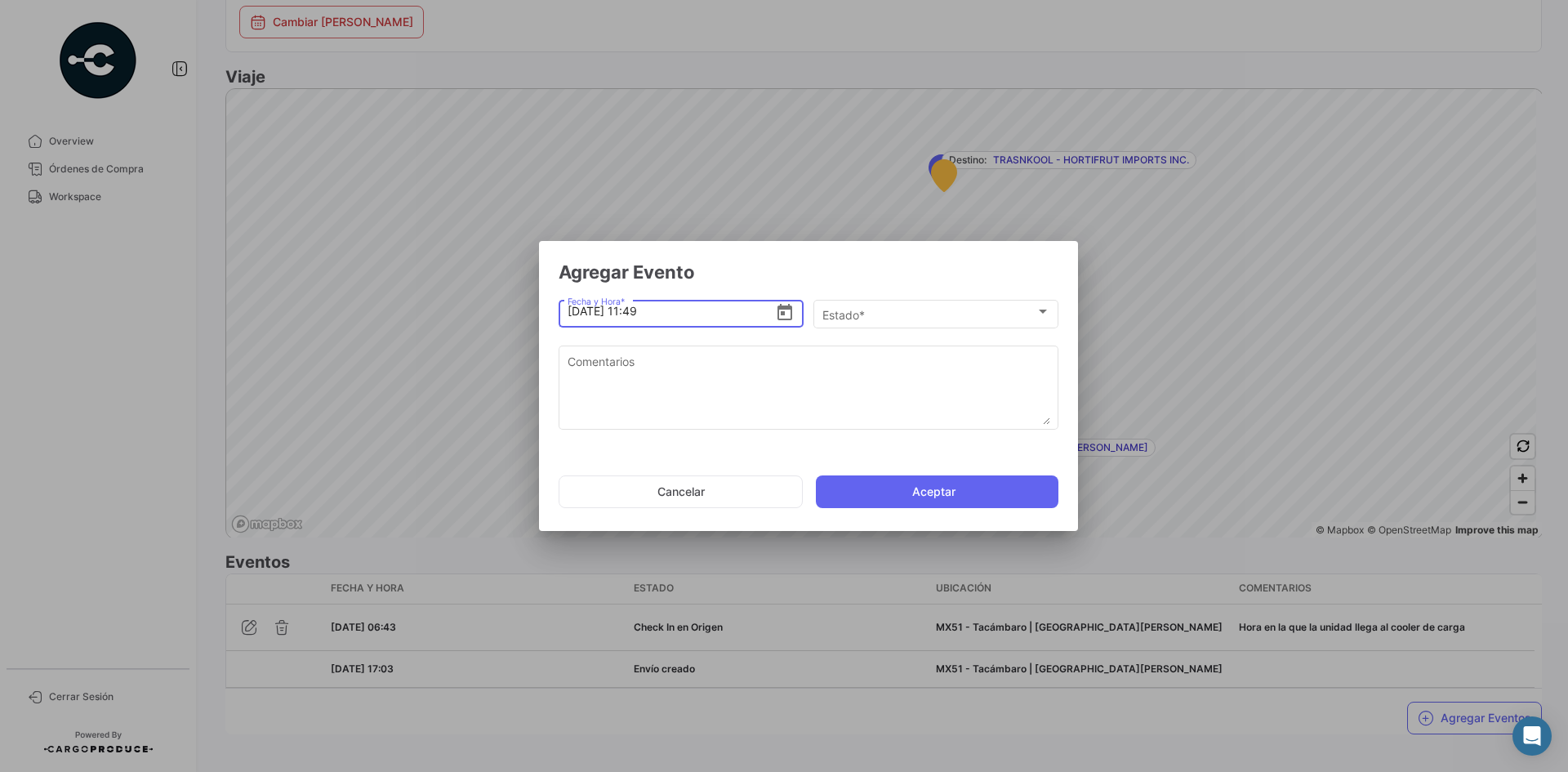
click at [640, 312] on input "[DATE] 11:49" at bounding box center [671, 312] width 208 height 58
type input "[DATE] 09:49"
click at [894, 326] on div "Estado * Estado *" at bounding box center [936, 312] width 228 height 32
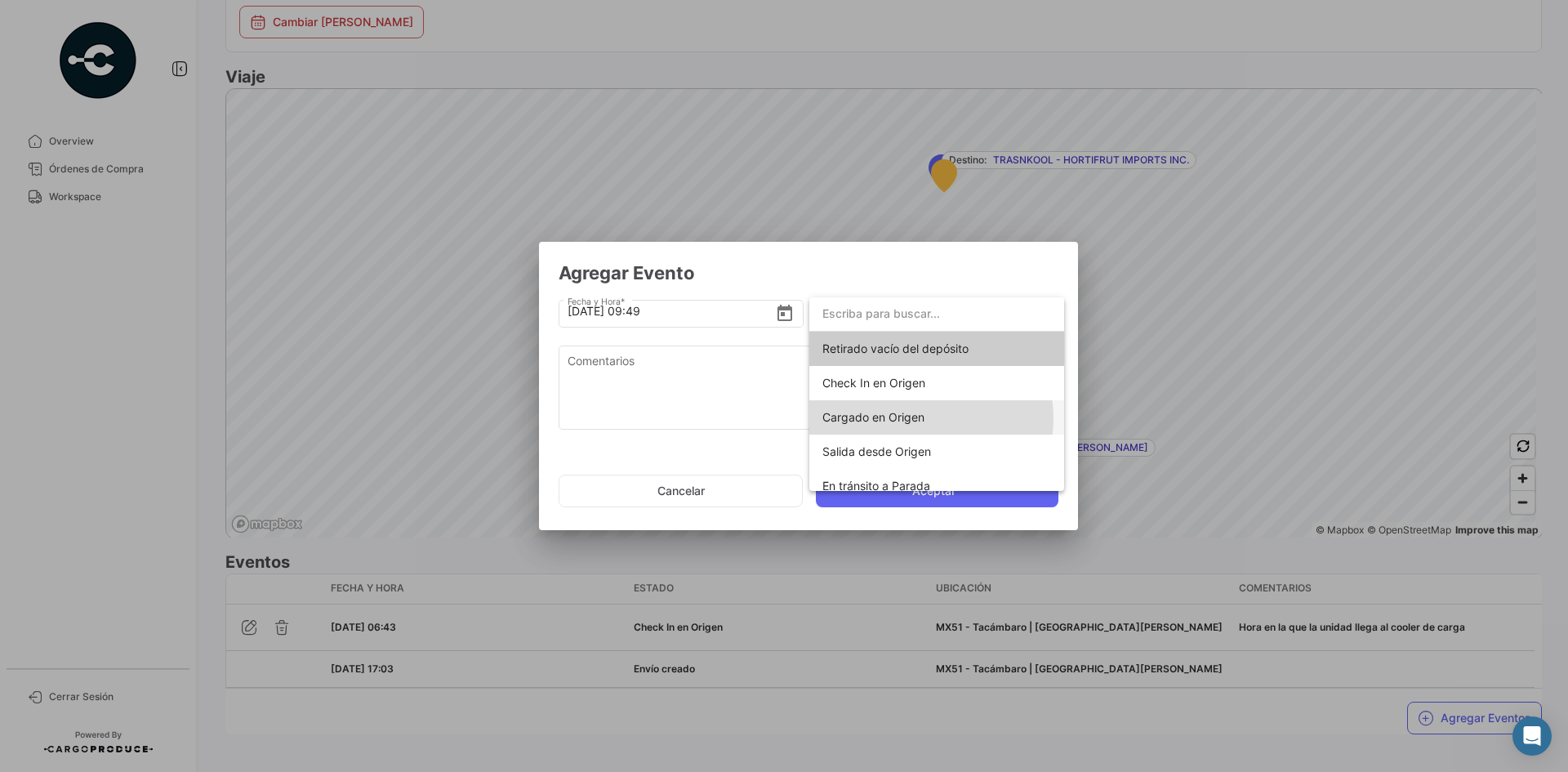
click at [923, 418] on span "Cargado en Origen" at bounding box center [873, 417] width 102 height 14
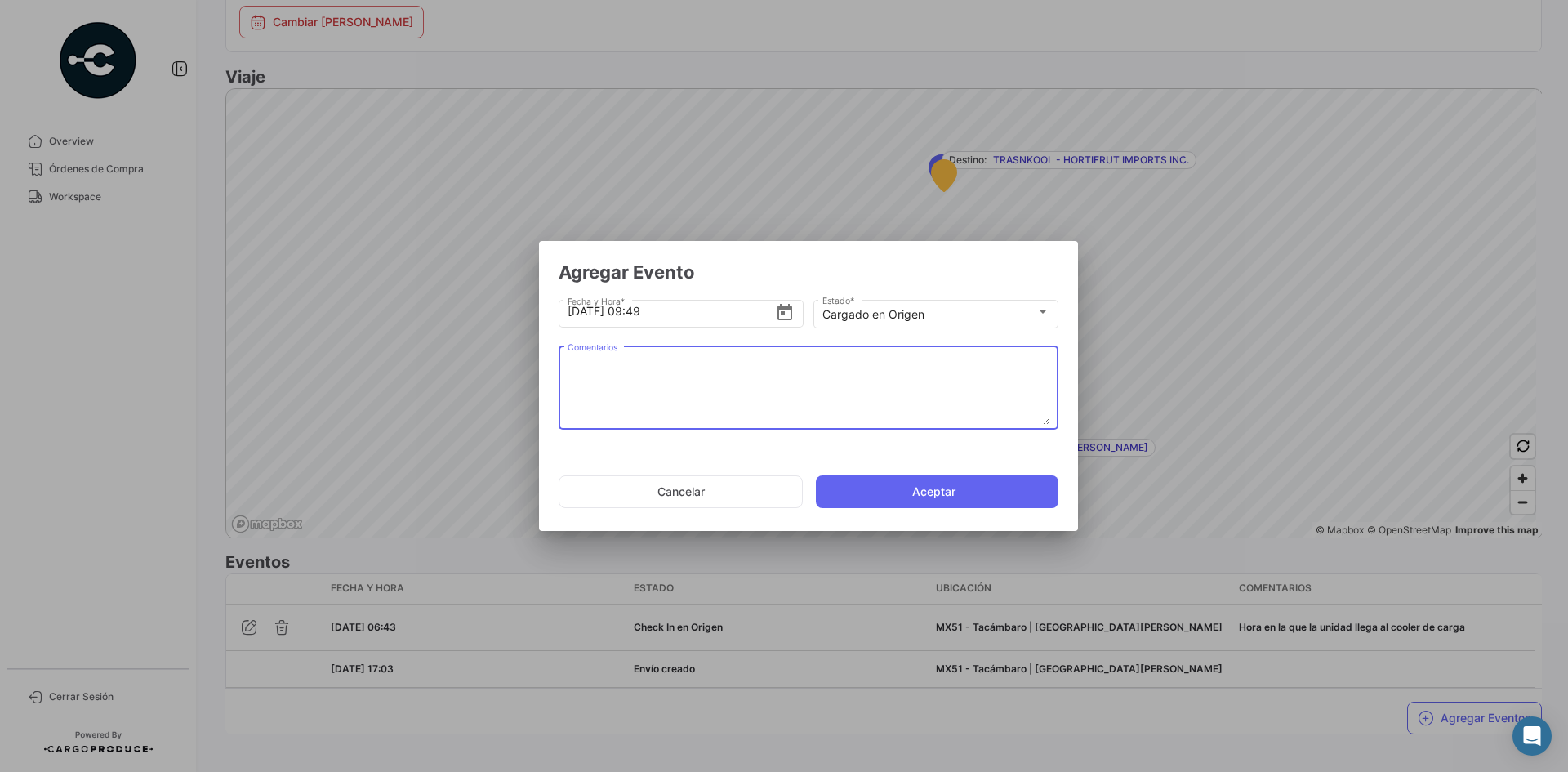
click at [734, 395] on textarea "Comentarios" at bounding box center [808, 388] width 483 height 72
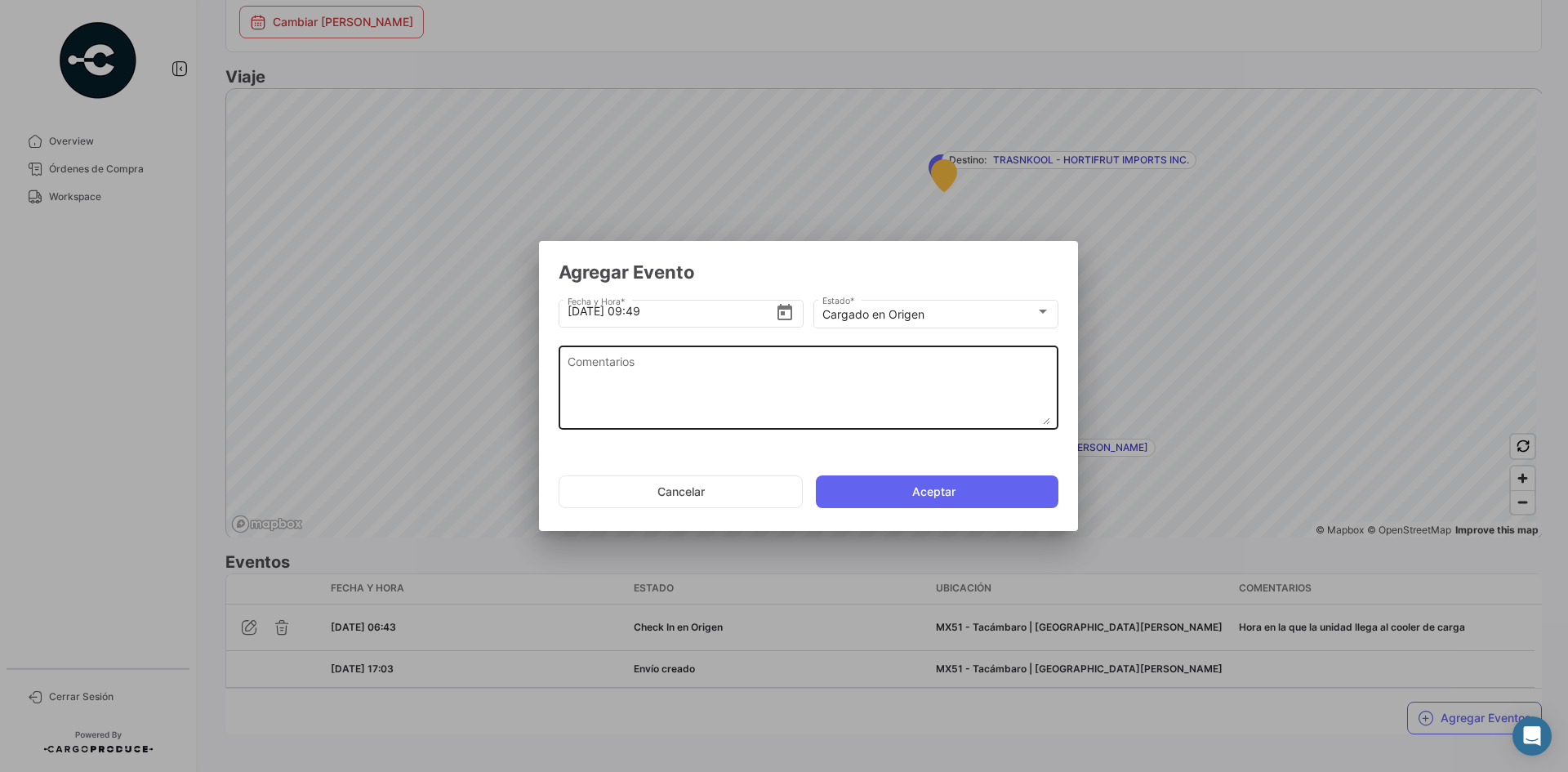
click at [816, 404] on textarea "Comentarios" at bounding box center [808, 388] width 483 height 72
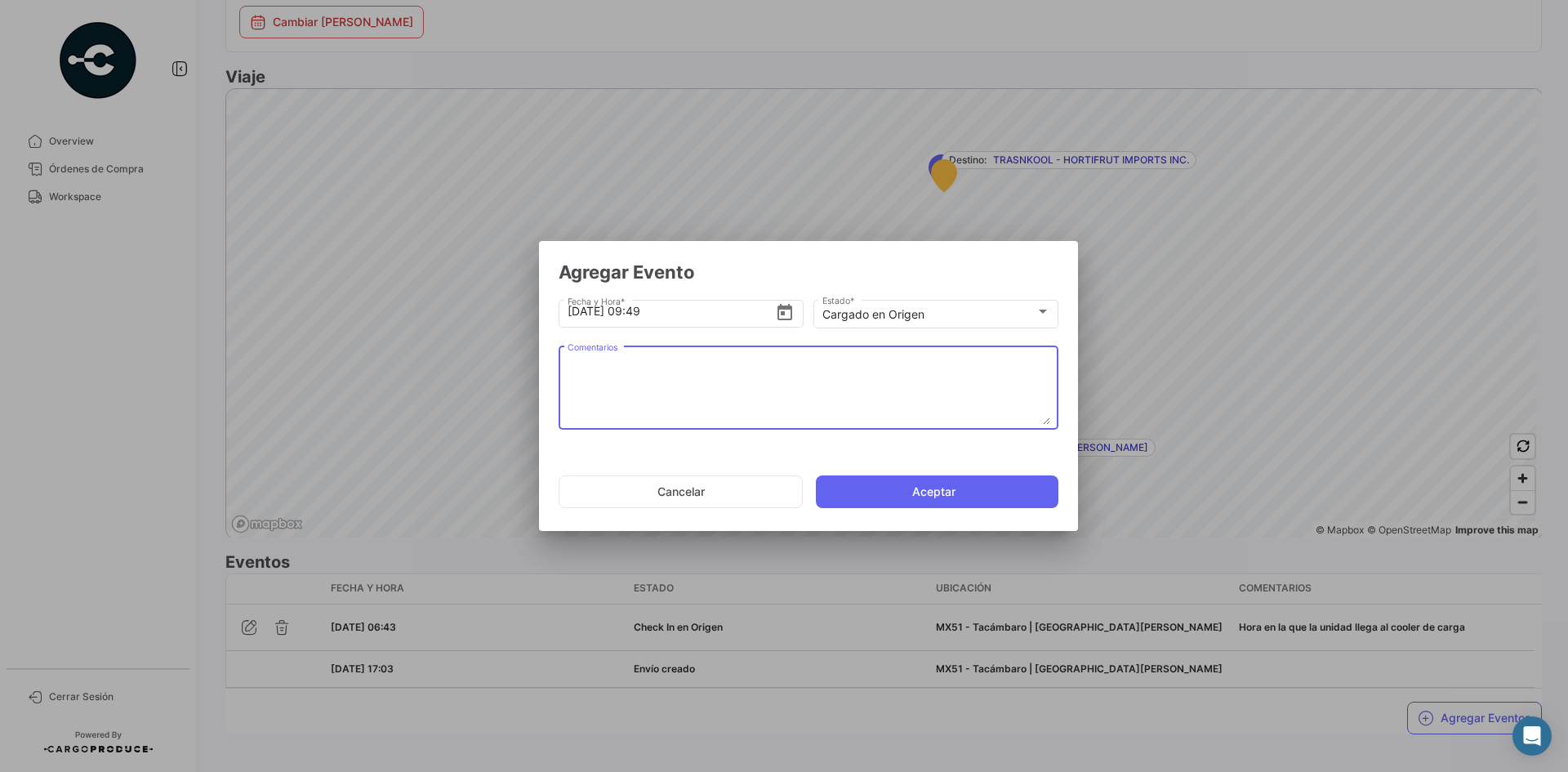
paste textarea "Hora en la que la unidad termina el proceso de carga"
type textarea "Hora en la que la unidad termina el proceso de carga"
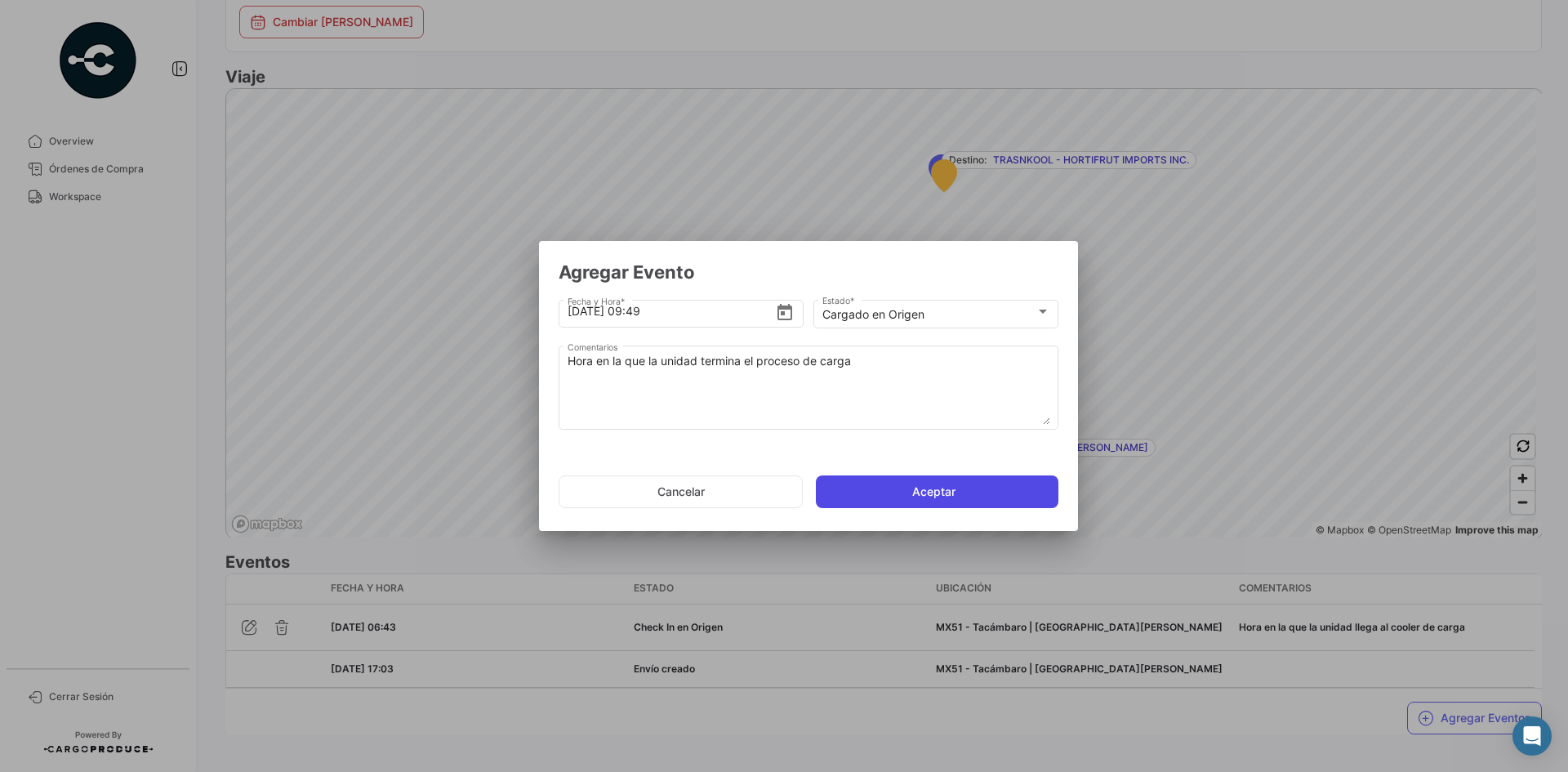
click at [864, 487] on button "Aceptar" at bounding box center [937, 492] width 243 height 33
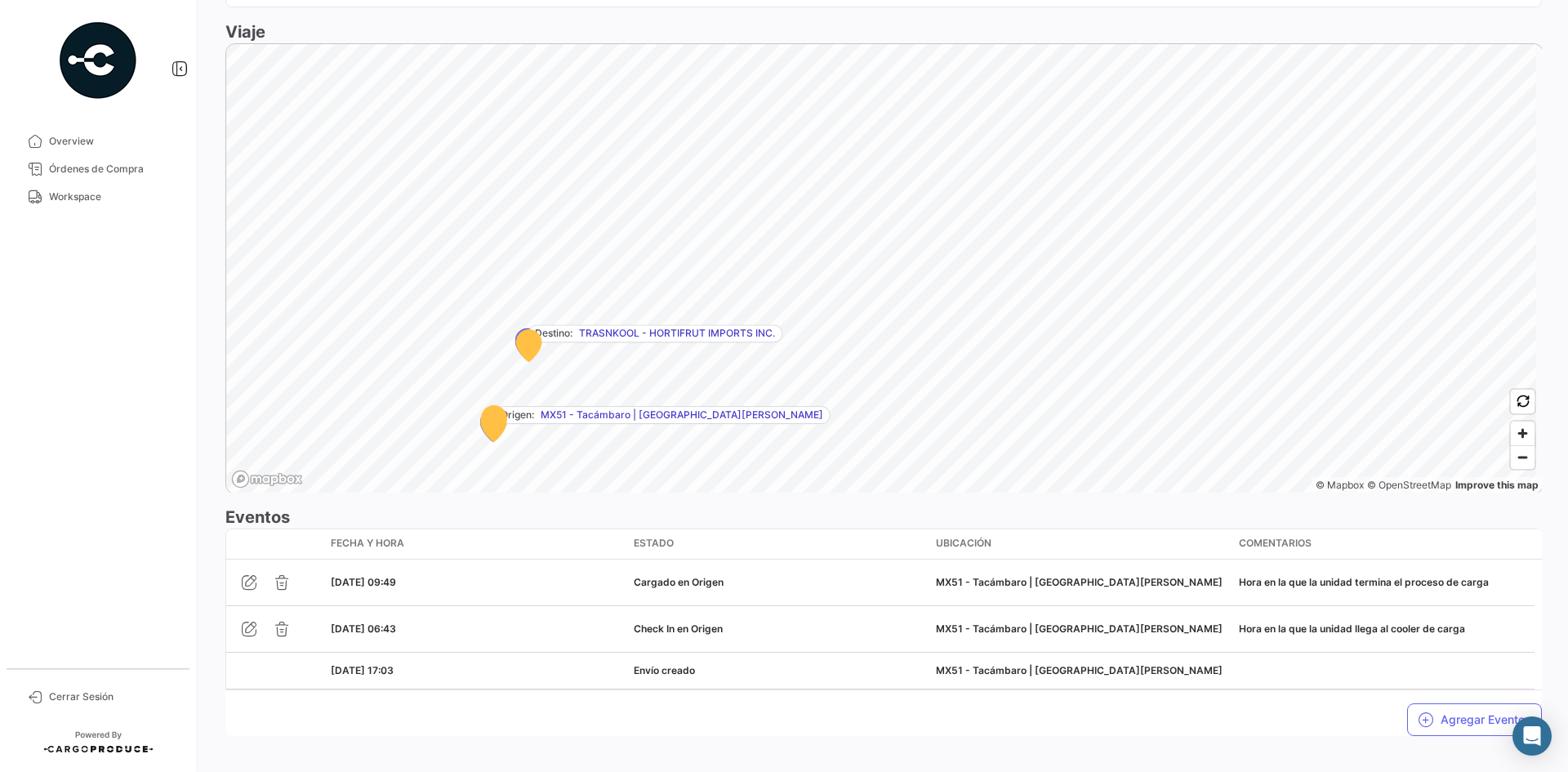
scroll to position [941, 0]
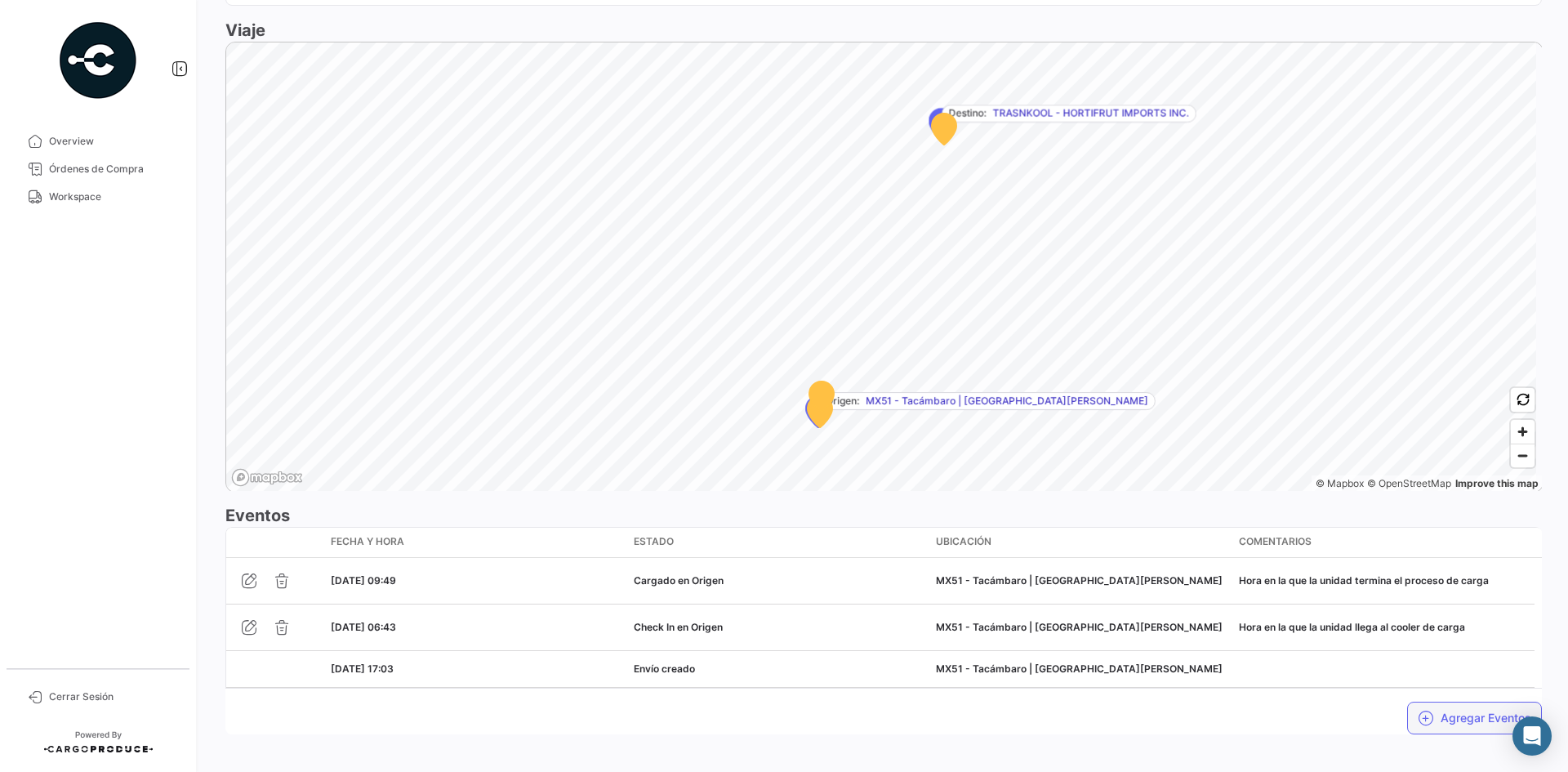
click at [1446, 708] on button "Agregar Eventos" at bounding box center [1474, 718] width 135 height 33
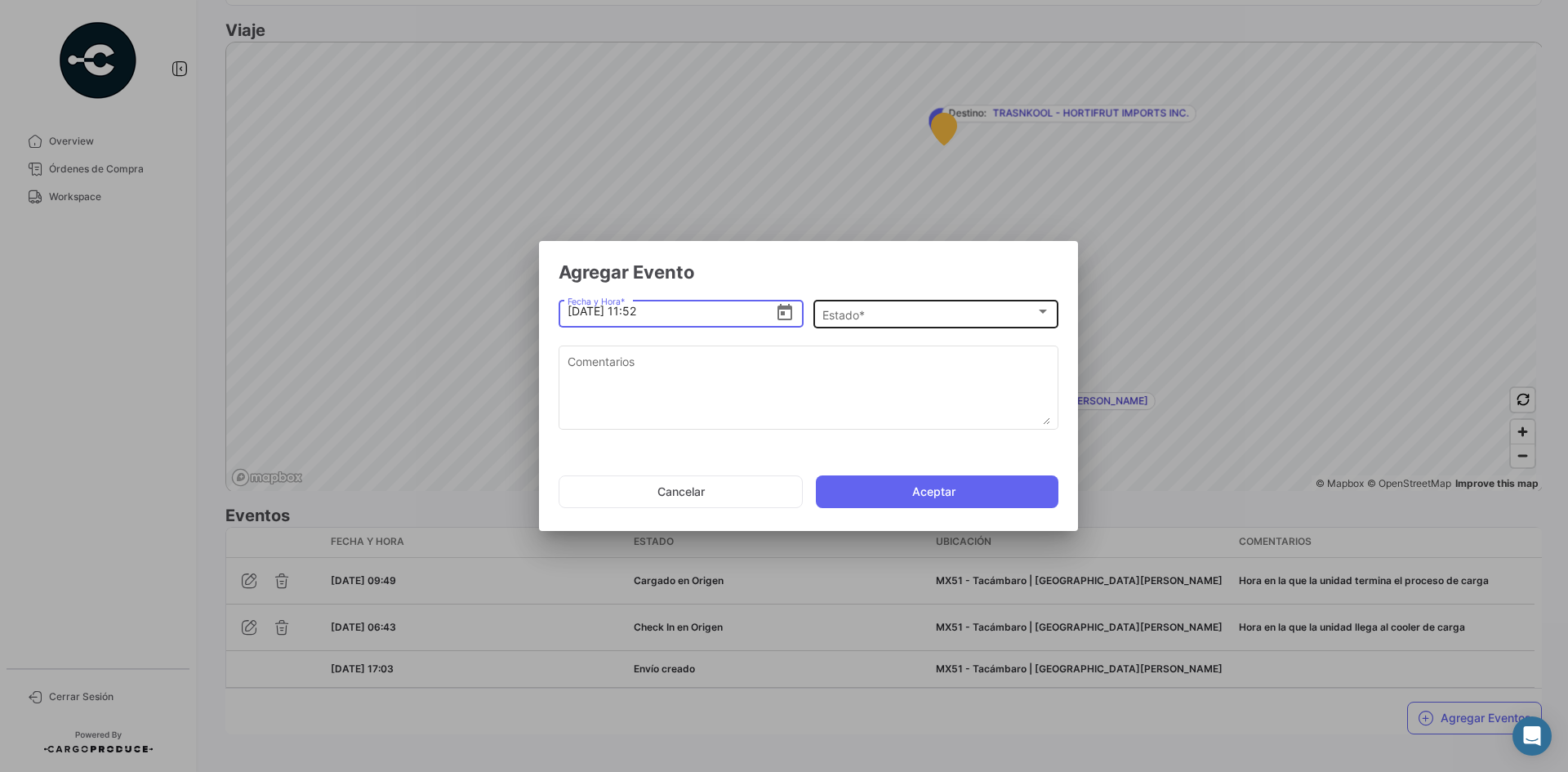
click at [883, 309] on div "Estado *" at bounding box center [928, 314] width 213 height 14
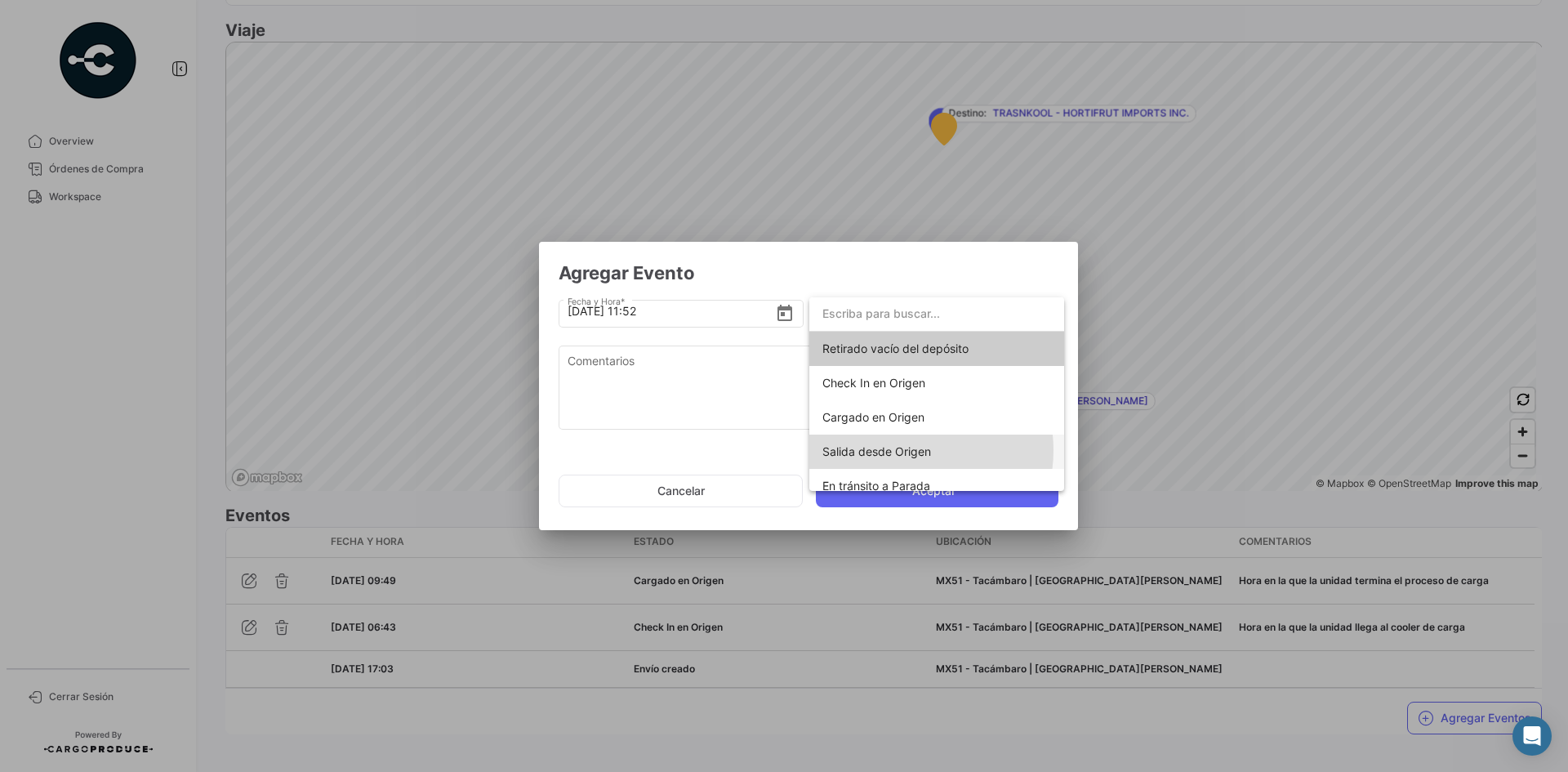
click at [905, 450] on span "Salida desde Origen" at bounding box center [877, 451] width 109 height 14
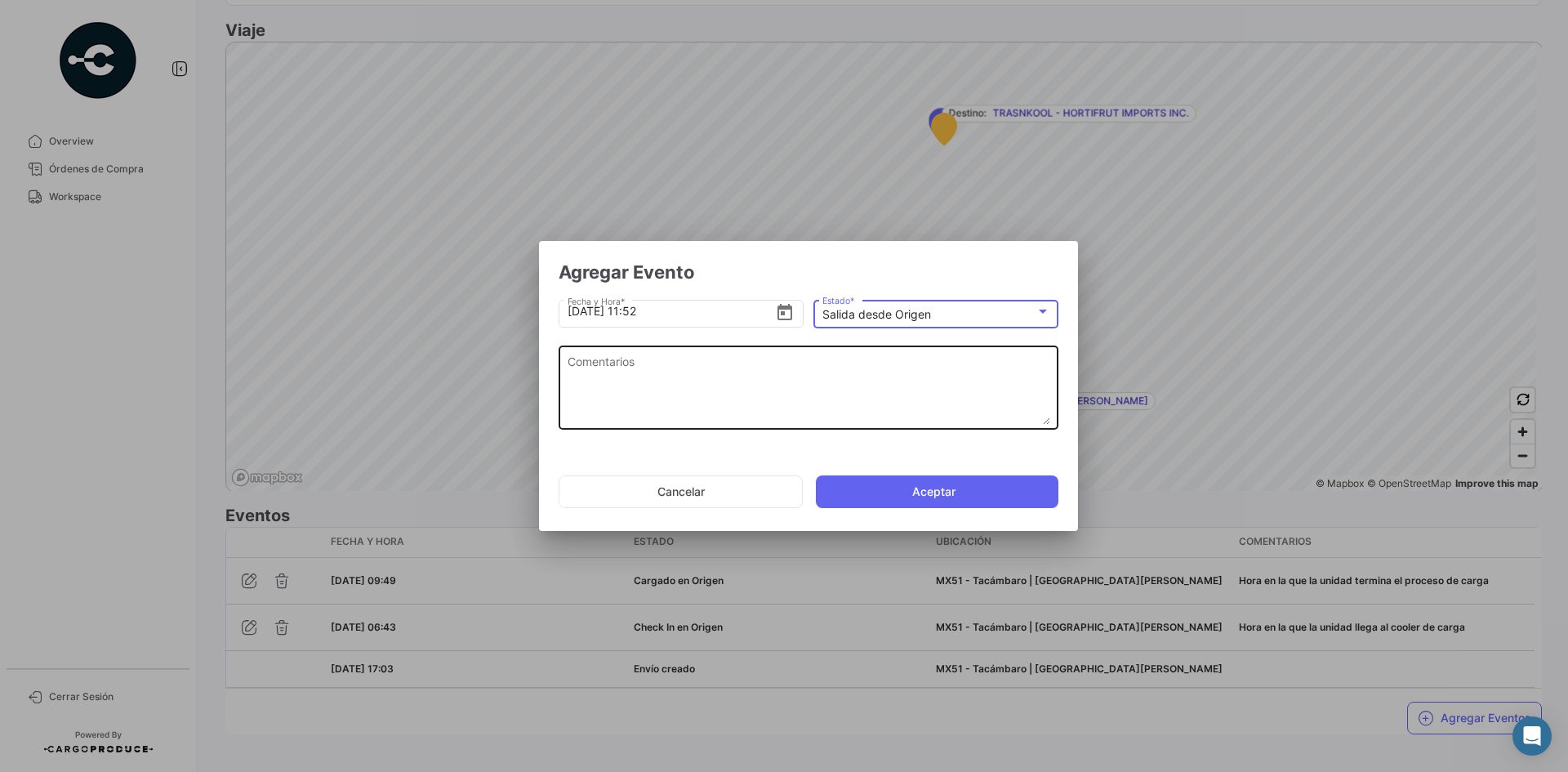
click at [728, 383] on textarea "Comentarios" at bounding box center [808, 388] width 483 height 72
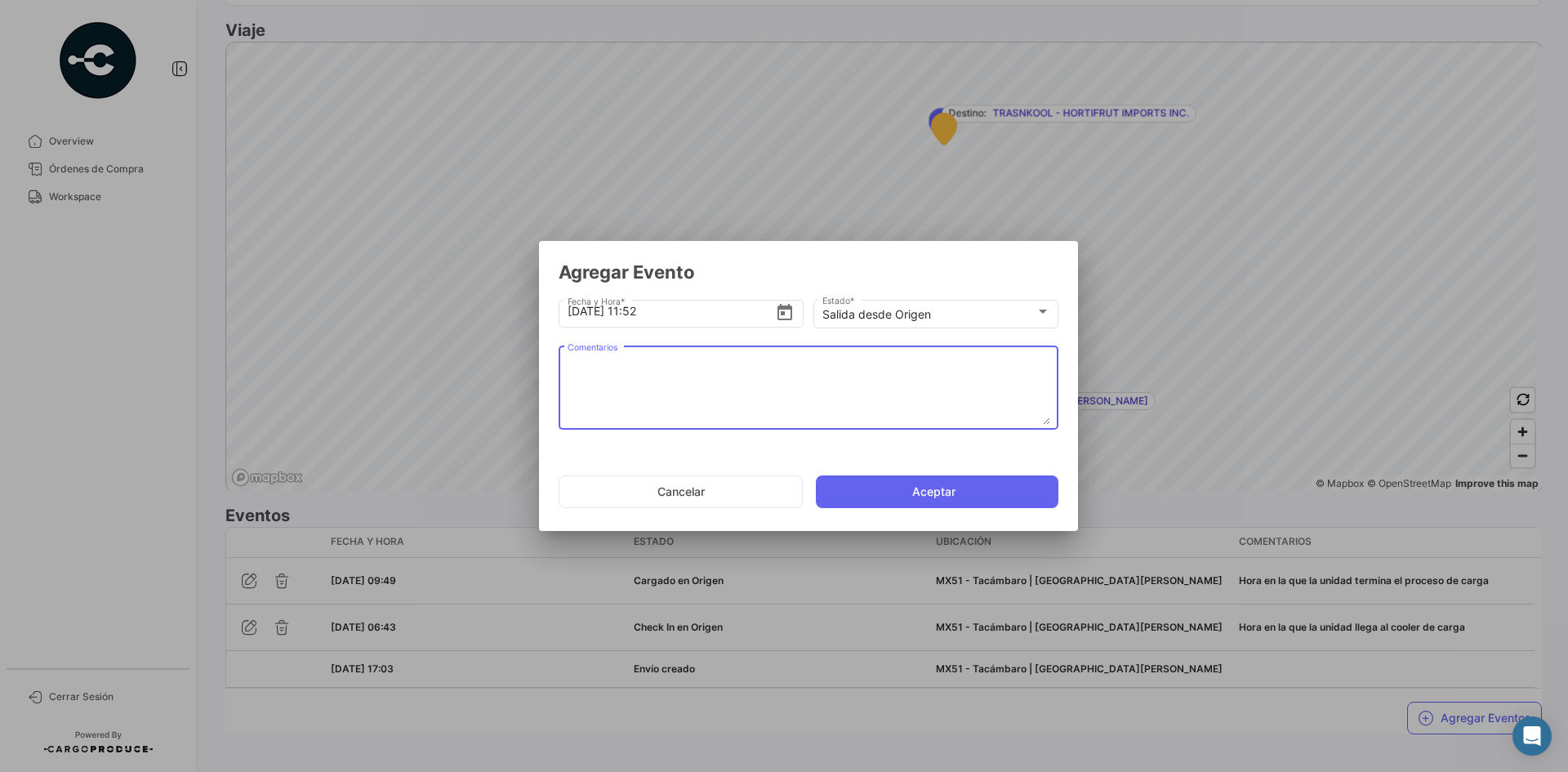
paste textarea "Hora en la que la unidad se retira del cooler"
type textarea "Hora en la que la unidad se retira del cooler"
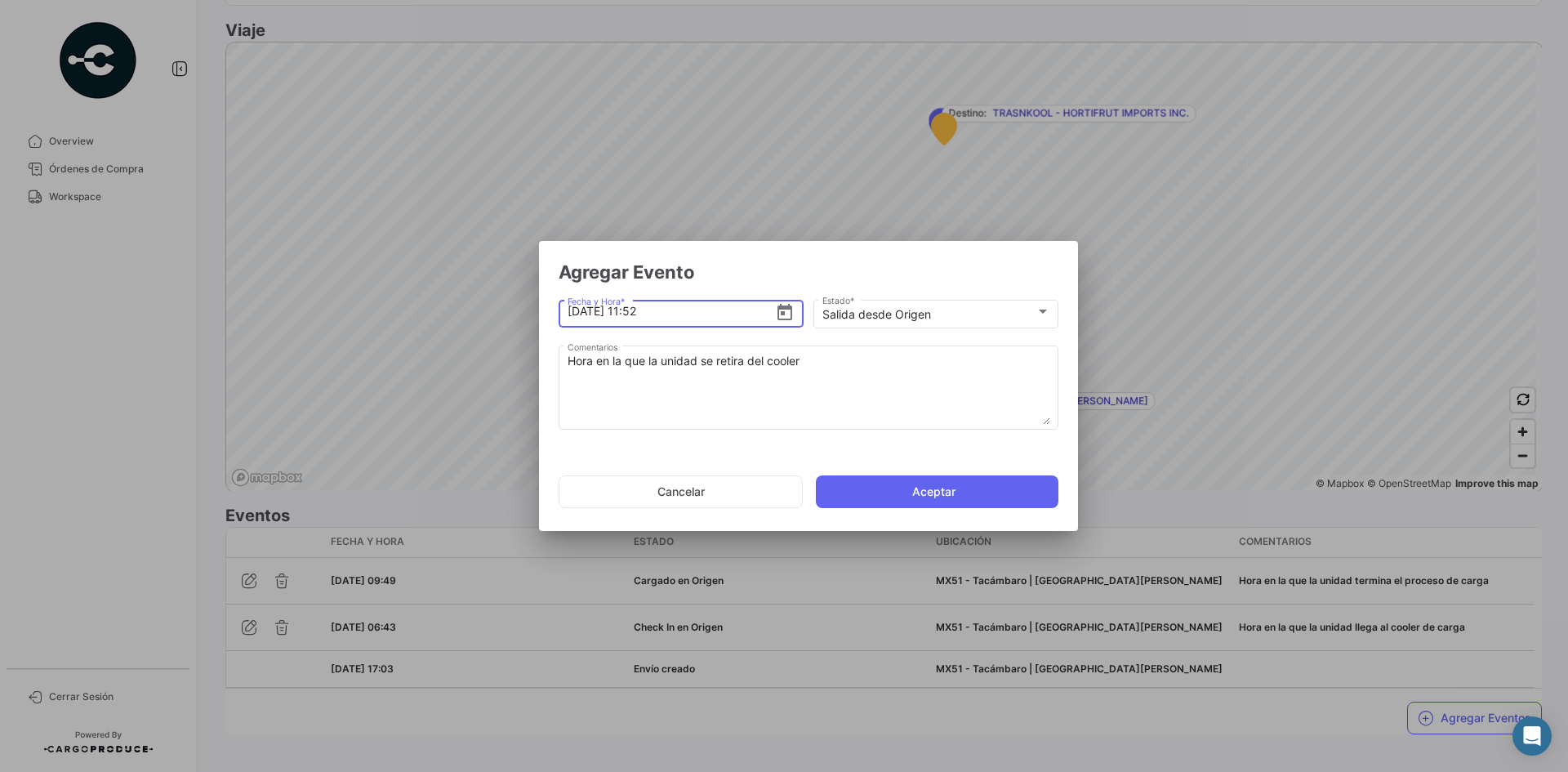
click at [656, 317] on input "[DATE] 11:52" at bounding box center [671, 312] width 208 height 58
type input "[DATE] 10:00"
click at [893, 483] on button "Aceptar" at bounding box center [937, 492] width 243 height 33
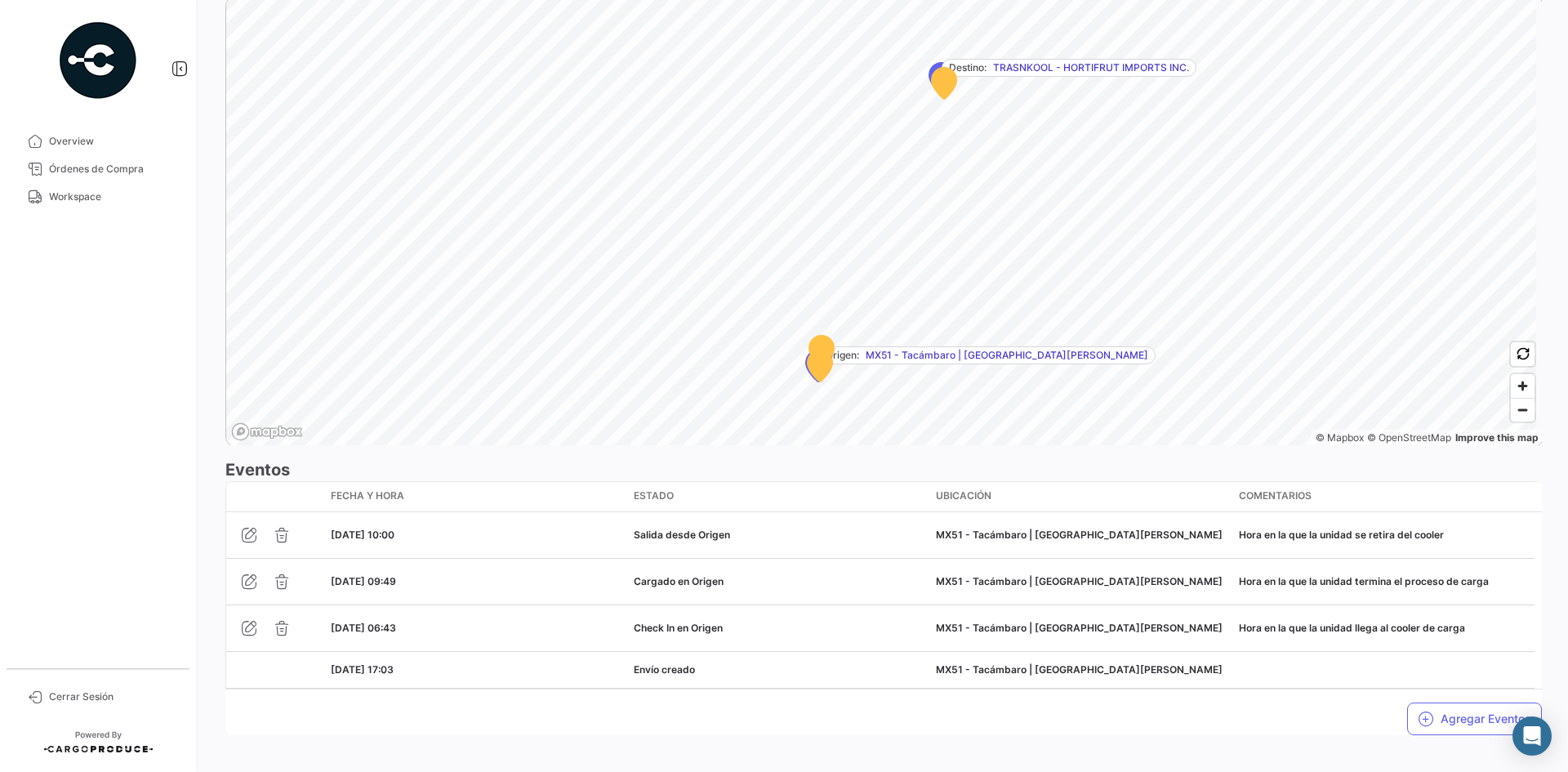
scroll to position [1015, 0]
click at [1418, 710] on icon "button" at bounding box center [1426, 718] width 16 height 16
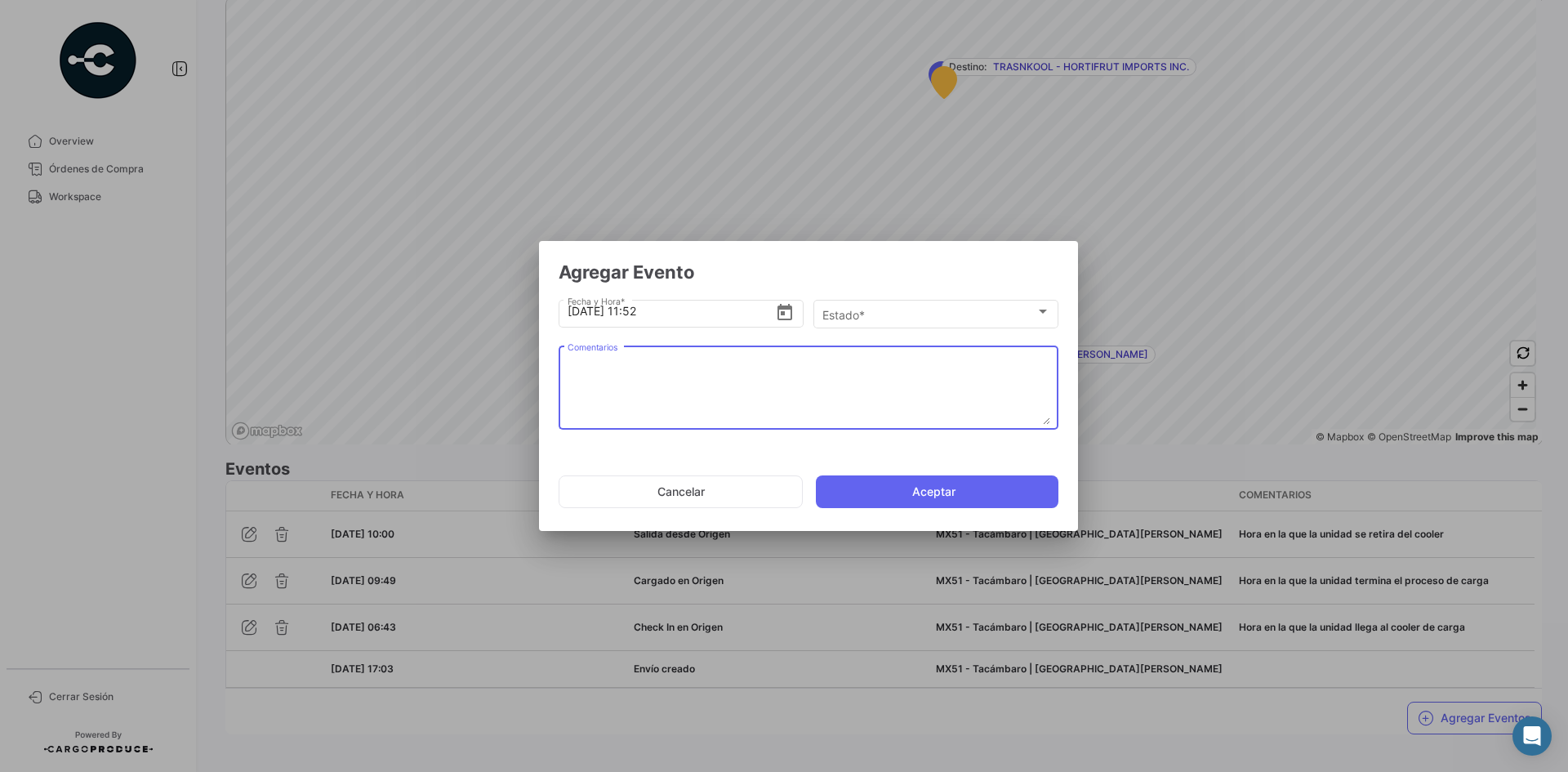
click at [850, 368] on textarea "Comentarios" at bounding box center [808, 388] width 483 height 72
paste textarea "Hora de llegada al 2do cooler de carga"
type textarea "Hora de llegada al 2do cooler de carga"
click at [912, 316] on div "Estado *" at bounding box center [928, 314] width 213 height 14
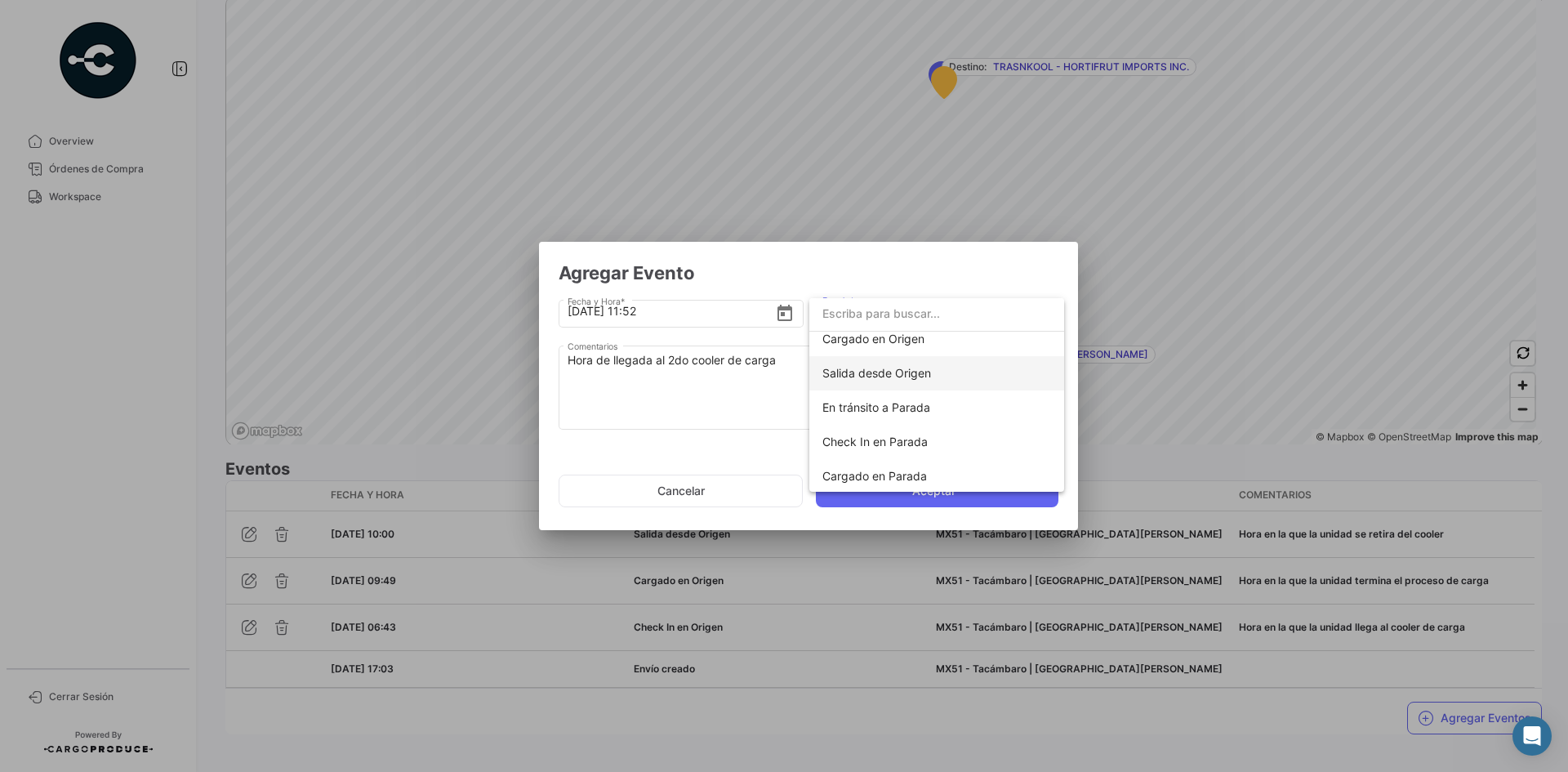
scroll to position [81, 0]
click at [914, 442] on span "Check In en Parada" at bounding box center [875, 438] width 105 height 14
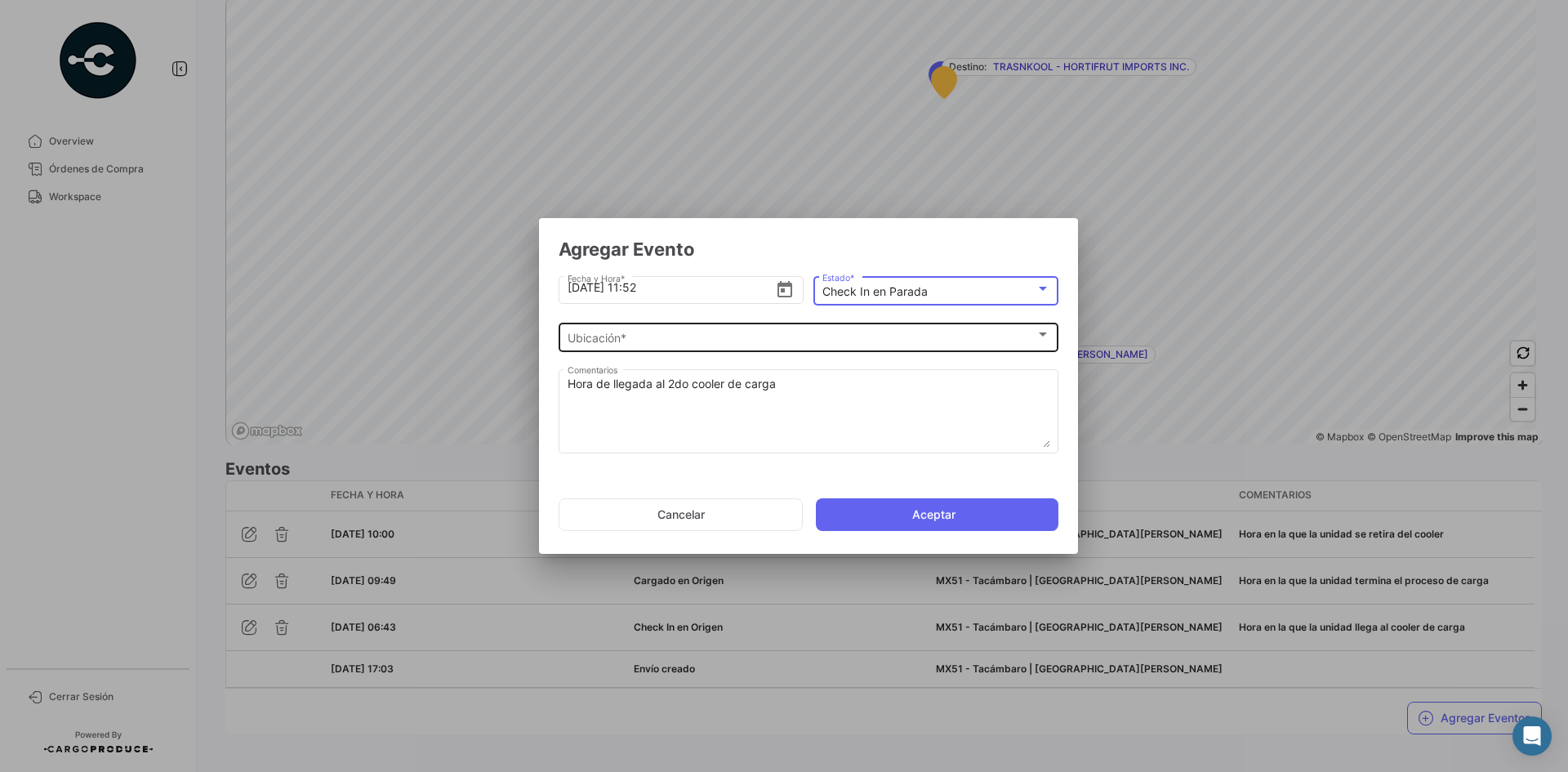
click at [730, 337] on div "Ubicación *" at bounding box center [801, 338] width 468 height 14
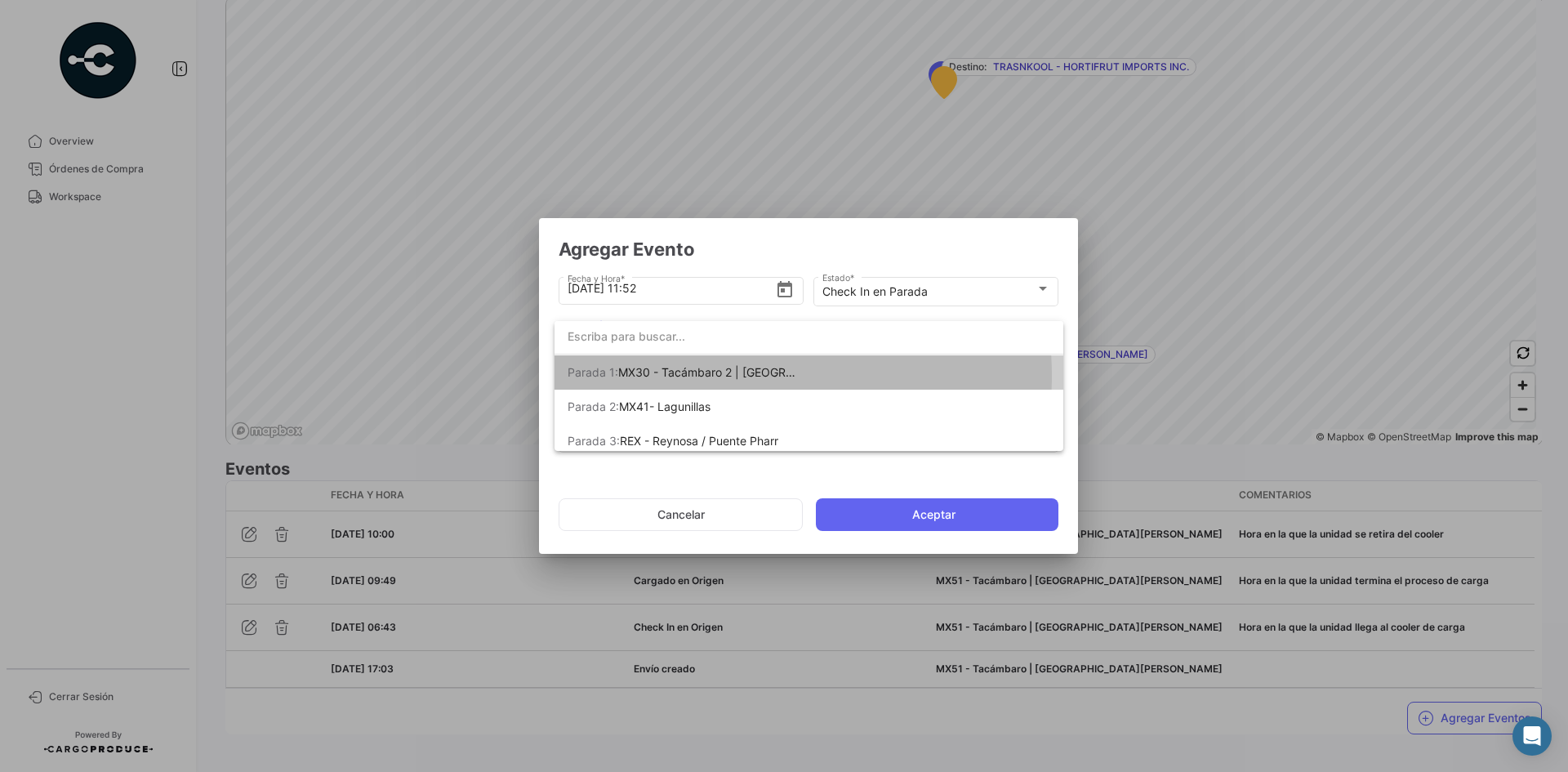
click at [738, 375] on span "MX30 - Tacámbaro 2 | [GEOGRAPHIC_DATA]" at bounding box center [738, 372] width 238 height 14
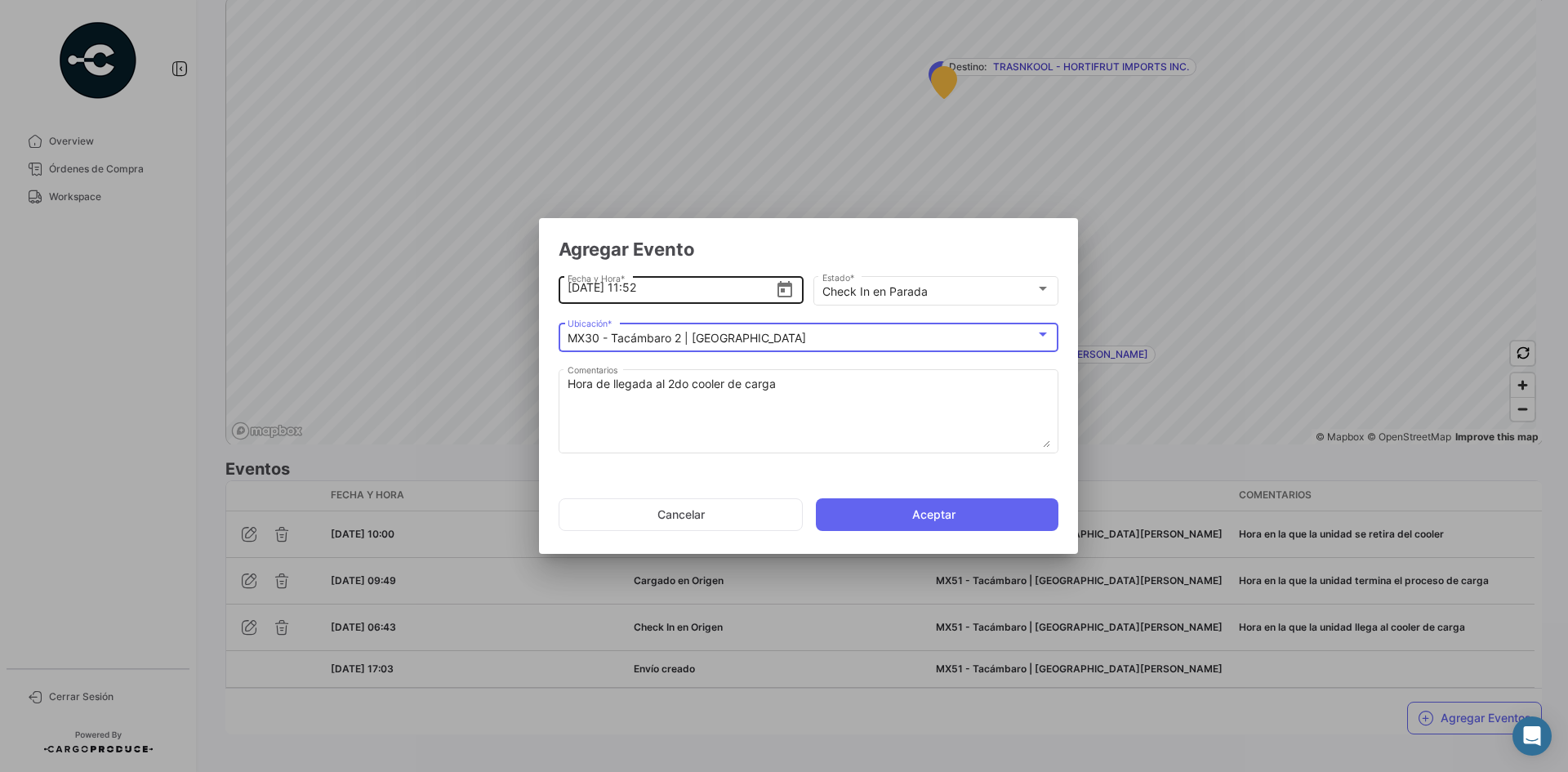
click at [637, 293] on input "[DATE] 11:52" at bounding box center [671, 288] width 208 height 58
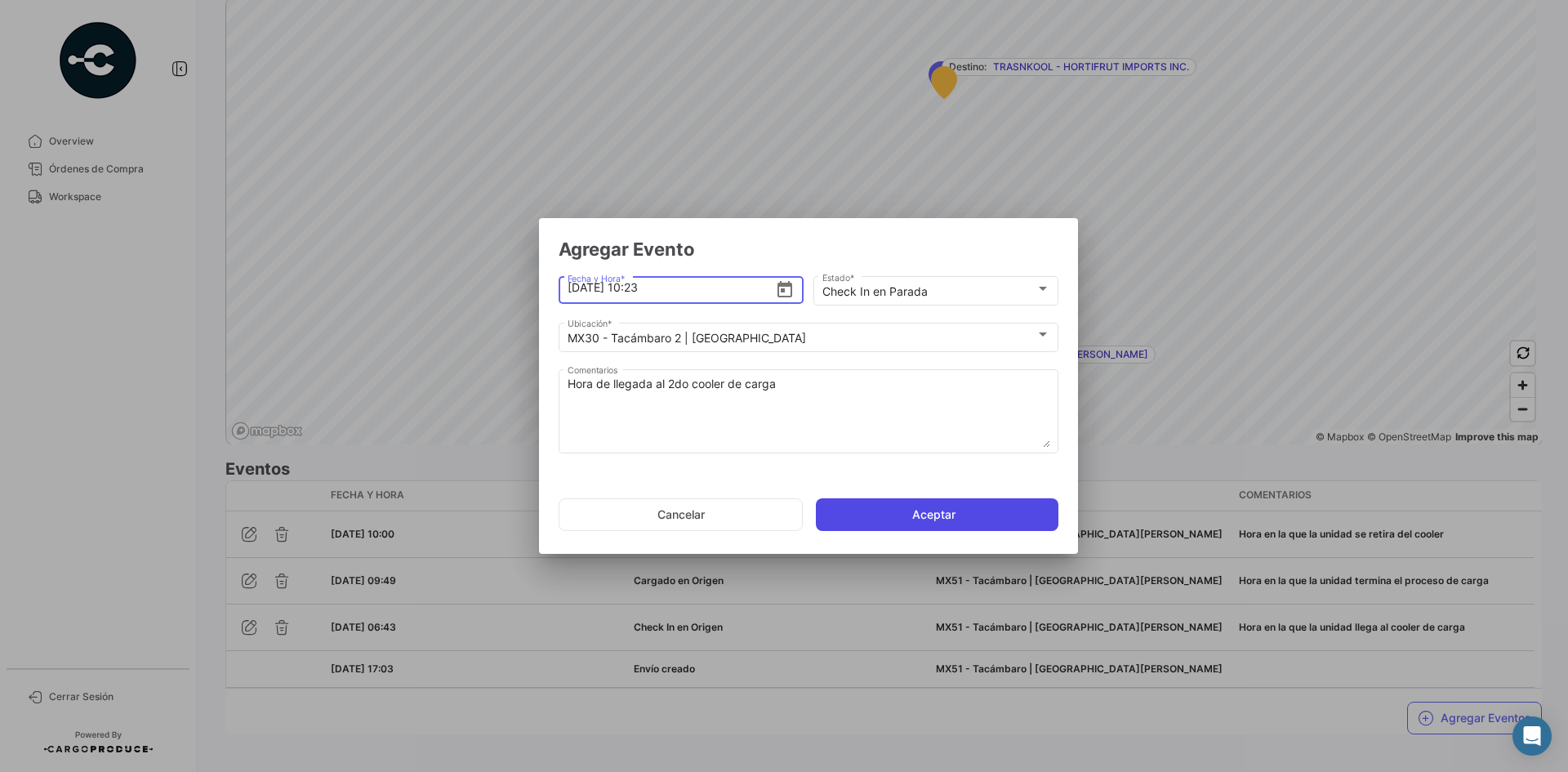
type input "[DATE] 10:23"
click at [886, 515] on button "Aceptar" at bounding box center [937, 515] width 243 height 33
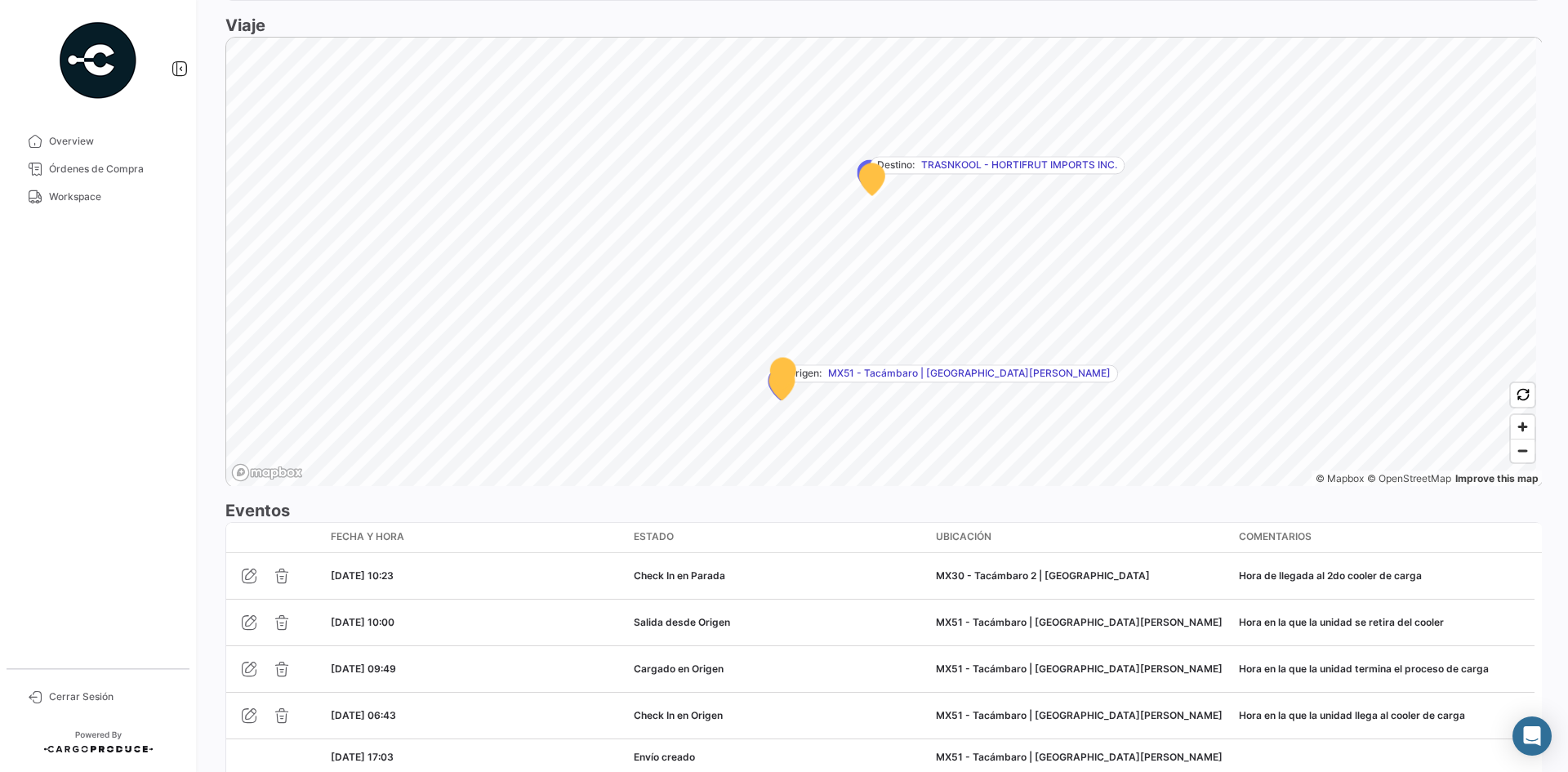
scroll to position [1061, 0]
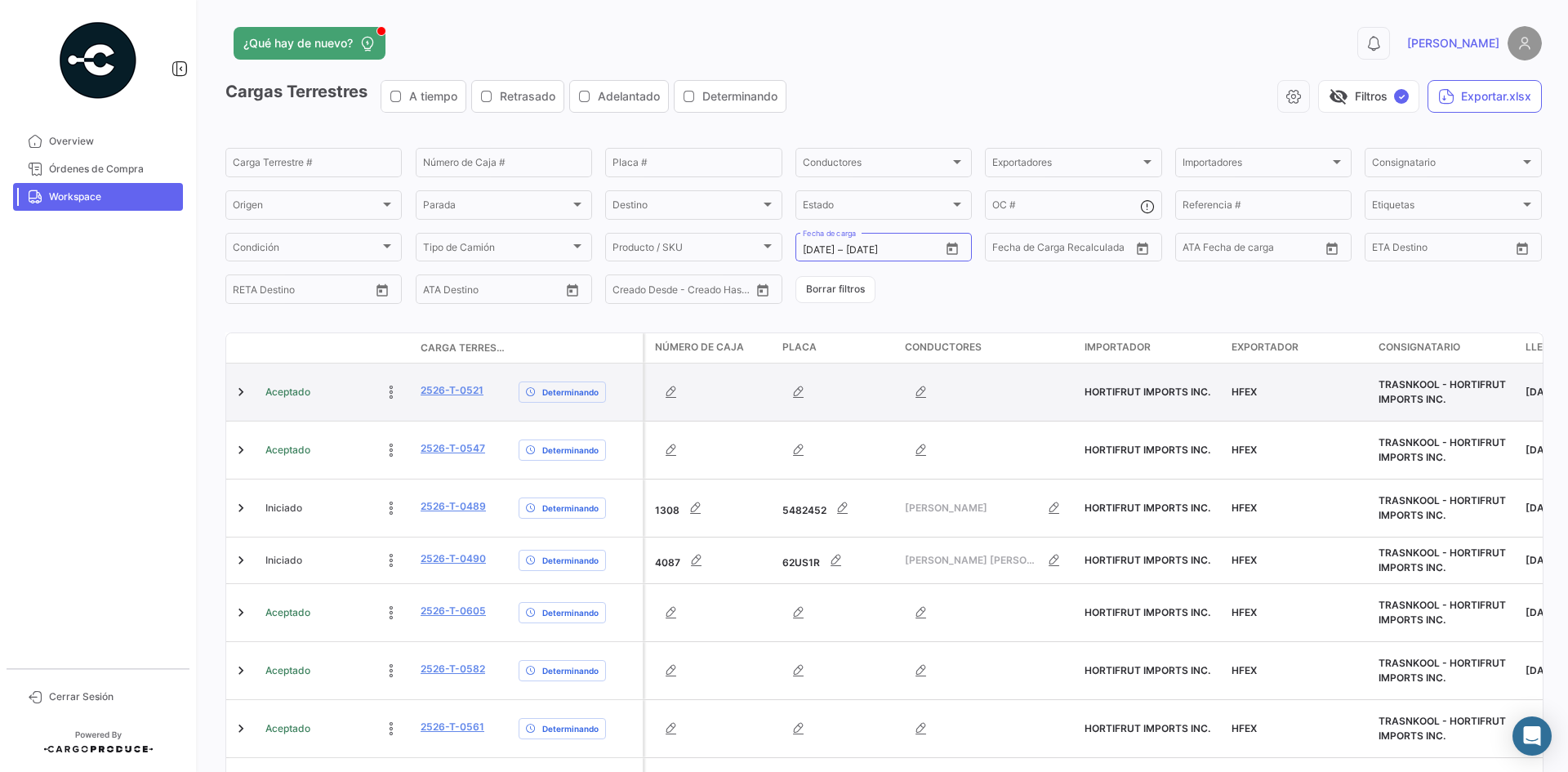
scroll to position [187, 0]
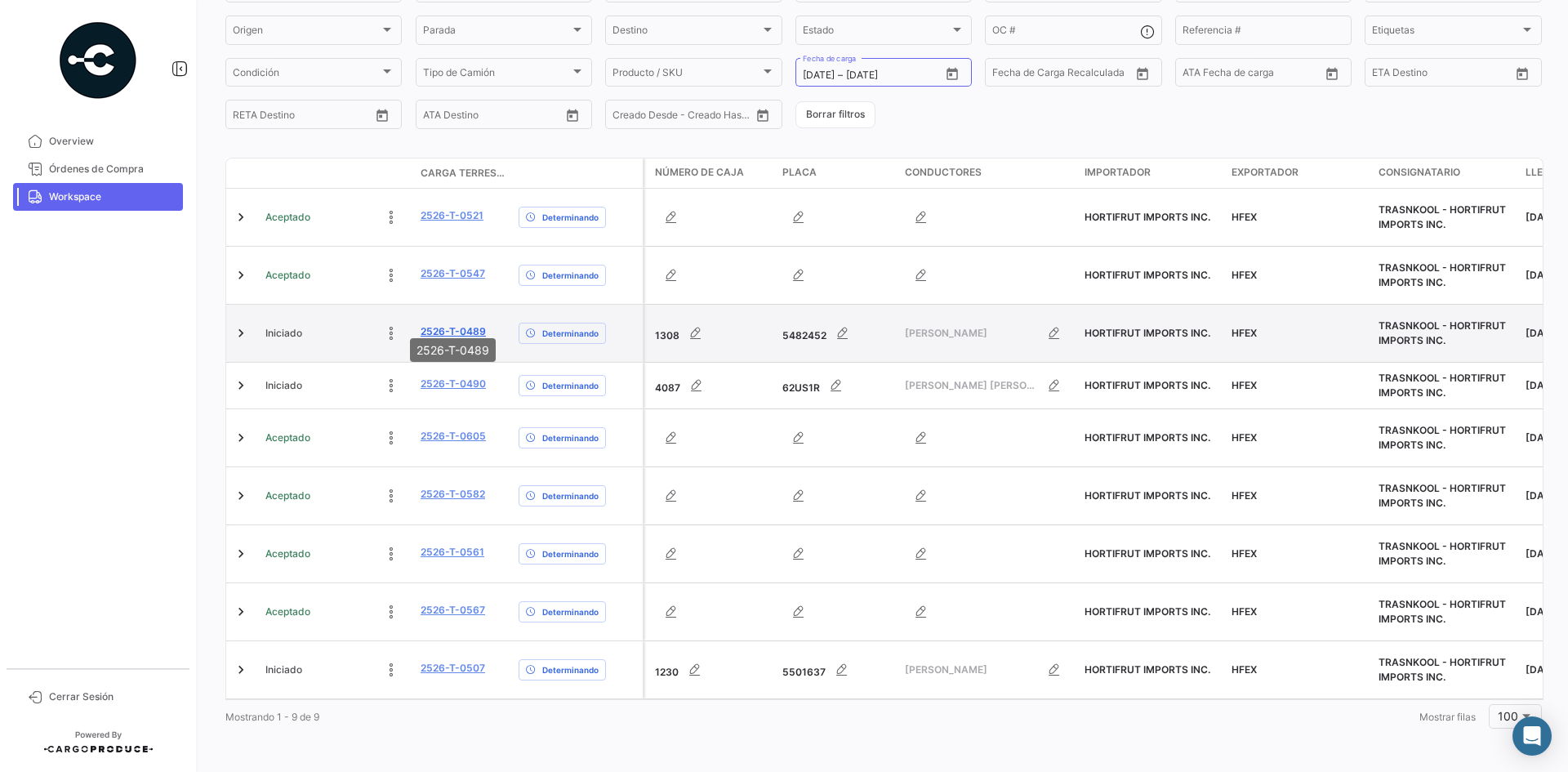
click at [459, 324] on link "2526-T-0489" at bounding box center [453, 331] width 65 height 15
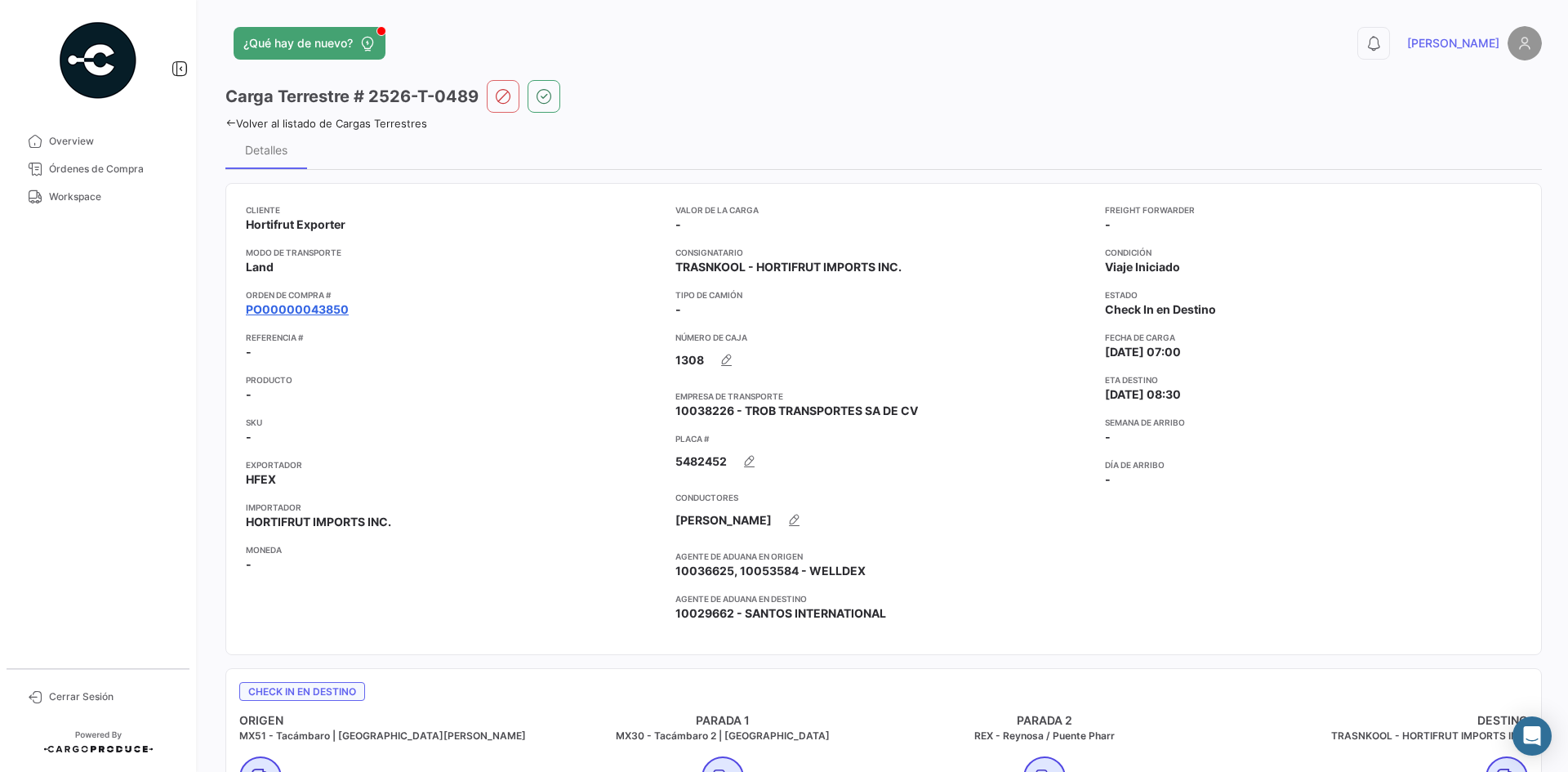
click at [318, 310] on link "PO00000043850" at bounding box center [297, 309] width 103 height 16
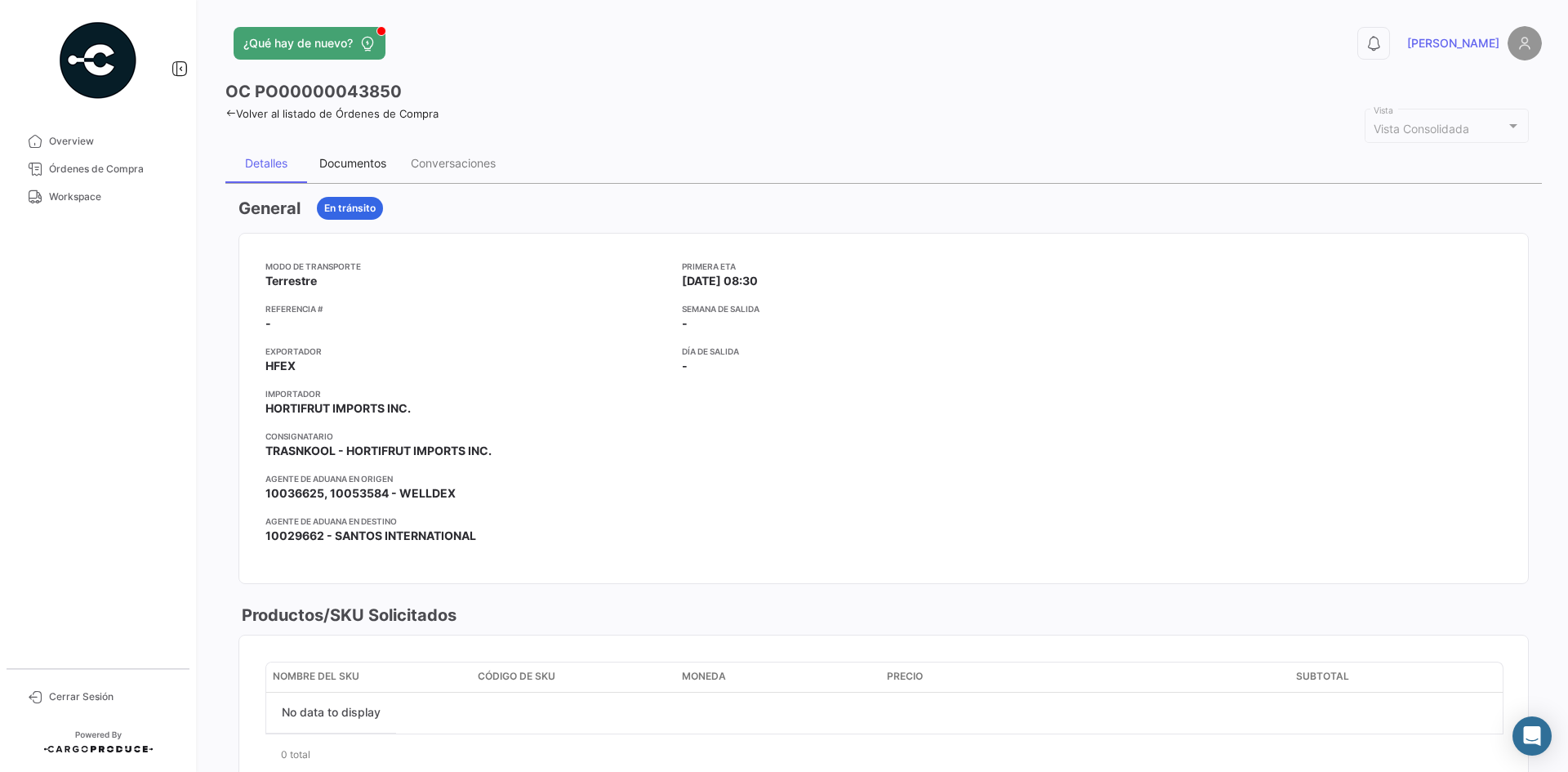
click at [341, 161] on div "Documentos" at bounding box center [352, 163] width 67 height 14
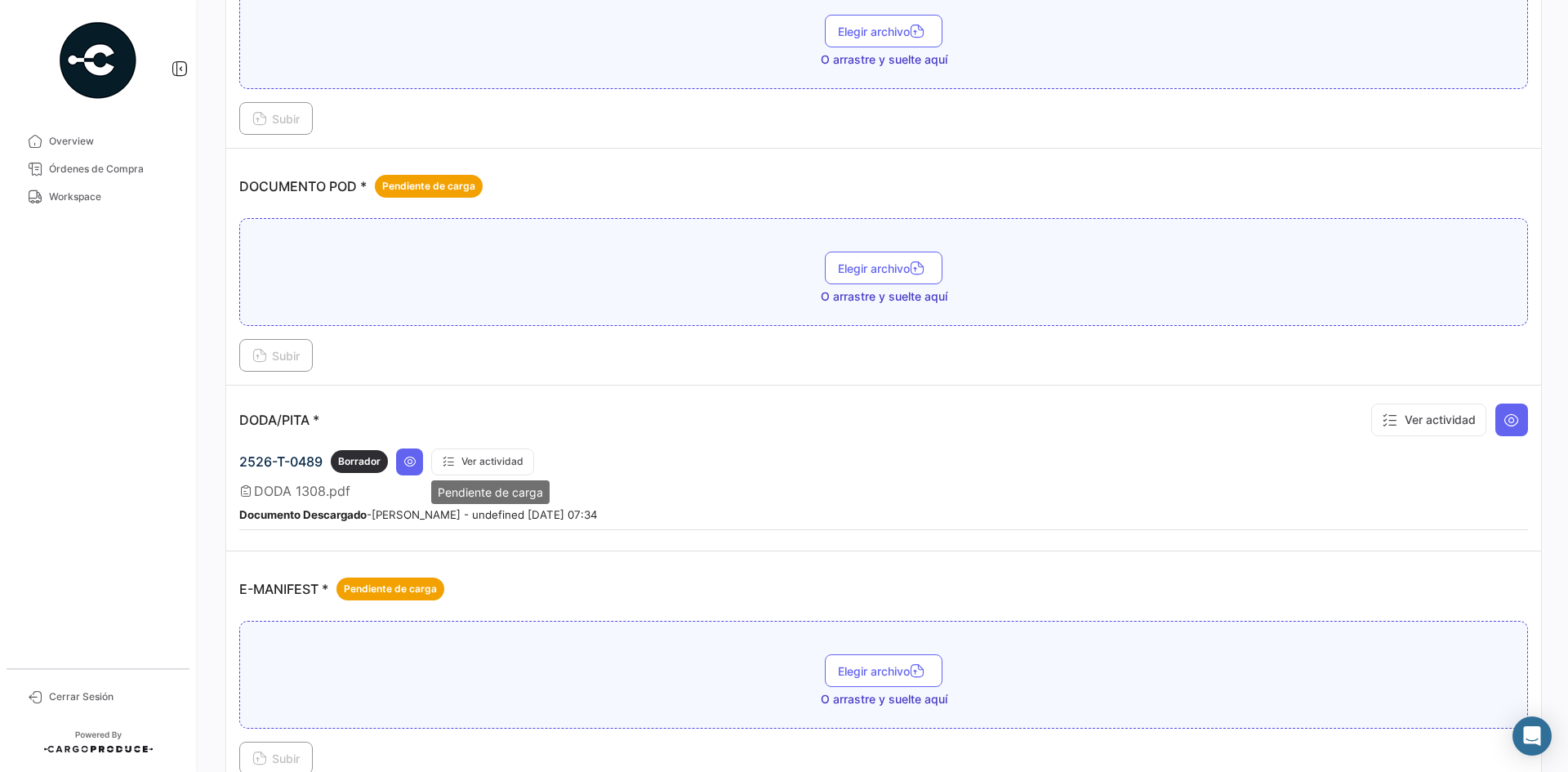
scroll to position [735, 0]
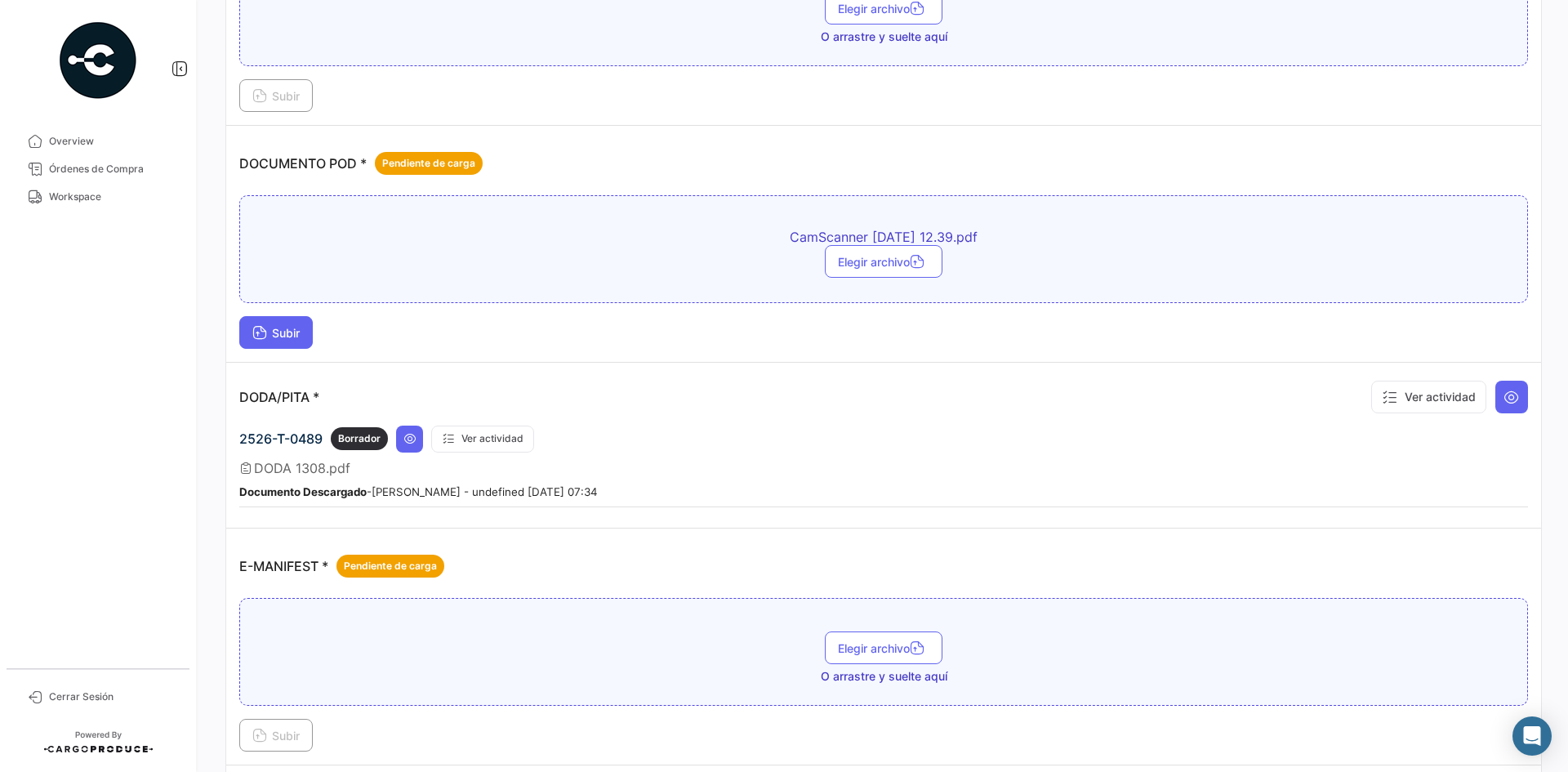
click at [287, 334] on span "Subir" at bounding box center [276, 332] width 48 height 14
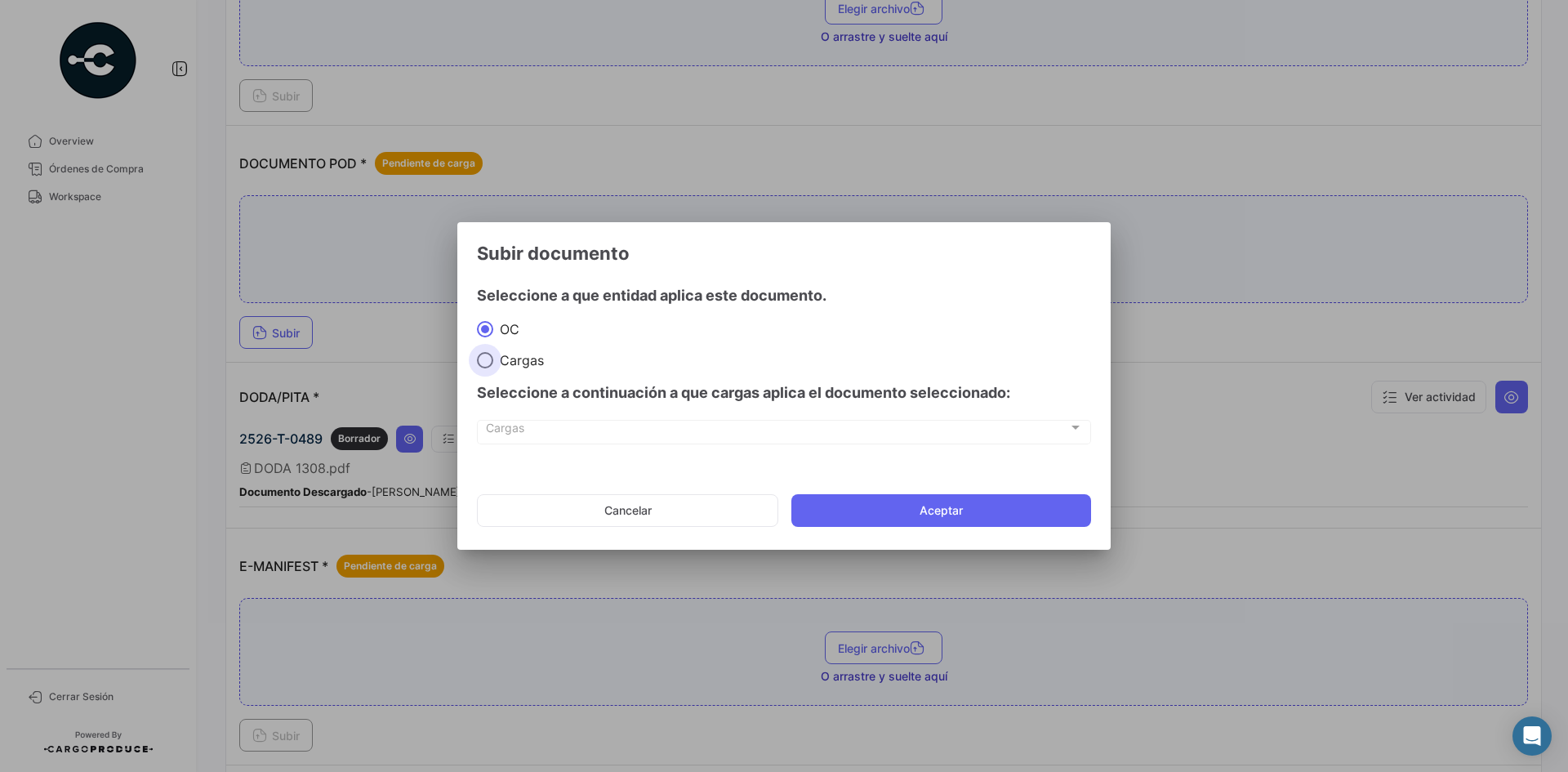
click at [513, 357] on span "Cargas" at bounding box center [519, 360] width 51 height 16
click at [493, 357] on input "Cargas" at bounding box center [485, 360] width 16 height 16
radio input "true"
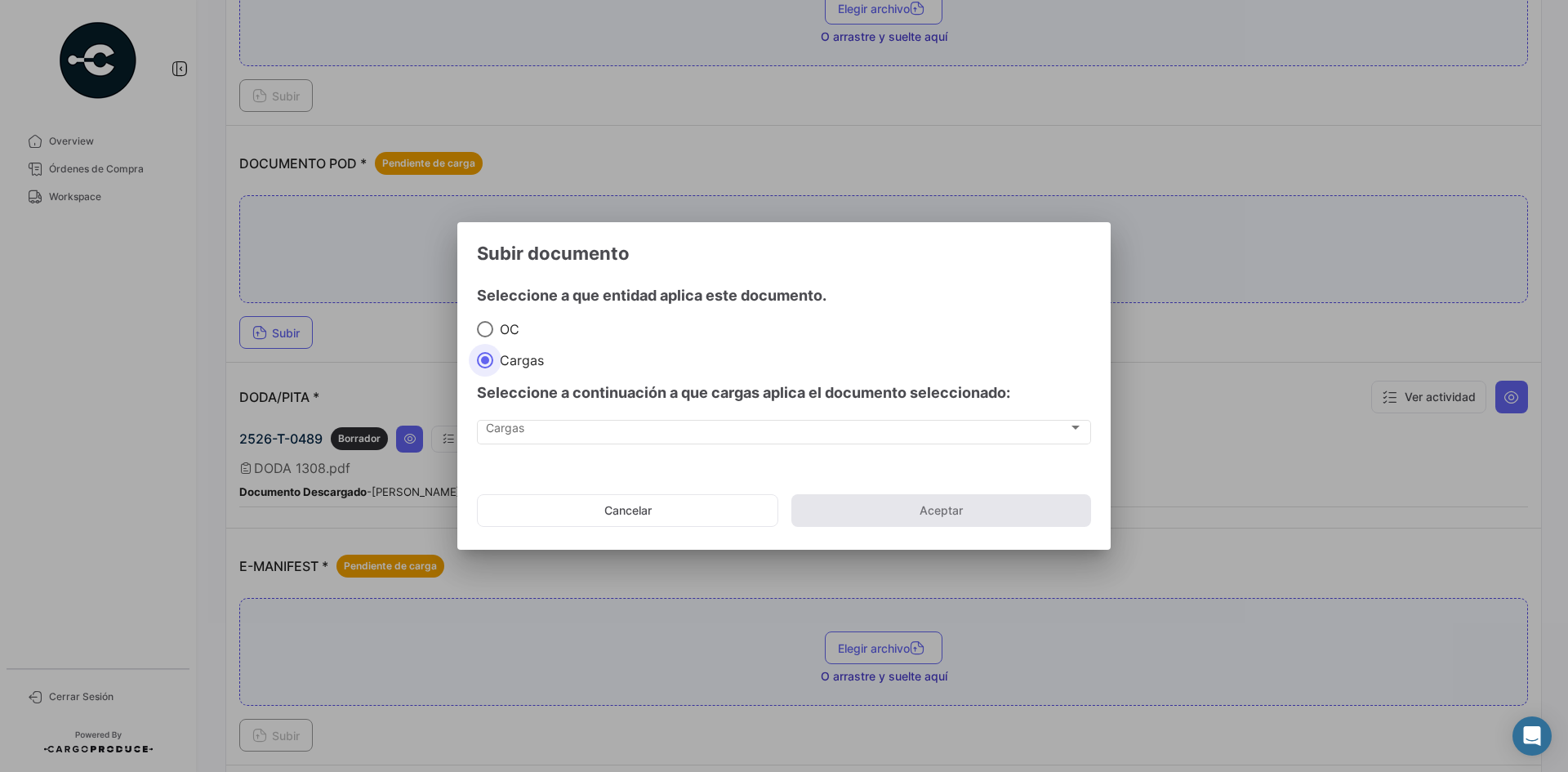
click at [538, 451] on div "Cargas Cargas" at bounding box center [784, 441] width 614 height 41
click at [550, 431] on div "Cargas" at bounding box center [777, 430] width 582 height 14
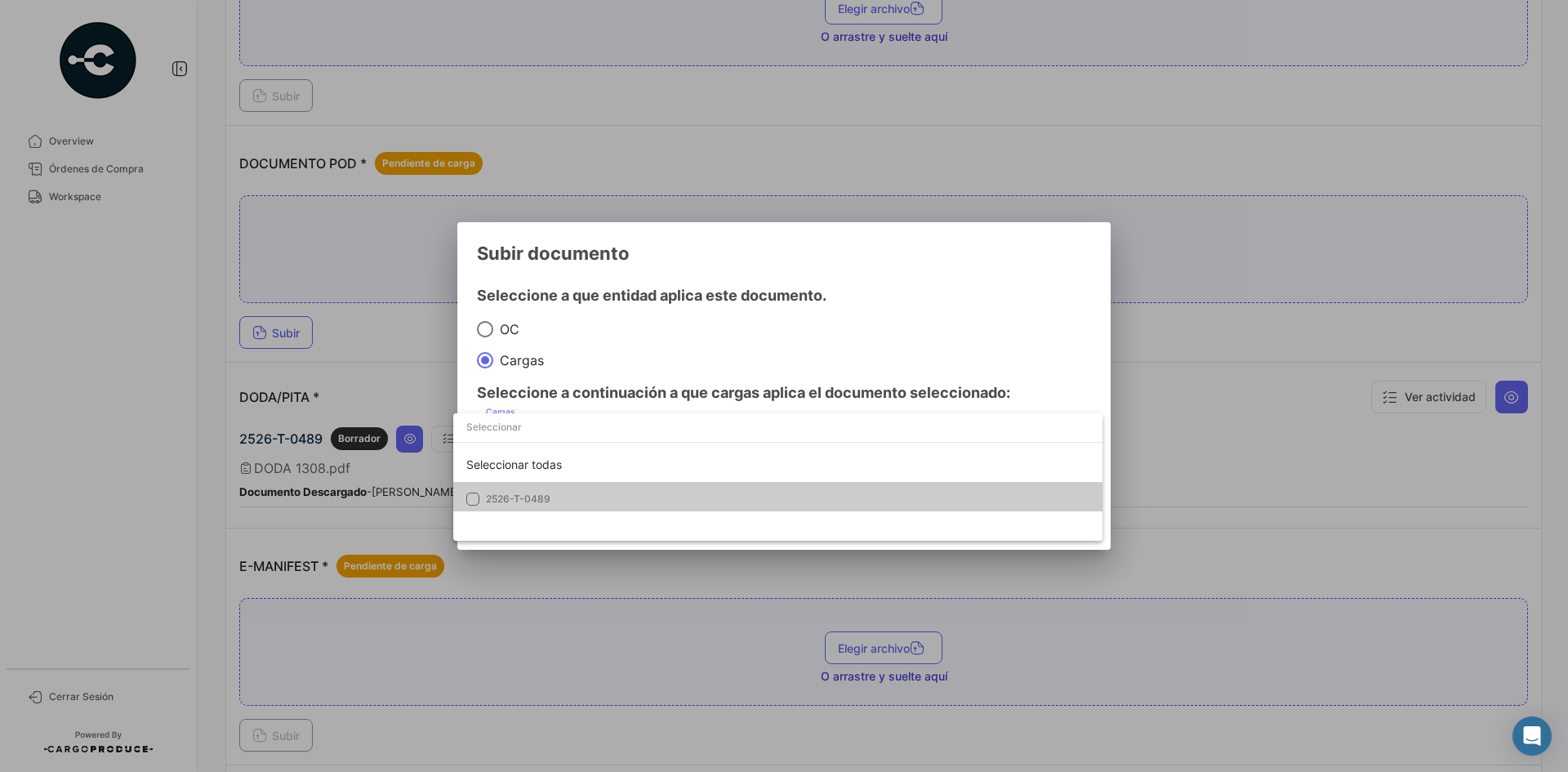
click at [541, 499] on span "2526-T-0489" at bounding box center [518, 498] width 64 height 12
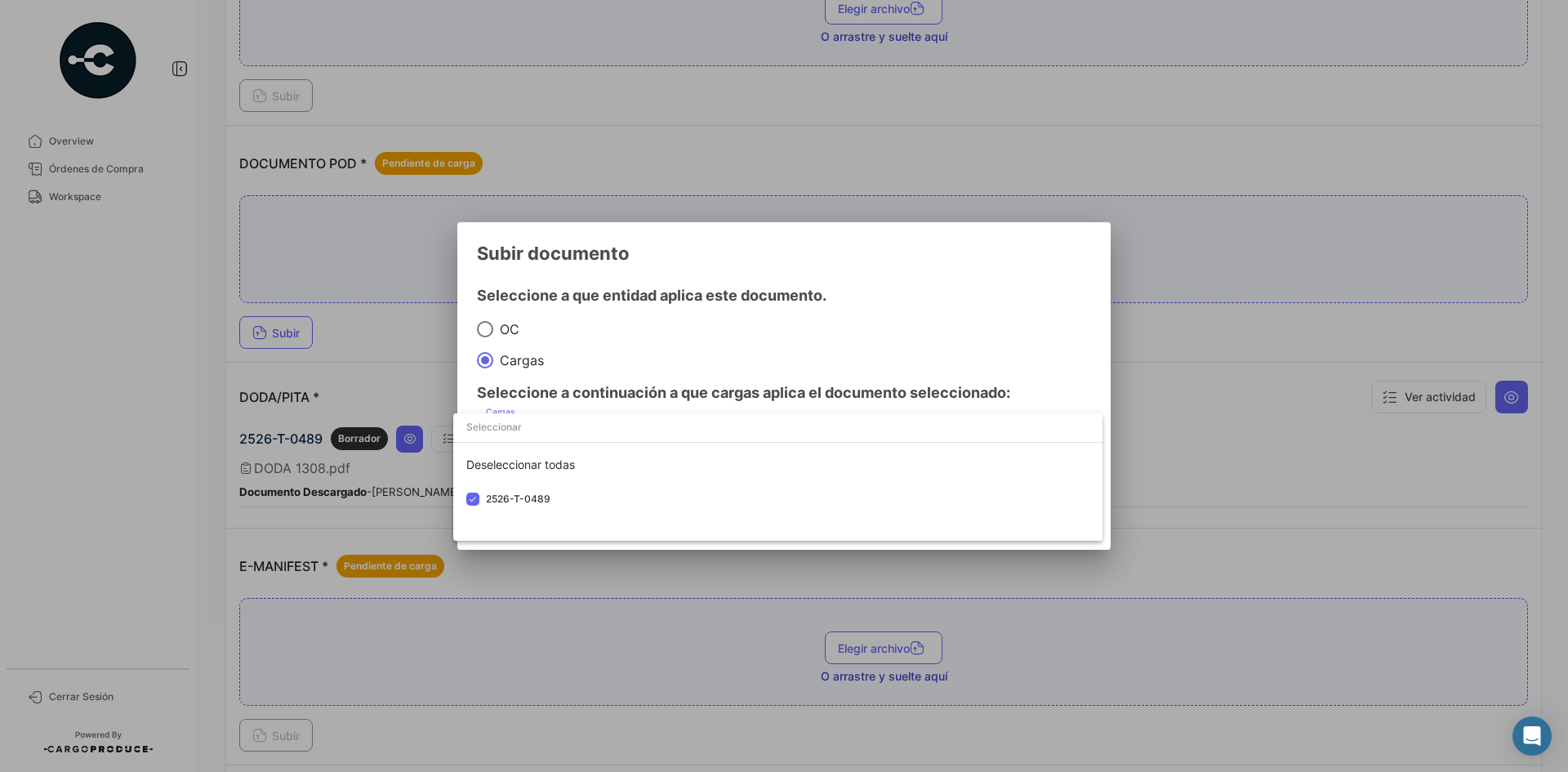
click at [918, 284] on div at bounding box center [784, 386] width 1568 height 772
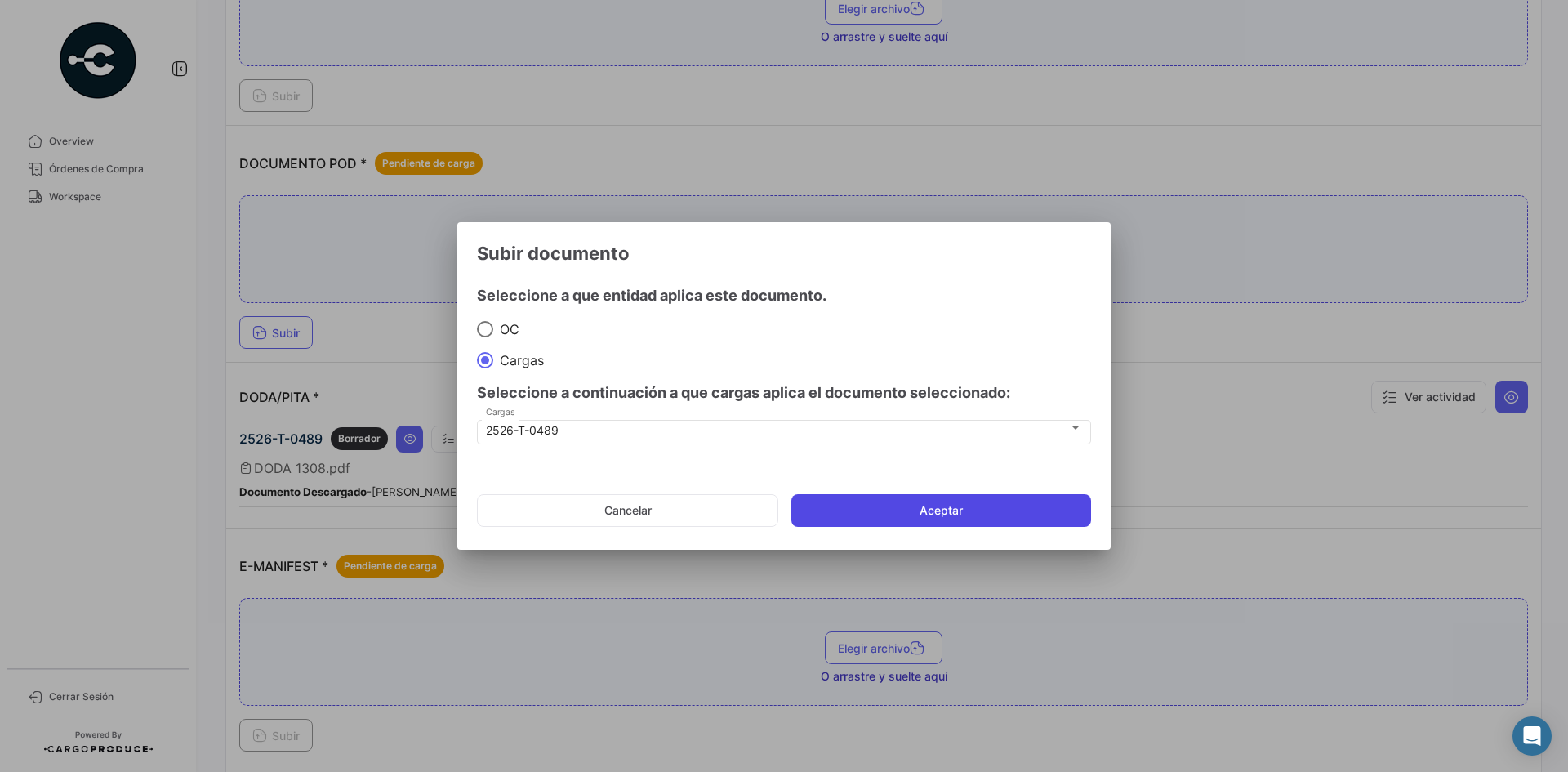
click at [945, 514] on button "Aceptar" at bounding box center [941, 511] width 300 height 33
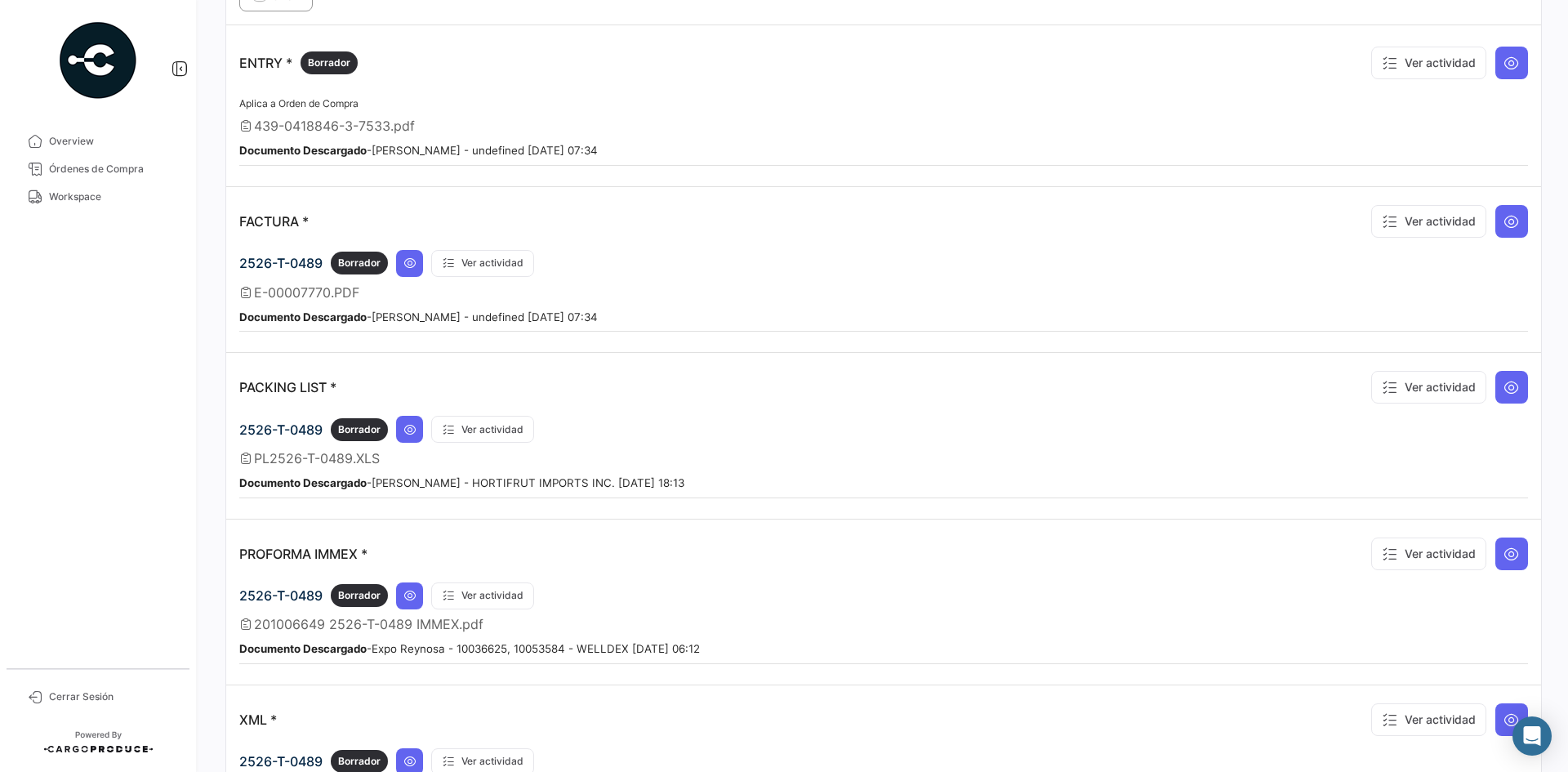
scroll to position [1633, 0]
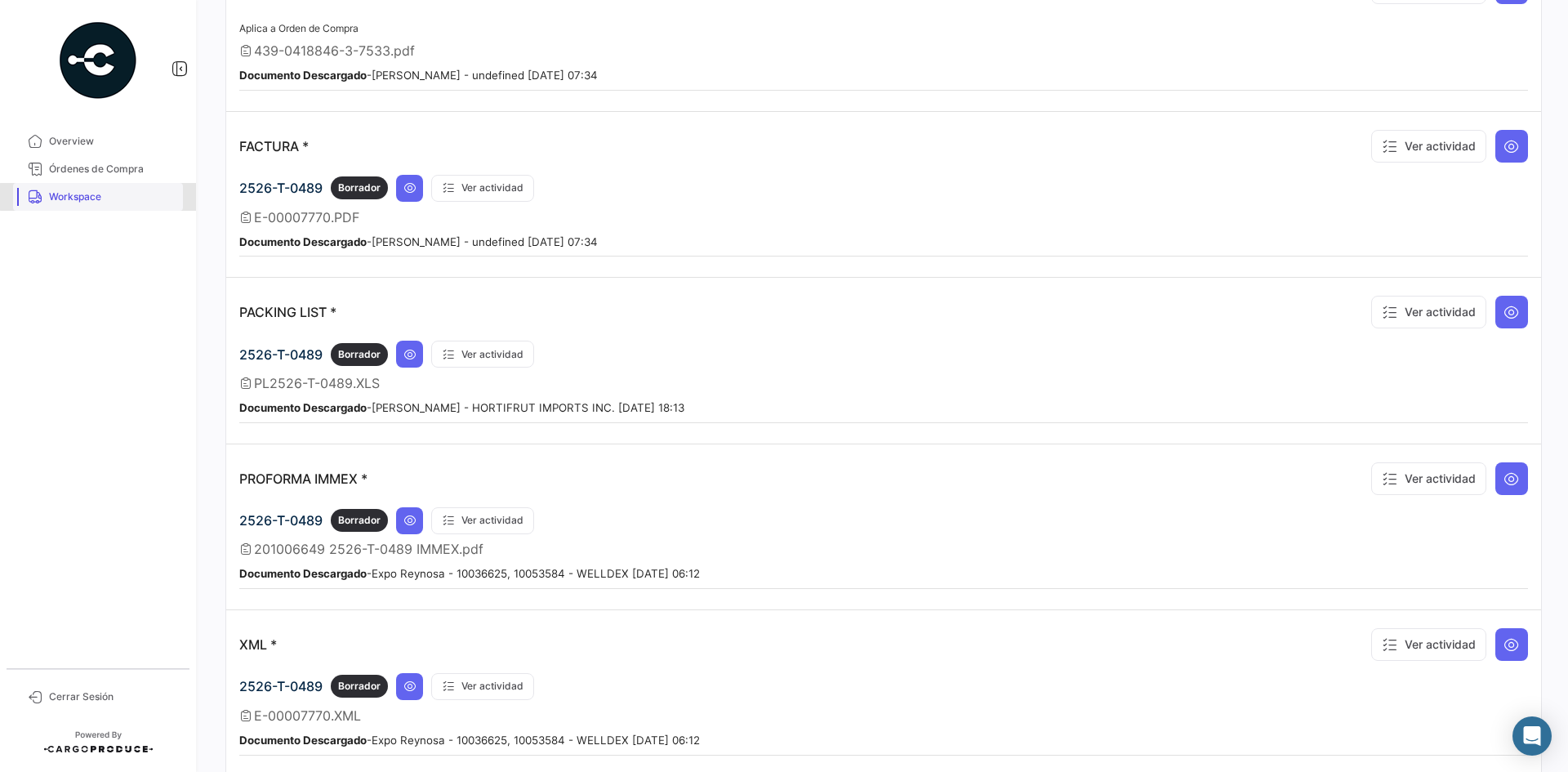
click at [103, 196] on span "Workspace" at bounding box center [113, 196] width 127 height 15
